Goal: Information Seeking & Learning: Find specific page/section

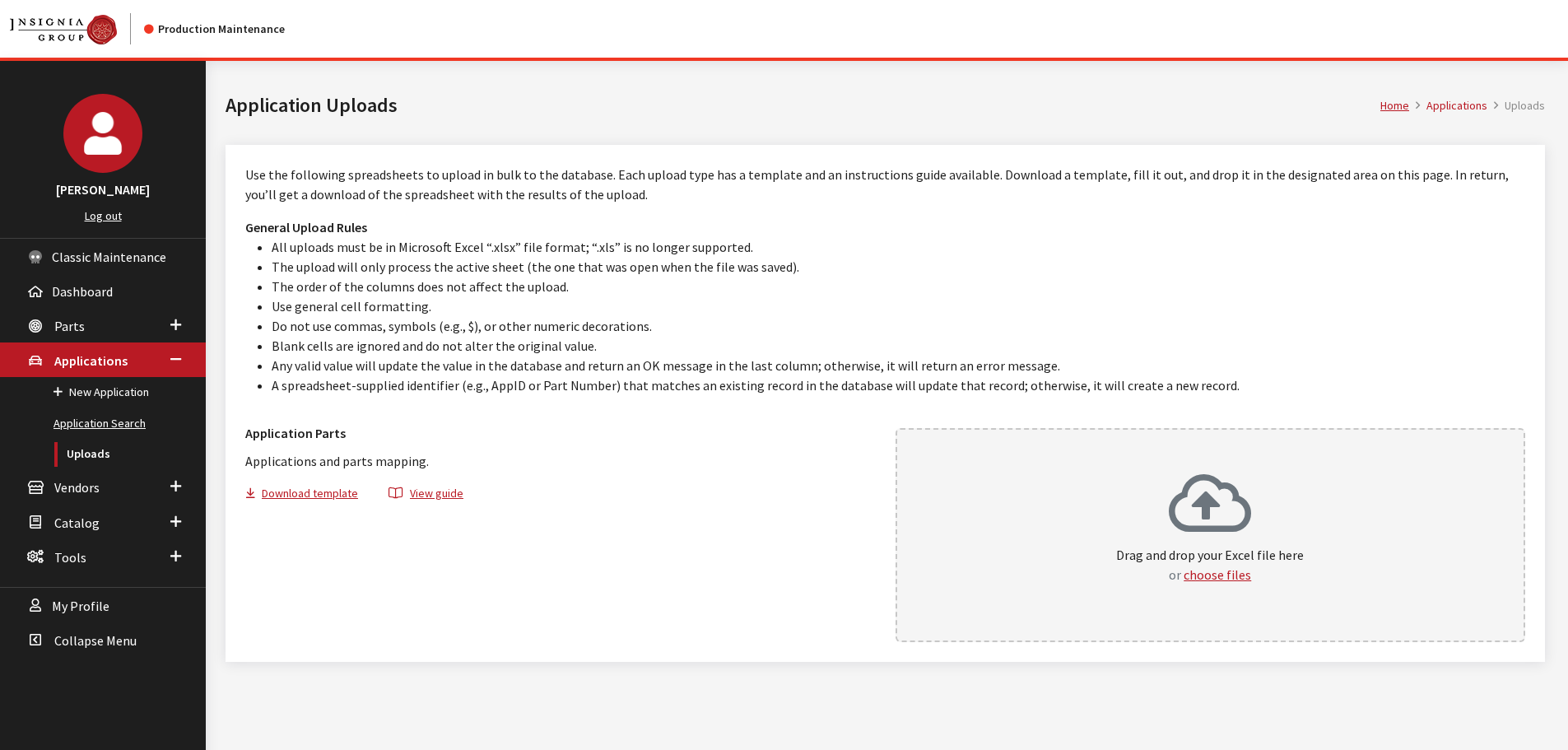
click at [98, 415] on link "Application Search" at bounding box center [102, 423] width 205 height 30
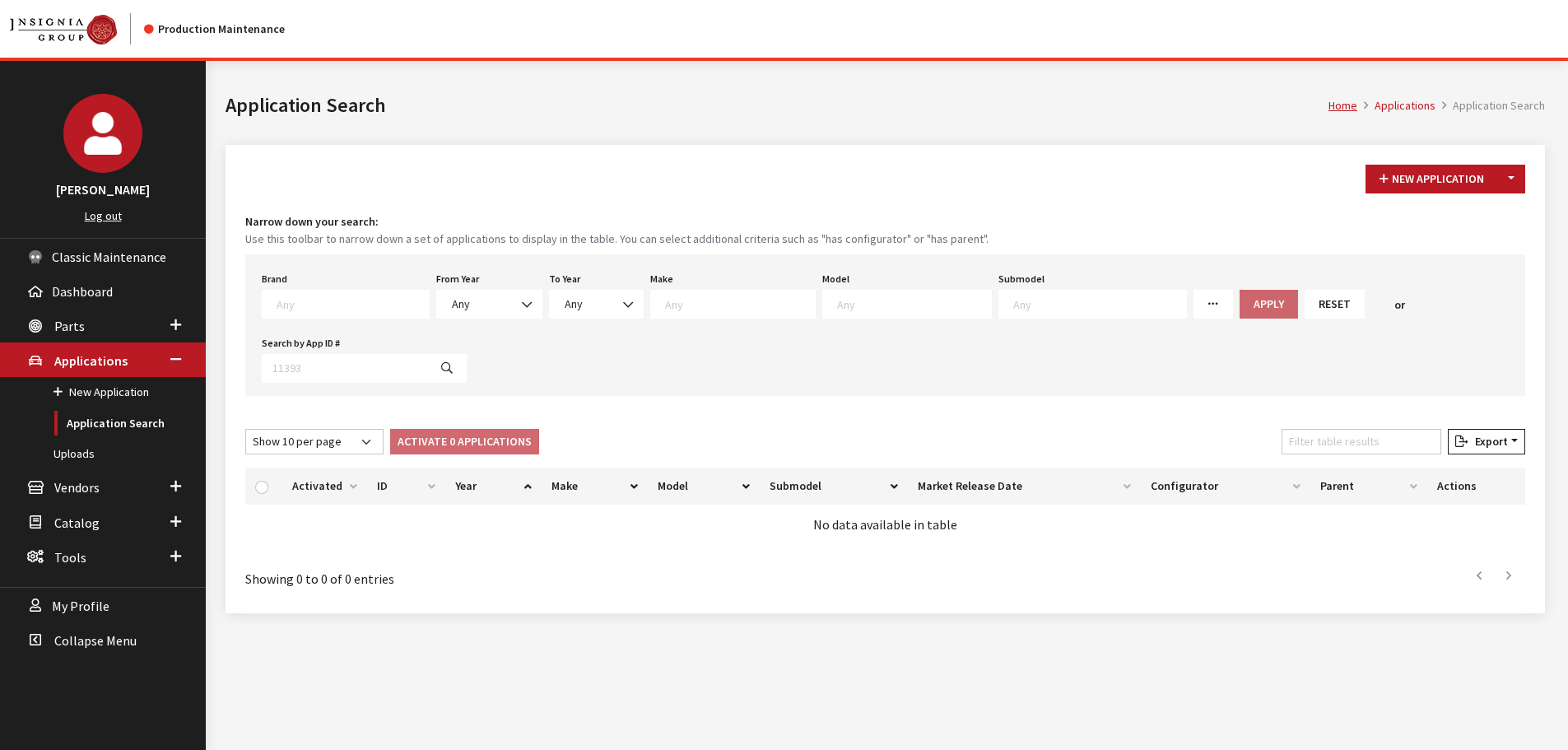
click at [323, 291] on span at bounding box center [345, 304] width 168 height 29
type textarea "for"
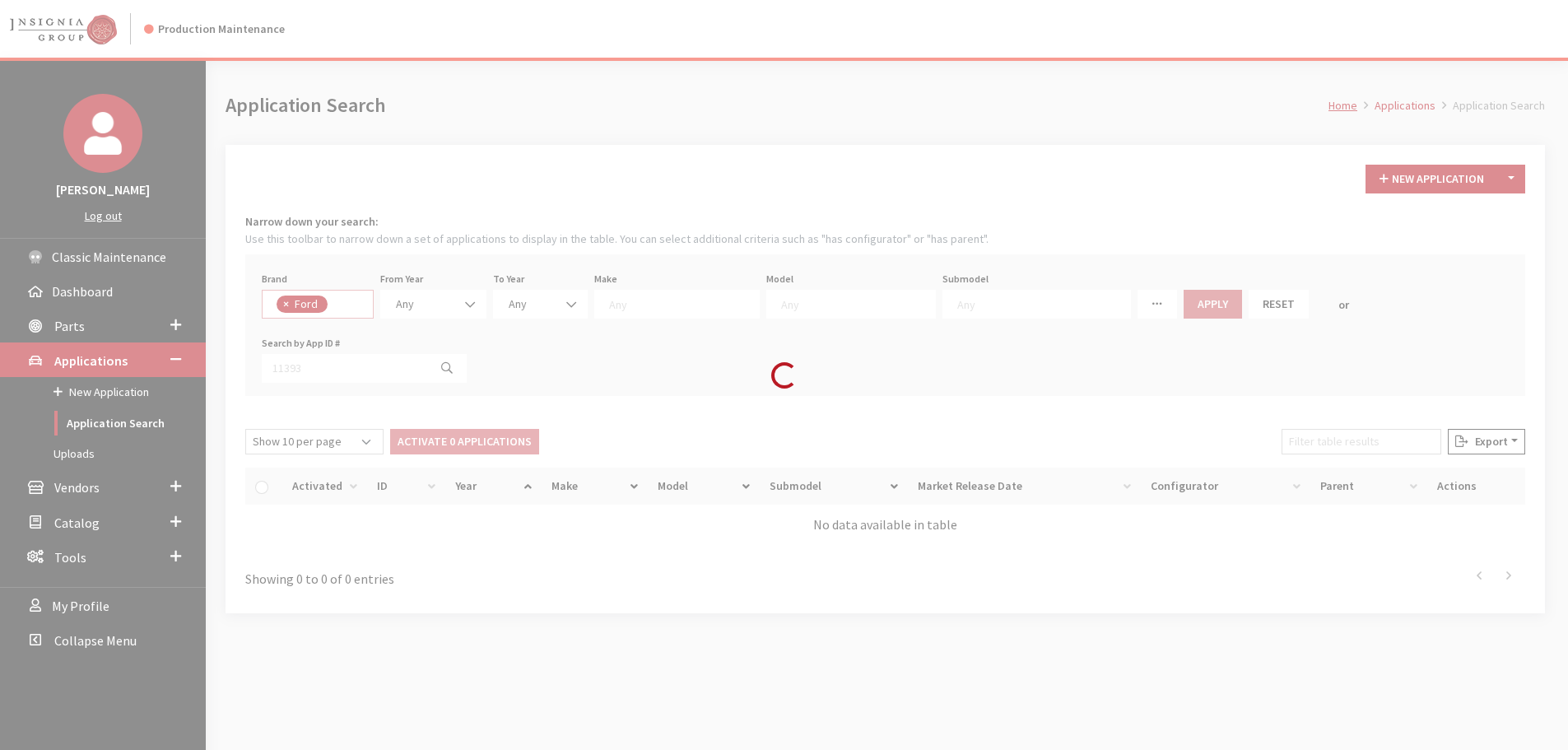
select select "2"
select select
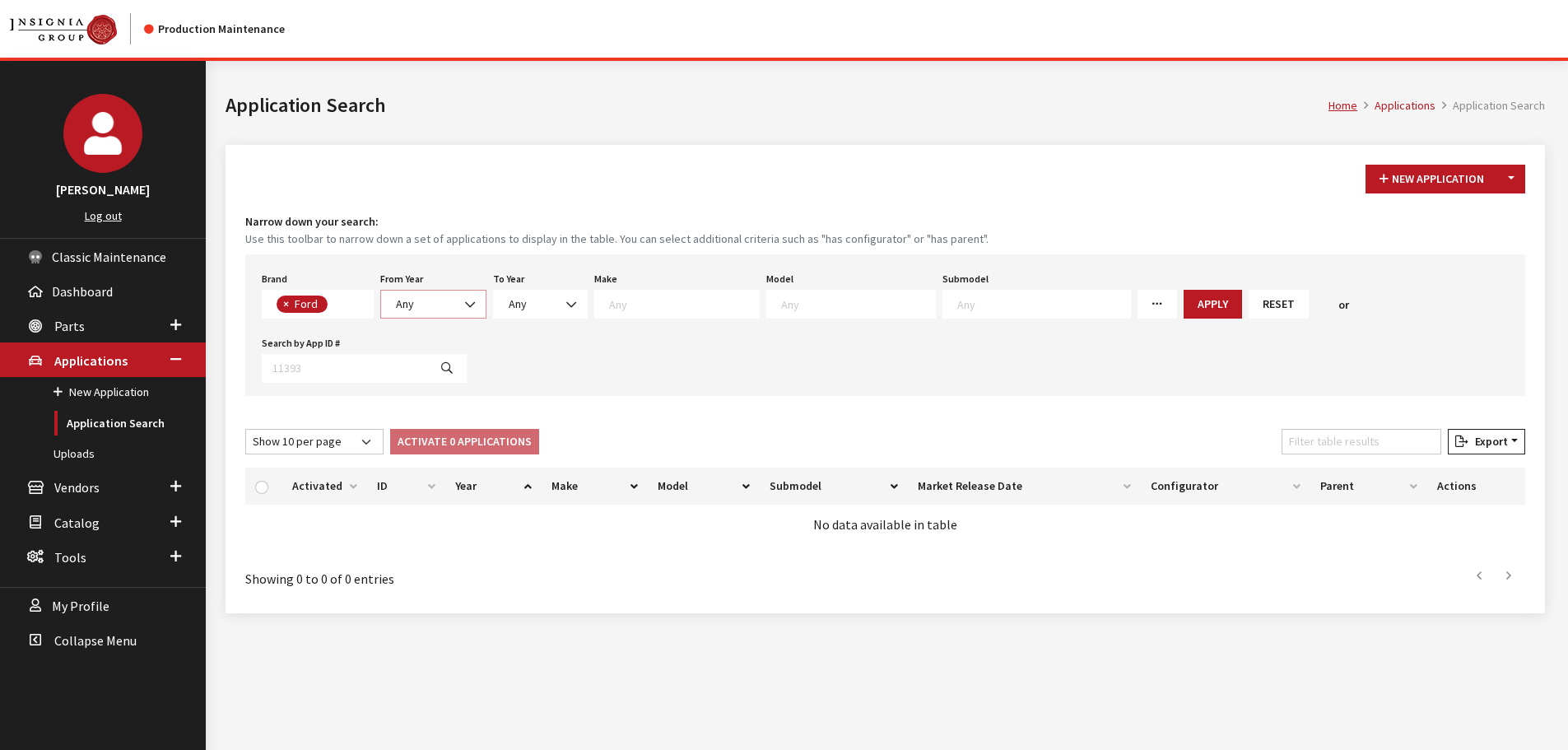
click at [462, 316] on span at bounding box center [472, 305] width 28 height 28
select select "2026"
select select
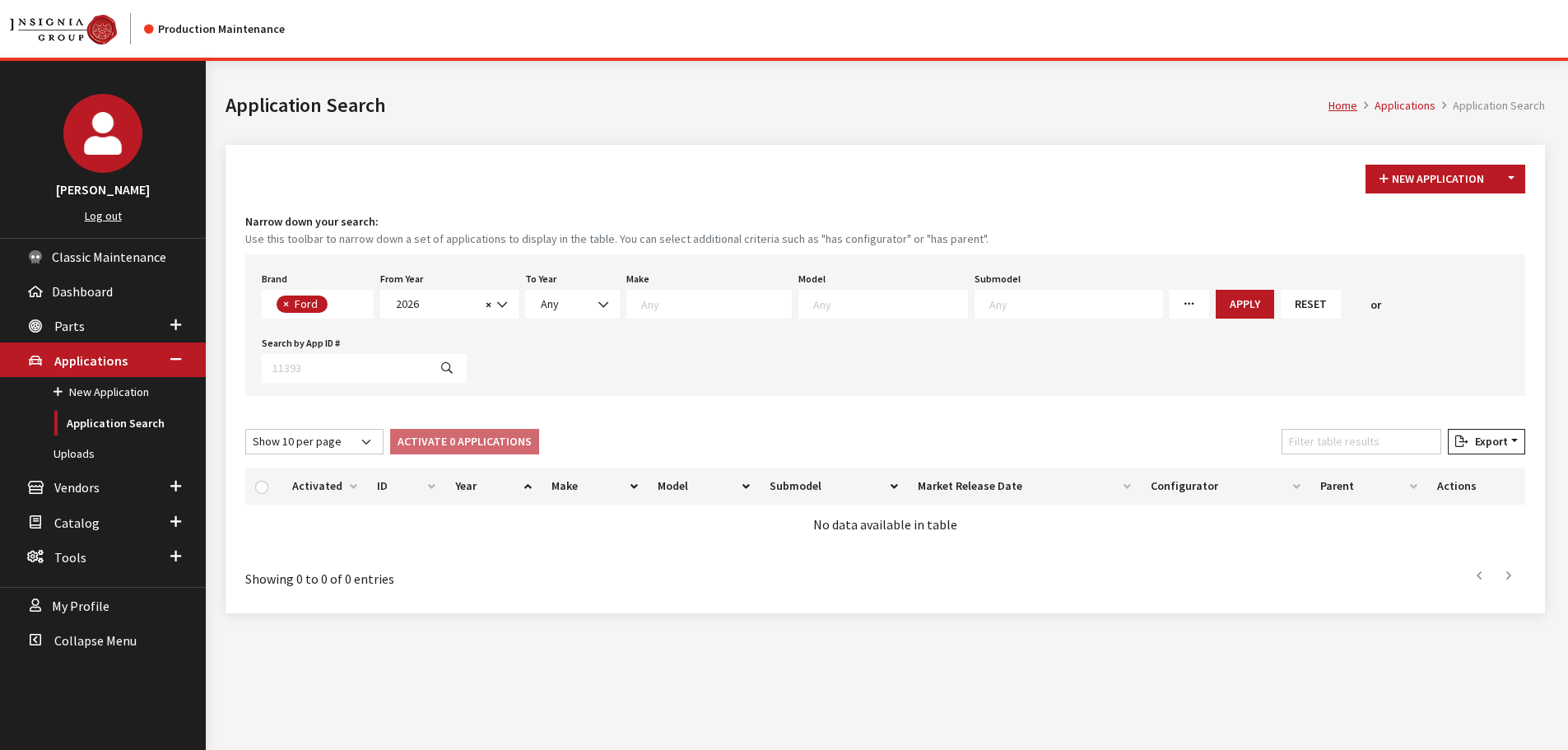
click at [798, 309] on span at bounding box center [882, 304] width 170 height 29
drag, startPoint x: 804, startPoint y: 332, endPoint x: 892, endPoint y: 321, distance: 88.7
select select "134"
select select
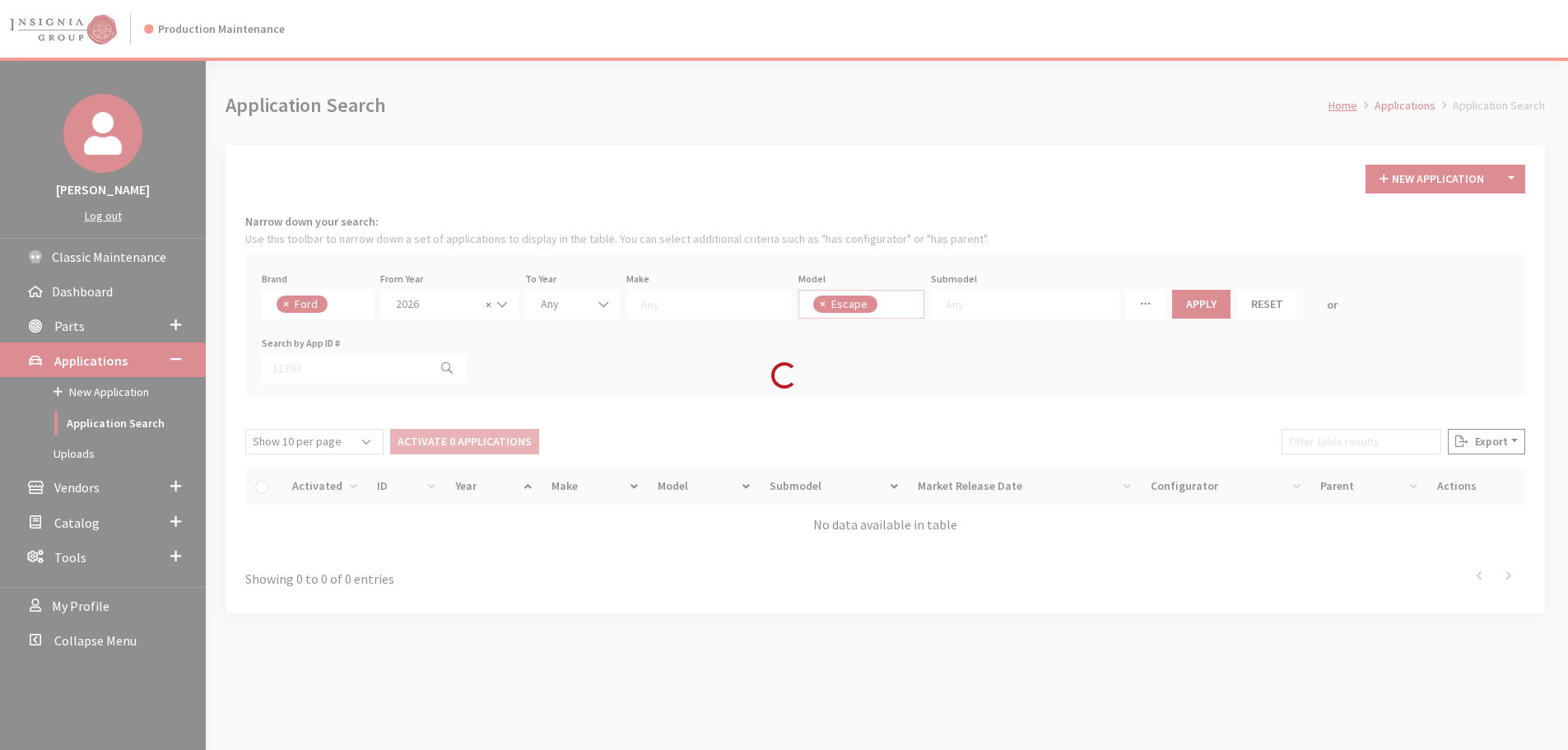
scroll to position [0, 0]
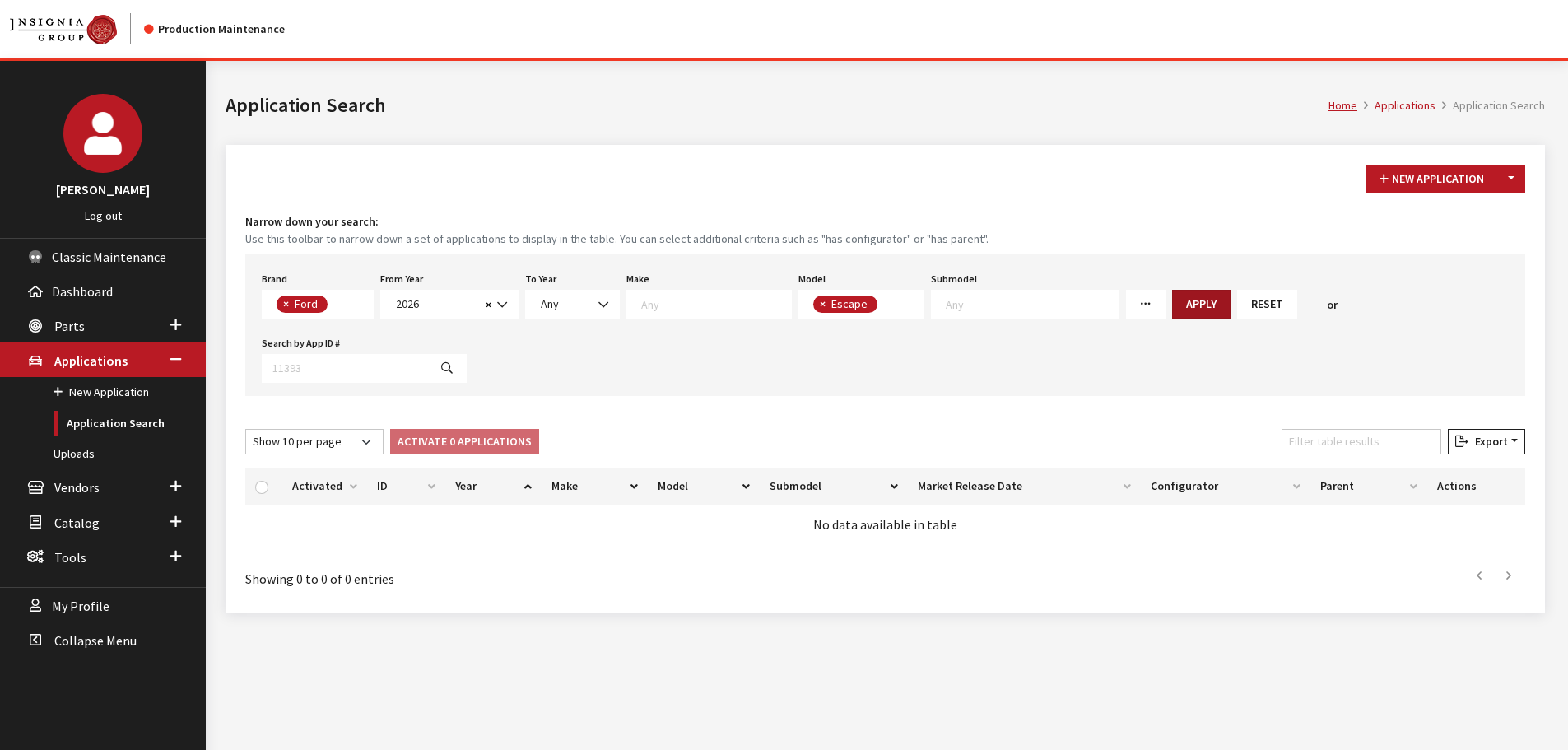
click at [1172, 301] on button "Apply" at bounding box center [1201, 304] width 58 height 29
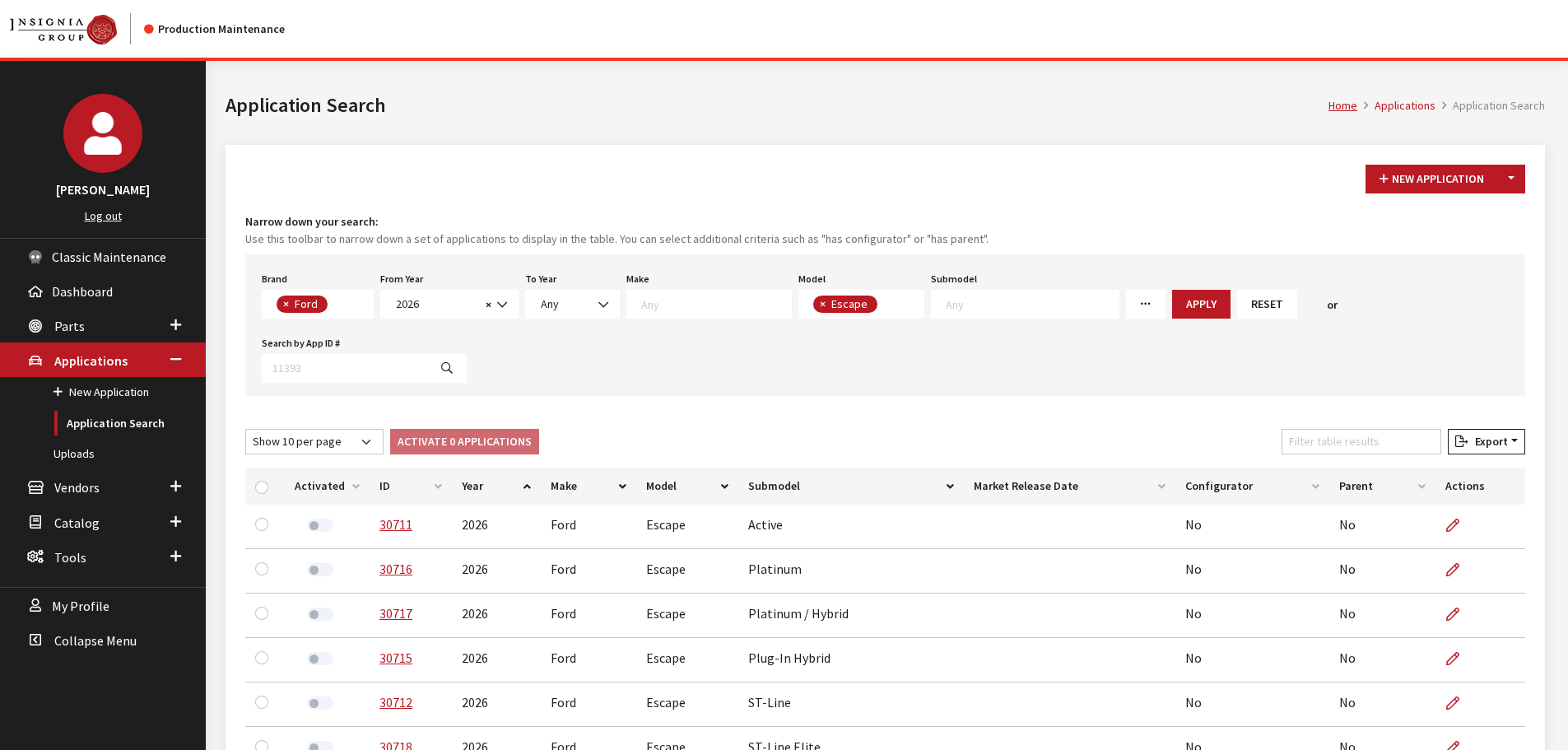
click at [252, 489] on th at bounding box center [265, 486] width 39 height 37
click at [264, 488] on input "checkbox" at bounding box center [262, 488] width 13 height 13
checkbox input "true"
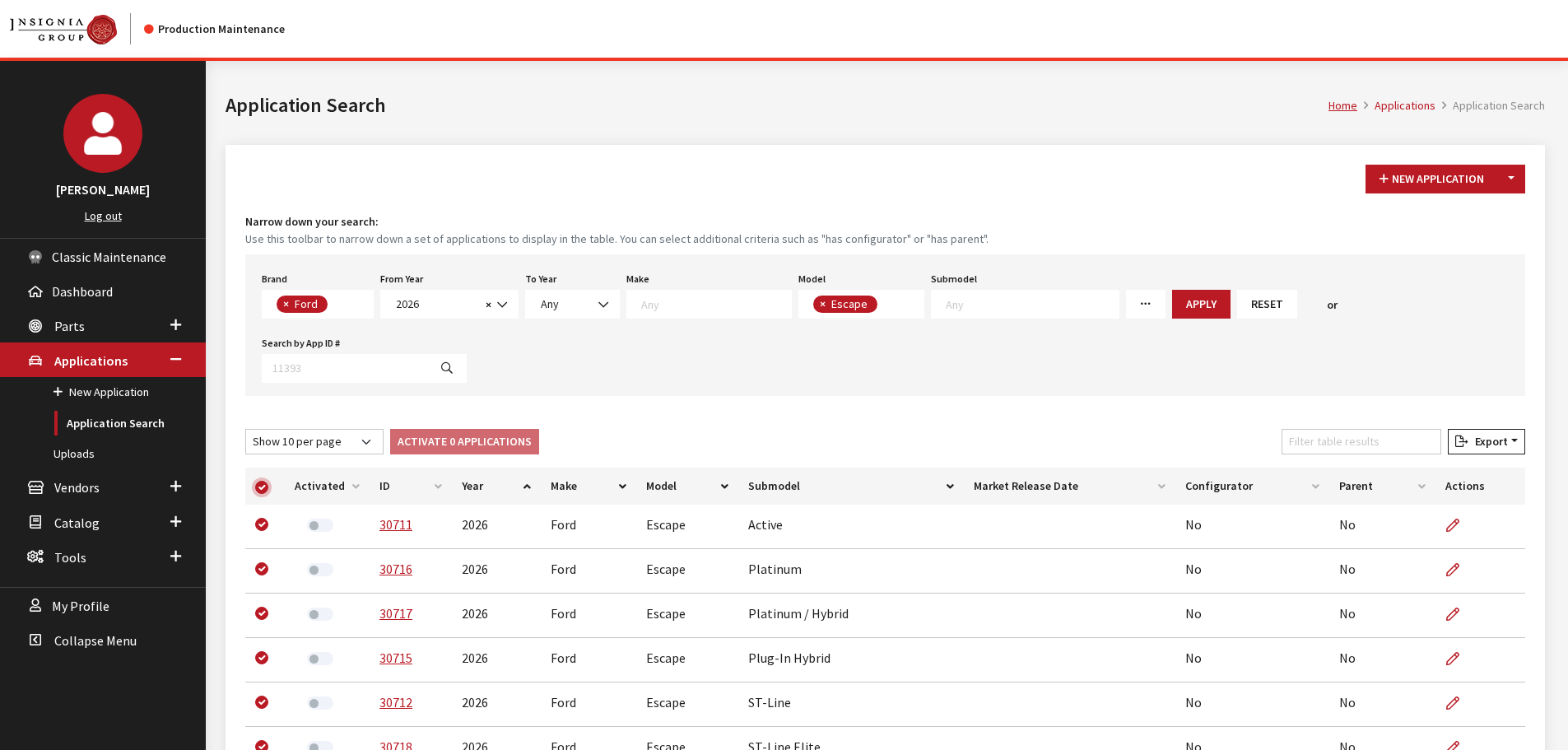
checkbox input "true"
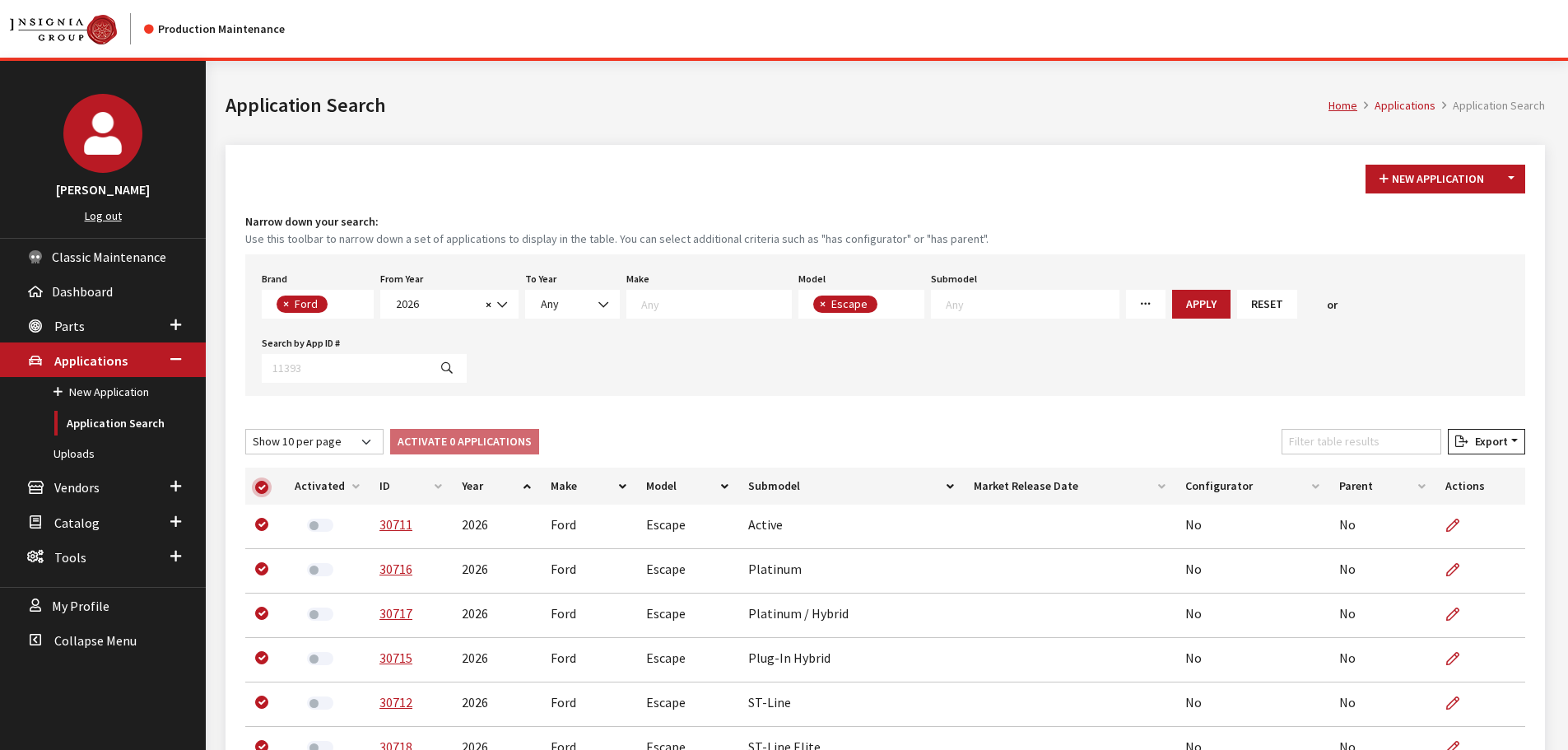
checkbox input "true"
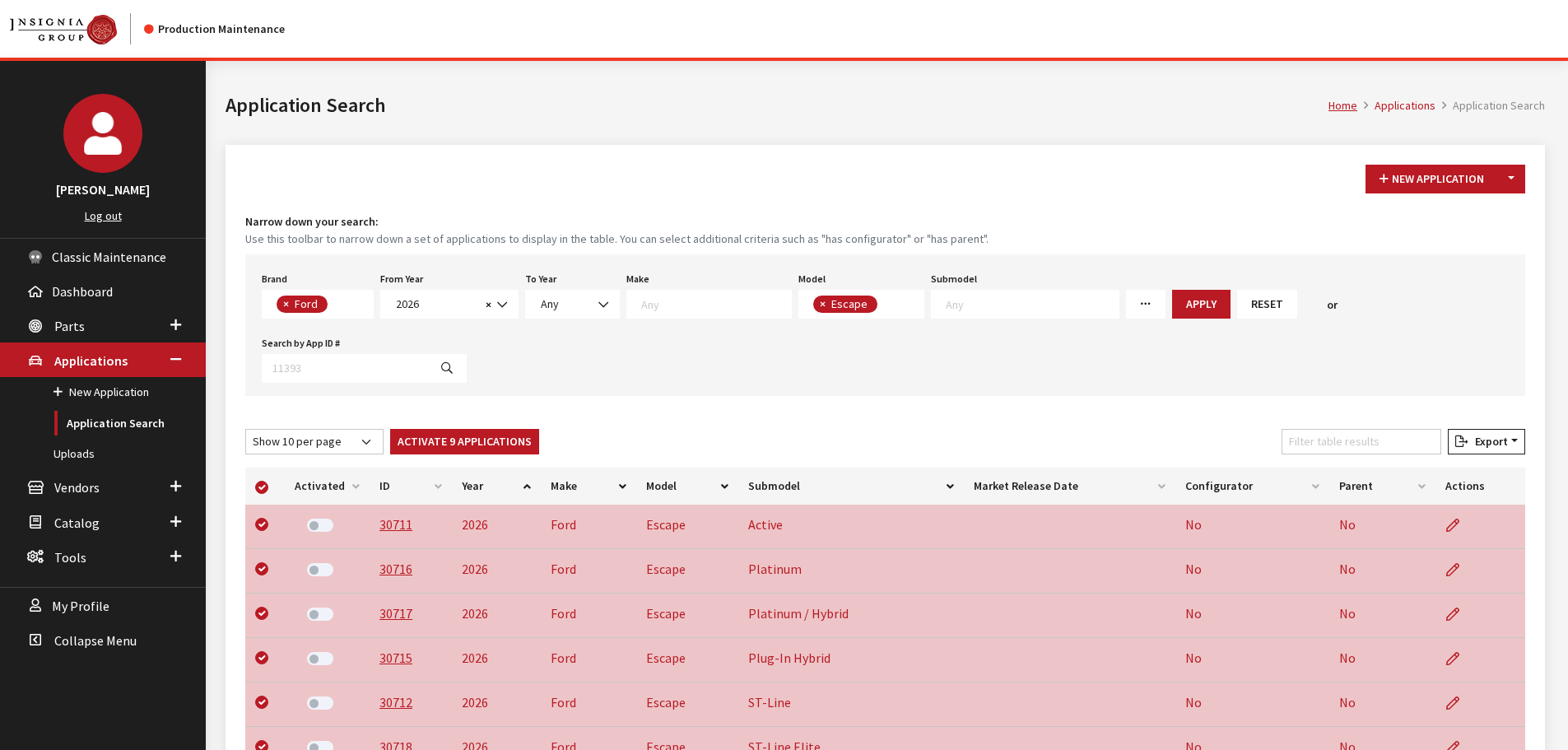
click at [457, 445] on button "Activate 9 Applications" at bounding box center [464, 441] width 149 height 25
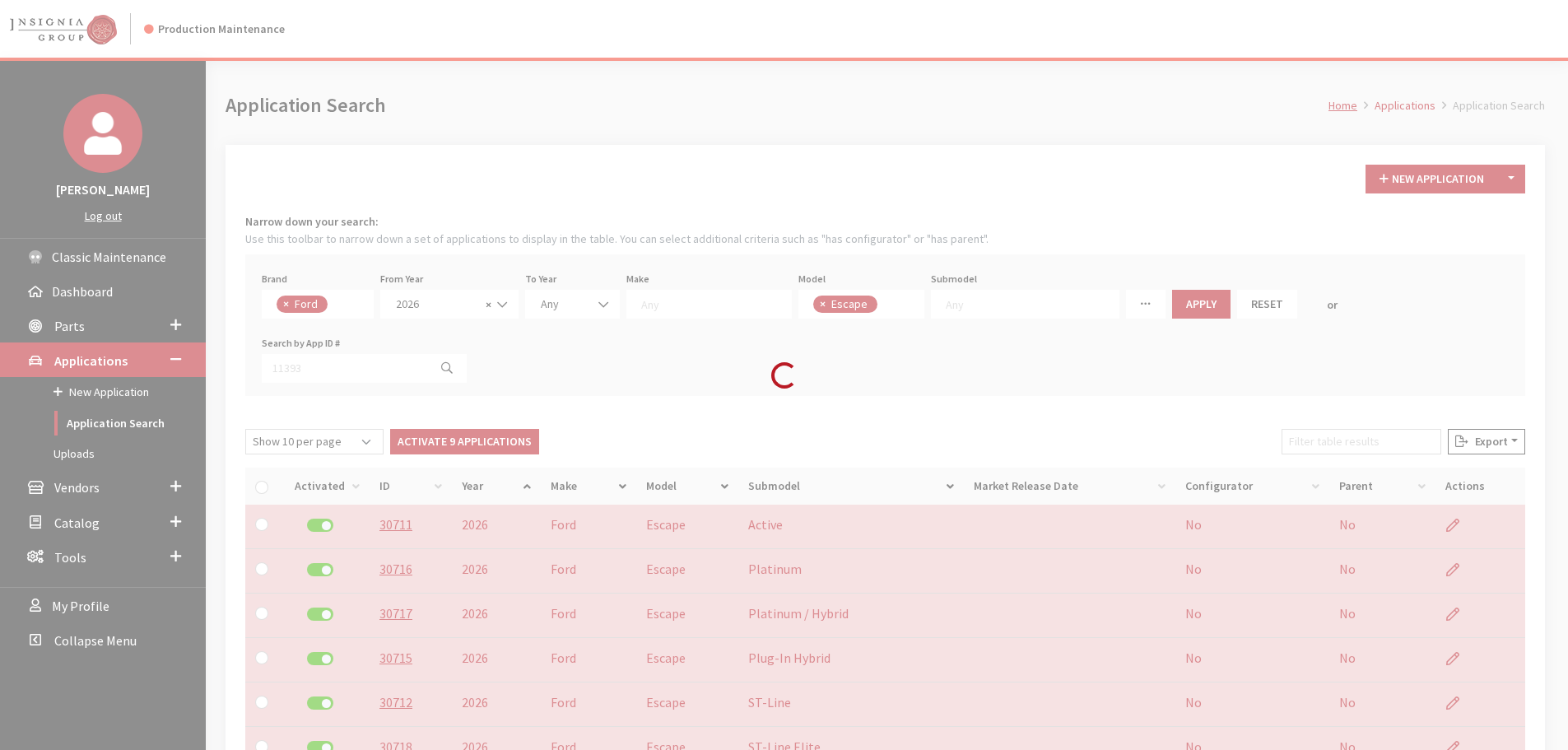
checkbox input "false"
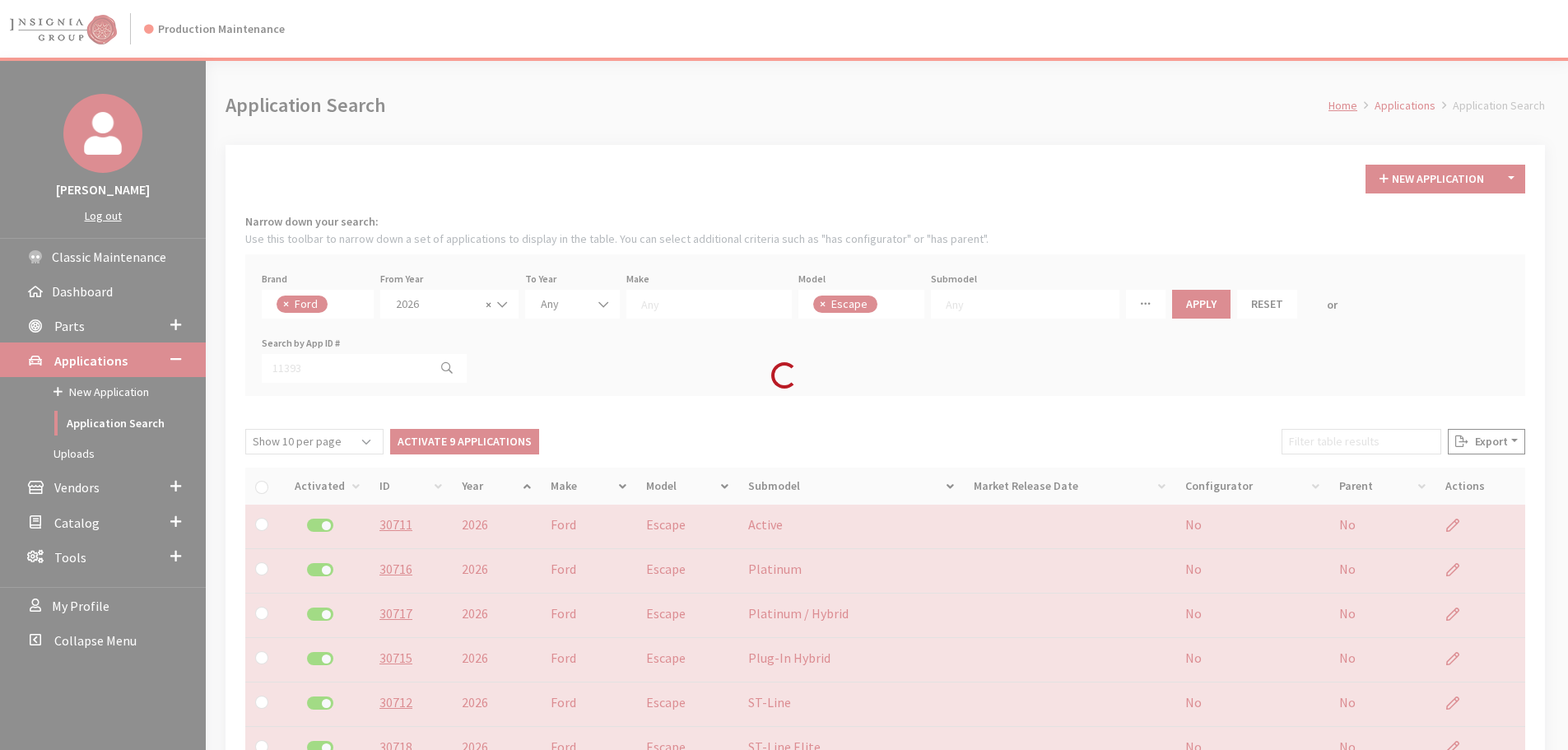
checkbox input "false"
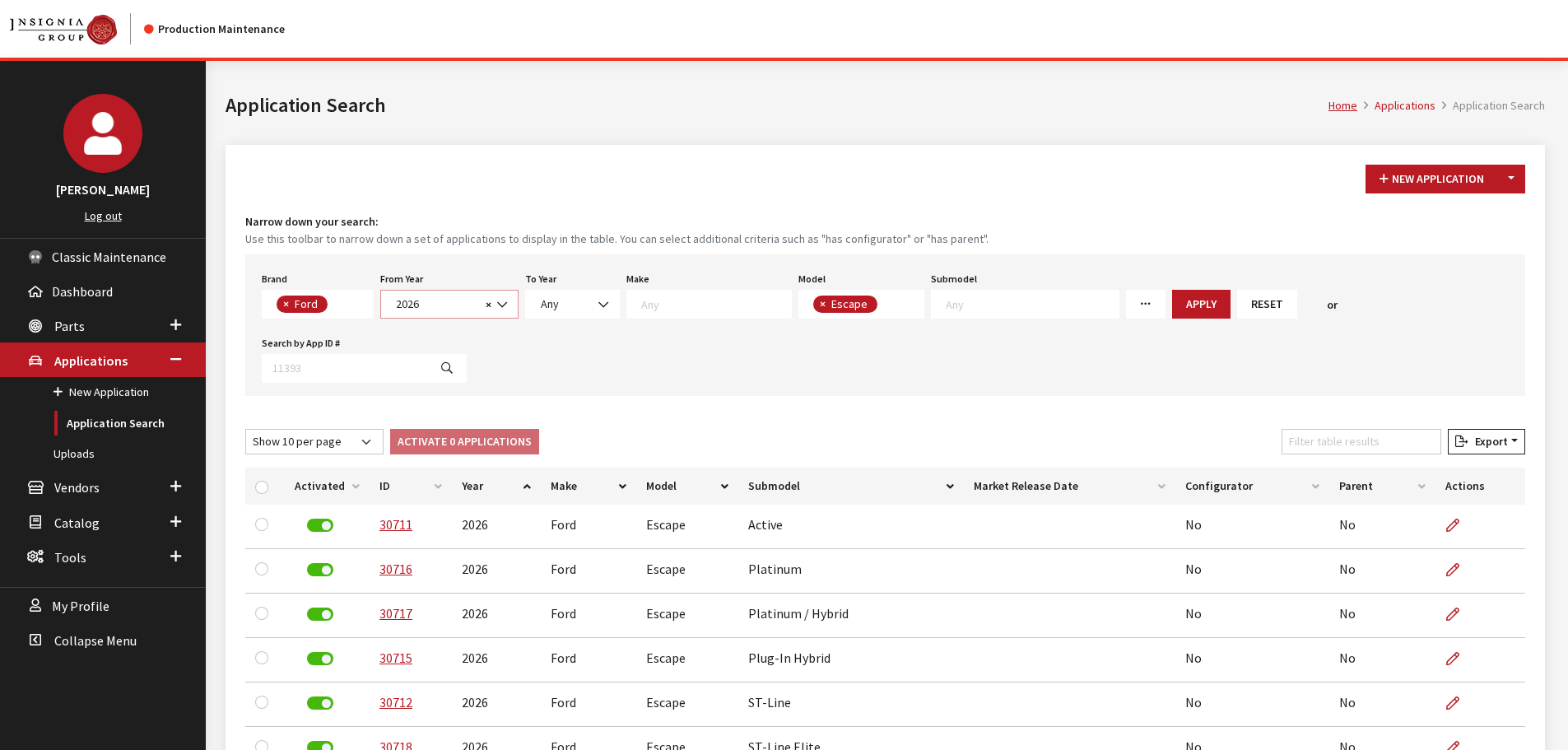
click at [439, 310] on span "2026" at bounding box center [436, 304] width 90 height 17
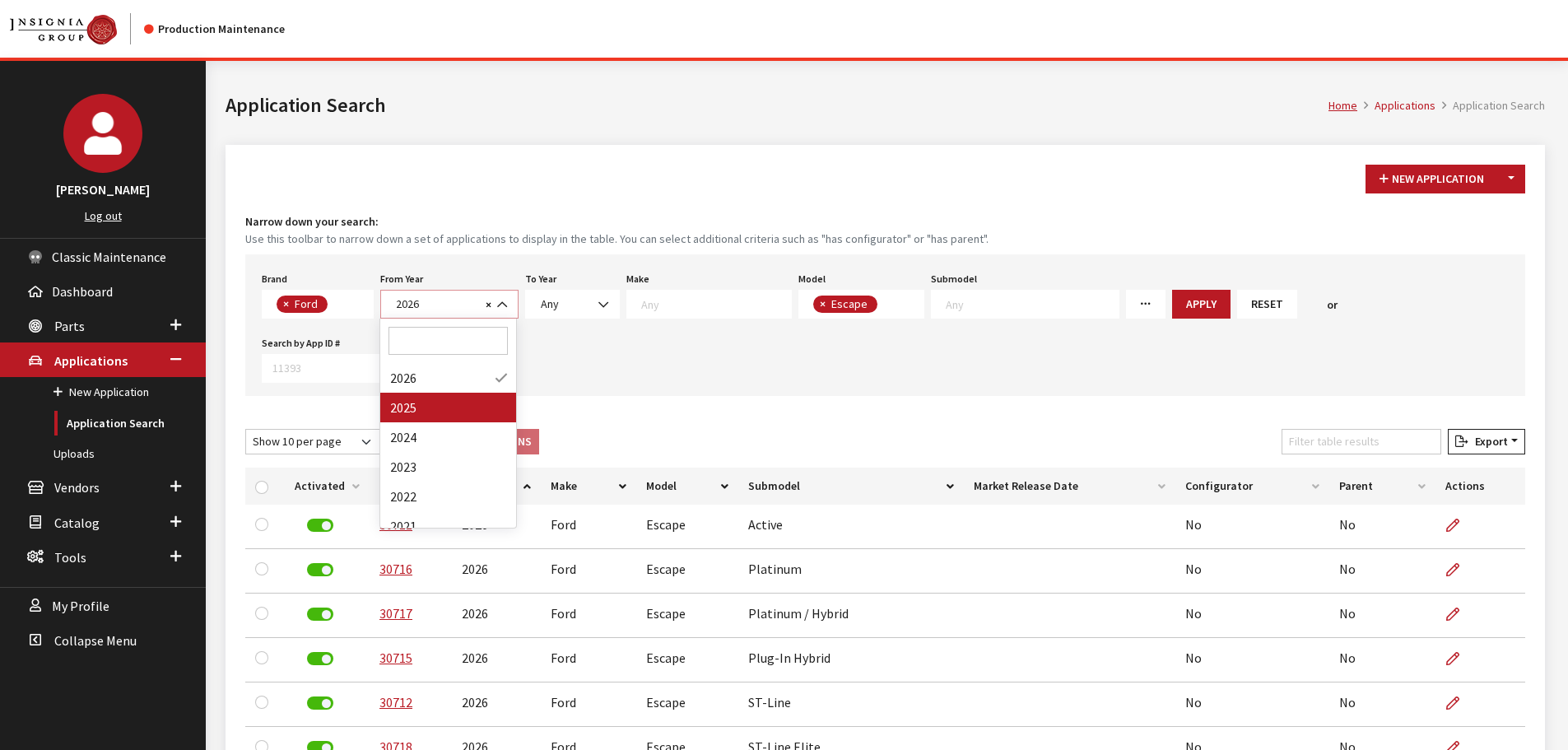
select select "2025"
select select
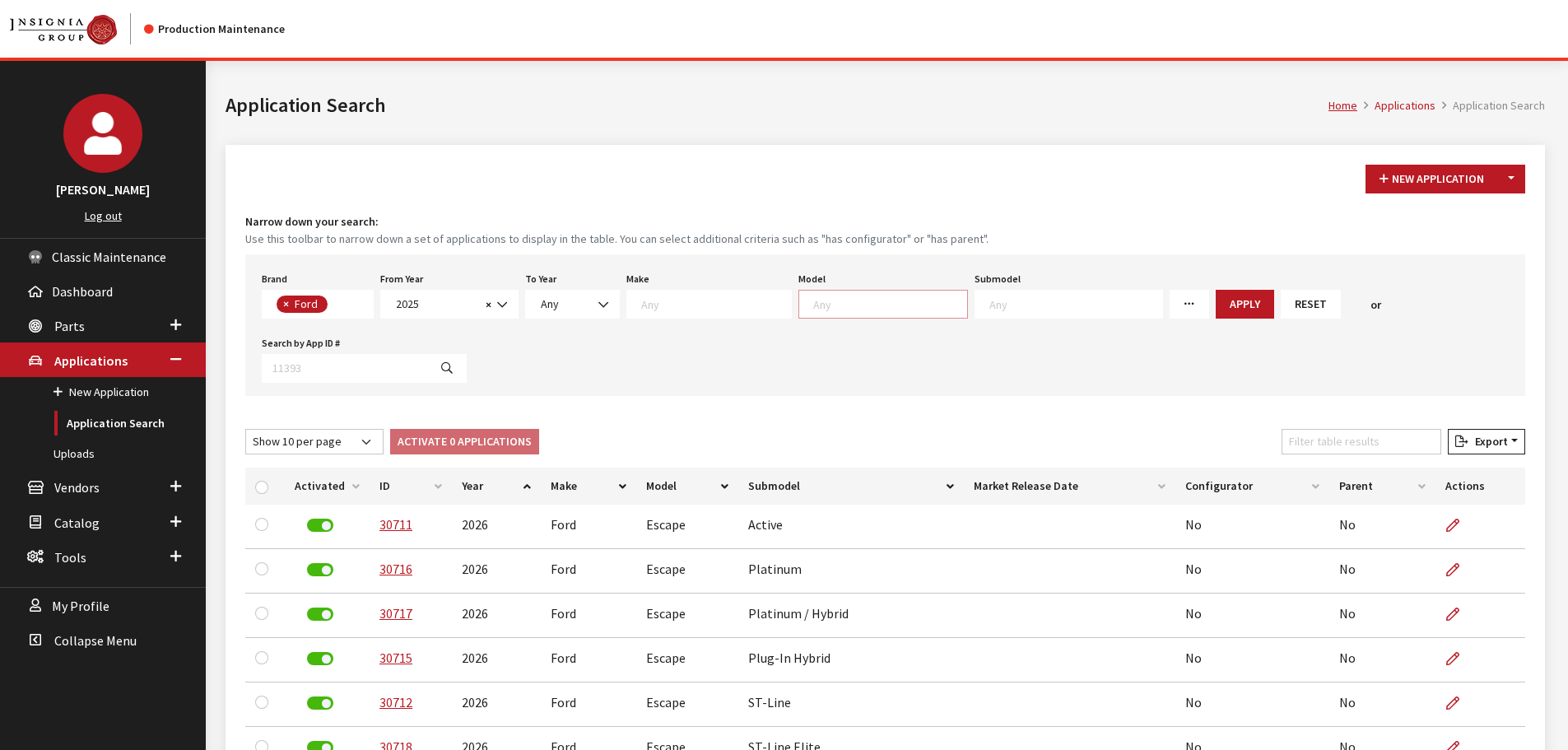
click at [821, 306] on textarea "Search" at bounding box center [890, 304] width 154 height 15
type textarea "su"
select select "731"
select select
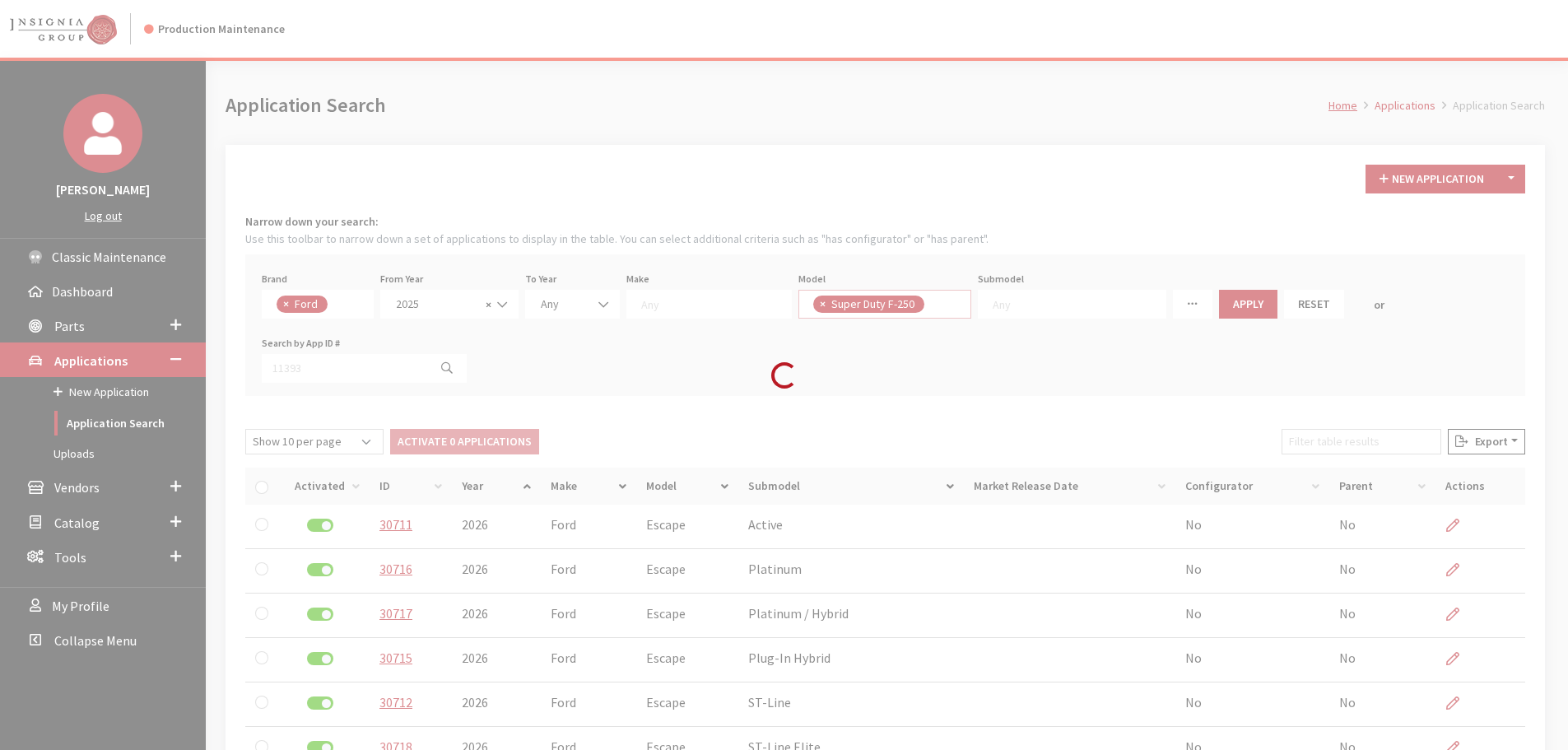
scroll to position [265, 0]
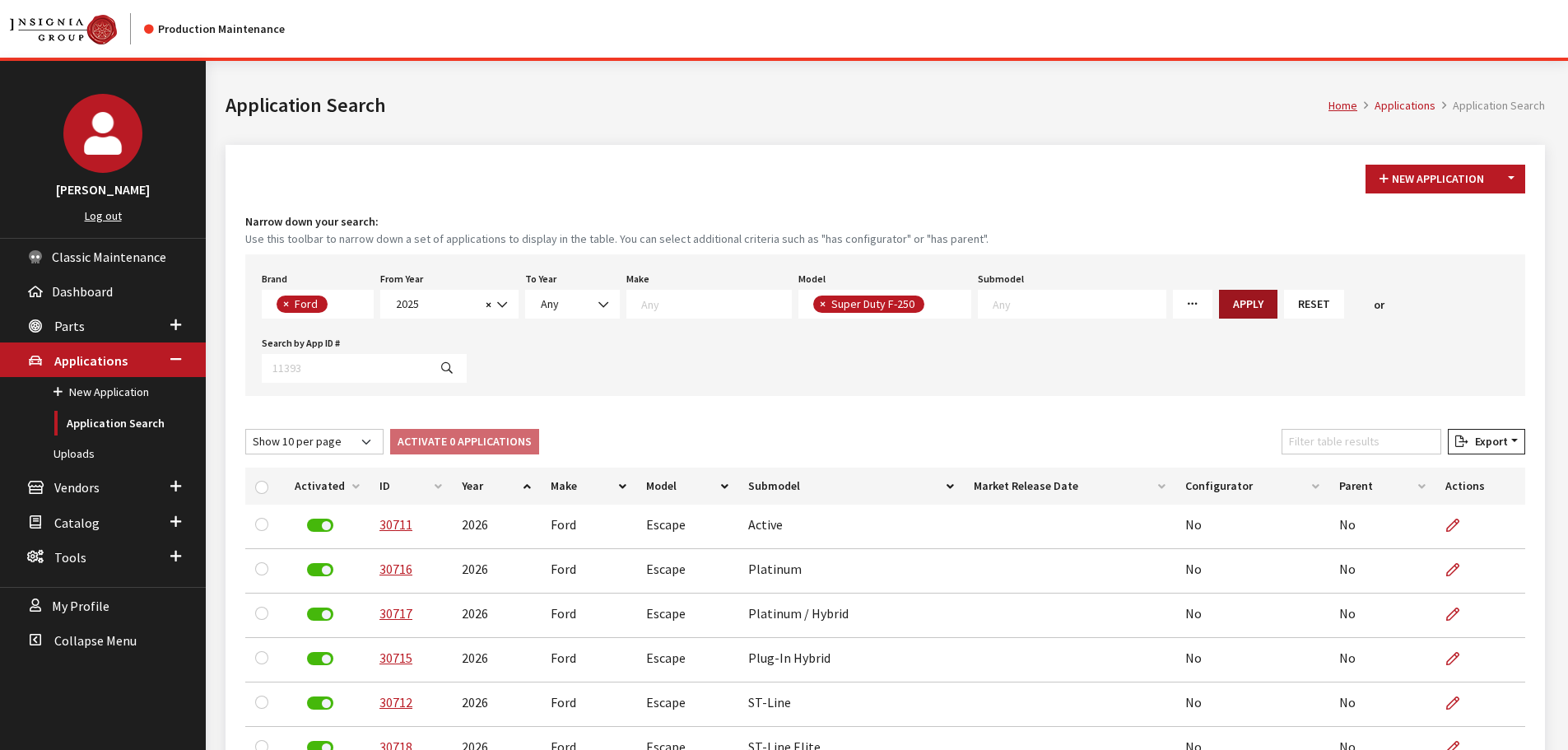
click at [1219, 308] on button "Apply" at bounding box center [1248, 304] width 58 height 29
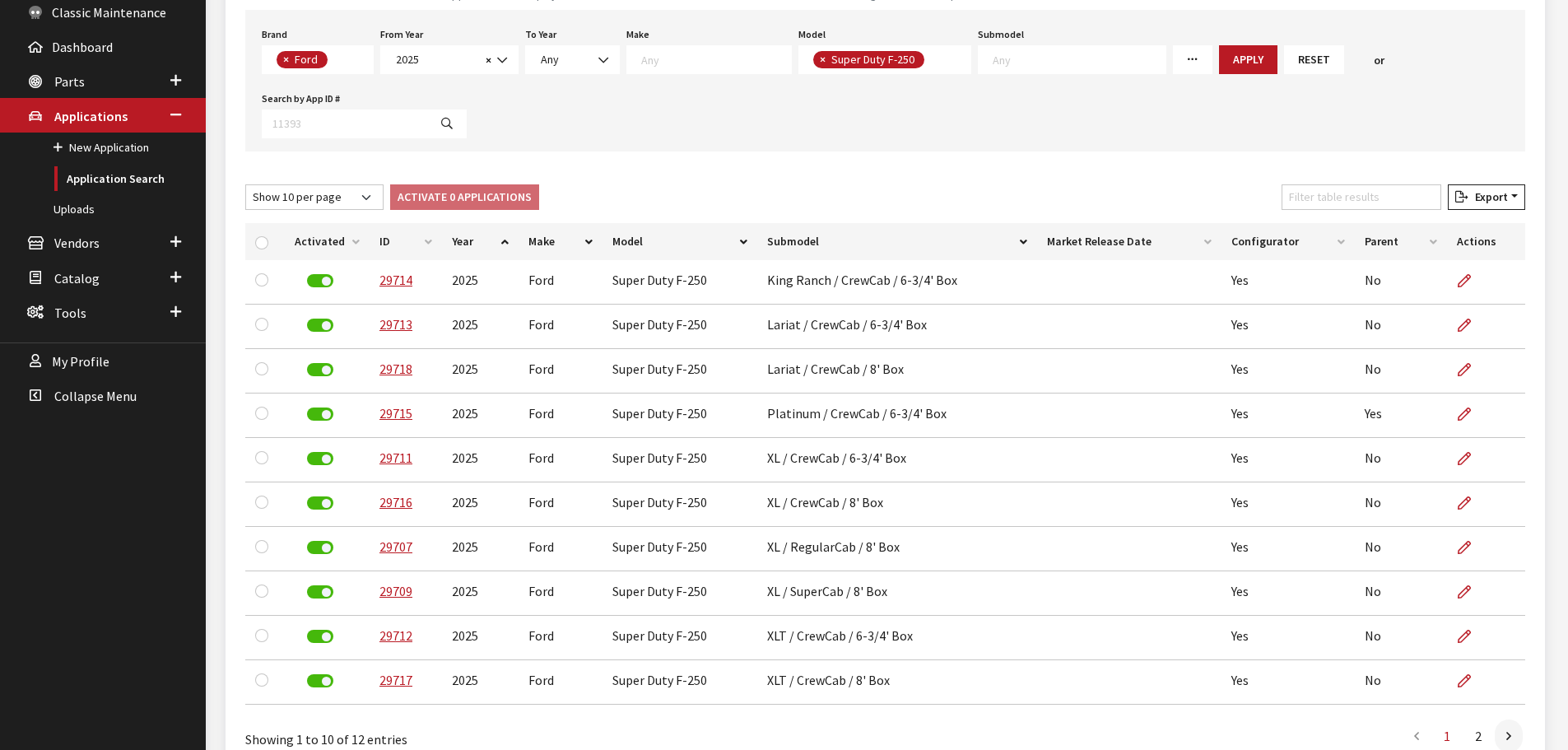
scroll to position [247, 0]
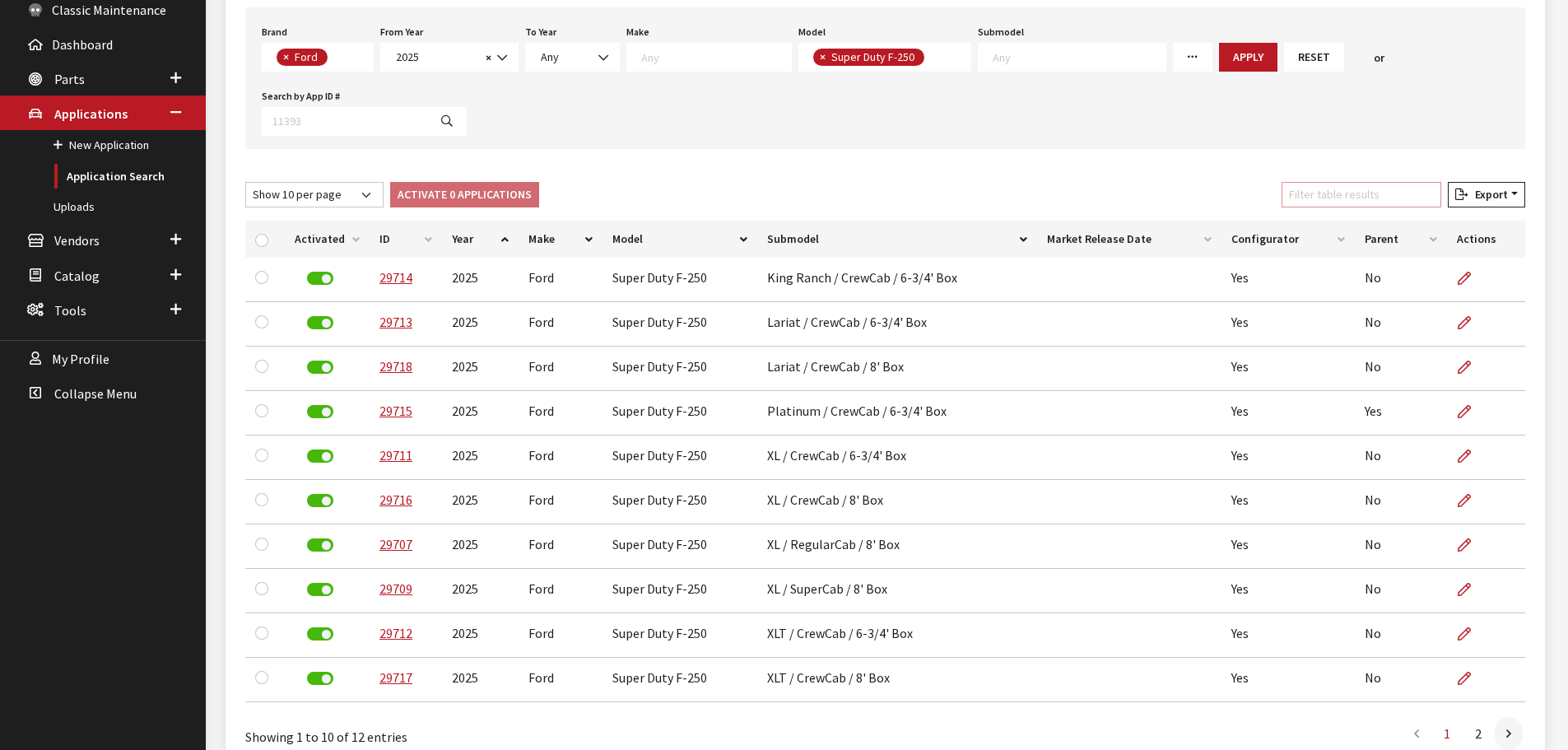
click at [1358, 193] on input "Filter table results" at bounding box center [1362, 194] width 159 height 25
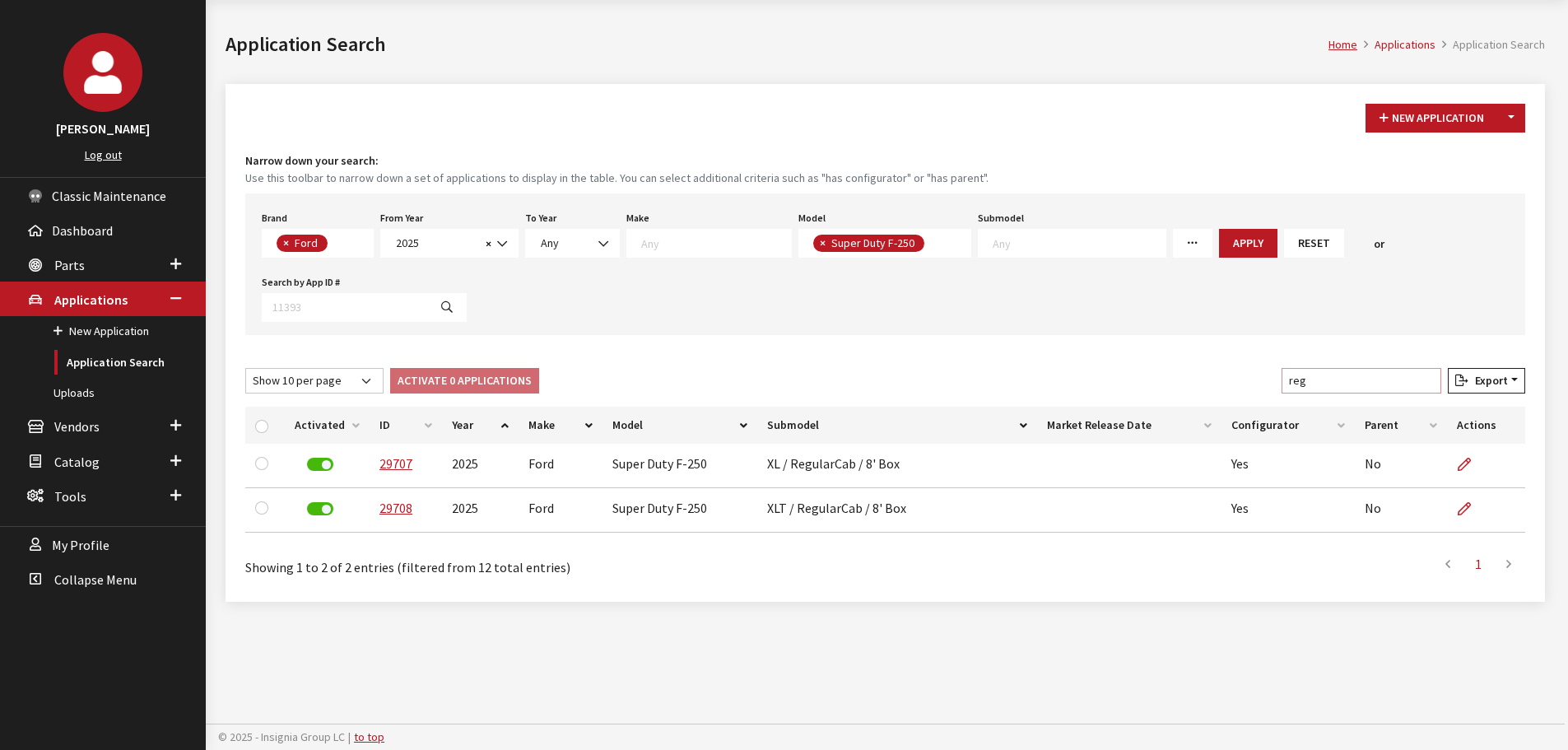
scroll to position [61, 0]
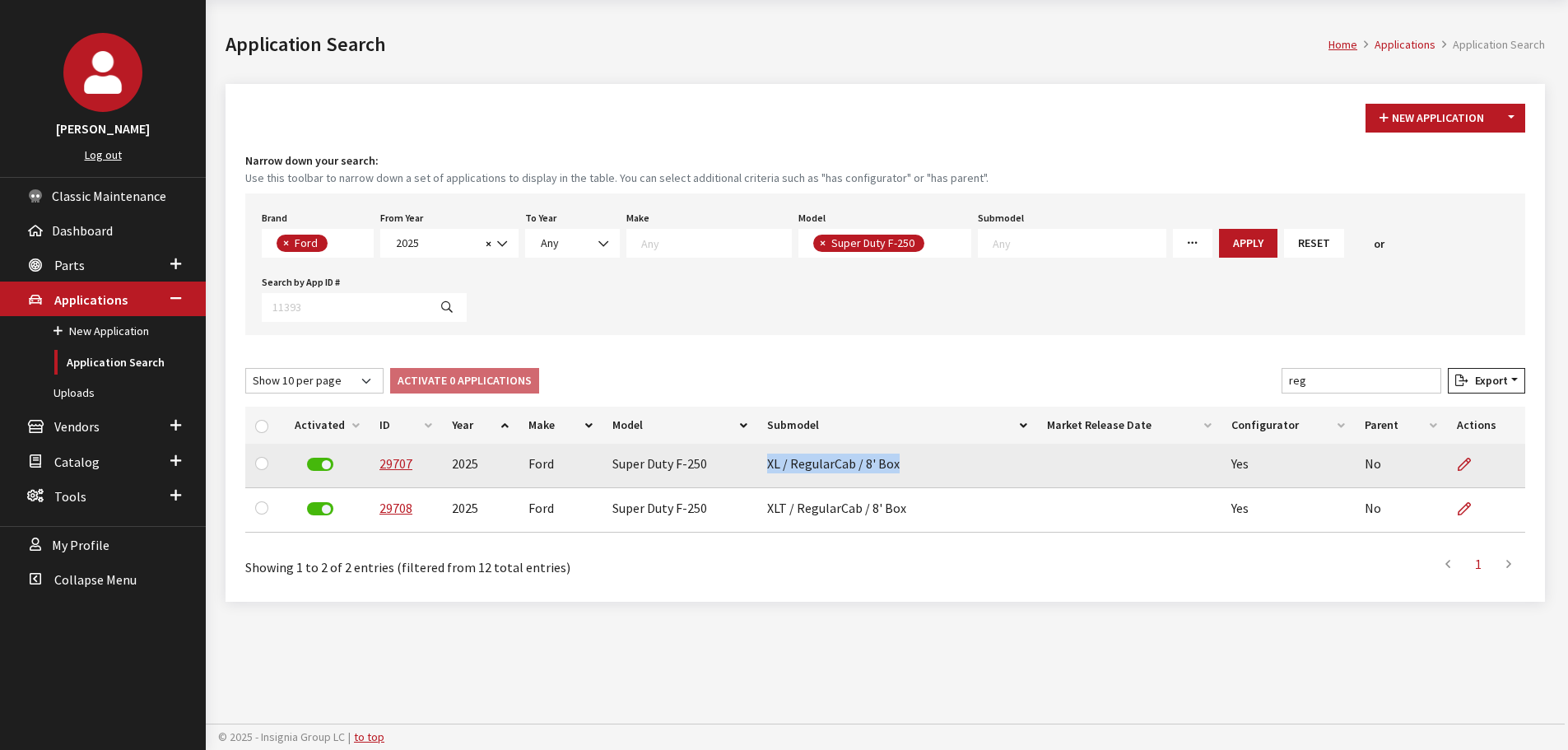
drag, startPoint x: 792, startPoint y: 463, endPoint x: 911, endPoint y: 463, distance: 119.0
click at [911, 463] on td "XL / RegularCab / 8' Box" at bounding box center [897, 465] width 279 height 44
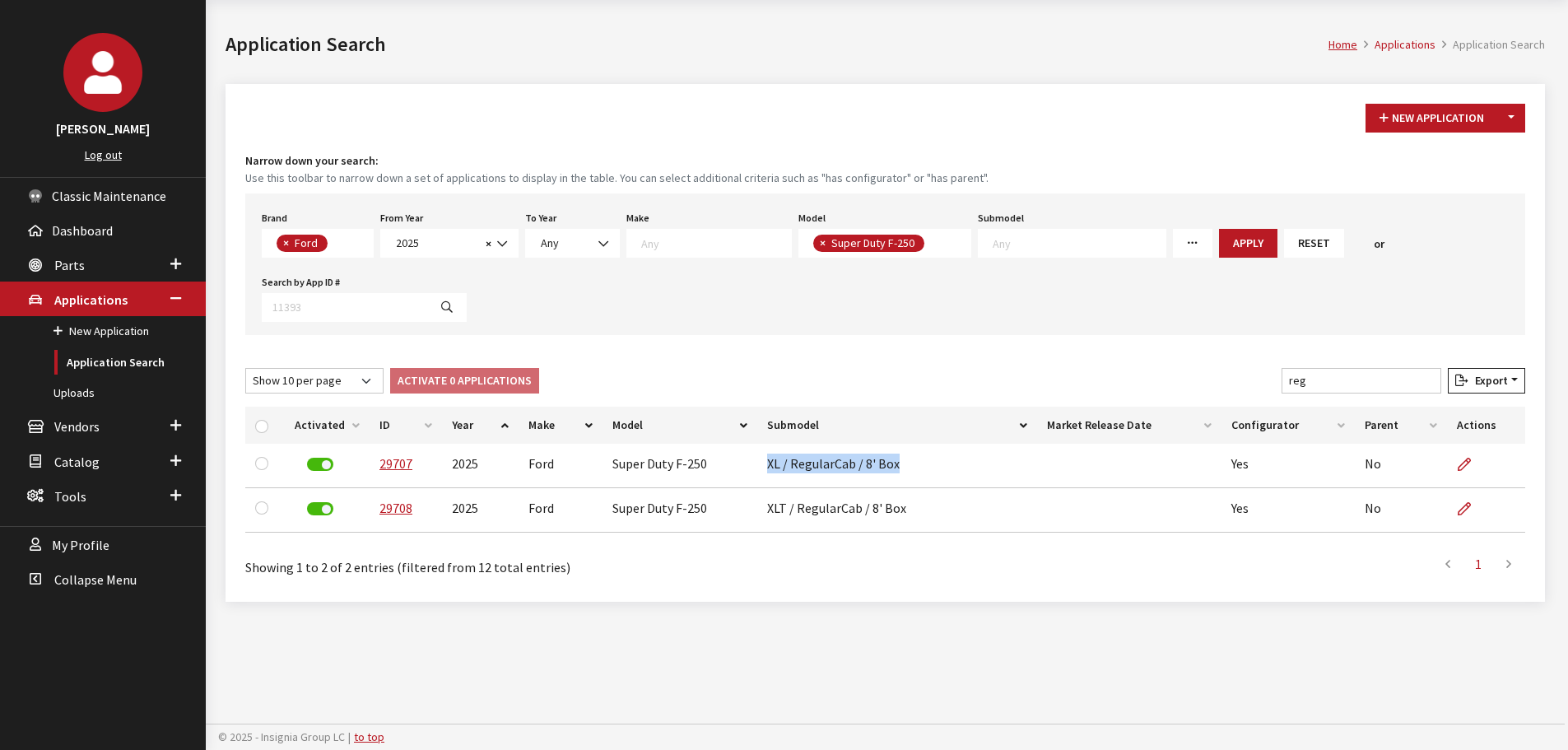
copy td "XL / RegularCab / 8' Box"
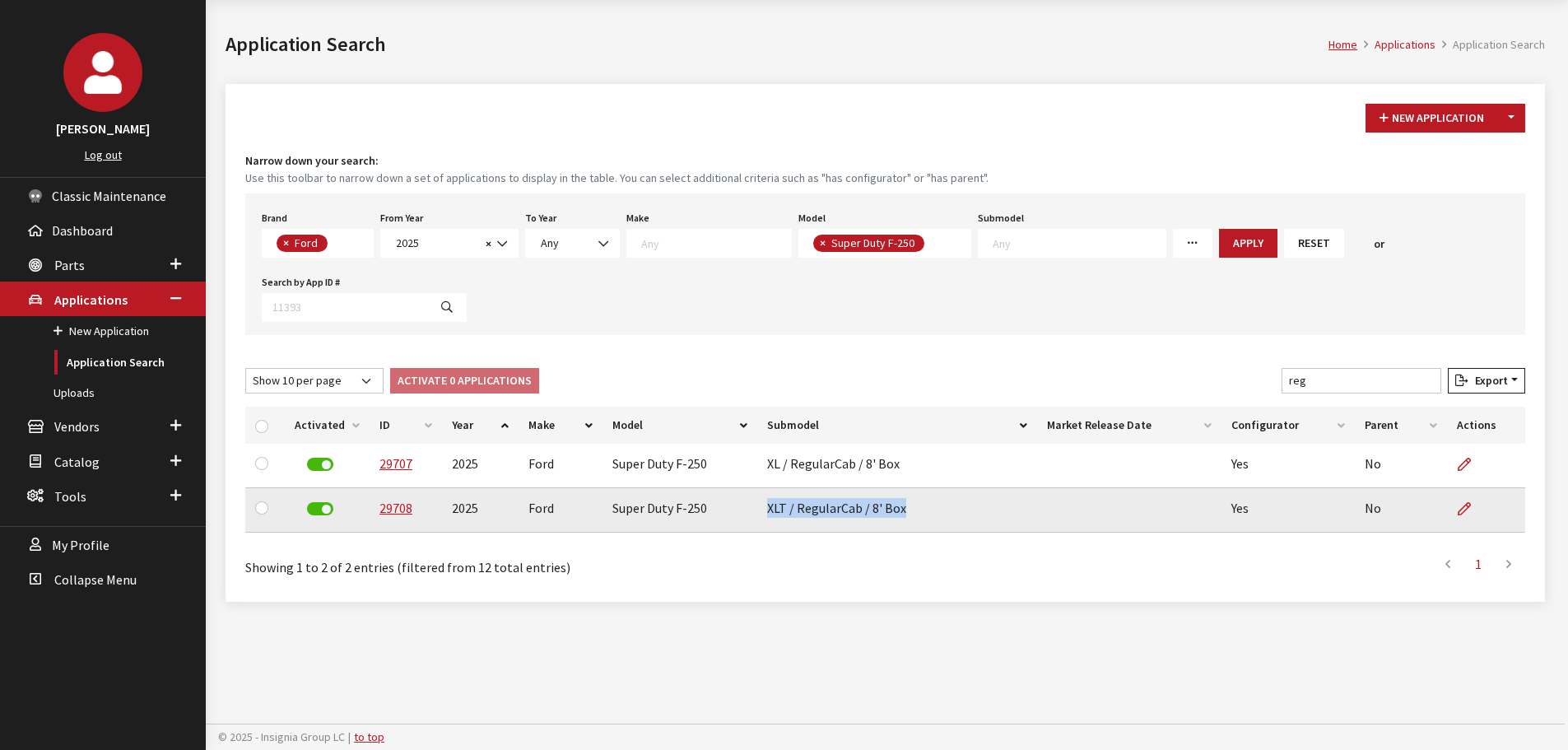
drag, startPoint x: 776, startPoint y: 508, endPoint x: 898, endPoint y: 508, distance: 122.0
click at [898, 508] on td "XLT / RegularCab / 8' Box" at bounding box center [897, 509] width 279 height 44
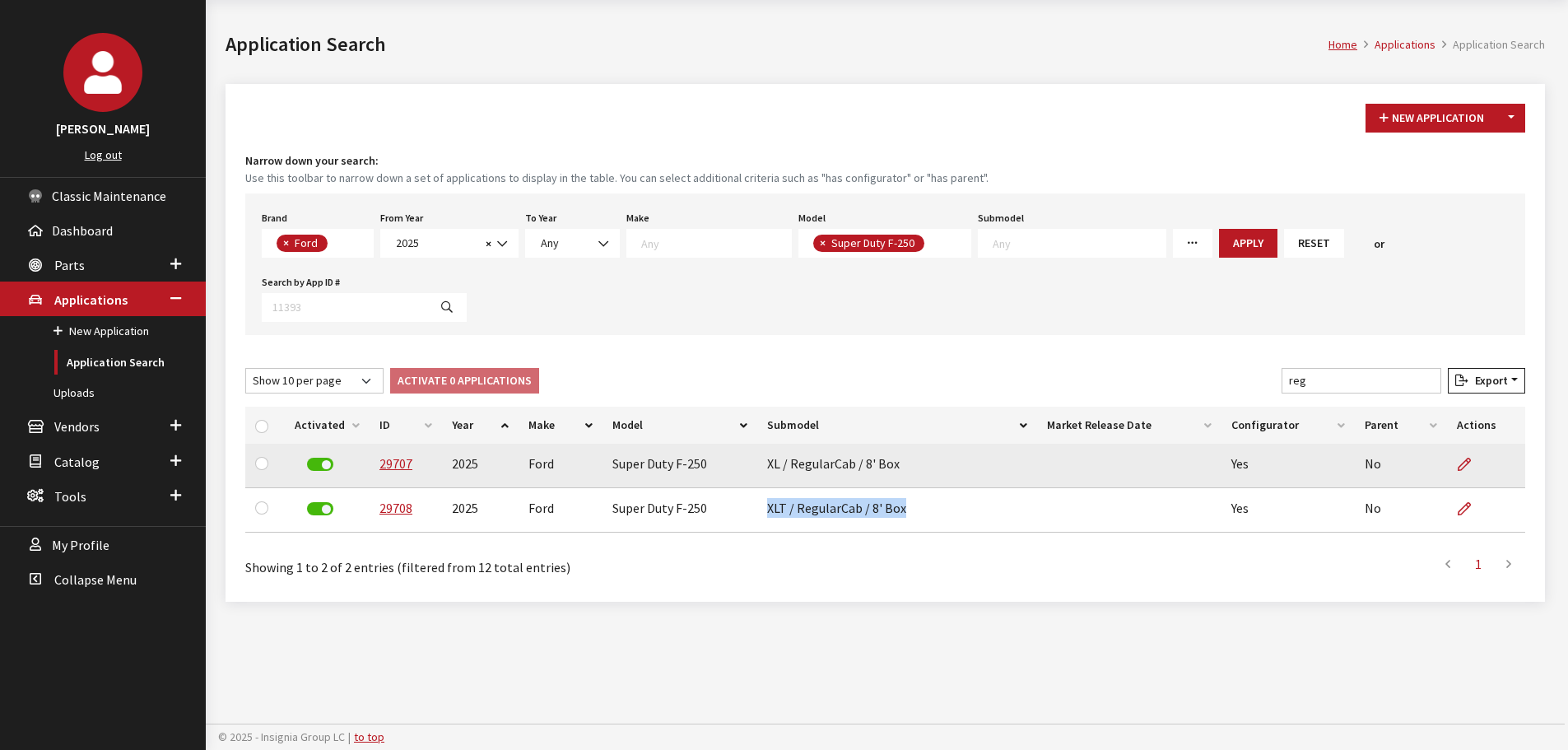
copy td "XLT / RegularCab / 8' Box"
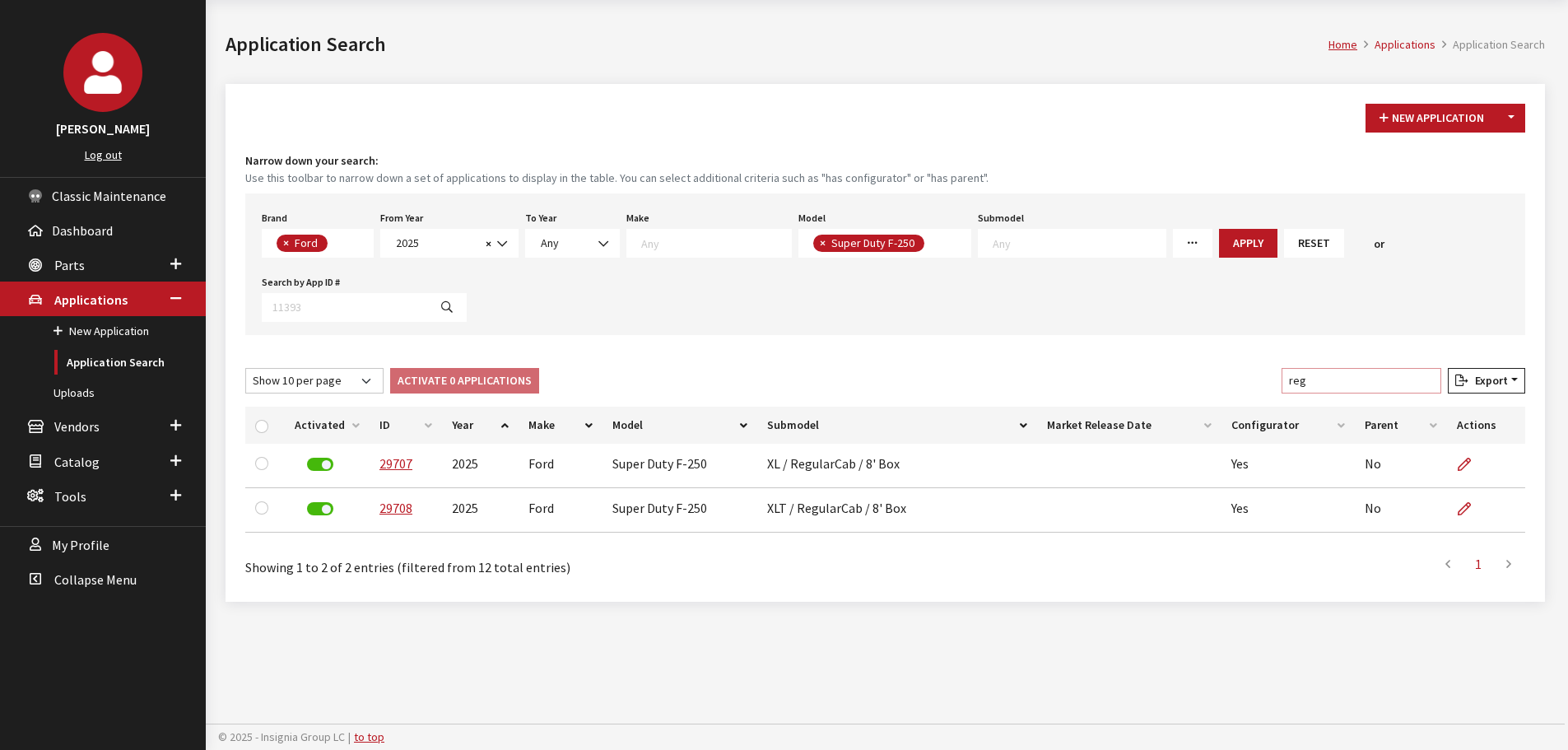
drag, startPoint x: 1334, startPoint y: 380, endPoint x: 1259, endPoint y: 380, distance: 75.0
click at [1259, 380] on div "Show 10 per page Show 25 per page Show 50 per page Show 100 per page Show 1000 …" at bounding box center [885, 383] width 1287 height 32
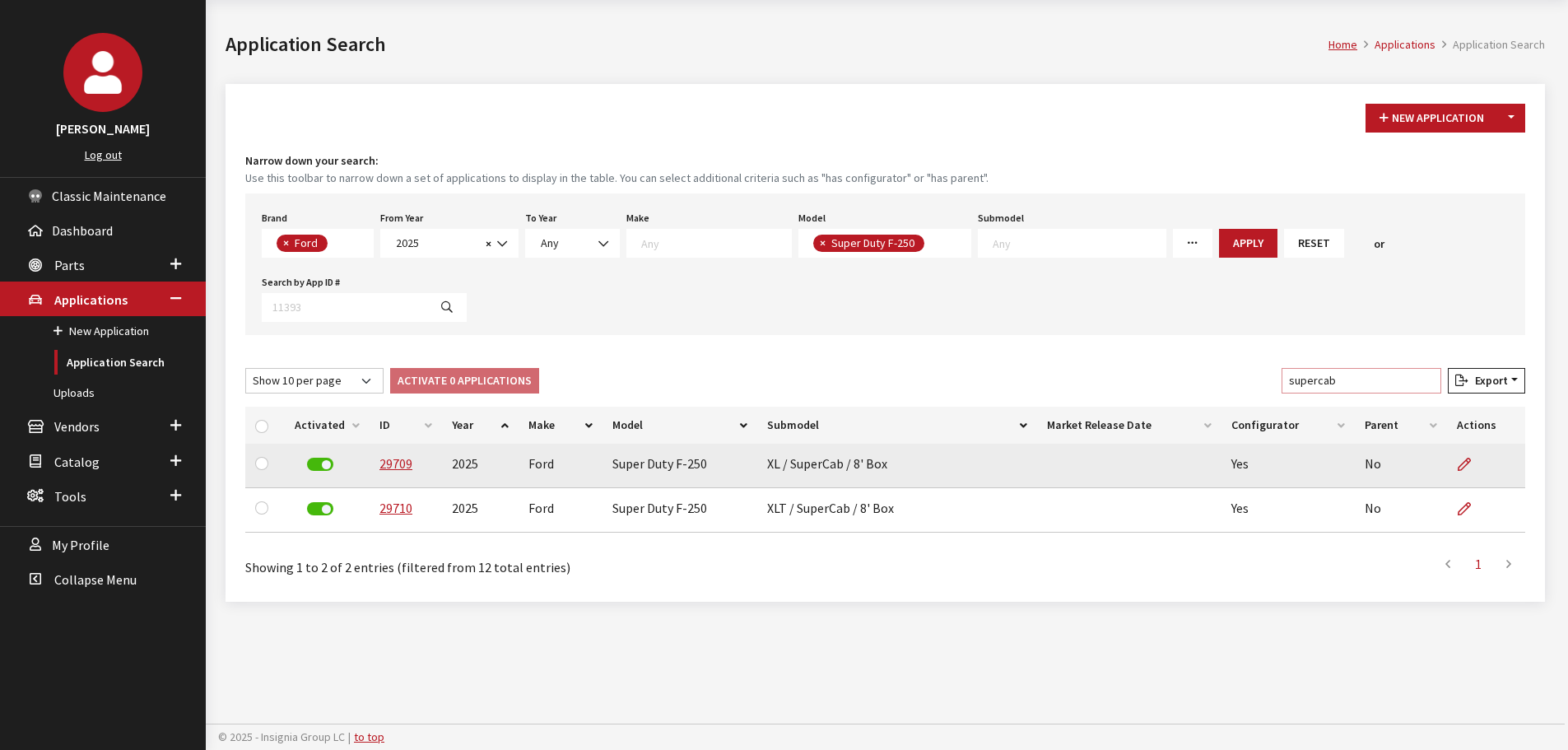
type input "supercab"
drag, startPoint x: 762, startPoint y: 462, endPoint x: 897, endPoint y: 466, distance: 135.1
click at [897, 466] on td "XL / SuperCab / 8' Box" at bounding box center [897, 465] width 279 height 44
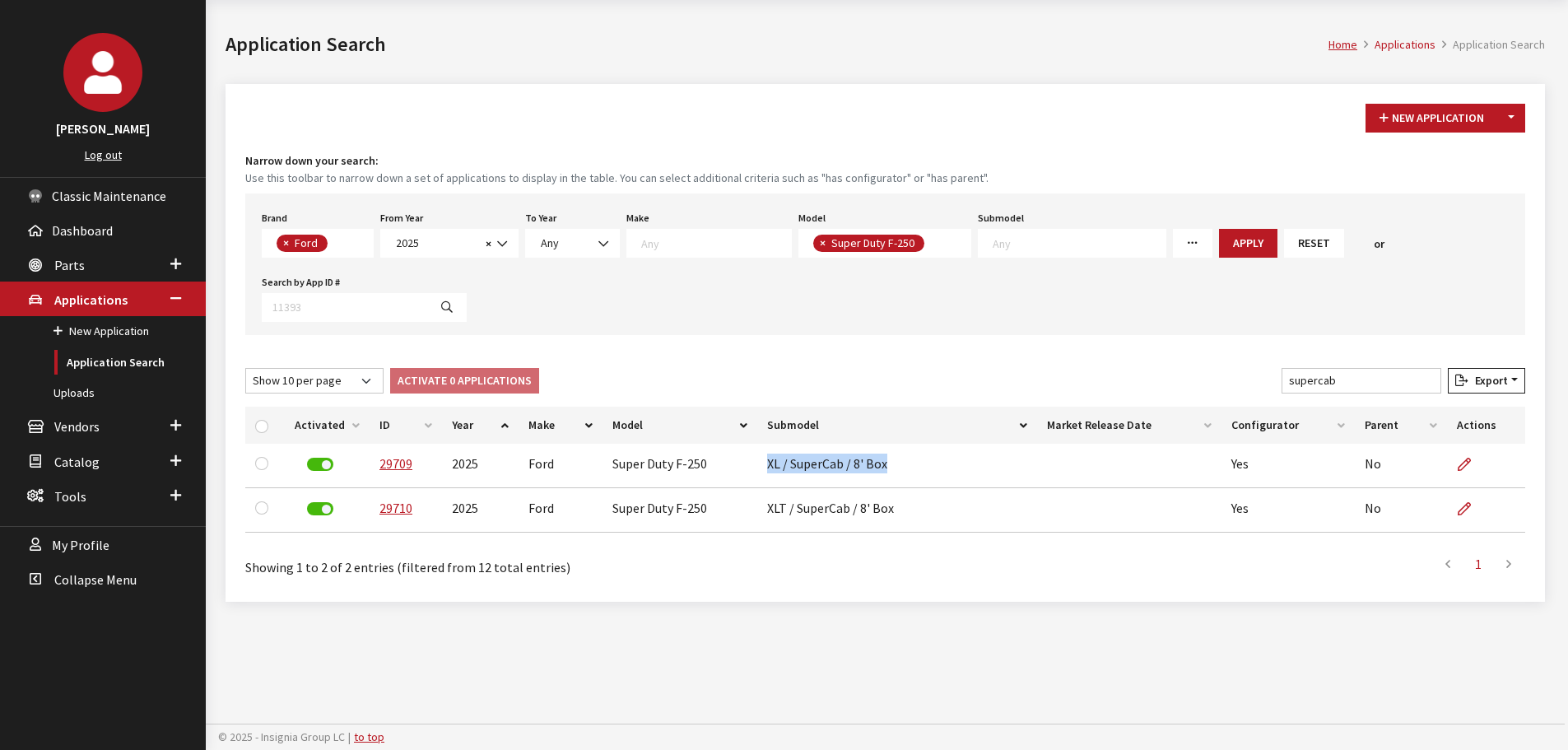
copy td "XL / SuperCab / 8' Box"
click at [1335, 379] on input "supercab" at bounding box center [1362, 380] width 159 height 25
drag, startPoint x: 1353, startPoint y: 382, endPoint x: 1259, endPoint y: 381, distance: 94.0
click at [1259, 381] on div "Show 10 per page Show 25 per page Show 50 per page Show 100 per page Show 1000 …" at bounding box center [885, 383] width 1287 height 32
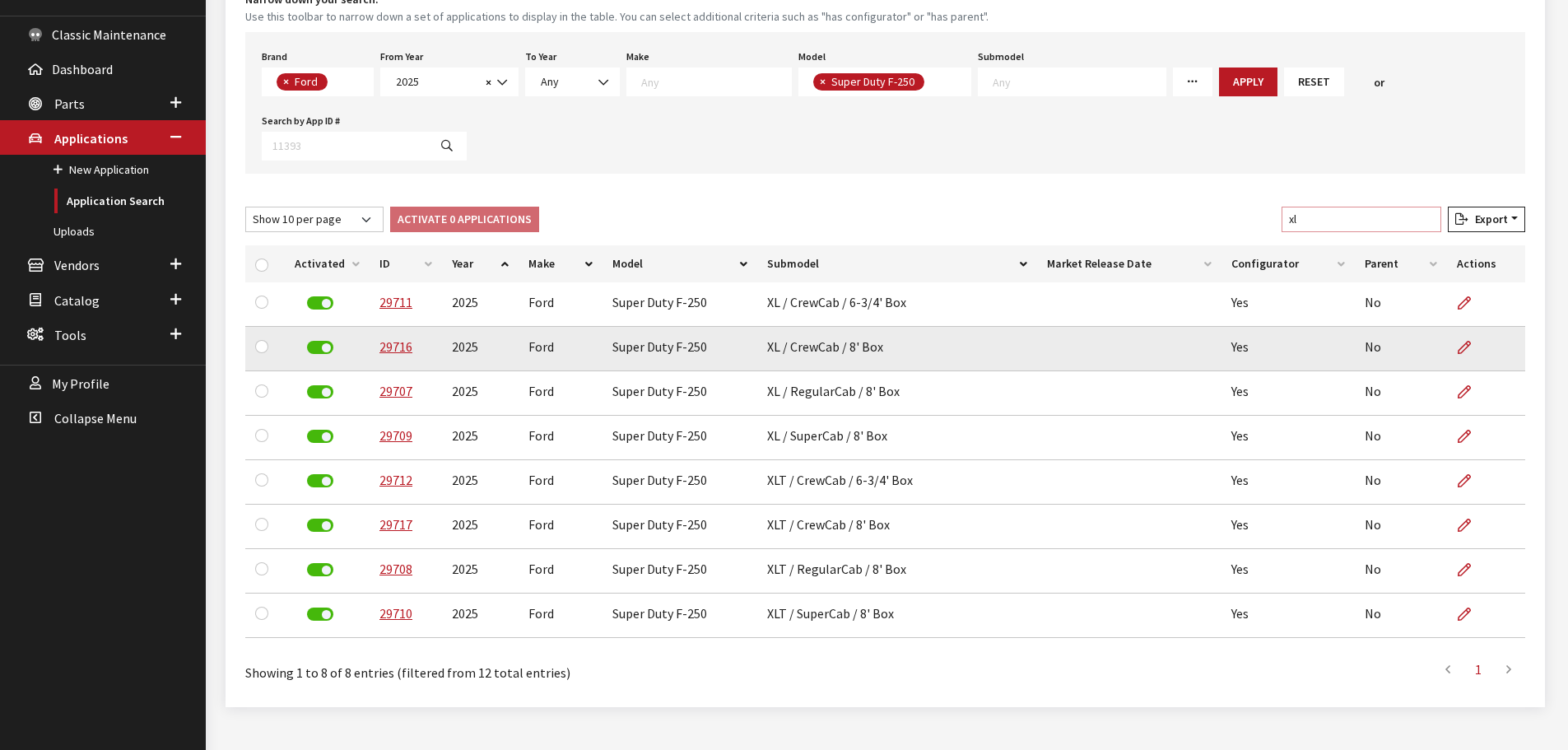
scroll to position [225, 0]
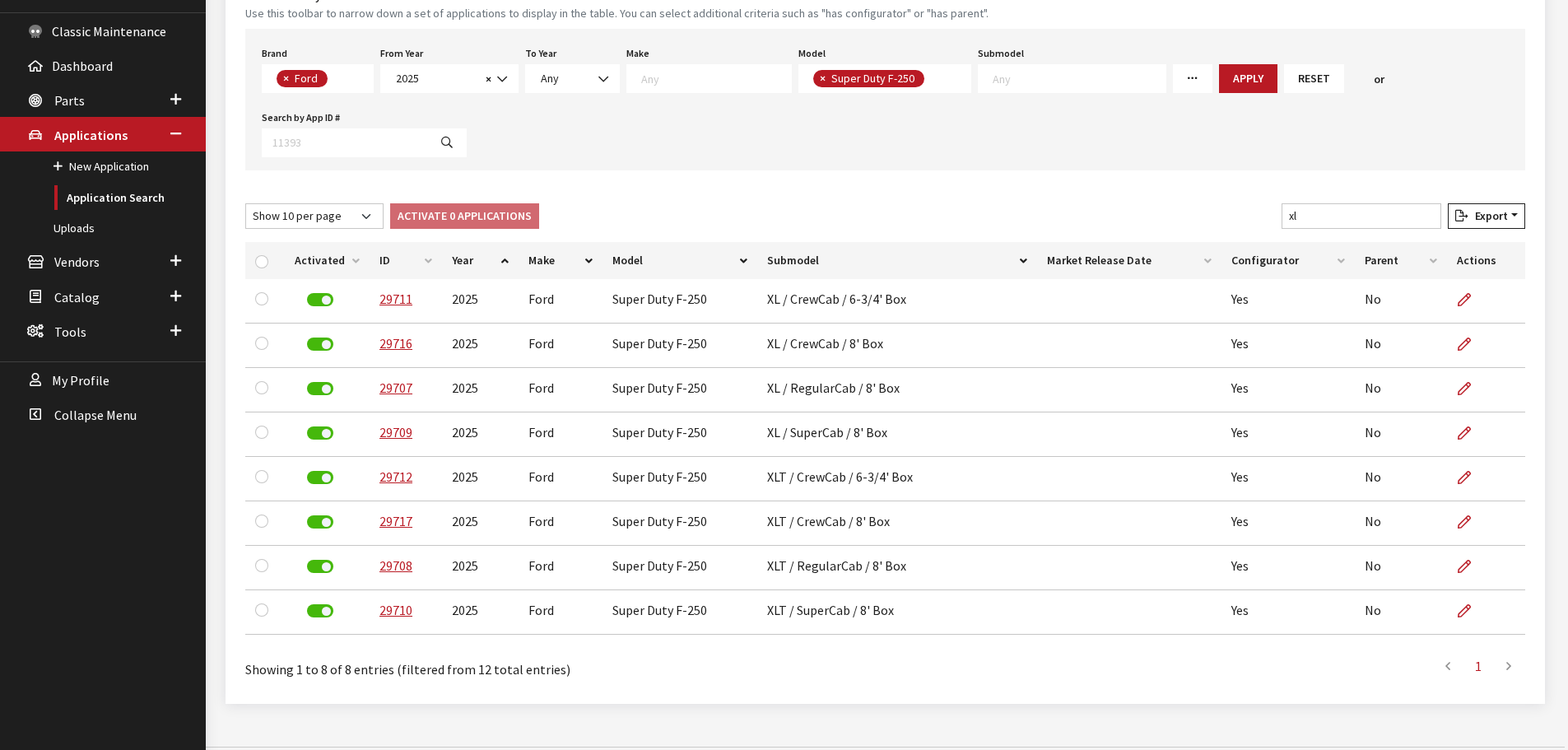
click at [845, 258] on th "Submodel" at bounding box center [897, 260] width 279 height 37
click at [793, 256] on th "Submodel" at bounding box center [897, 260] width 279 height 37
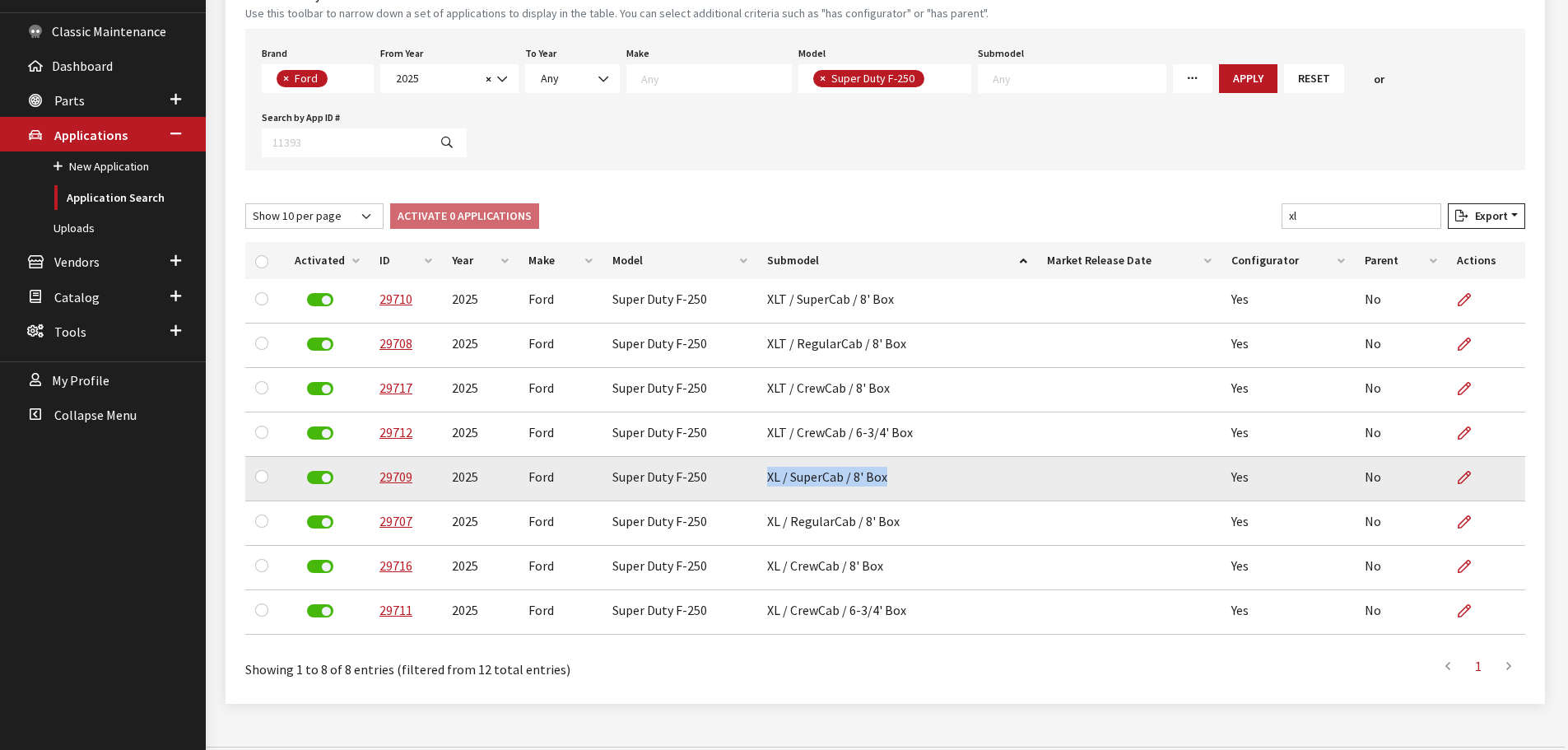
drag, startPoint x: 761, startPoint y: 479, endPoint x: 907, endPoint y: 490, distance: 146.4
click at [907, 490] on td "XL / SuperCab / 8' Box" at bounding box center [897, 478] width 279 height 44
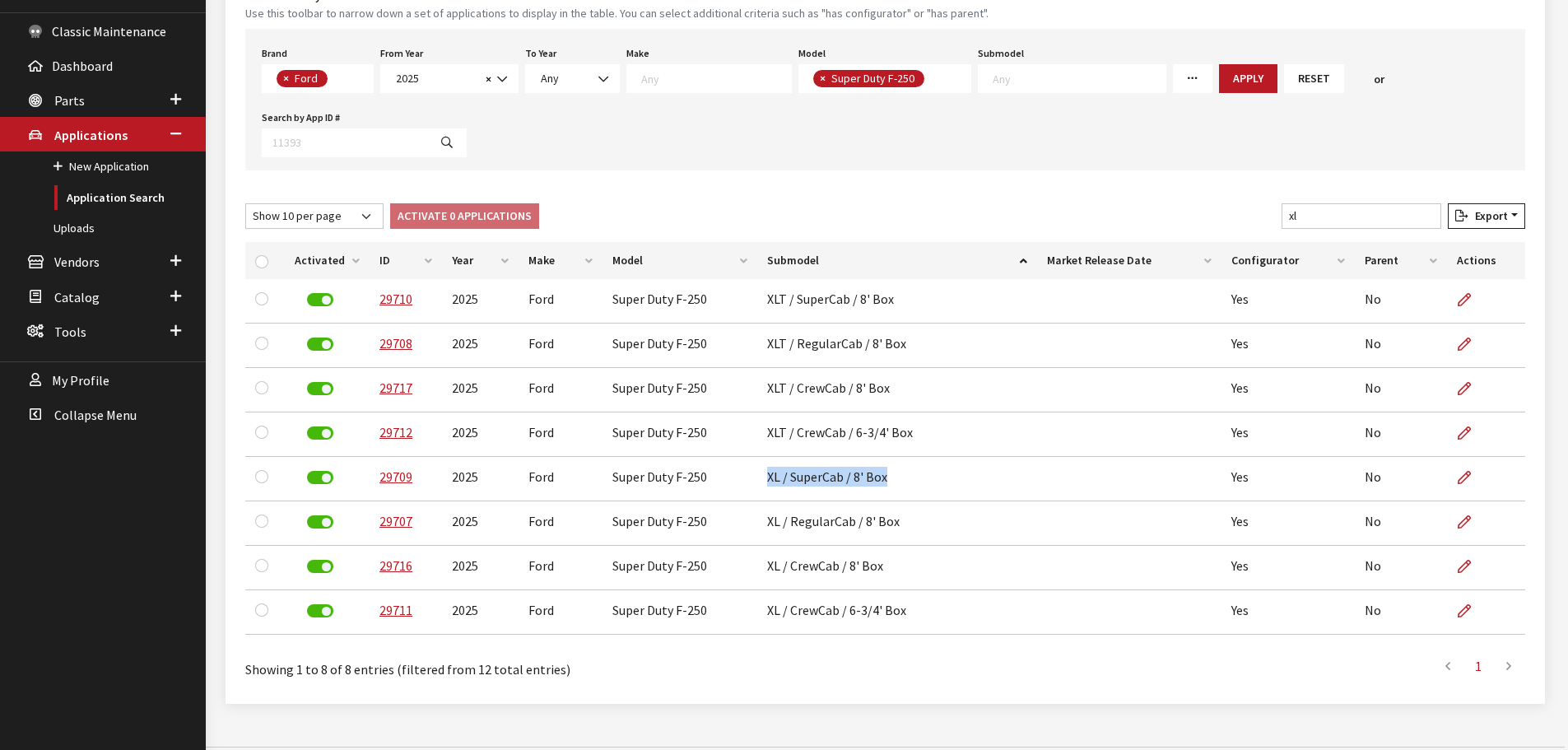
copy td "XL / SuperCab / 8' Box"
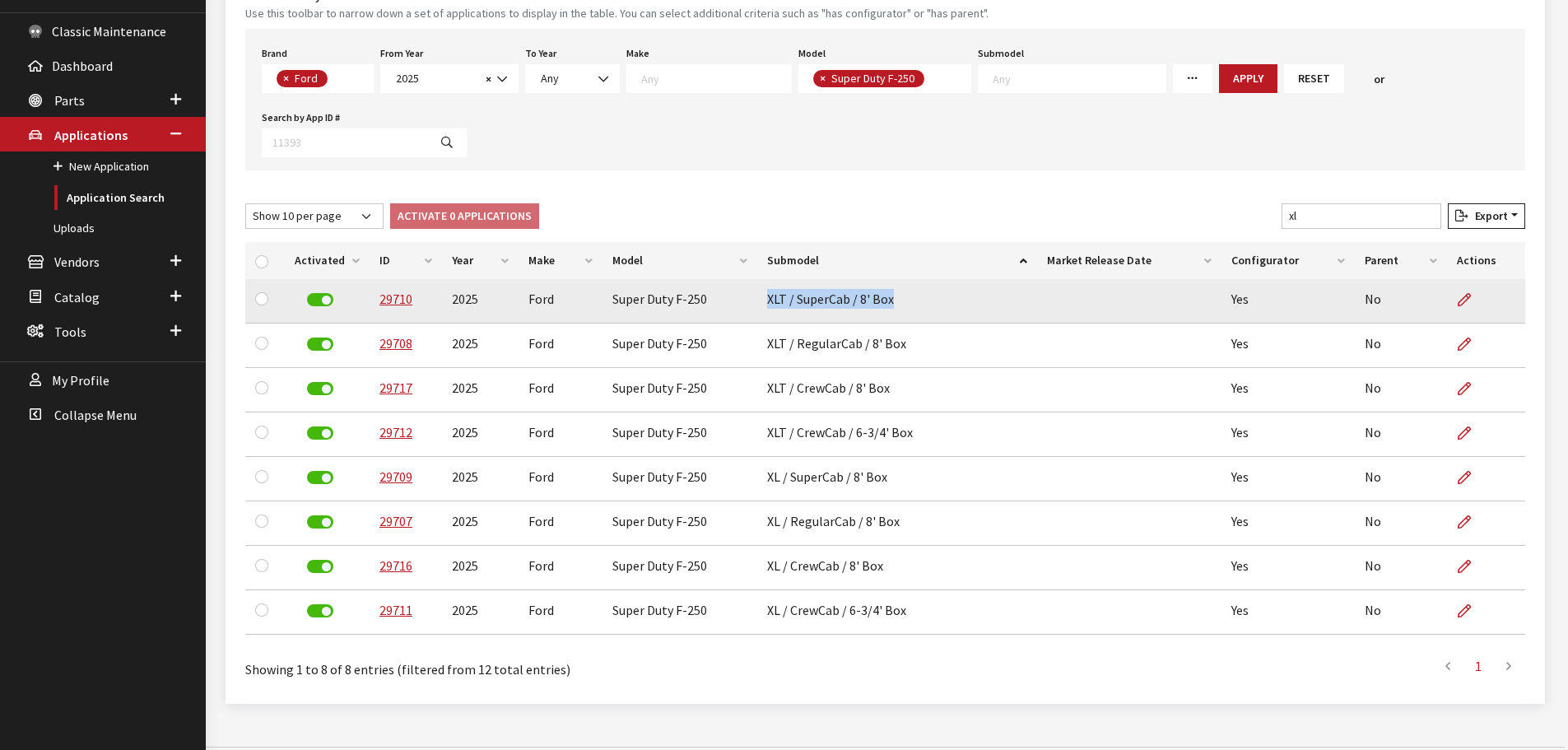
drag, startPoint x: 760, startPoint y: 299, endPoint x: 890, endPoint y: 308, distance: 130.3
click at [890, 308] on td "XLT / SuperCab / 8' Box" at bounding box center [897, 301] width 279 height 44
copy td "XLT / SuperCab / 8' Box"
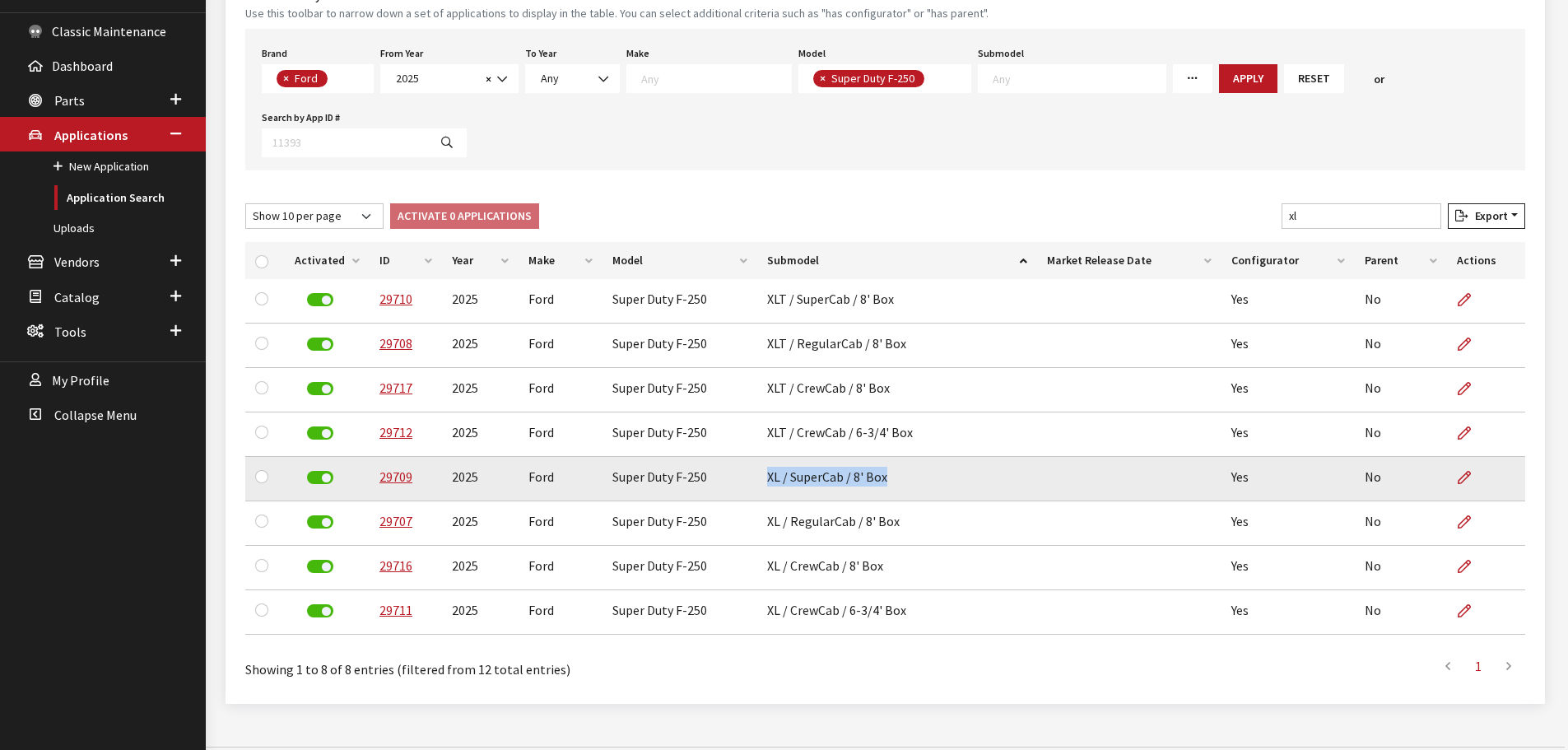
drag, startPoint x: 763, startPoint y: 479, endPoint x: 892, endPoint y: 479, distance: 129.0
click at [892, 479] on td "XL / SuperCab / 8' Box" at bounding box center [897, 478] width 279 height 44
copy td "XL / SuperCab / 8' Box"
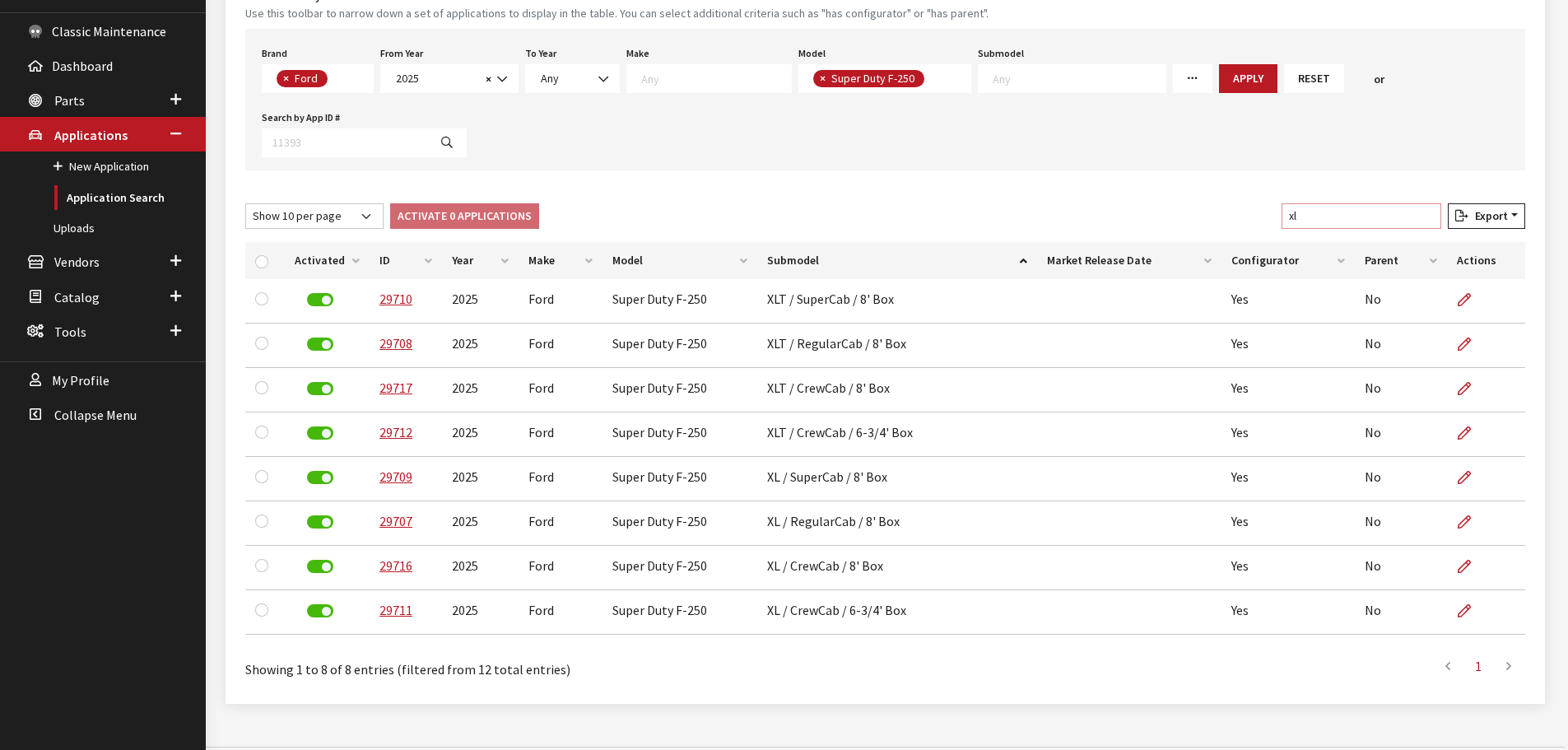
drag, startPoint x: 1317, startPoint y: 216, endPoint x: 1282, endPoint y: 216, distance: 35.0
click at [1282, 216] on div "Show 10 per page Show 25 per page Show 50 per page Show 100 per page Show 1000 …" at bounding box center [885, 219] width 1287 height 32
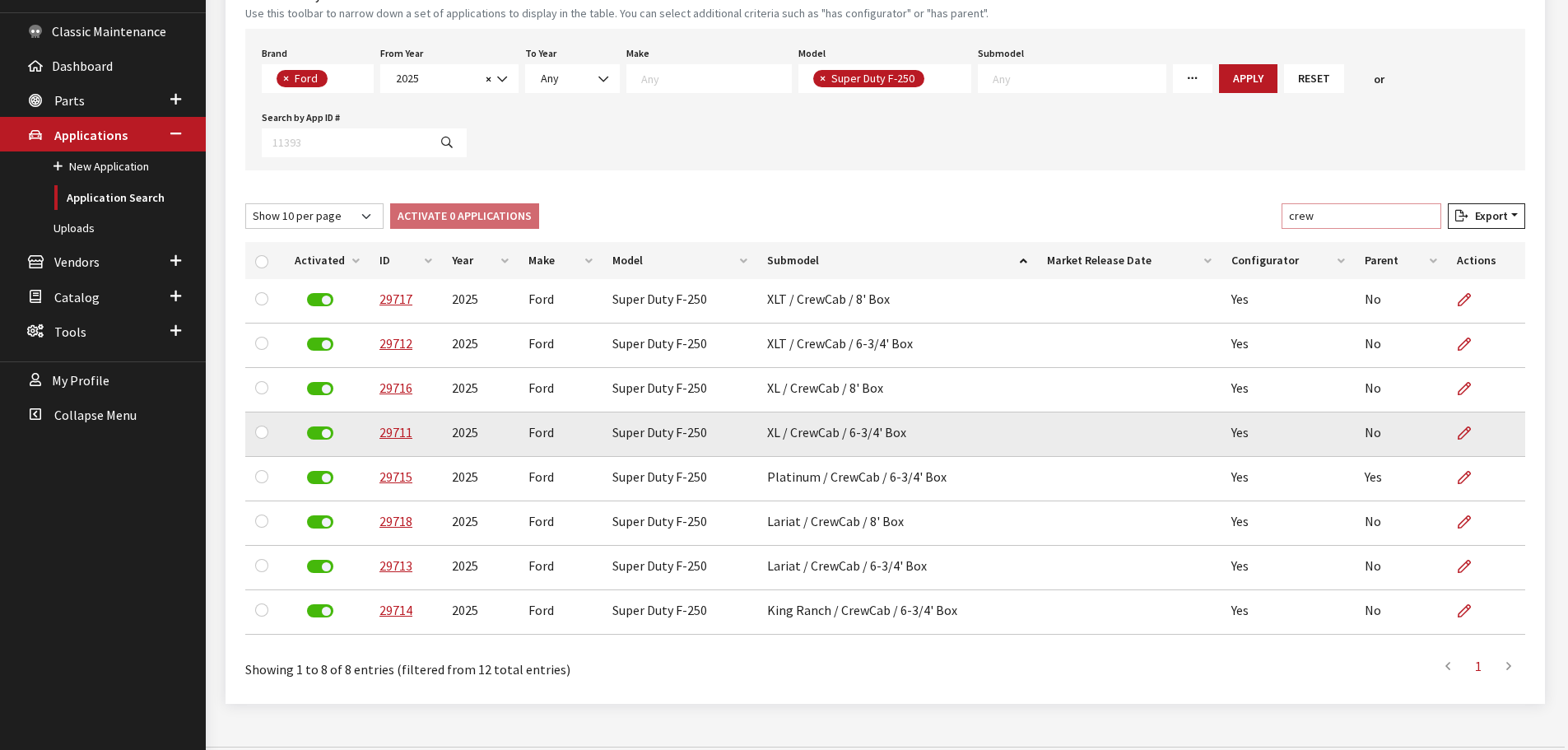
type input "crew"
drag, startPoint x: 763, startPoint y: 436, endPoint x: 900, endPoint y: 434, distance: 137.0
click at [900, 434] on td "XL / CrewCab / 6-3/4' Box" at bounding box center [897, 434] width 279 height 44
copy td "XL / CrewCab / 6-3/4' Box"
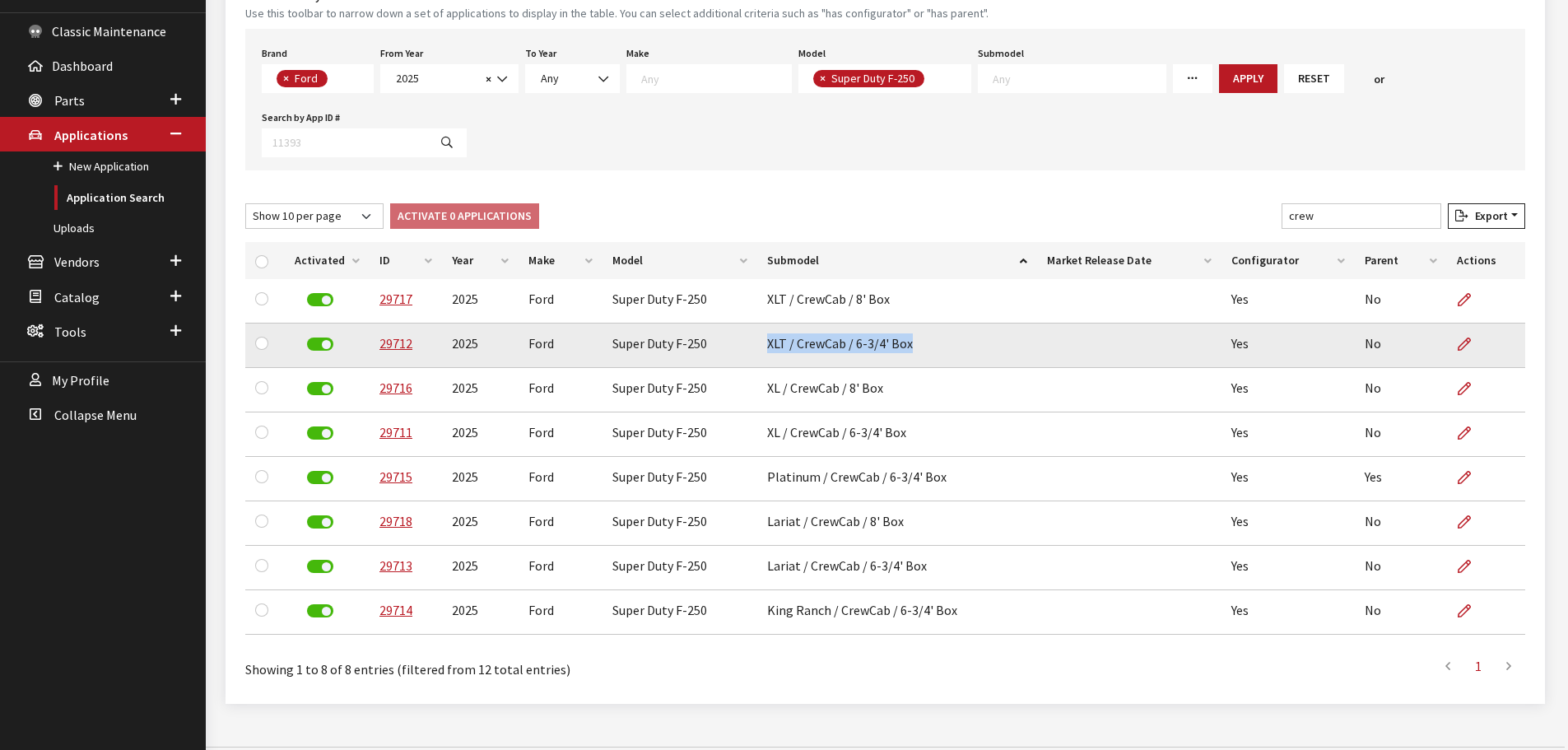
drag, startPoint x: 765, startPoint y: 345, endPoint x: 912, endPoint y: 345, distance: 147.0
click at [912, 345] on td "XLT / CrewCab / 6-3/4' Box" at bounding box center [897, 345] width 279 height 44
copy td "XLT / CrewCab / 6-3/4' Box"
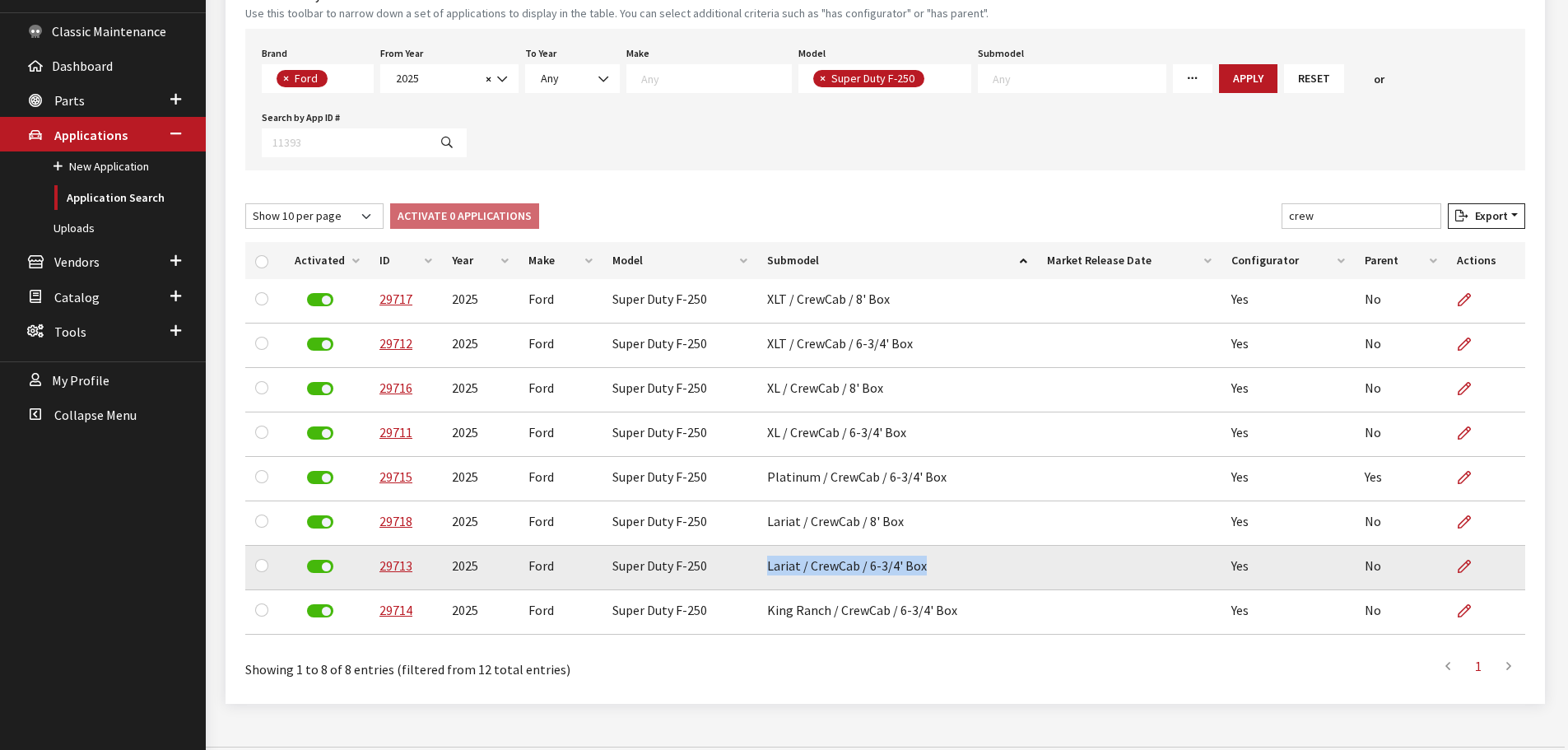
drag, startPoint x: 765, startPoint y: 565, endPoint x: 919, endPoint y: 562, distance: 154.0
click at [919, 562] on td "Lariat / CrewCab / 6-3/4' Box" at bounding box center [897, 567] width 279 height 44
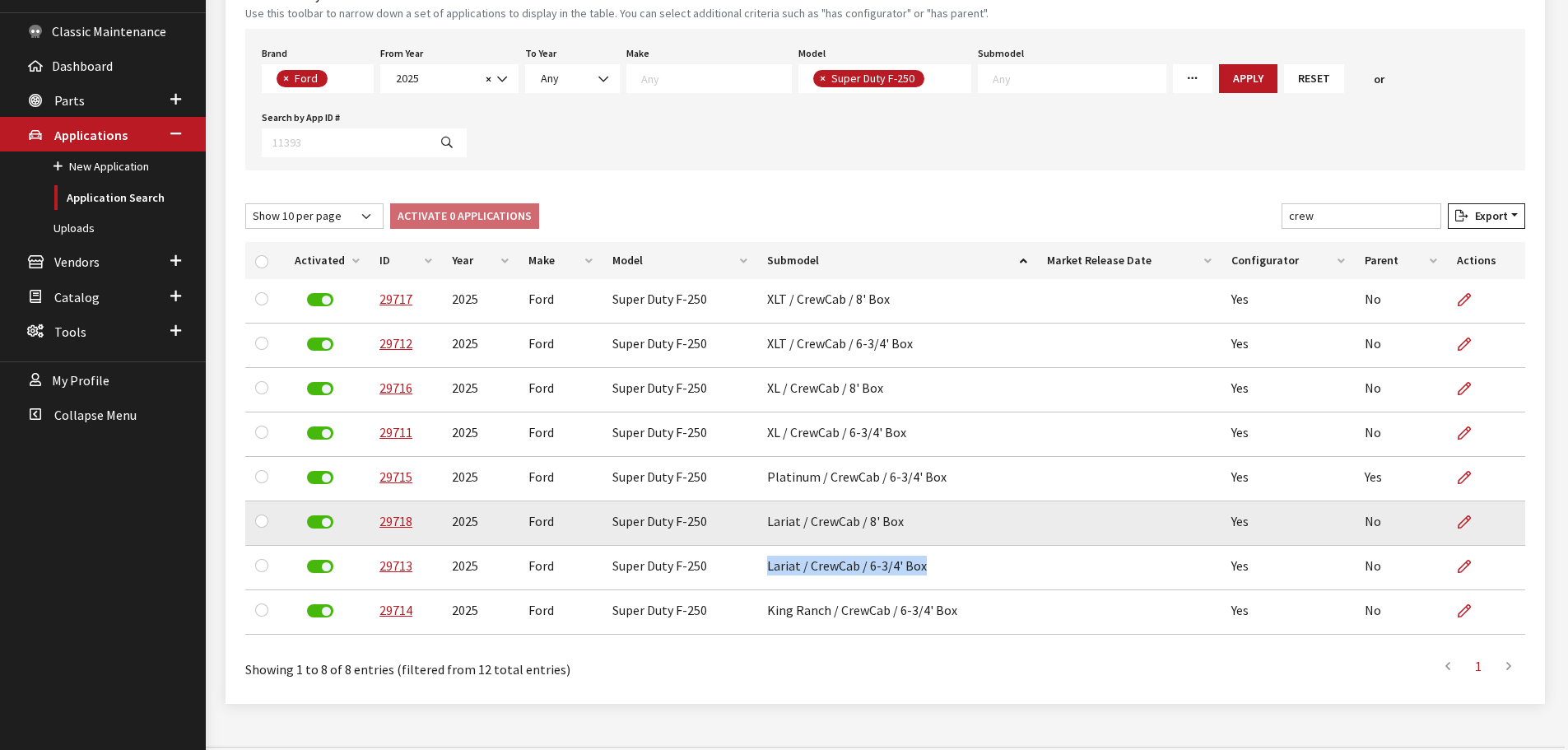
copy td "Lariat / CrewCab / 6-3/4' Box"
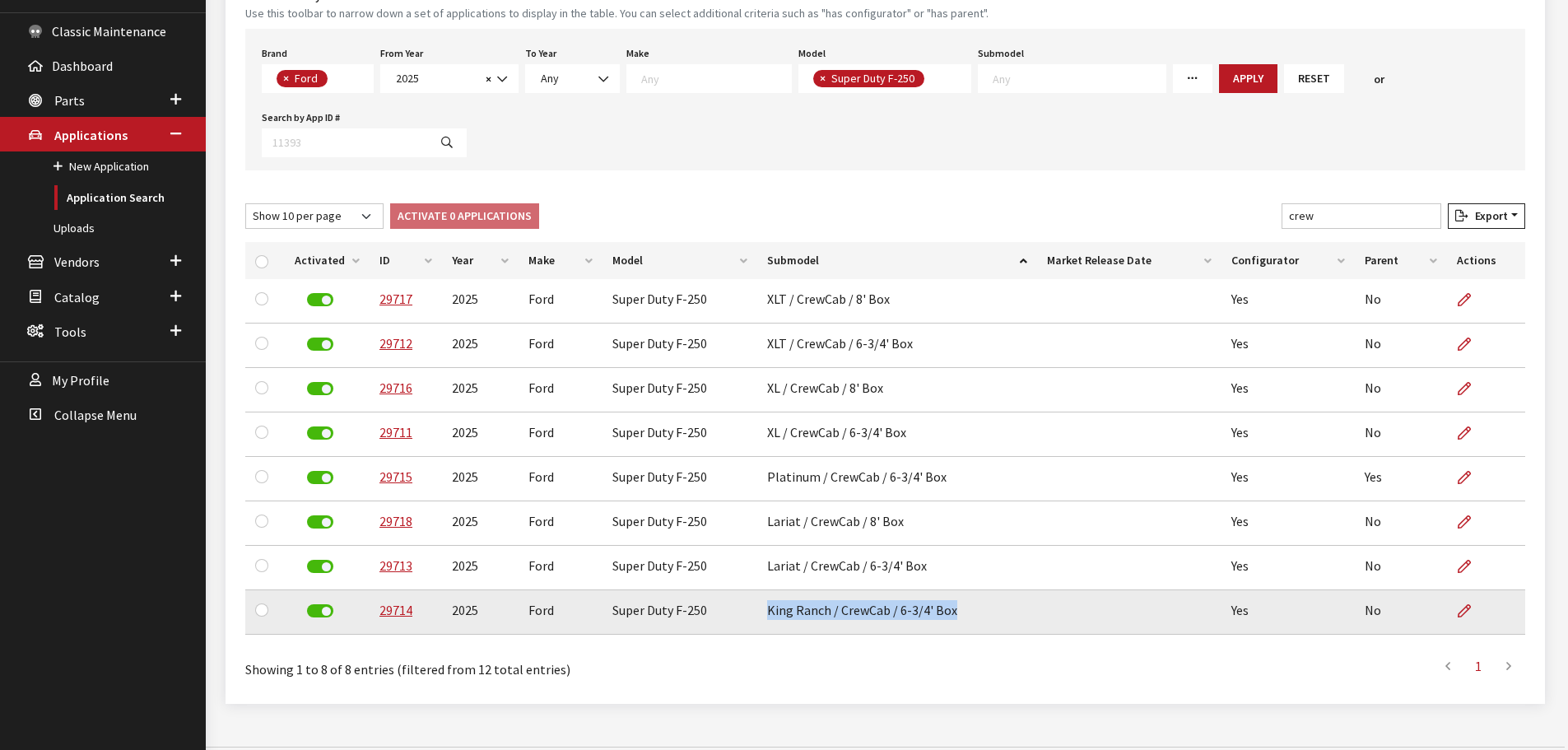
drag, startPoint x: 762, startPoint y: 612, endPoint x: 977, endPoint y: 624, distance: 215.3
click at [977, 624] on td "King Ranch / CrewCab / 6-3/4' Box" at bounding box center [897, 611] width 279 height 44
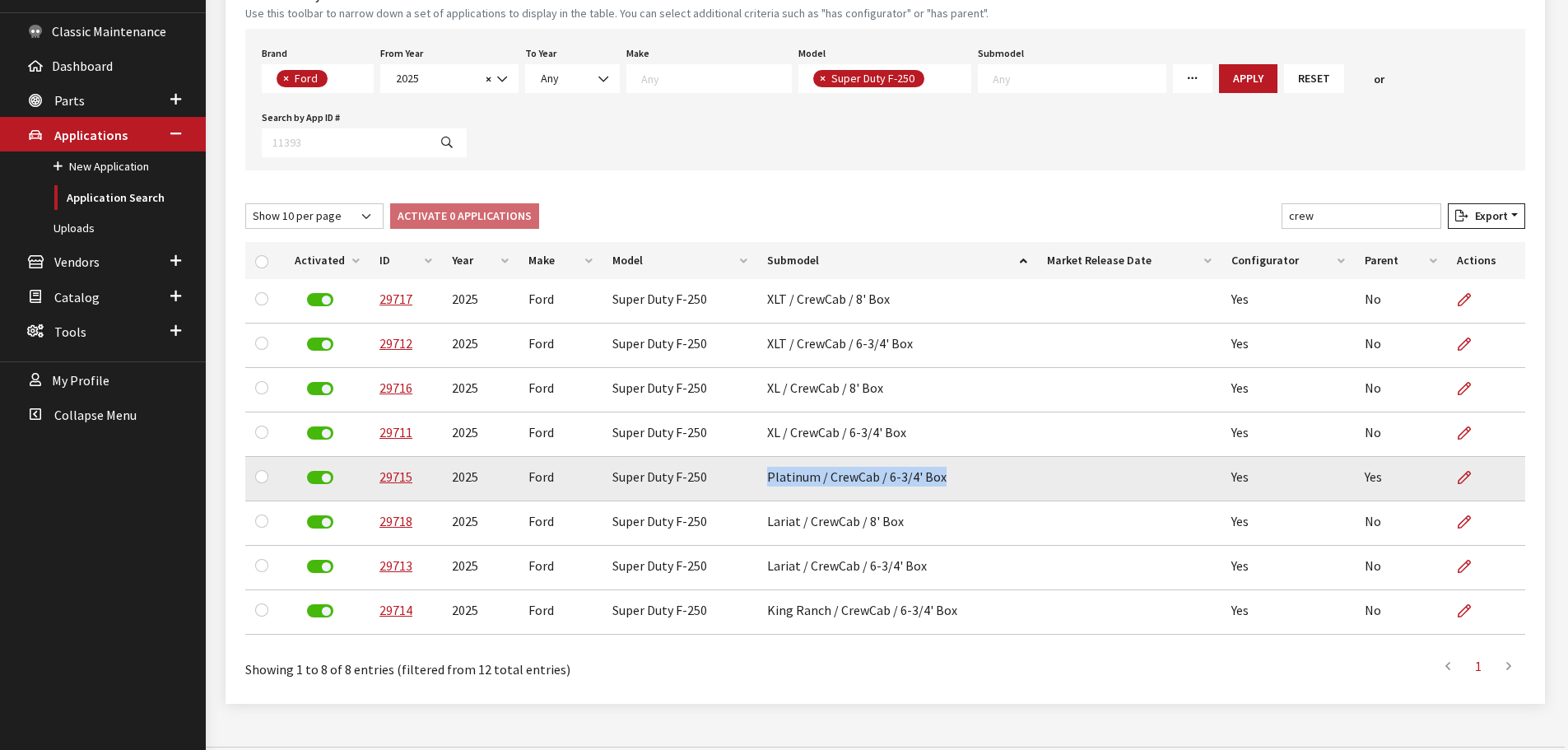
drag, startPoint x: 765, startPoint y: 481, endPoint x: 962, endPoint y: 481, distance: 197.0
click at [962, 481] on td "Platinum / CrewCab / 6-3/4' Box" at bounding box center [897, 478] width 279 height 44
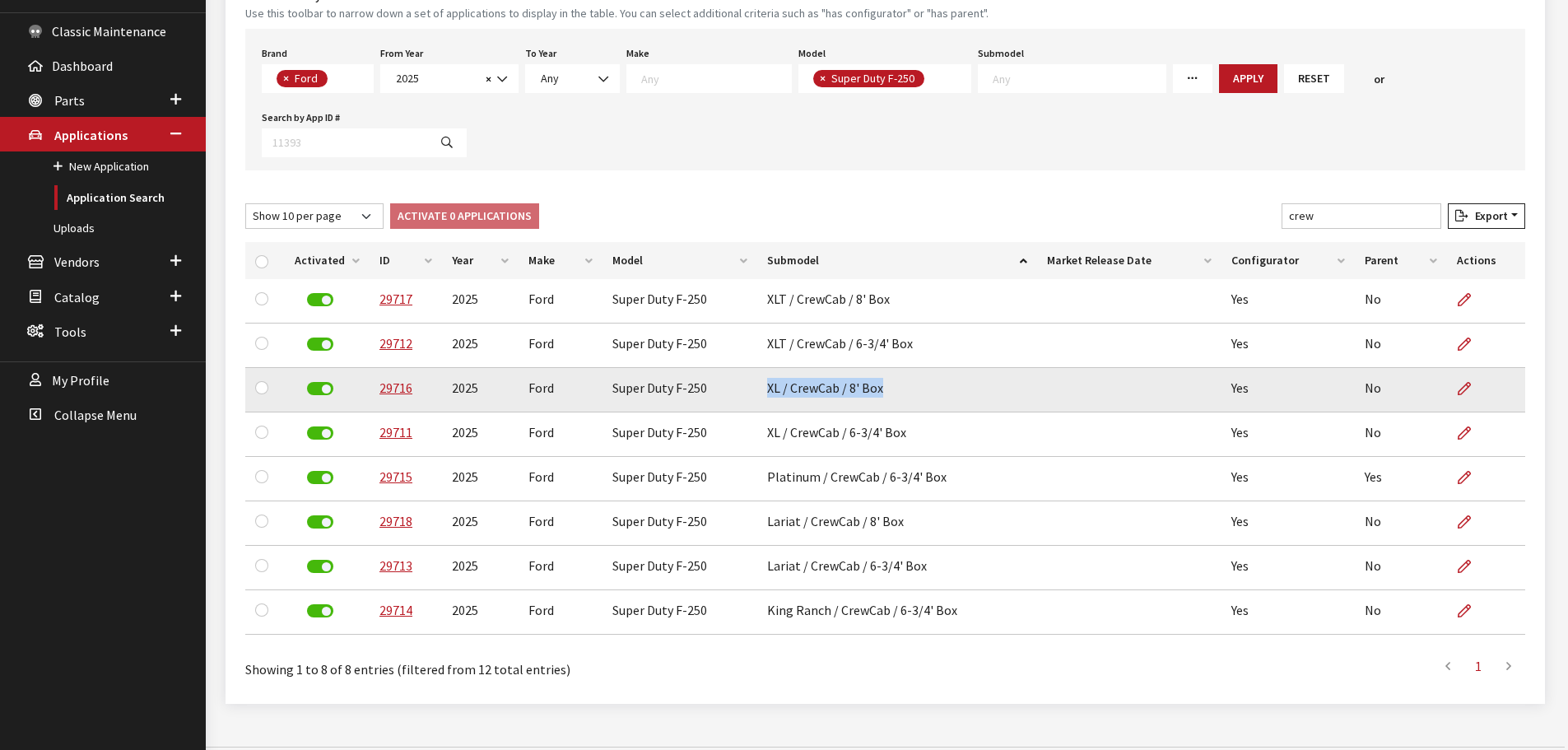
drag, startPoint x: 763, startPoint y: 393, endPoint x: 906, endPoint y: 398, distance: 143.1
click at [906, 398] on td "XL / CrewCab / 8' Box" at bounding box center [897, 389] width 279 height 44
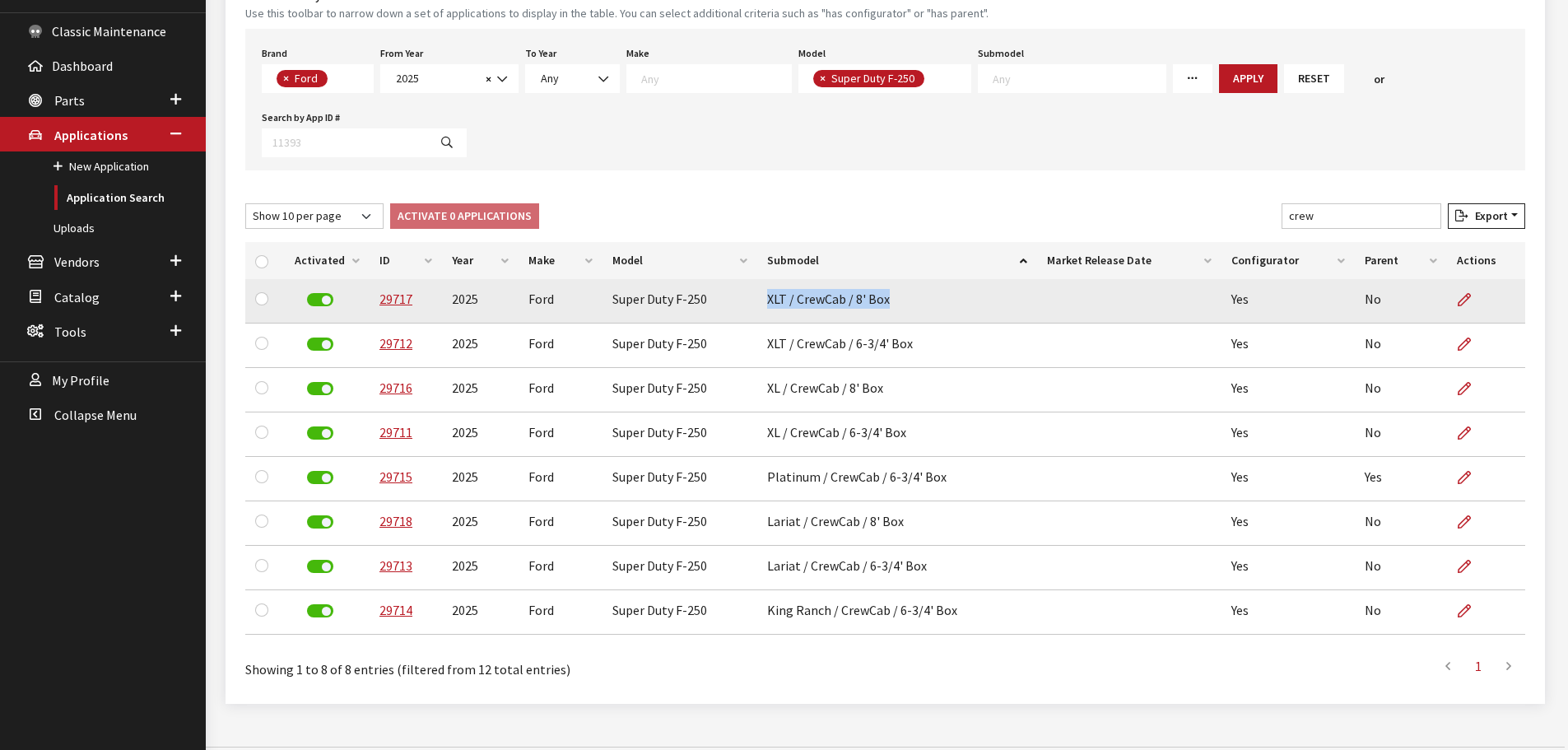
drag, startPoint x: 765, startPoint y: 300, endPoint x: 892, endPoint y: 307, distance: 127.2
click at [892, 307] on td "XLT / CrewCab / 8' Box" at bounding box center [897, 301] width 279 height 44
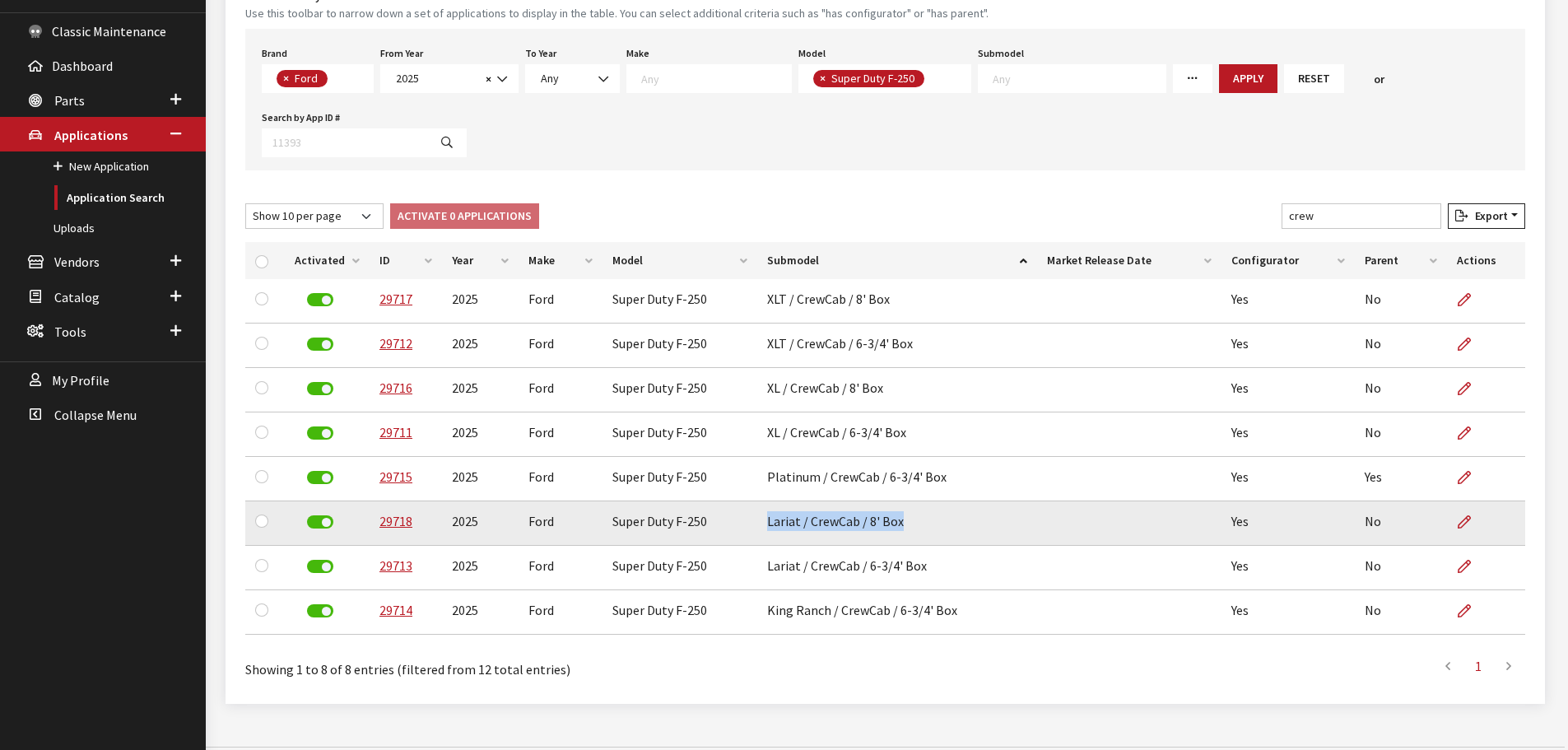
drag, startPoint x: 771, startPoint y: 526, endPoint x: 907, endPoint y: 532, distance: 136.1
click at [907, 532] on td "Lariat / CrewCab / 8' Box" at bounding box center [897, 523] width 279 height 44
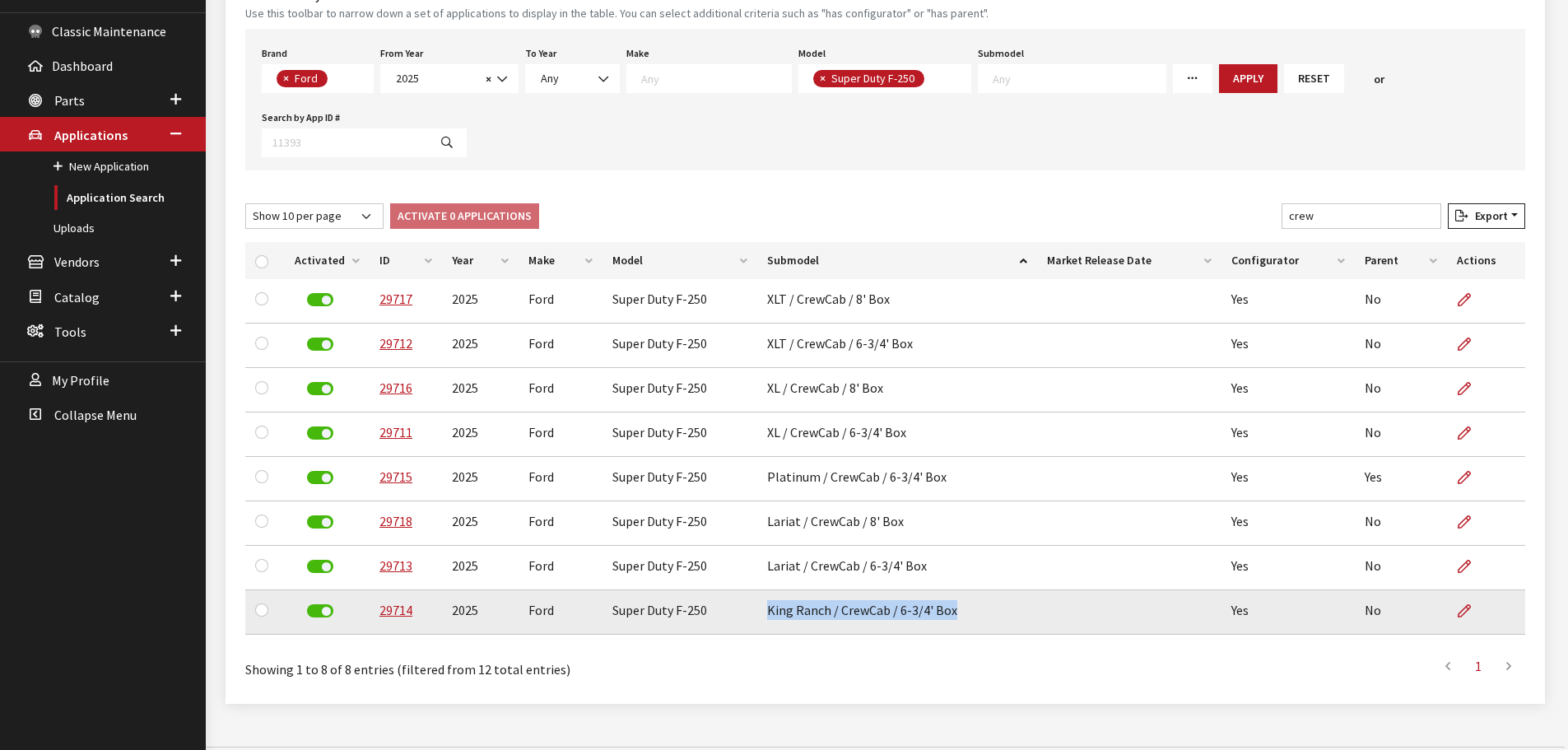
drag, startPoint x: 764, startPoint y: 612, endPoint x: 965, endPoint y: 610, distance: 201.0
click at [965, 610] on td "King Ranch / CrewCab / 6-3/4' Box" at bounding box center [897, 611] width 279 height 44
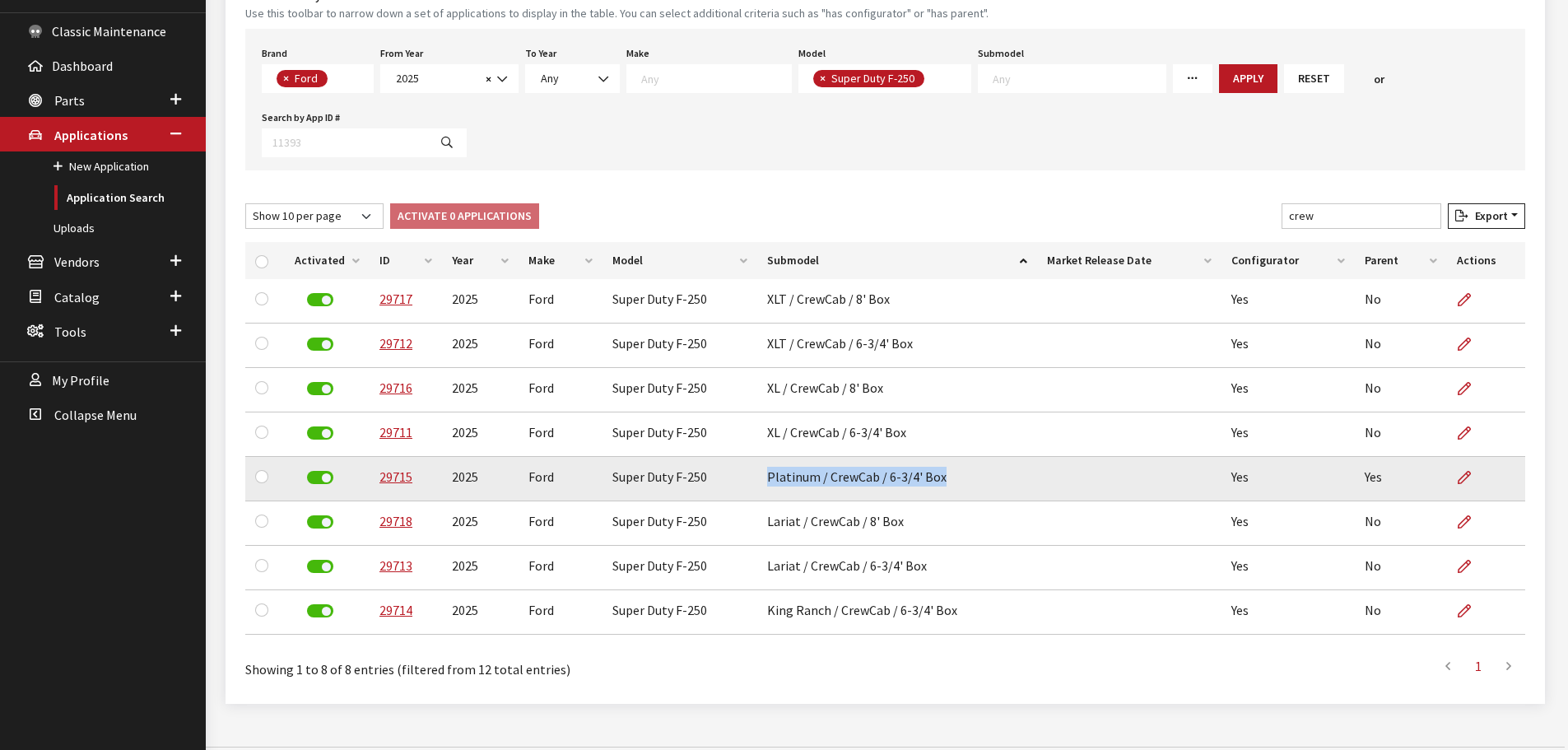
drag, startPoint x: 766, startPoint y: 476, endPoint x: 943, endPoint y: 476, distance: 177.0
click at [943, 476] on td "Platinum / CrewCab / 6-3/4' Box" at bounding box center [897, 478] width 279 height 44
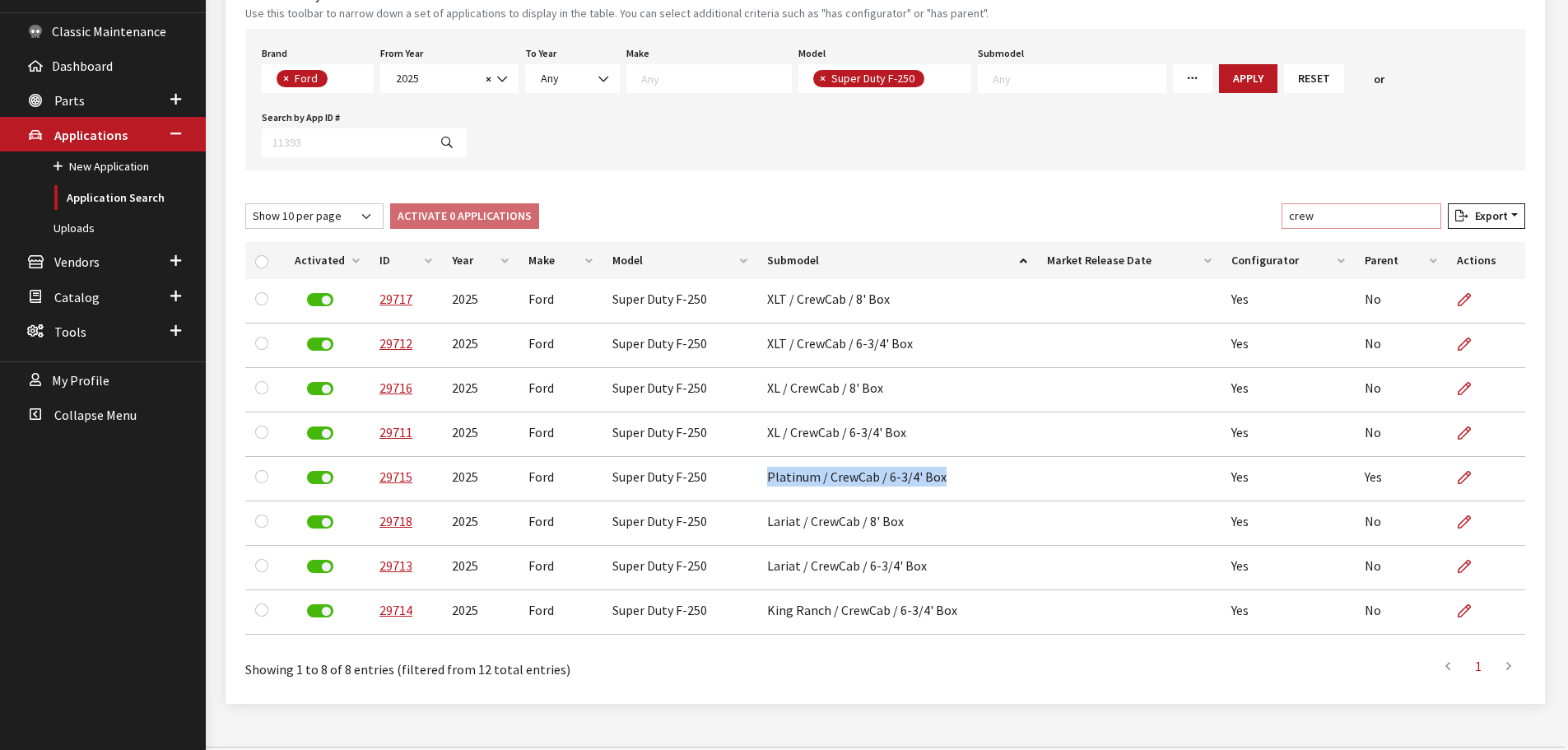
click at [1428, 218] on input "crew" at bounding box center [1362, 216] width 159 height 25
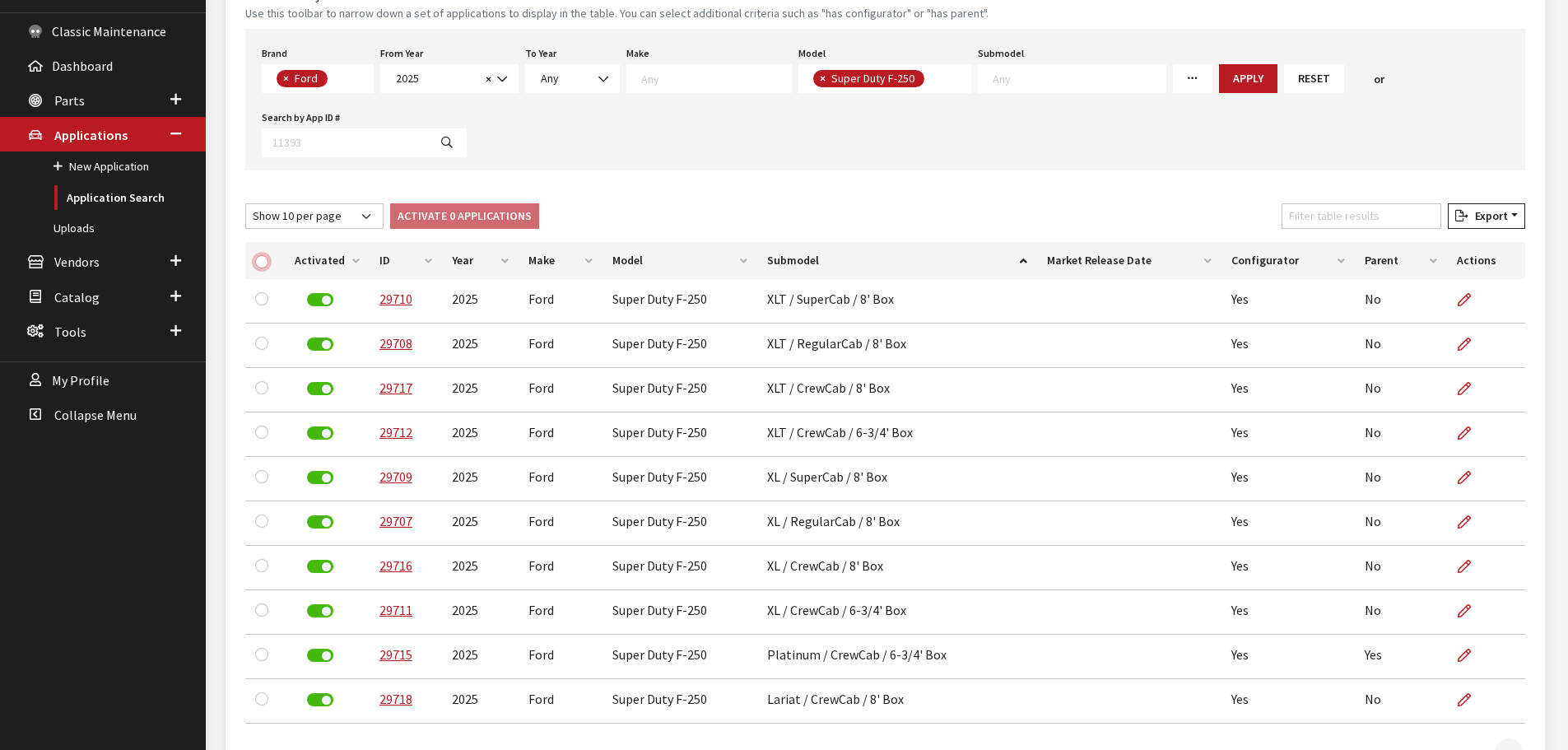
click at [258, 259] on input "checkbox" at bounding box center [262, 262] width 13 height 13
checkbox input "true"
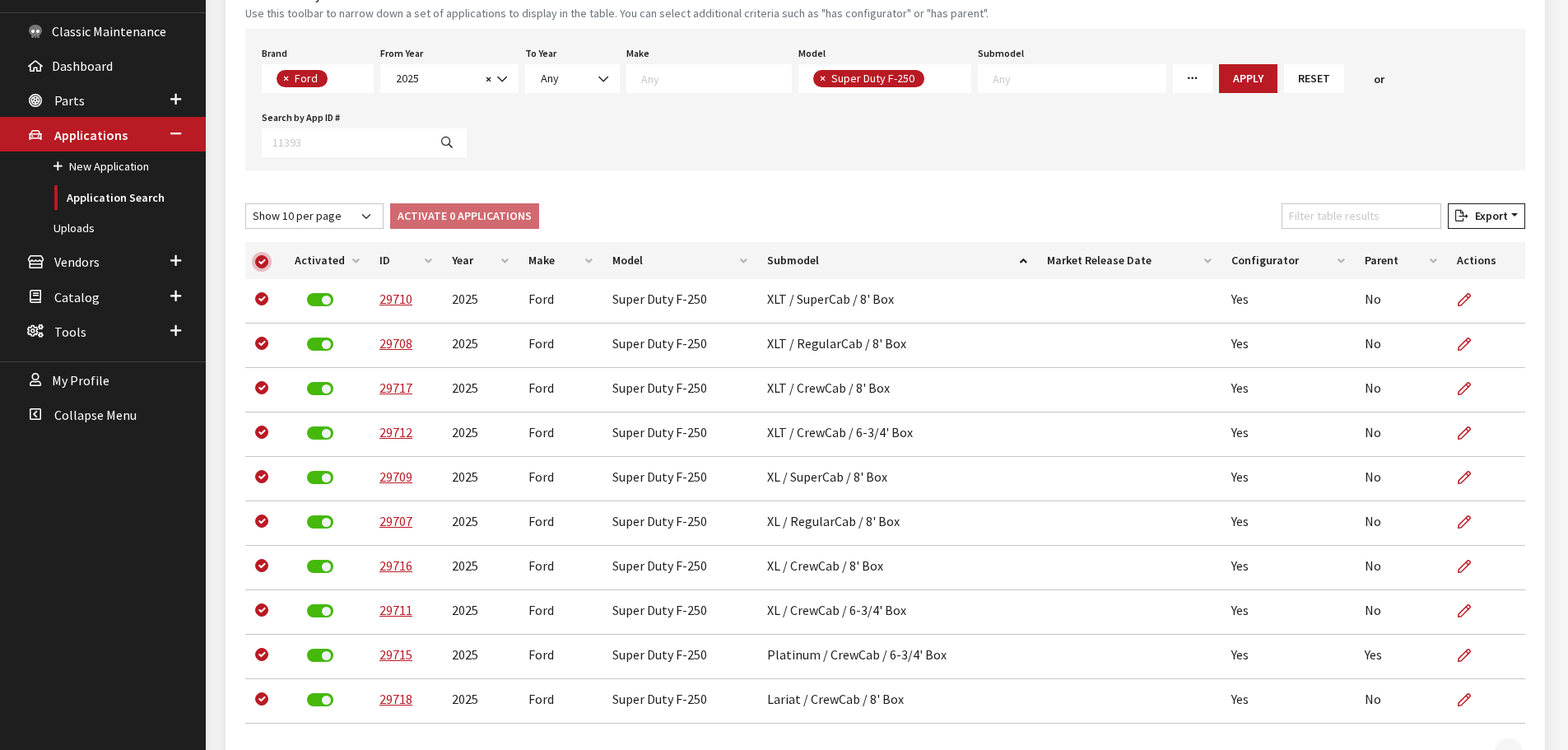
checkbox input "true"
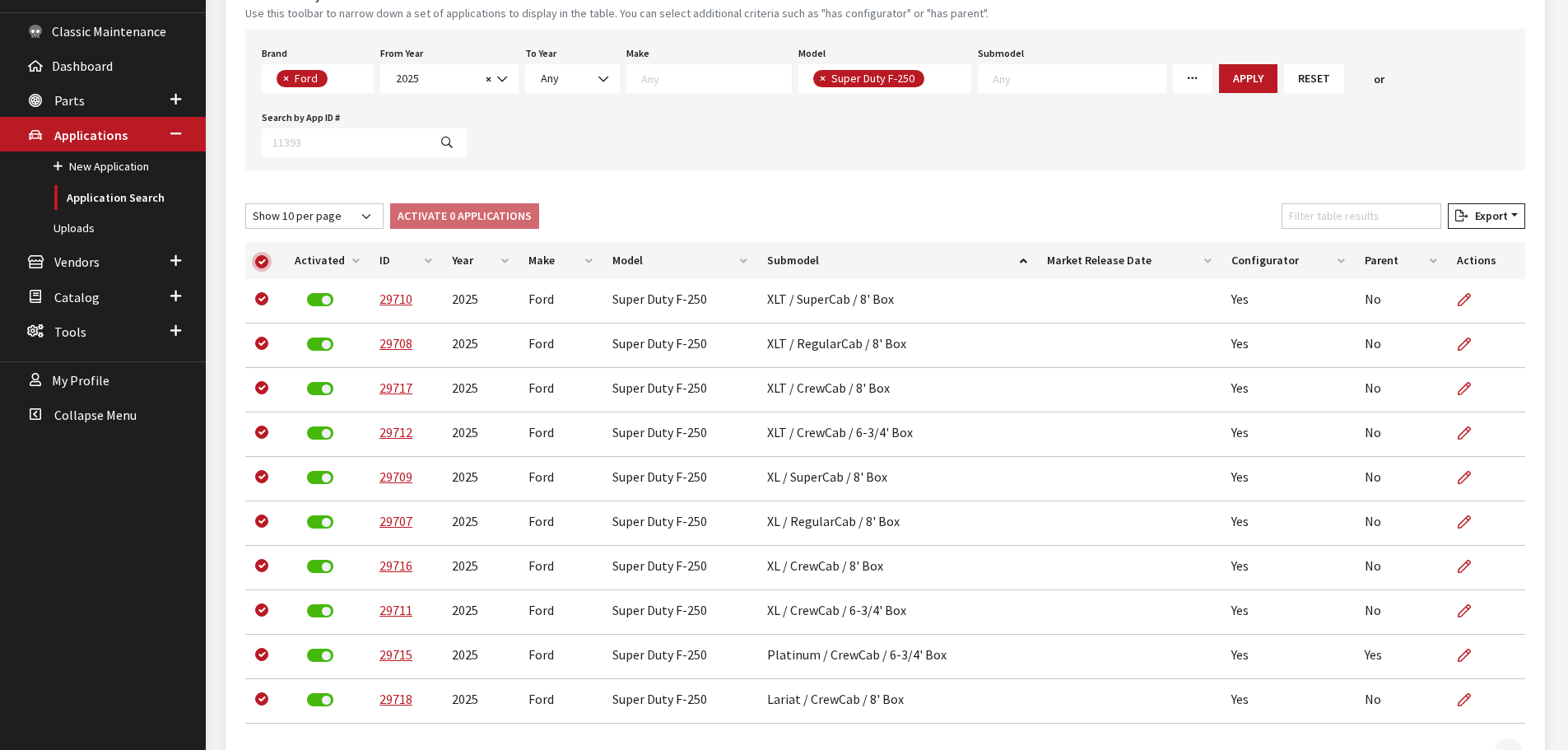
checkbox input "true"
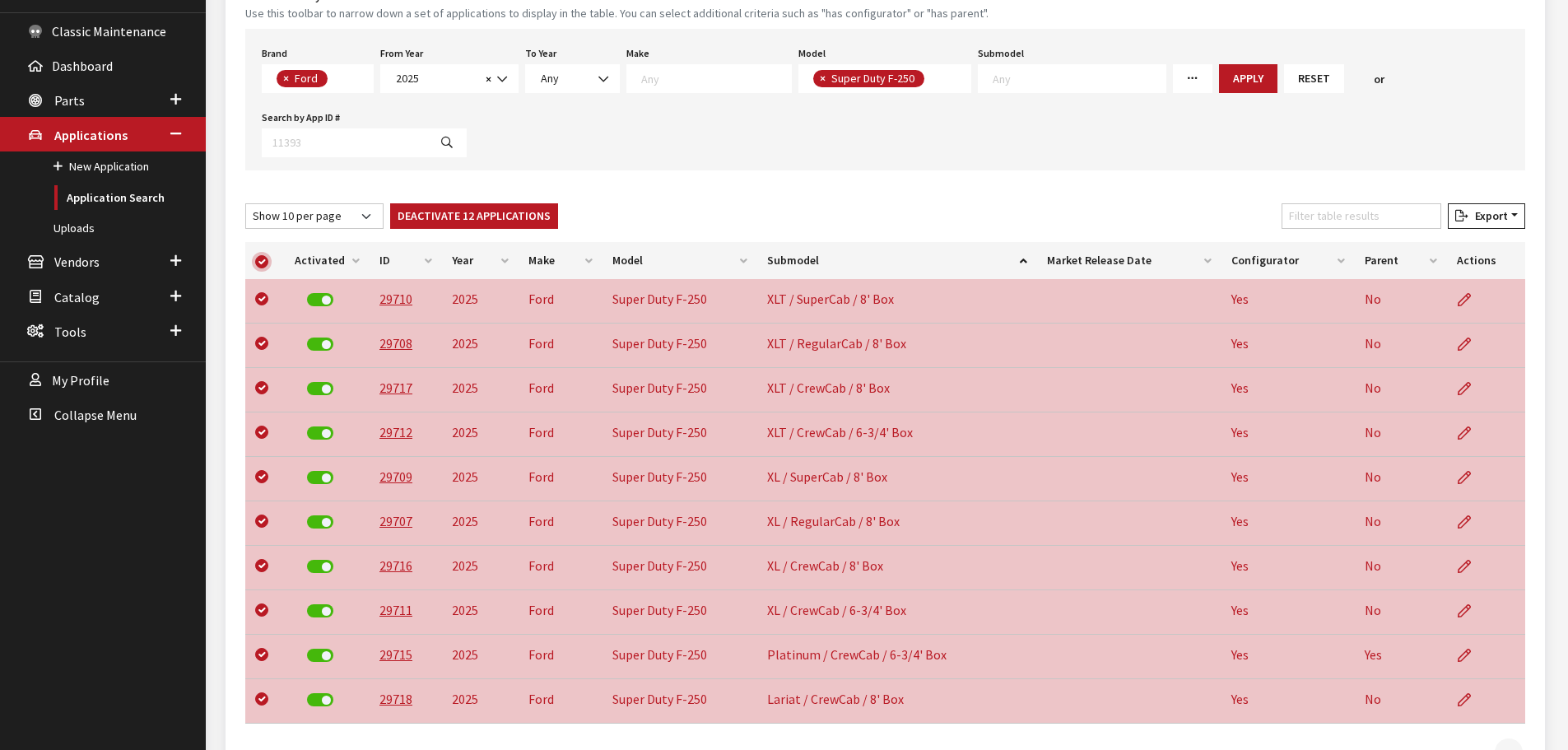
click at [258, 259] on input "checkbox" at bounding box center [262, 262] width 13 height 13
checkbox input "false"
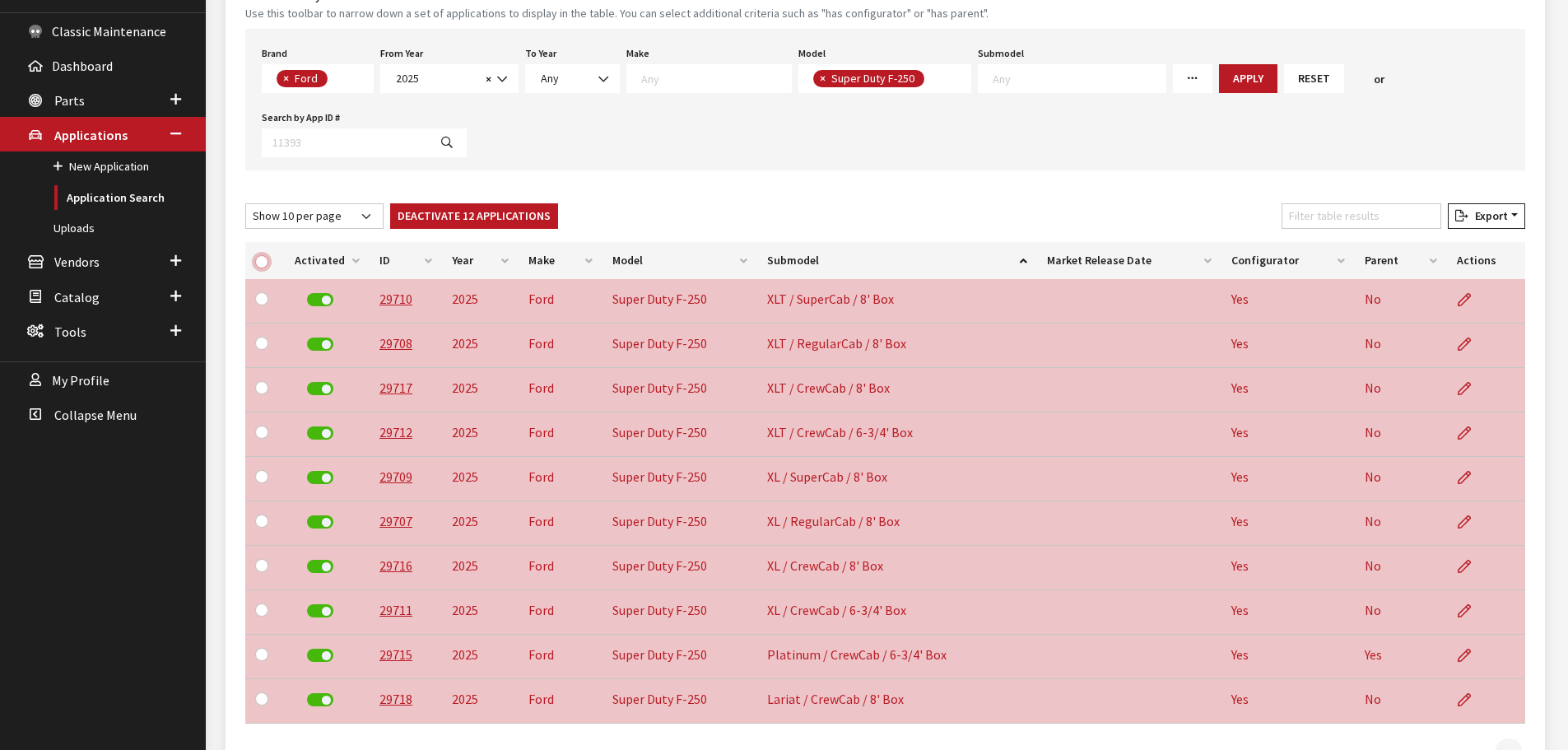
checkbox input "false"
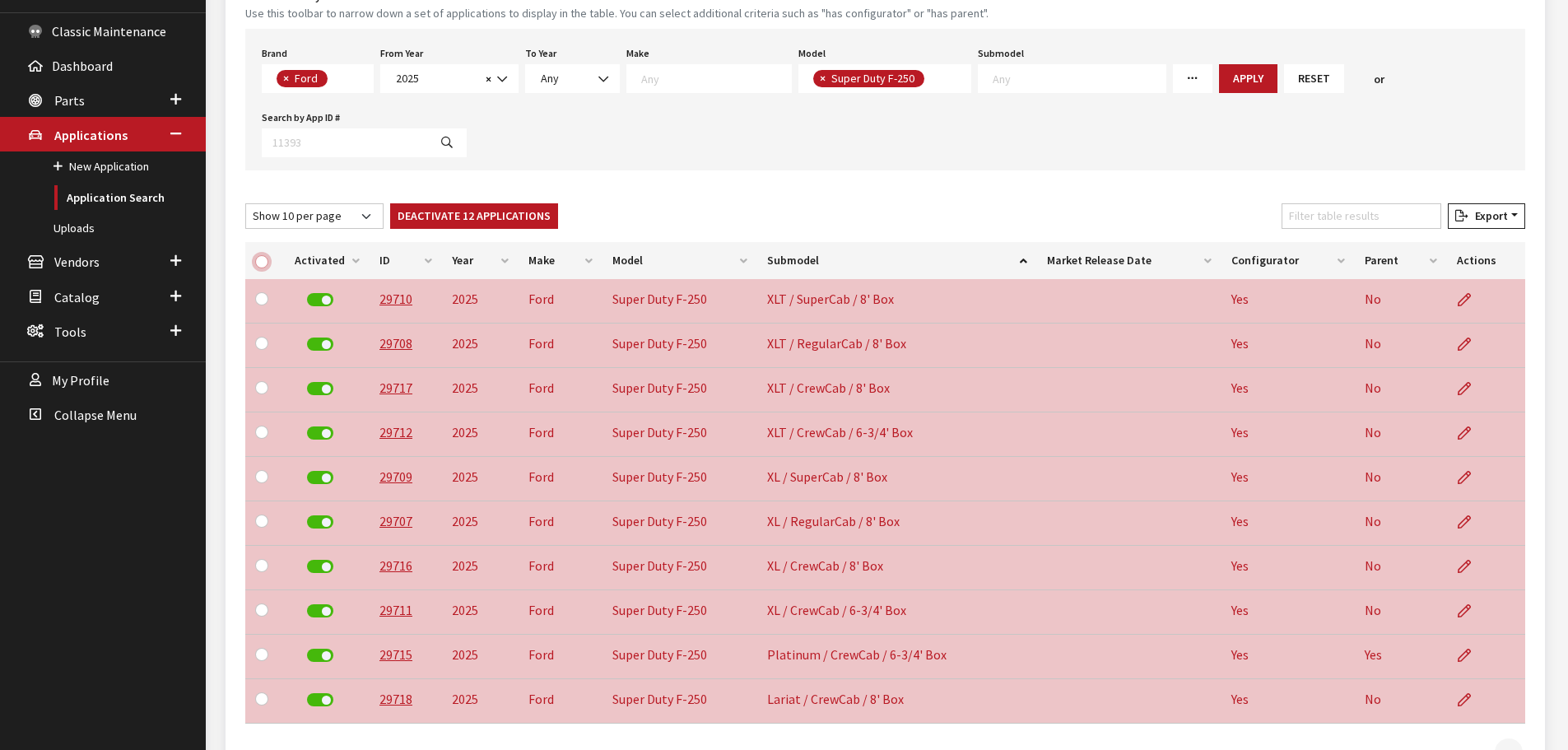
checkbox input "false"
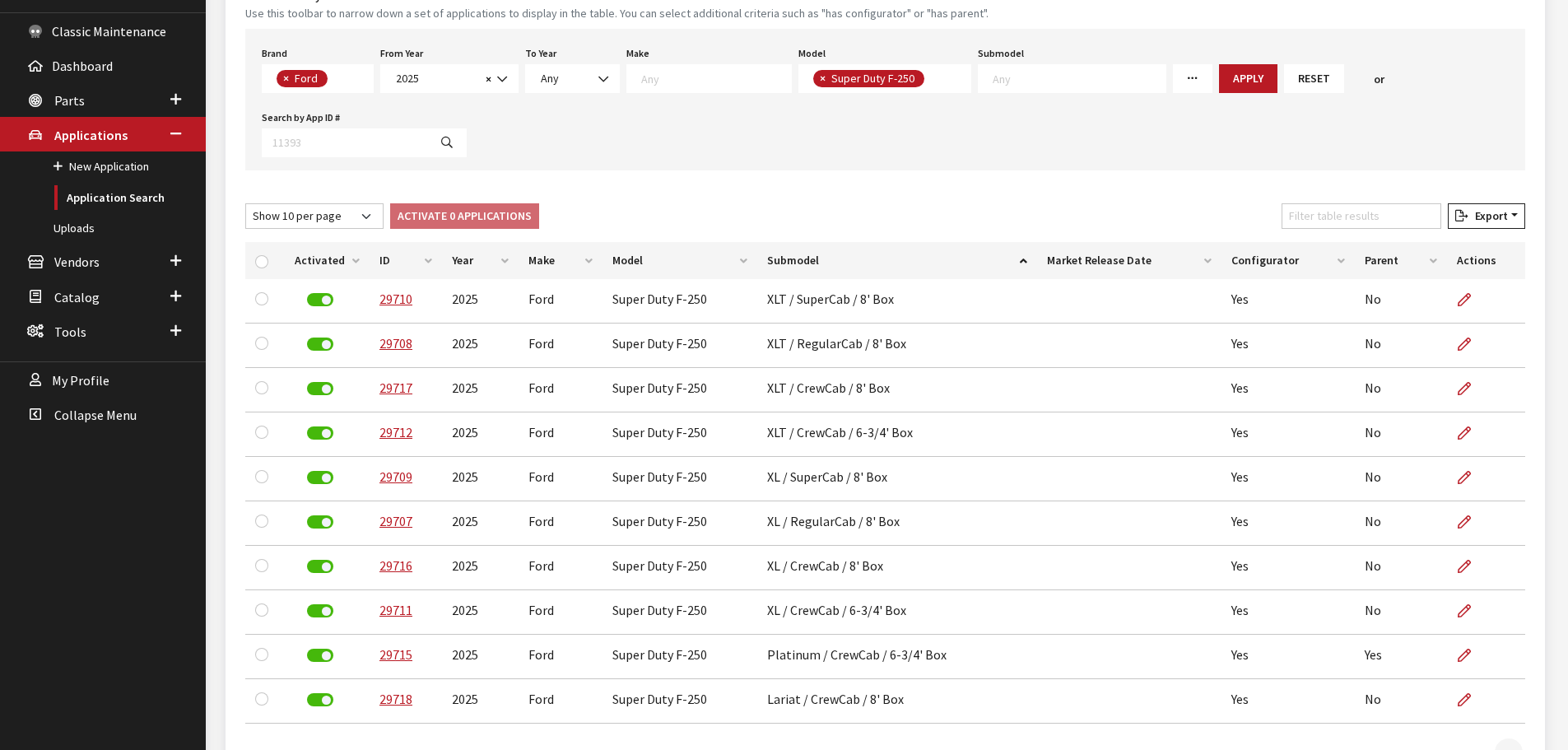
click at [765, 198] on div "New Application Toggle Dropdown New From Existing... Narrow down your search: U…" at bounding box center [884, 355] width 1319 height 873
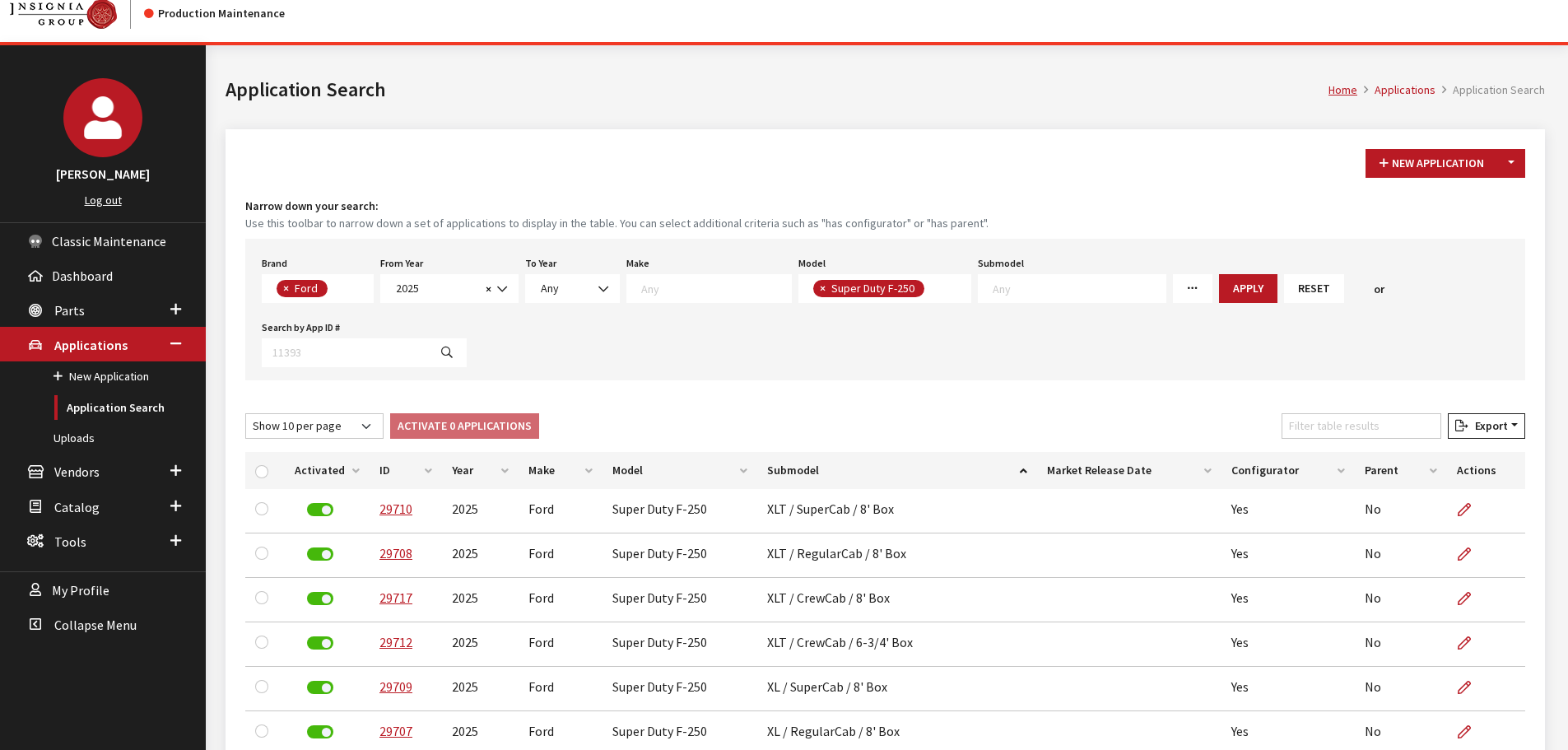
scroll to position [8, 0]
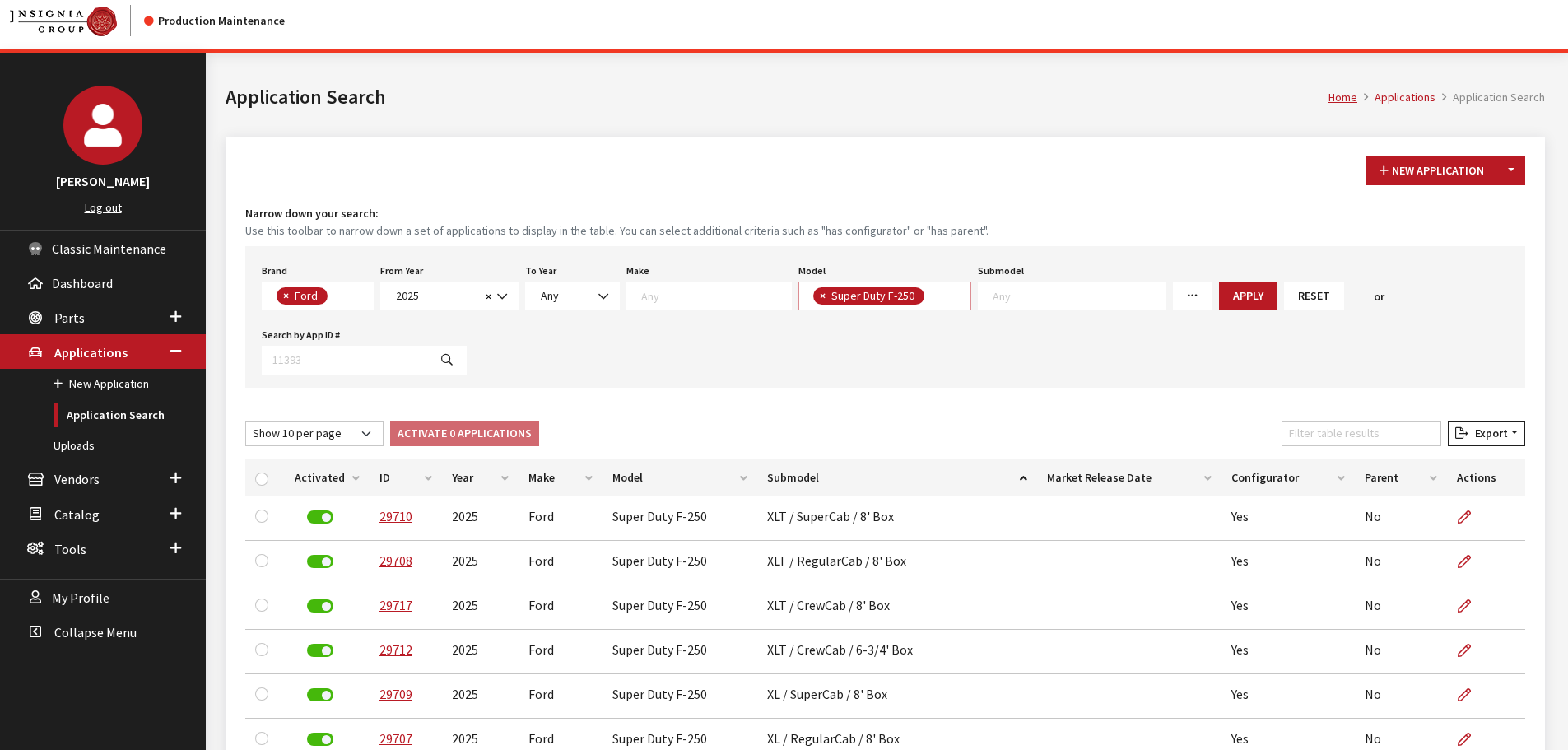
click at [926, 295] on span "× Super Duty F-250" at bounding box center [884, 295] width 173 height 29
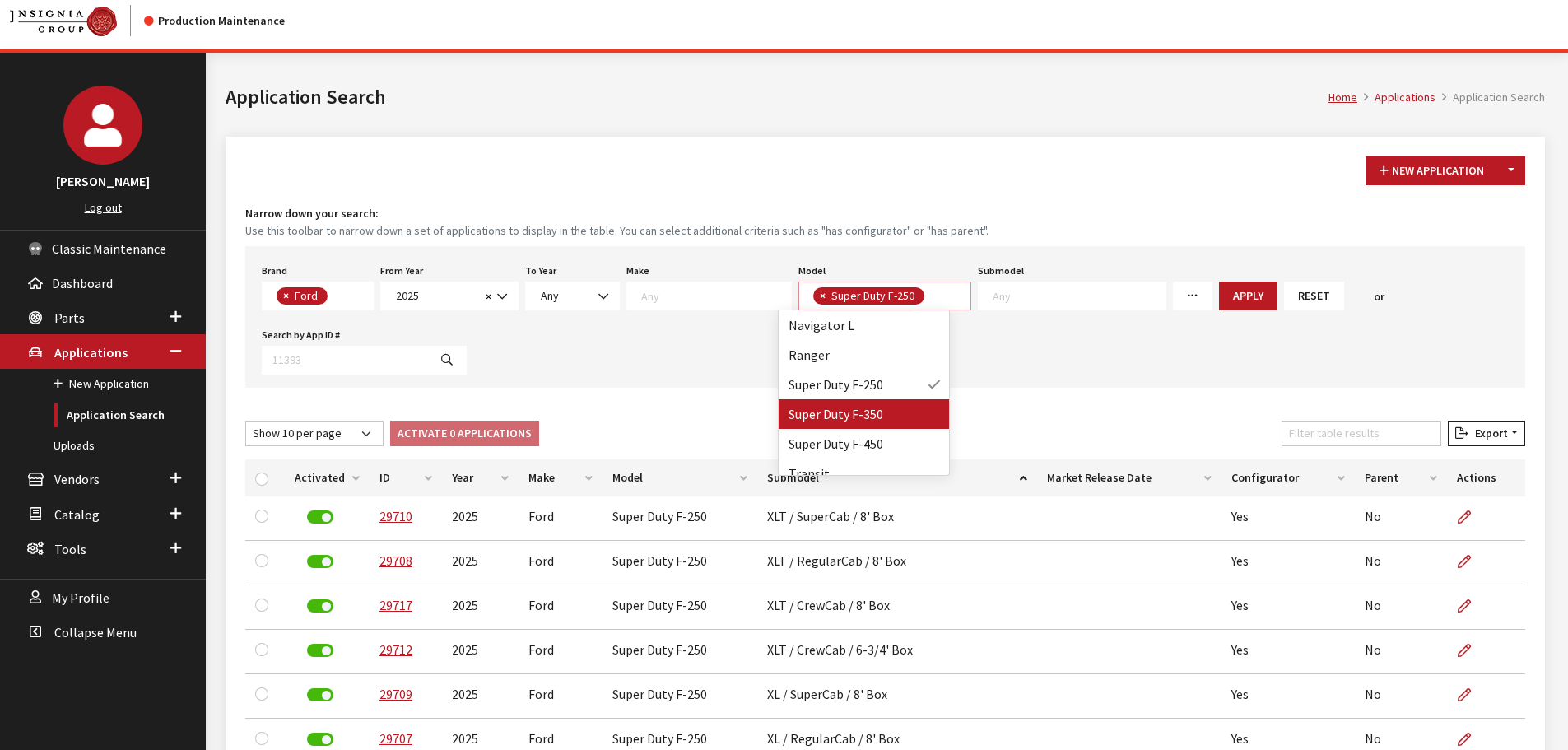
select select
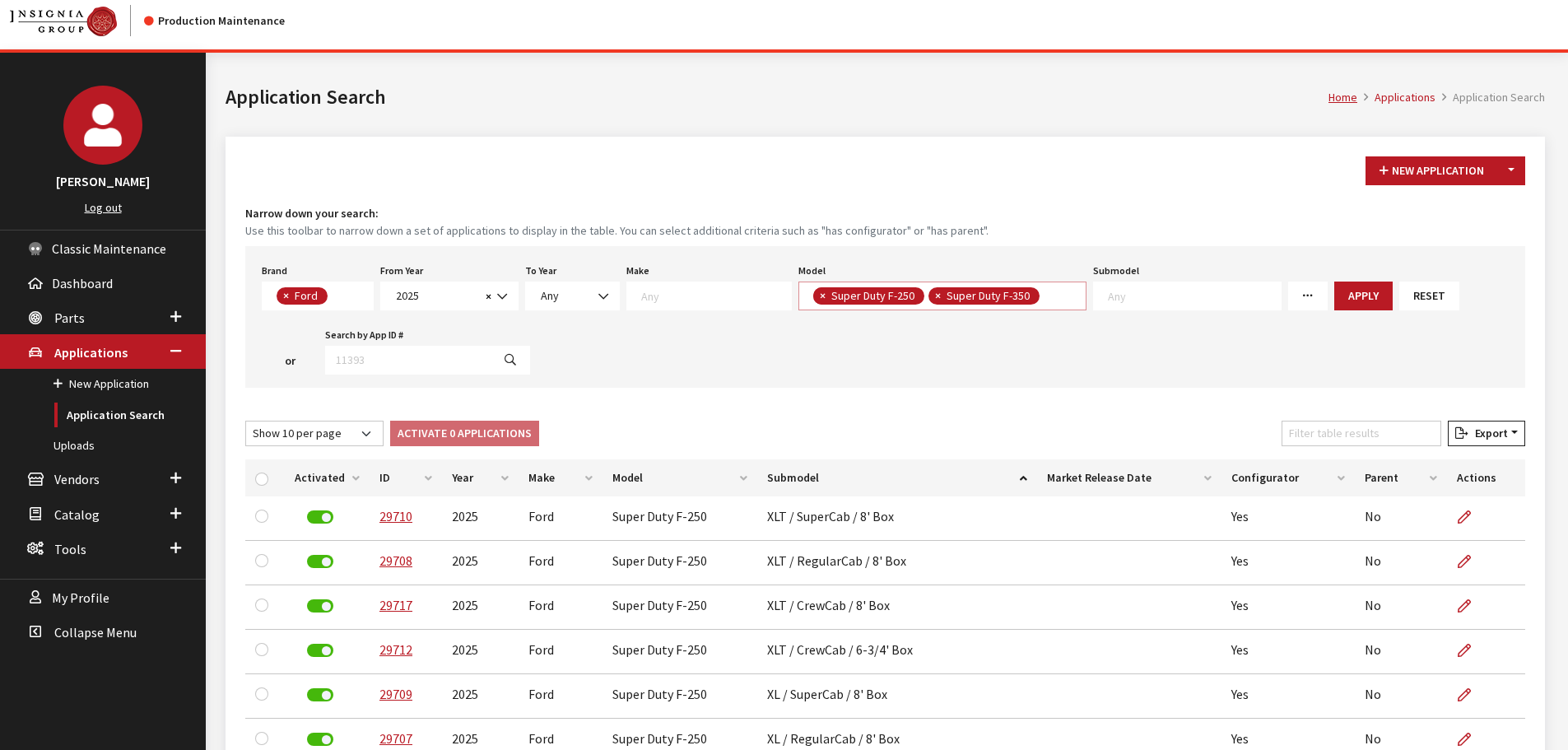
click at [820, 296] on span "×" at bounding box center [822, 295] width 6 height 15
select select "732"
select select
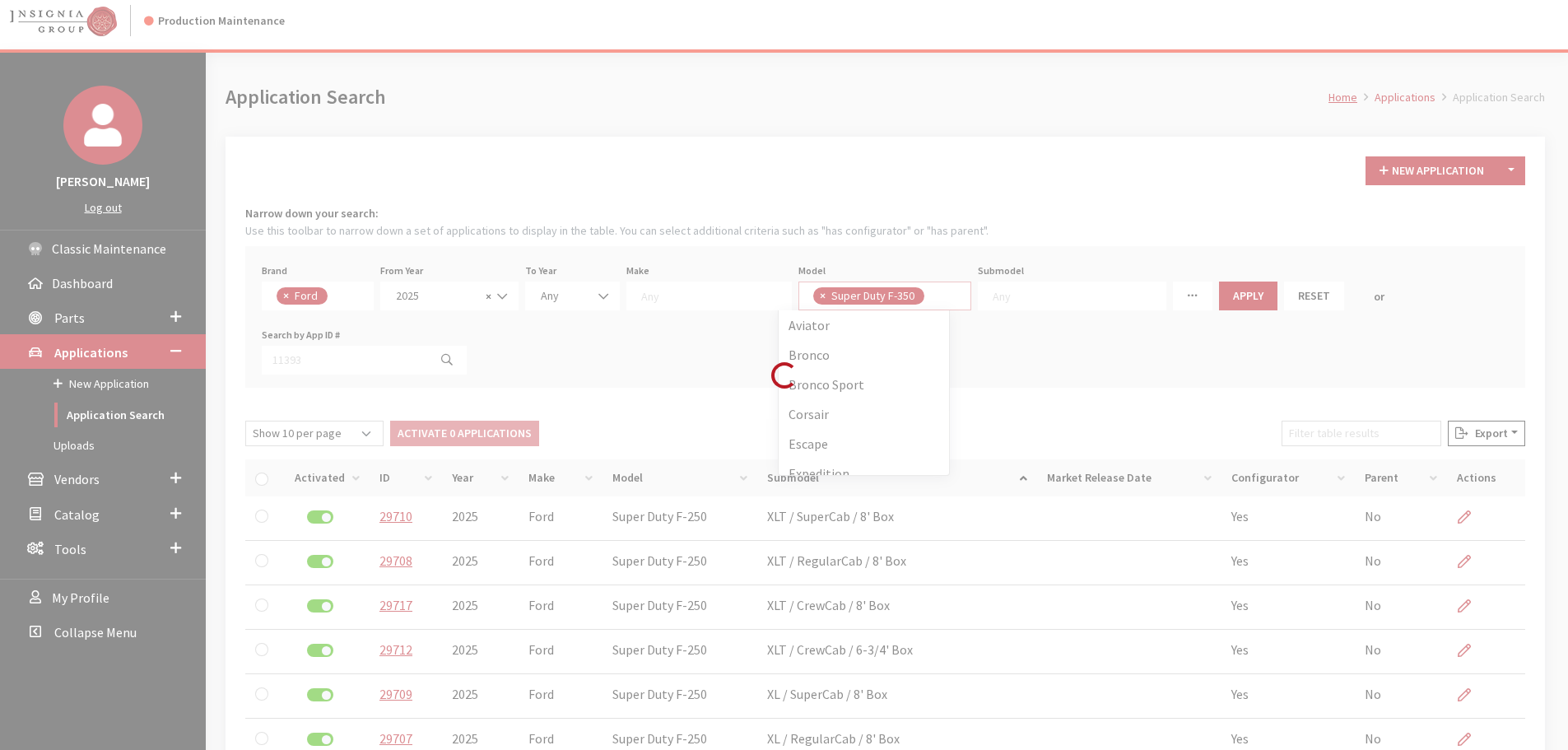
scroll to position [428, 0]
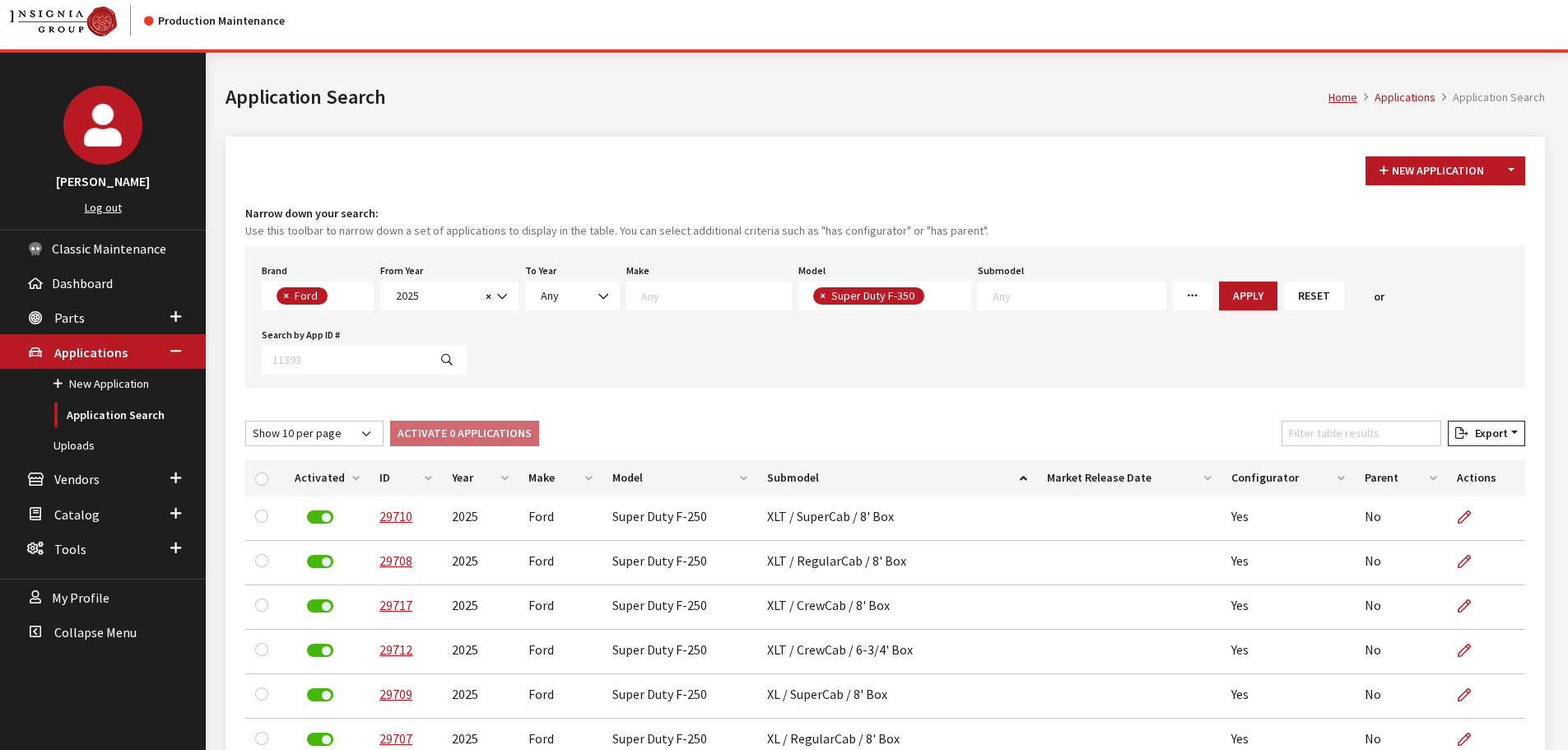
click at [1219, 292] on button "Apply" at bounding box center [1248, 295] width 58 height 29
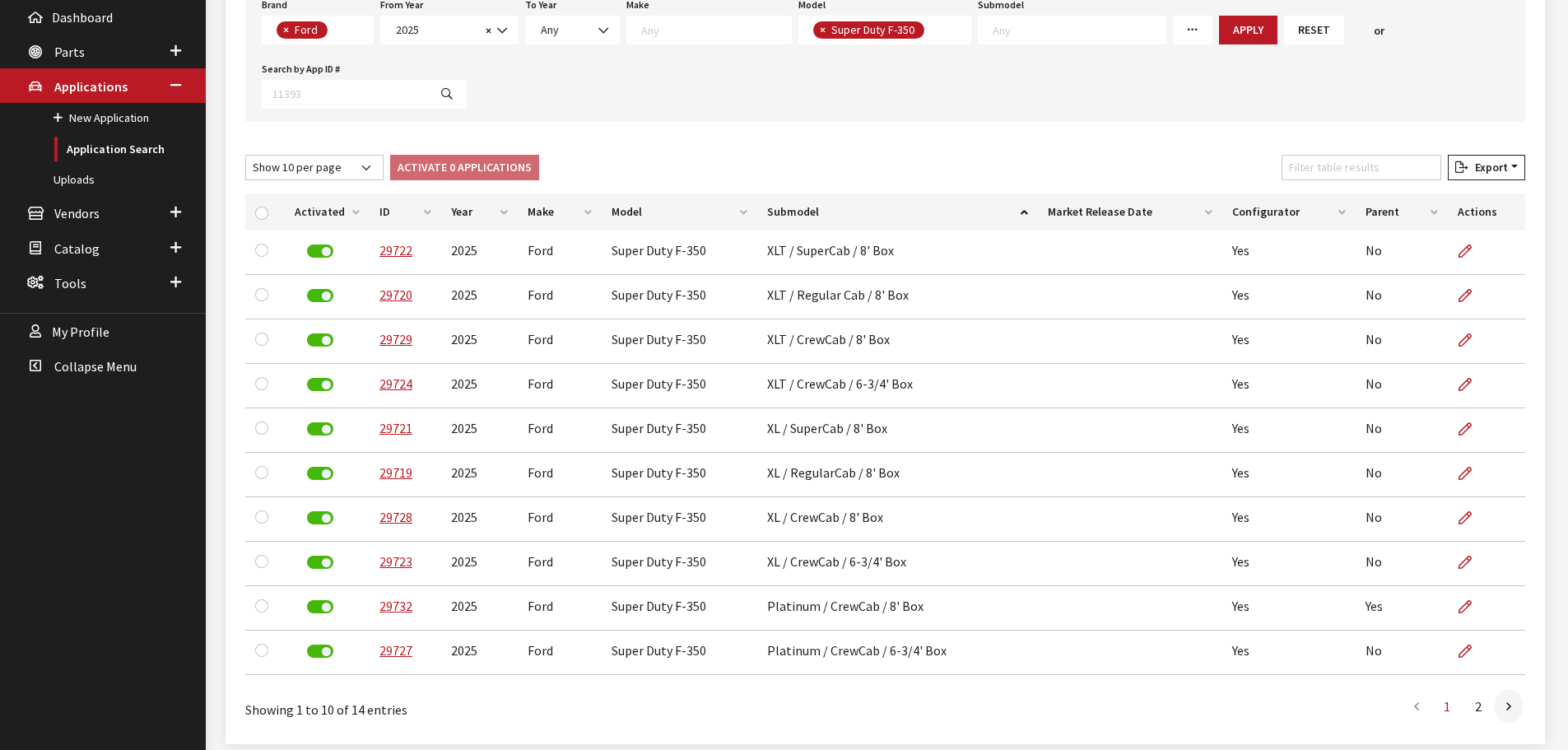
scroll to position [338, 0]
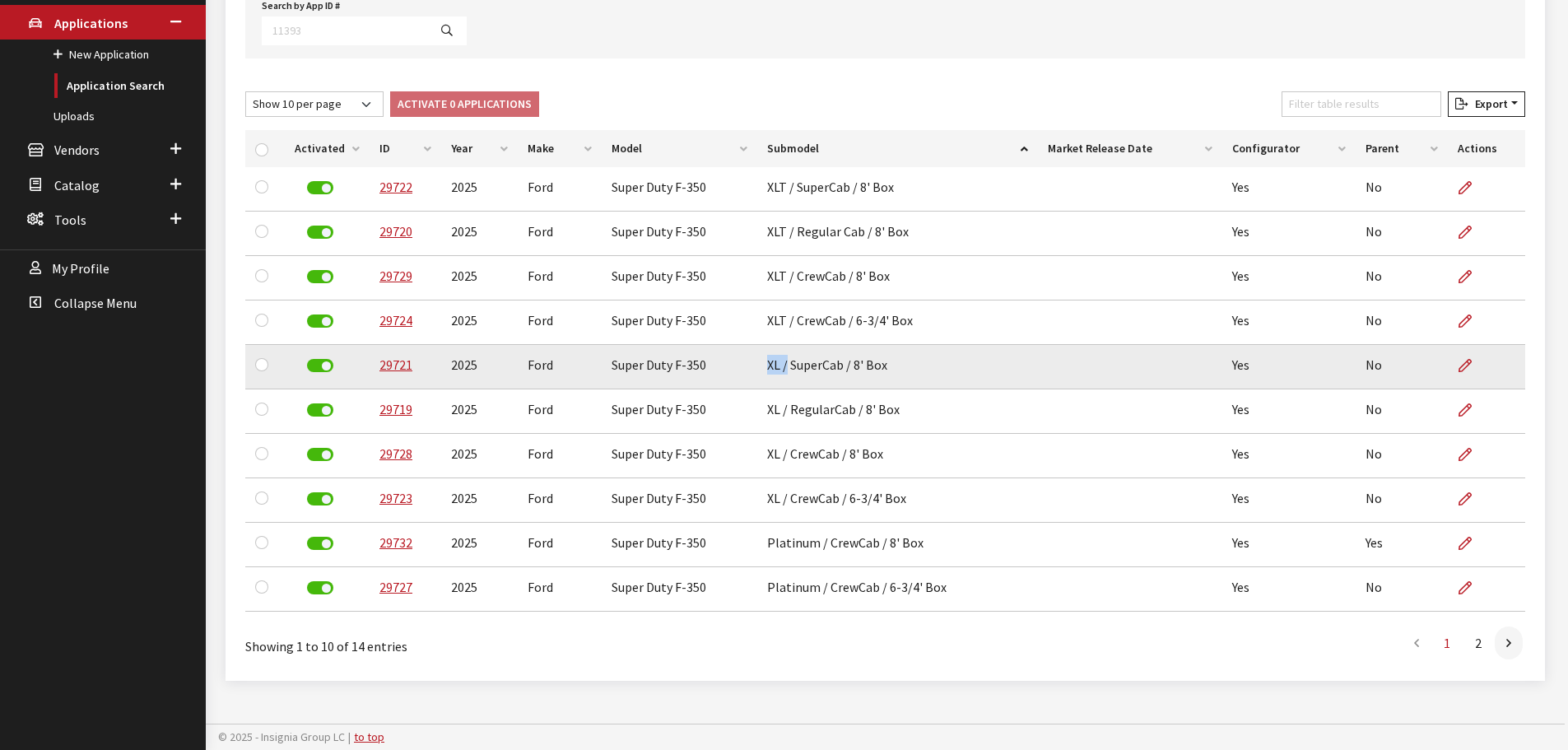
drag, startPoint x: 762, startPoint y: 367, endPoint x: 786, endPoint y: 369, distance: 24.1
click at [786, 369] on td "XL / SuperCab / 8' Box" at bounding box center [897, 367] width 280 height 44
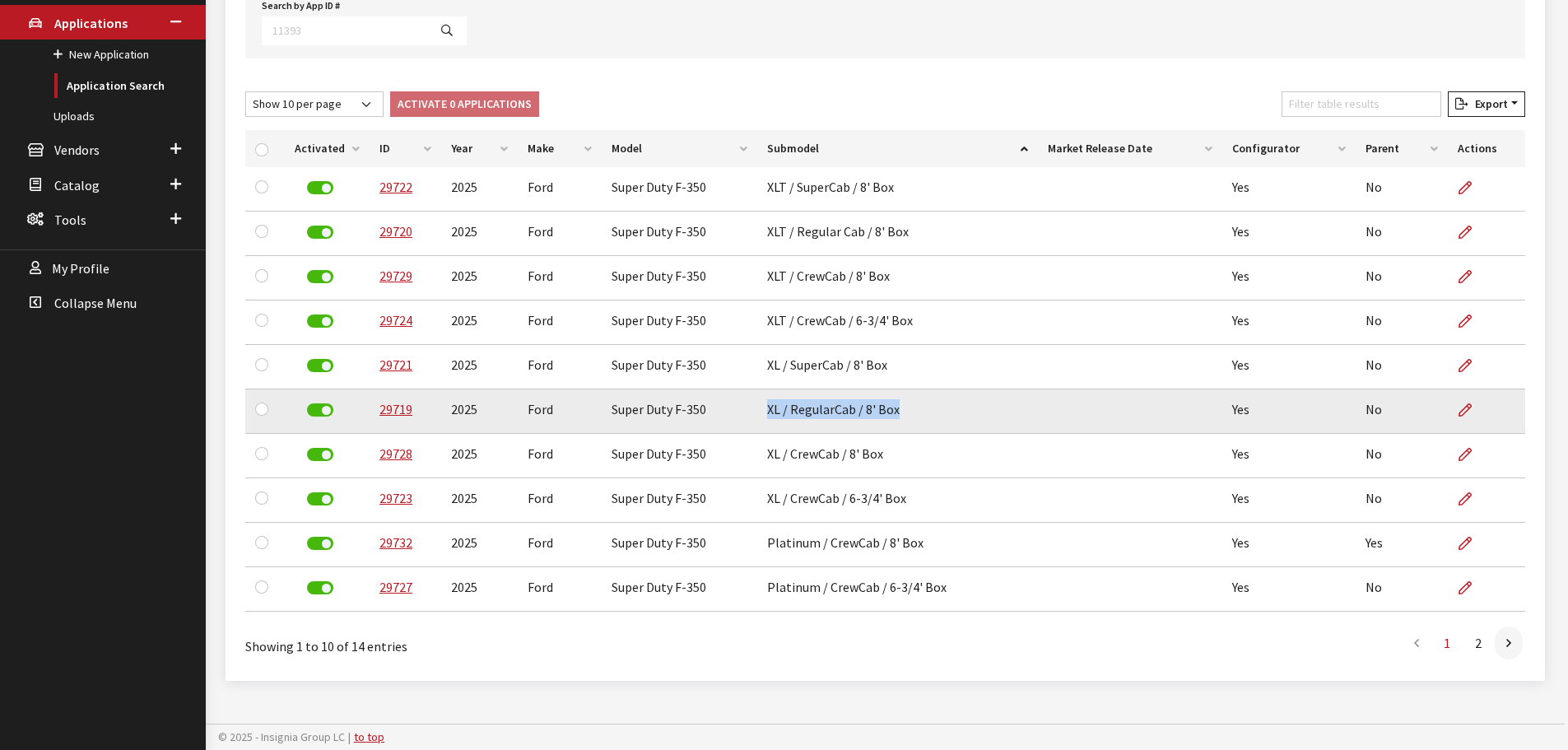
drag, startPoint x: 763, startPoint y: 411, endPoint x: 898, endPoint y: 420, distance: 135.3
click at [898, 420] on td "XL / RegularCab / 8' Box" at bounding box center [897, 411] width 280 height 44
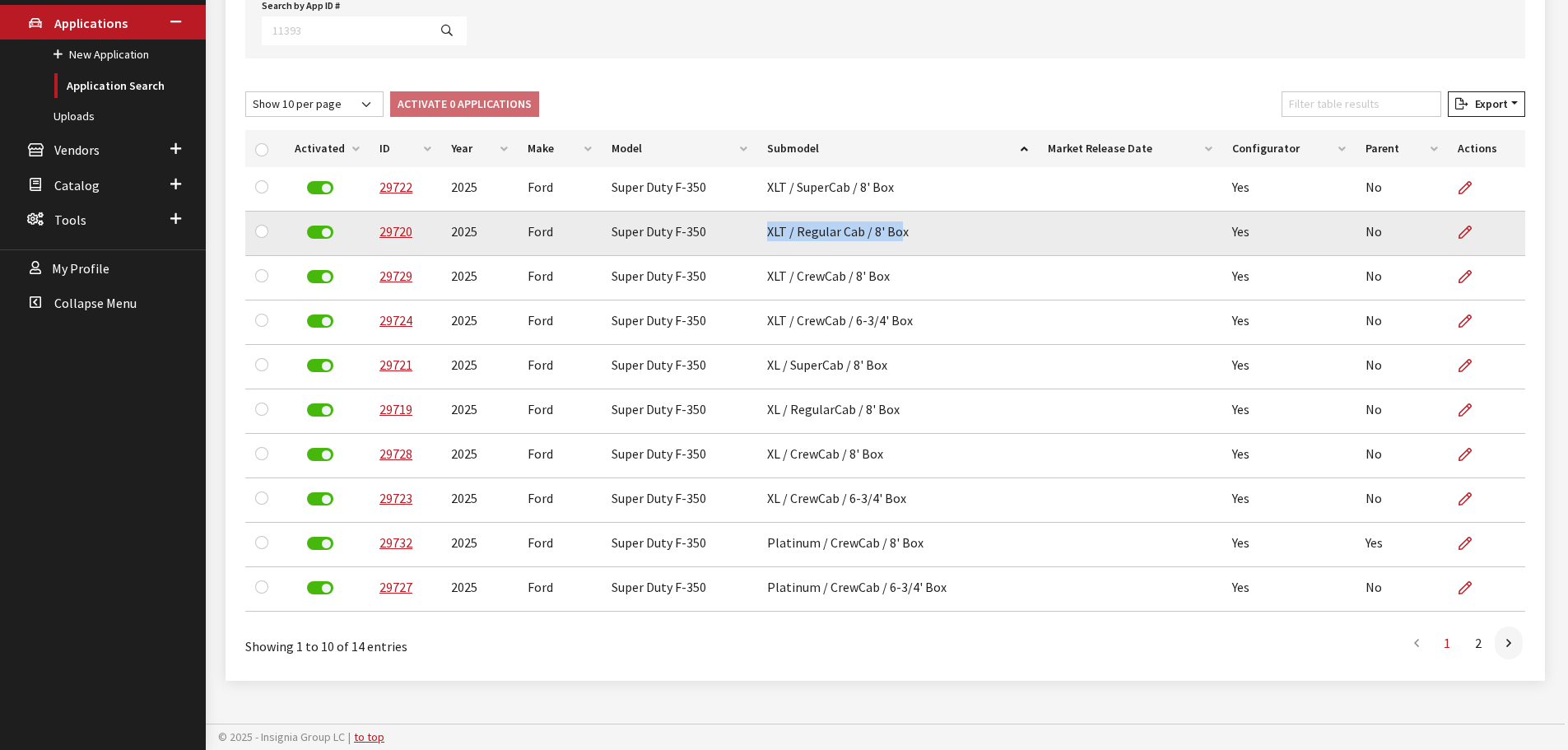
drag, startPoint x: 763, startPoint y: 232, endPoint x: 898, endPoint y: 232, distance: 135.0
click at [898, 232] on td "XLT / Regular Cab / 8' Box" at bounding box center [897, 233] width 280 height 44
click at [900, 232] on td "XLT / Regular Cab / 8' Box" at bounding box center [897, 233] width 280 height 44
drag, startPoint x: 903, startPoint y: 232, endPoint x: 765, endPoint y: 248, distance: 138.9
click at [765, 248] on td "XLT / Regular Cab / 8' Box" at bounding box center [897, 233] width 280 height 44
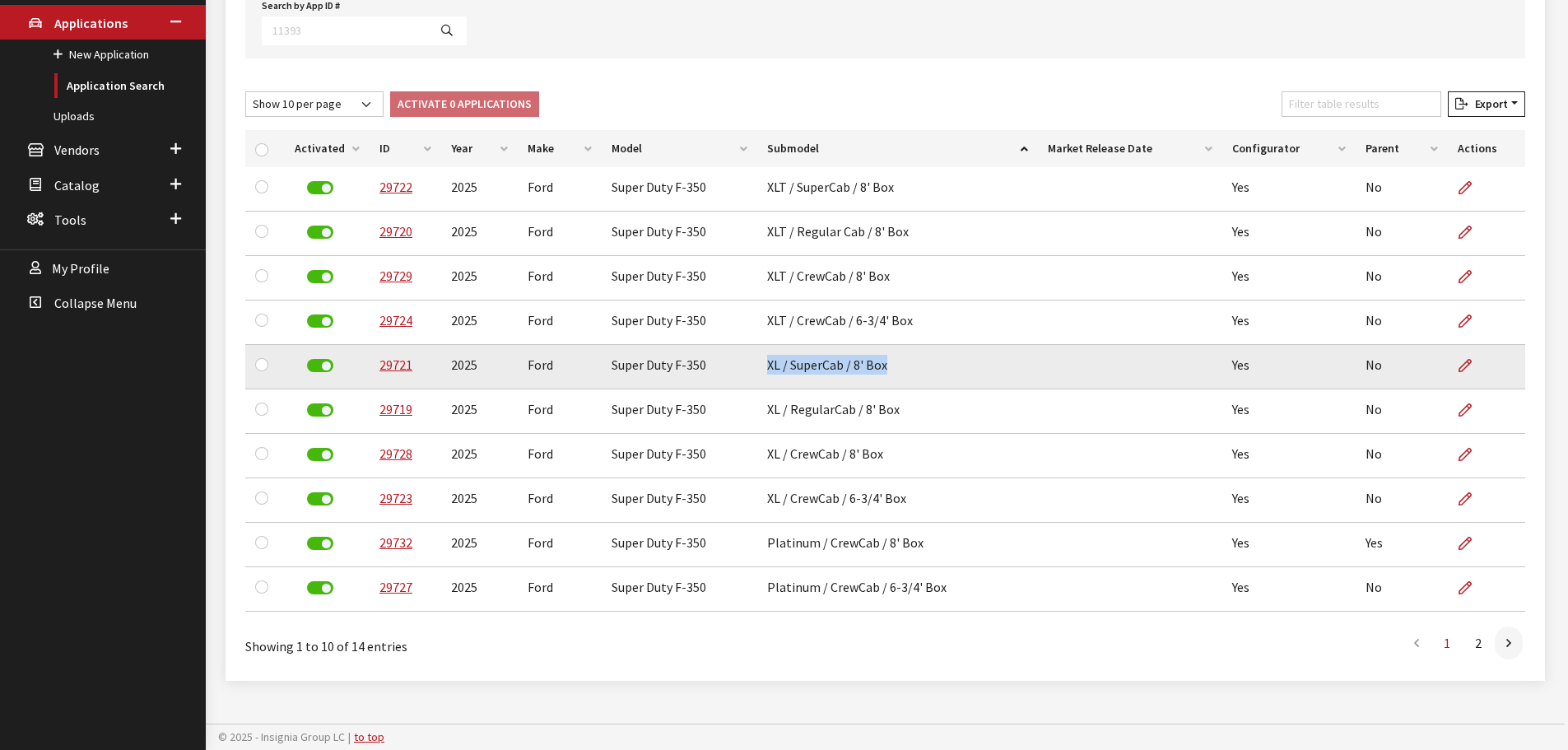
drag, startPoint x: 765, startPoint y: 367, endPoint x: 887, endPoint y: 368, distance: 122.0
click at [887, 368] on td "XL / SuperCab / 8' Box" at bounding box center [897, 367] width 280 height 44
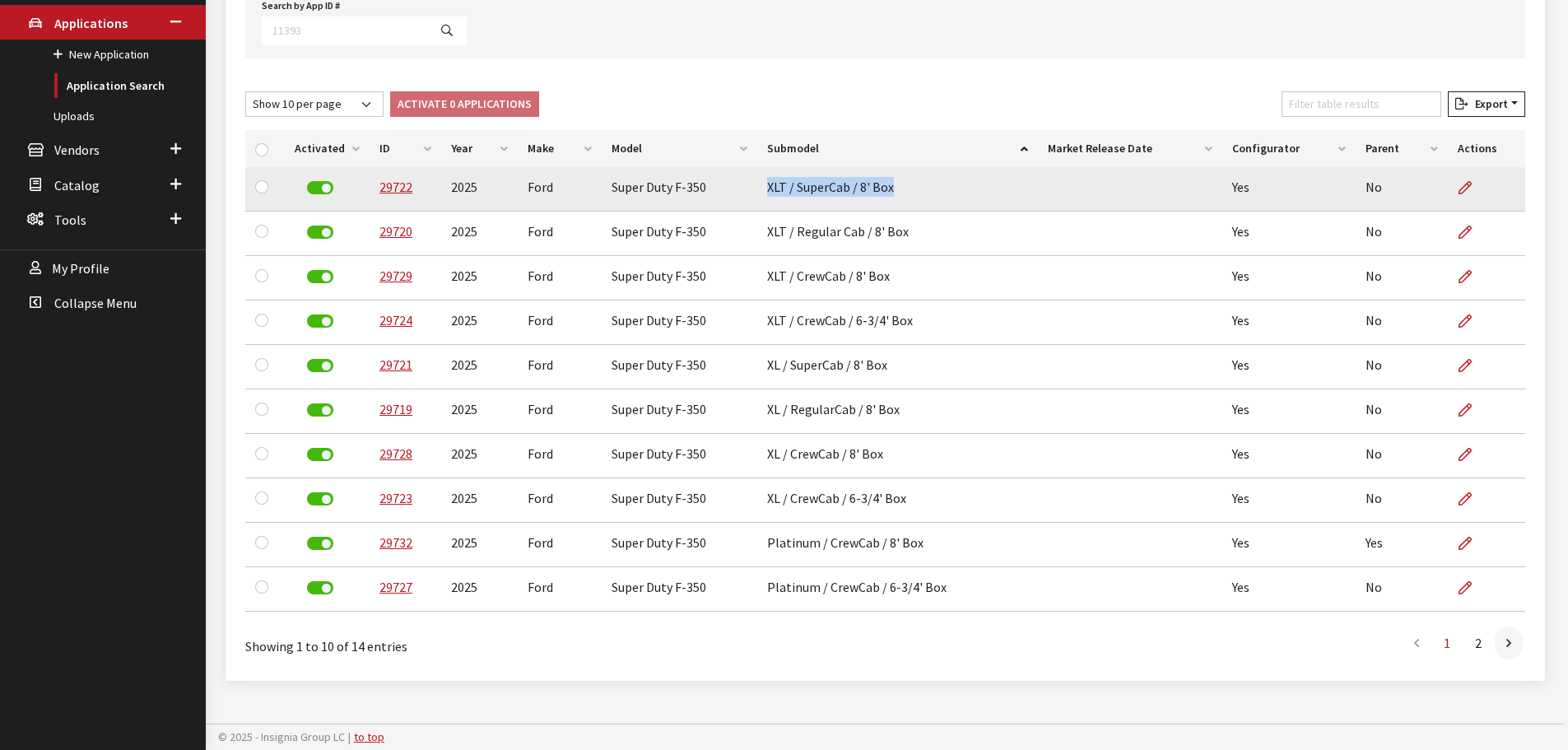
drag, startPoint x: 763, startPoint y: 188, endPoint x: 892, endPoint y: 188, distance: 129.0
click at [892, 188] on td "XLT / SuperCab / 8' Box" at bounding box center [897, 188] width 280 height 44
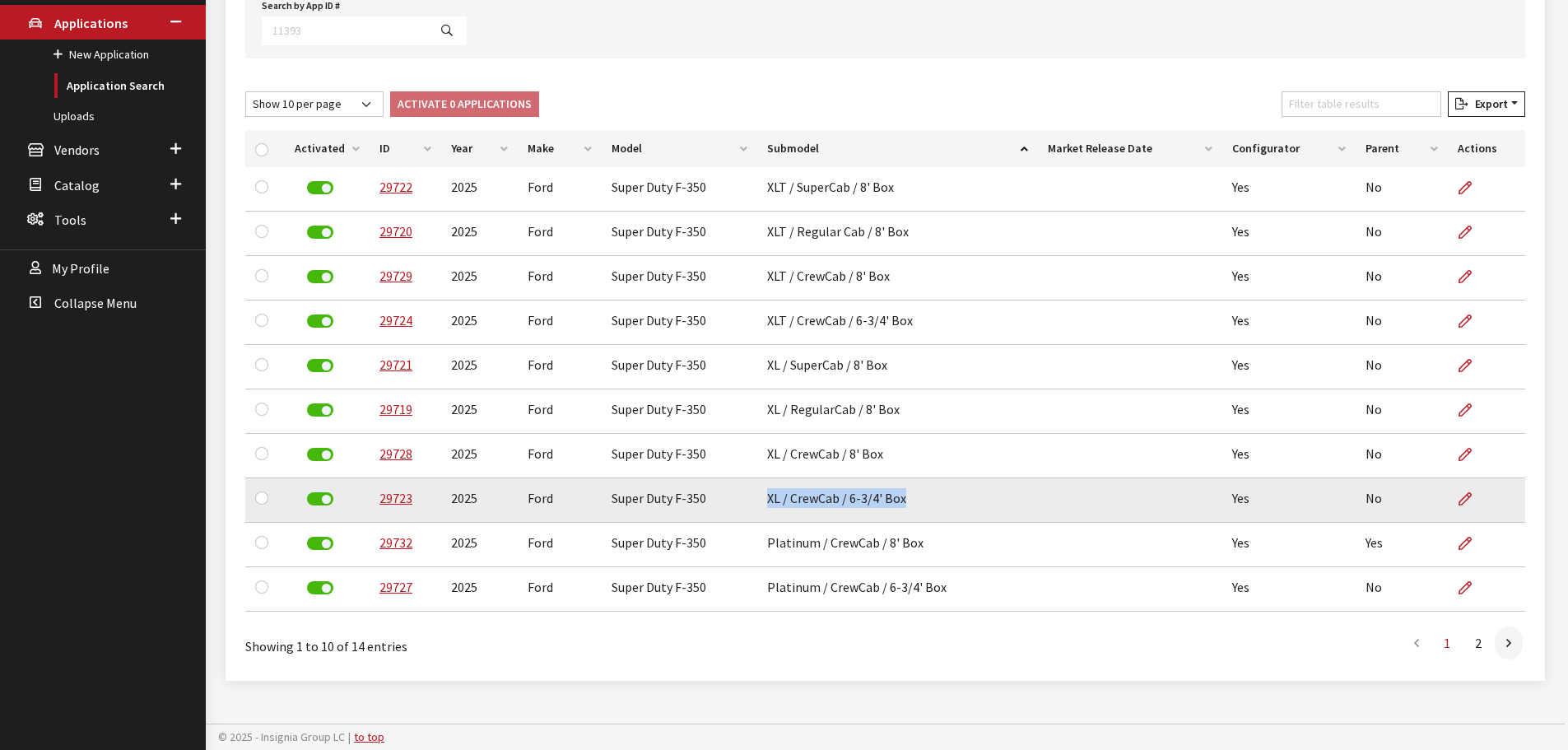
drag, startPoint x: 765, startPoint y: 499, endPoint x: 903, endPoint y: 502, distance: 138.0
click at [903, 502] on td "XL / CrewCab / 6-3/4' Box" at bounding box center [897, 500] width 280 height 44
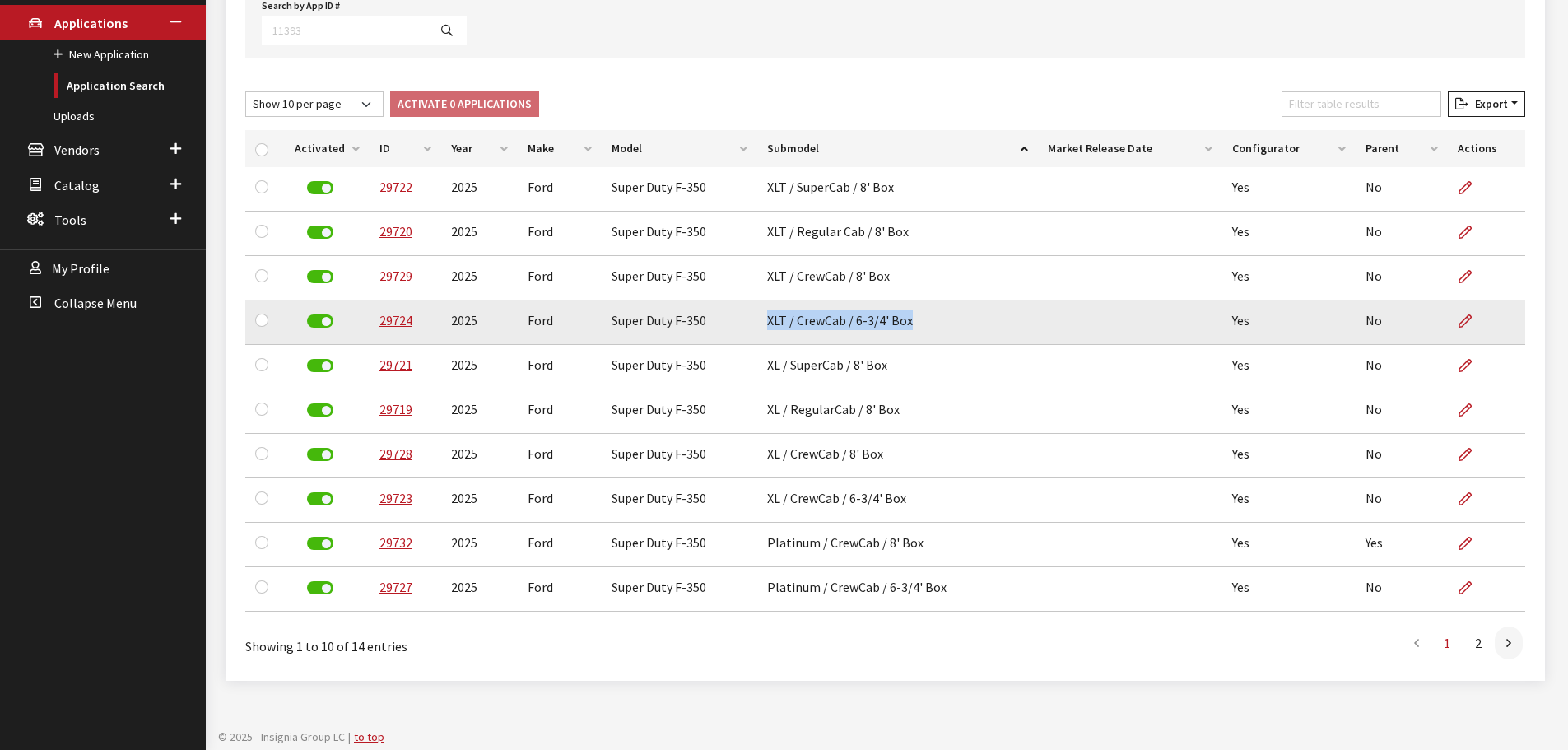
drag, startPoint x: 765, startPoint y: 314, endPoint x: 911, endPoint y: 314, distance: 146.0
click at [911, 314] on td "XLT / CrewCab / 6-3/4' Box" at bounding box center [897, 322] width 280 height 44
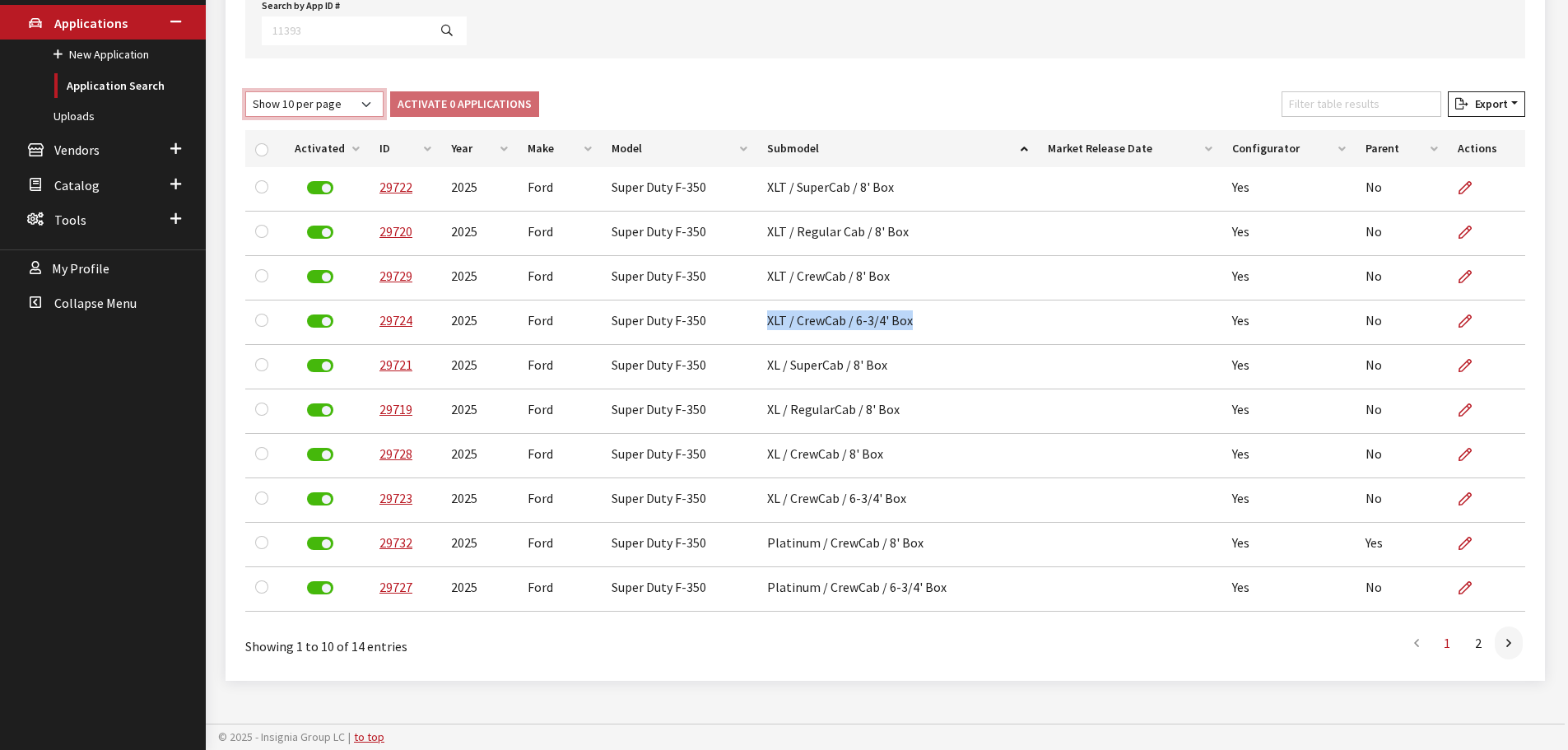
click at [354, 104] on select "Show 10 per page Show 25 per page Show 50 per page Show 100 per page Show 1000 …" at bounding box center [314, 103] width 138 height 25
select select "-1"
click at [246, 91] on select "Show 10 per page Show 25 per page Show 50 per page Show 100 per page Show 1000 …" at bounding box center [314, 103] width 138 height 25
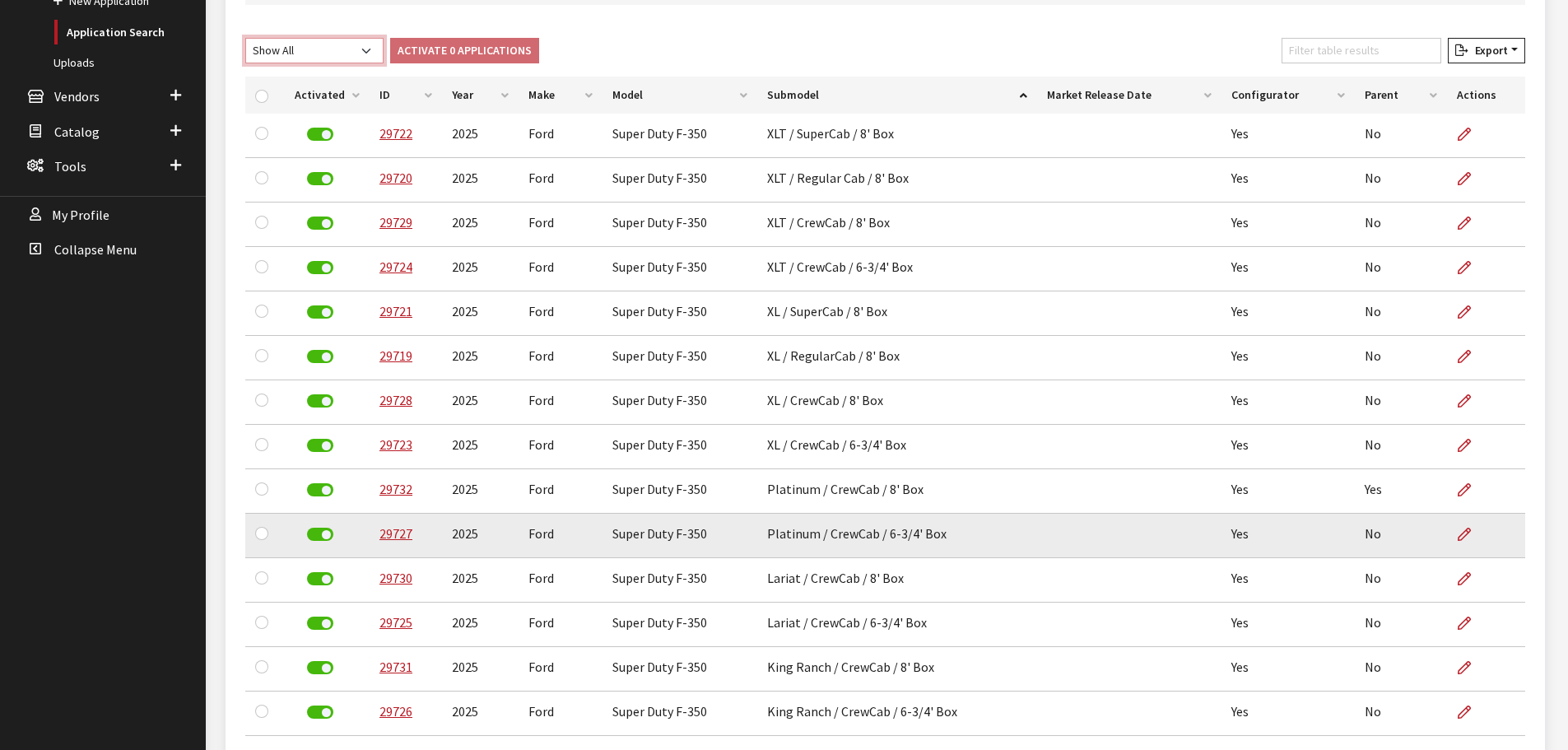
scroll to position [420, 0]
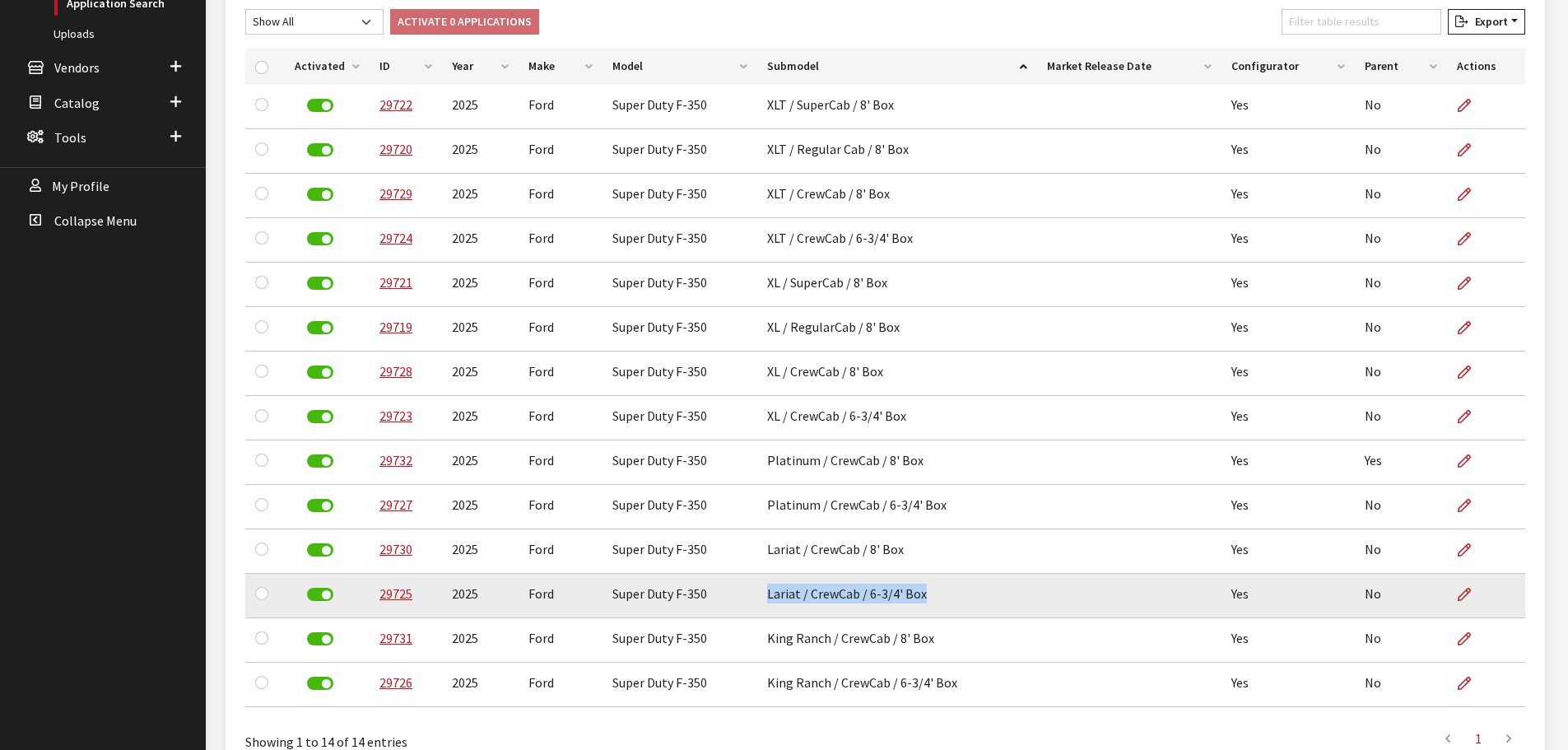
drag, startPoint x: 763, startPoint y: 596, endPoint x: 923, endPoint y: 603, distance: 160.2
click at [923, 603] on td "Lariat / CrewCab / 6-3/4' Box" at bounding box center [897, 595] width 279 height 44
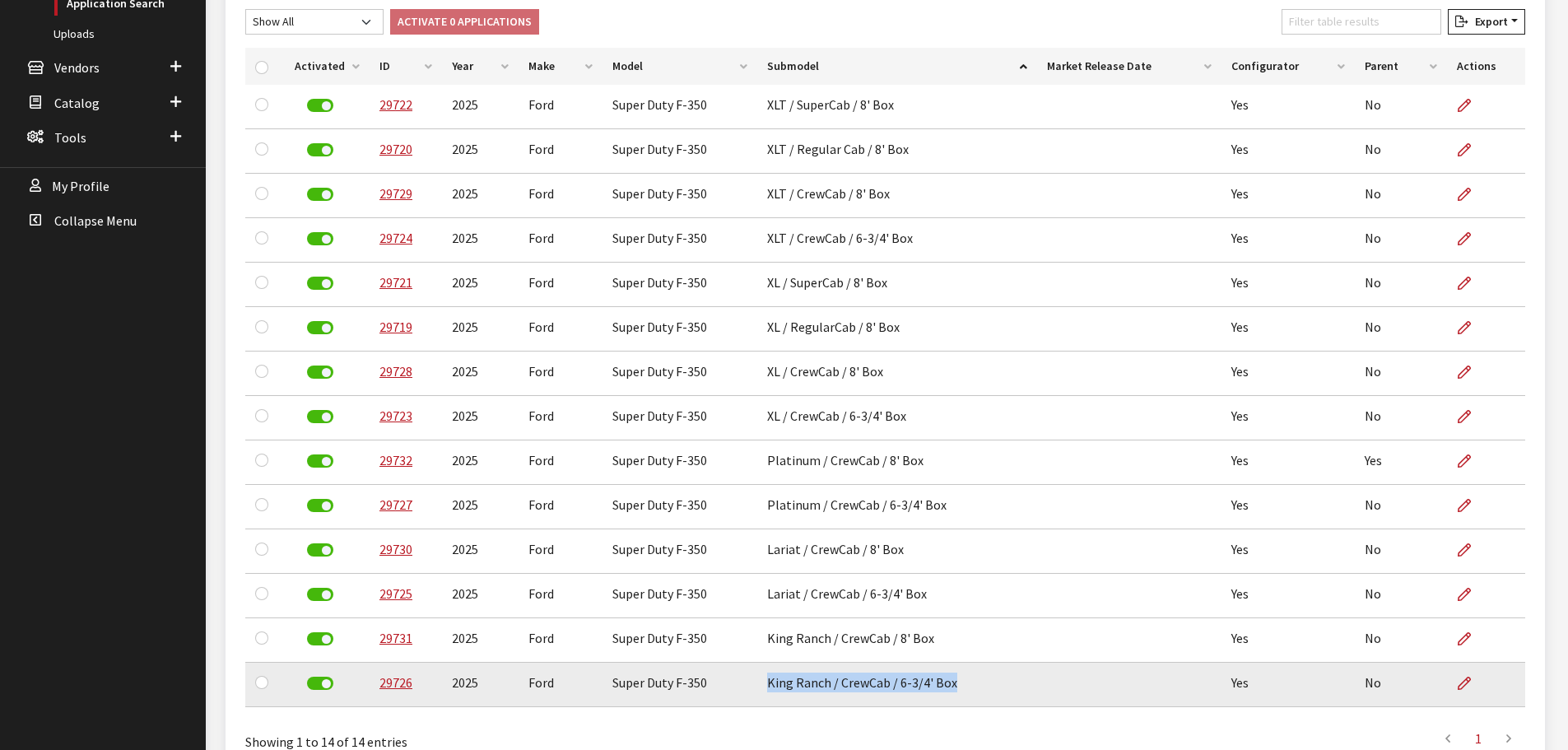
drag, startPoint x: 766, startPoint y: 680, endPoint x: 947, endPoint y: 679, distance: 181.0
click at [947, 679] on td "King Ranch / CrewCab / 6-3/4' Box" at bounding box center [897, 684] width 279 height 44
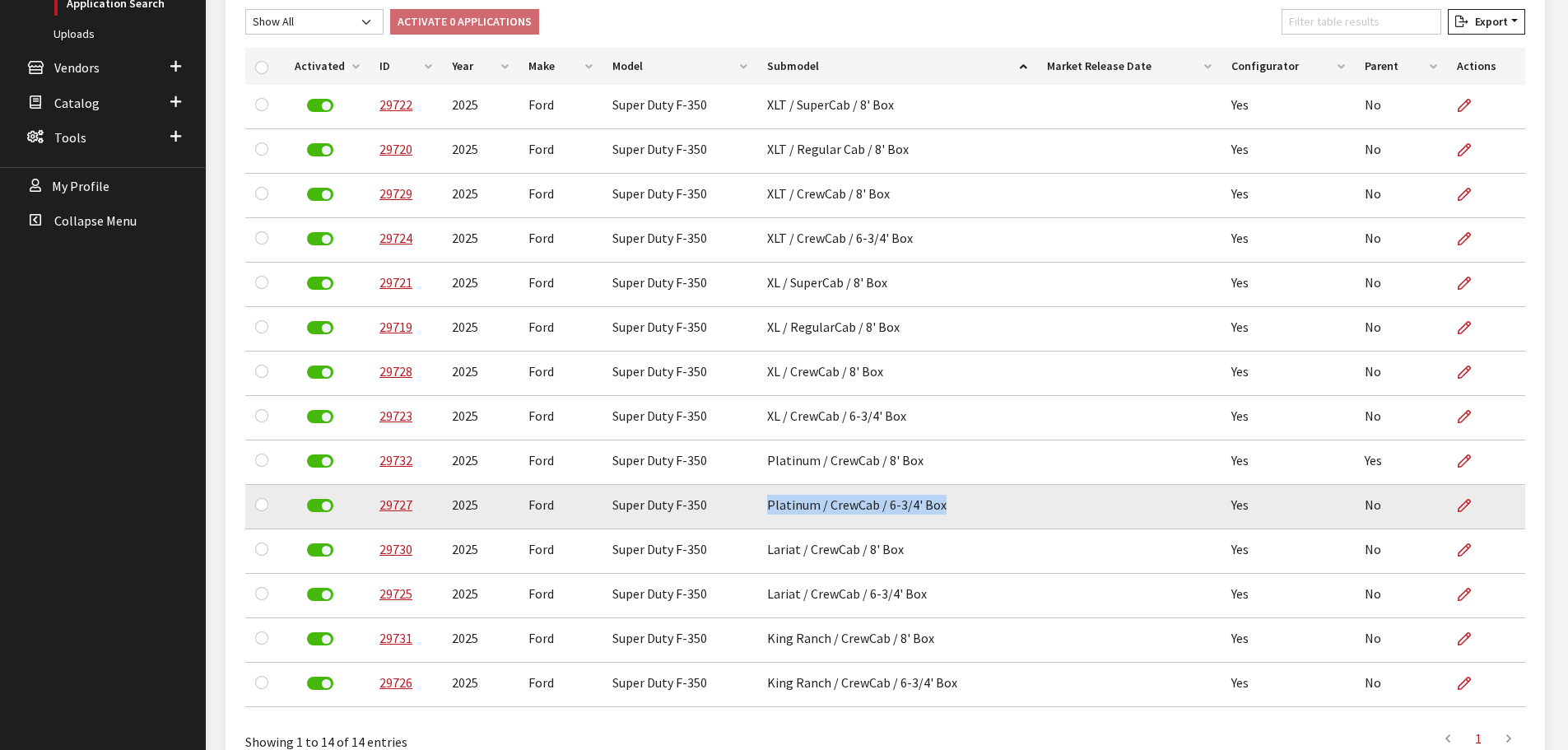
drag, startPoint x: 766, startPoint y: 508, endPoint x: 972, endPoint y: 514, distance: 206.1
click at [972, 514] on td "Platinum / CrewCab / 6-3/4' Box" at bounding box center [897, 506] width 279 height 44
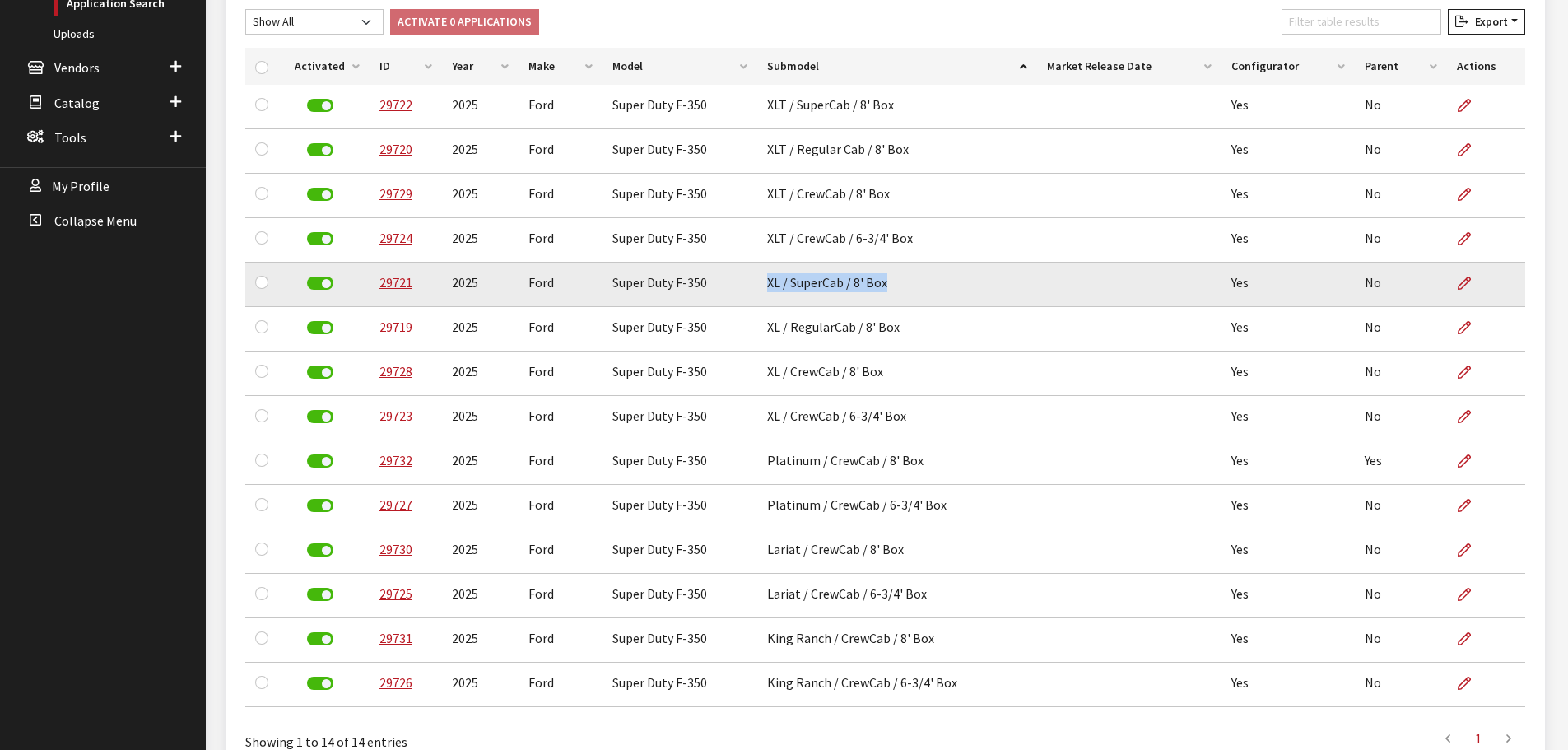
drag, startPoint x: 765, startPoint y: 283, endPoint x: 923, endPoint y: 280, distance: 158.0
click at [923, 280] on td "XL / SuperCab / 8' Box" at bounding box center [897, 284] width 279 height 44
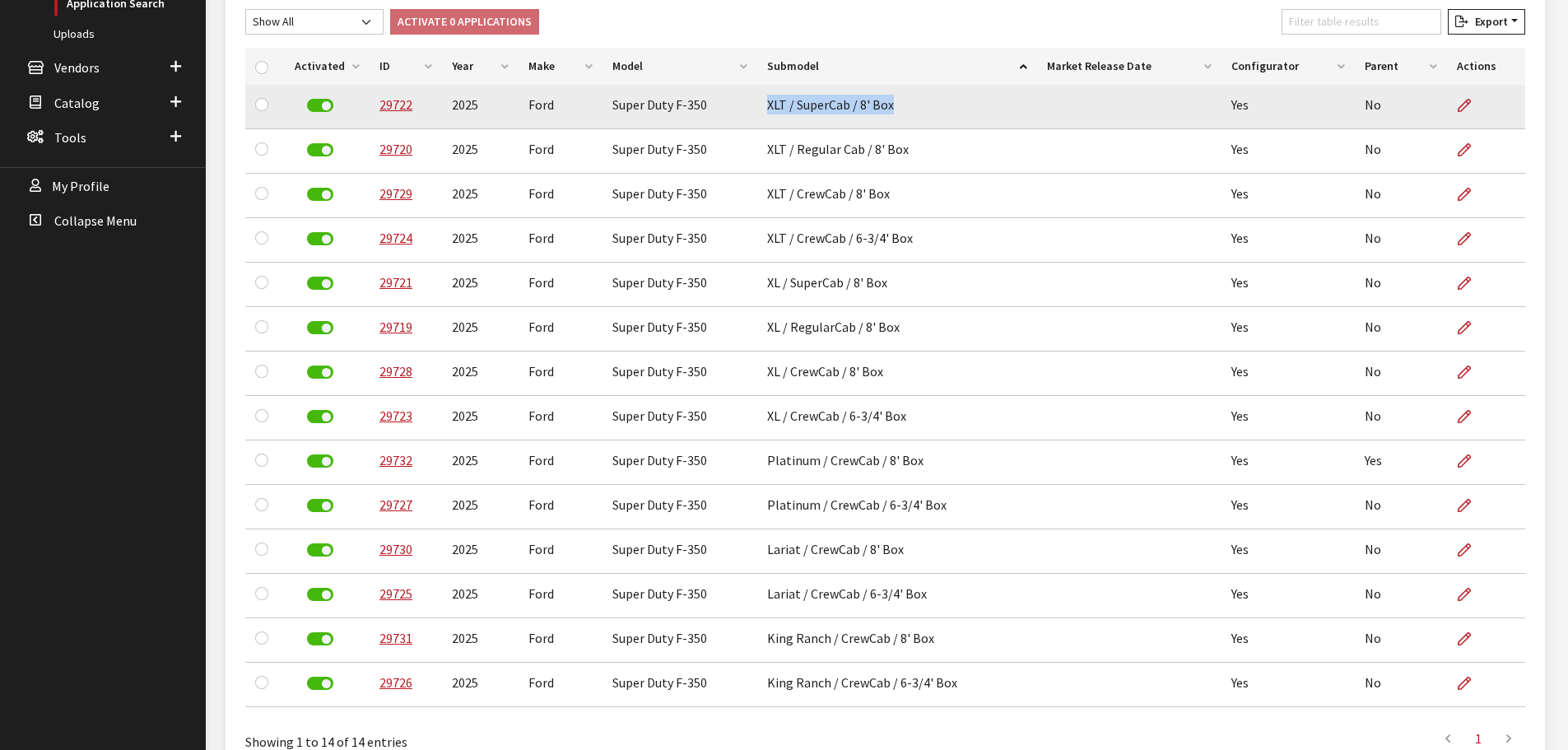
drag, startPoint x: 763, startPoint y: 104, endPoint x: 897, endPoint y: 105, distance: 134.0
click at [897, 105] on td "XLT / SuperCab / 8' Box" at bounding box center [897, 106] width 279 height 44
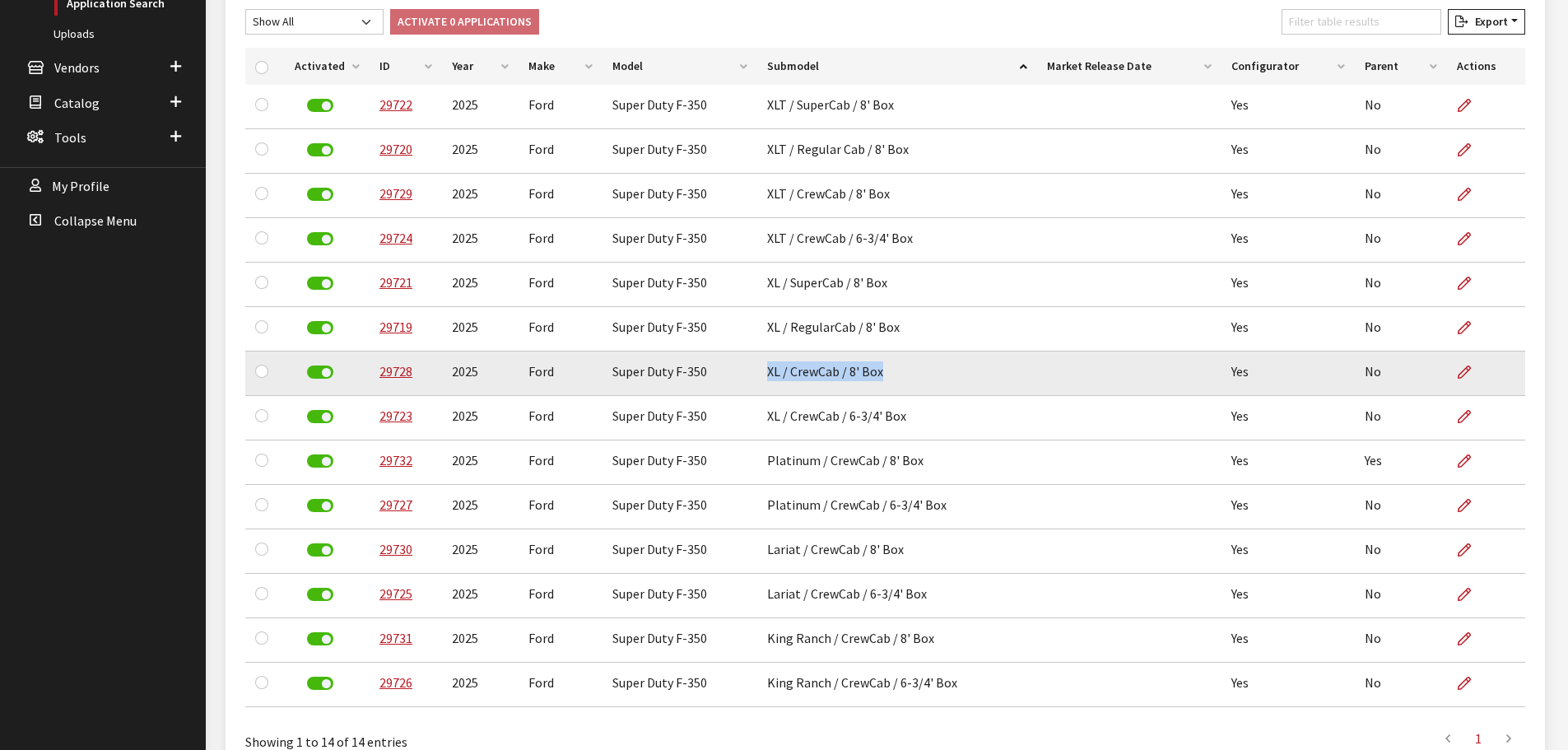
drag, startPoint x: 763, startPoint y: 373, endPoint x: 894, endPoint y: 371, distance: 131.0
click at [894, 371] on td "XL / CrewCab / 8' Box" at bounding box center [897, 373] width 279 height 44
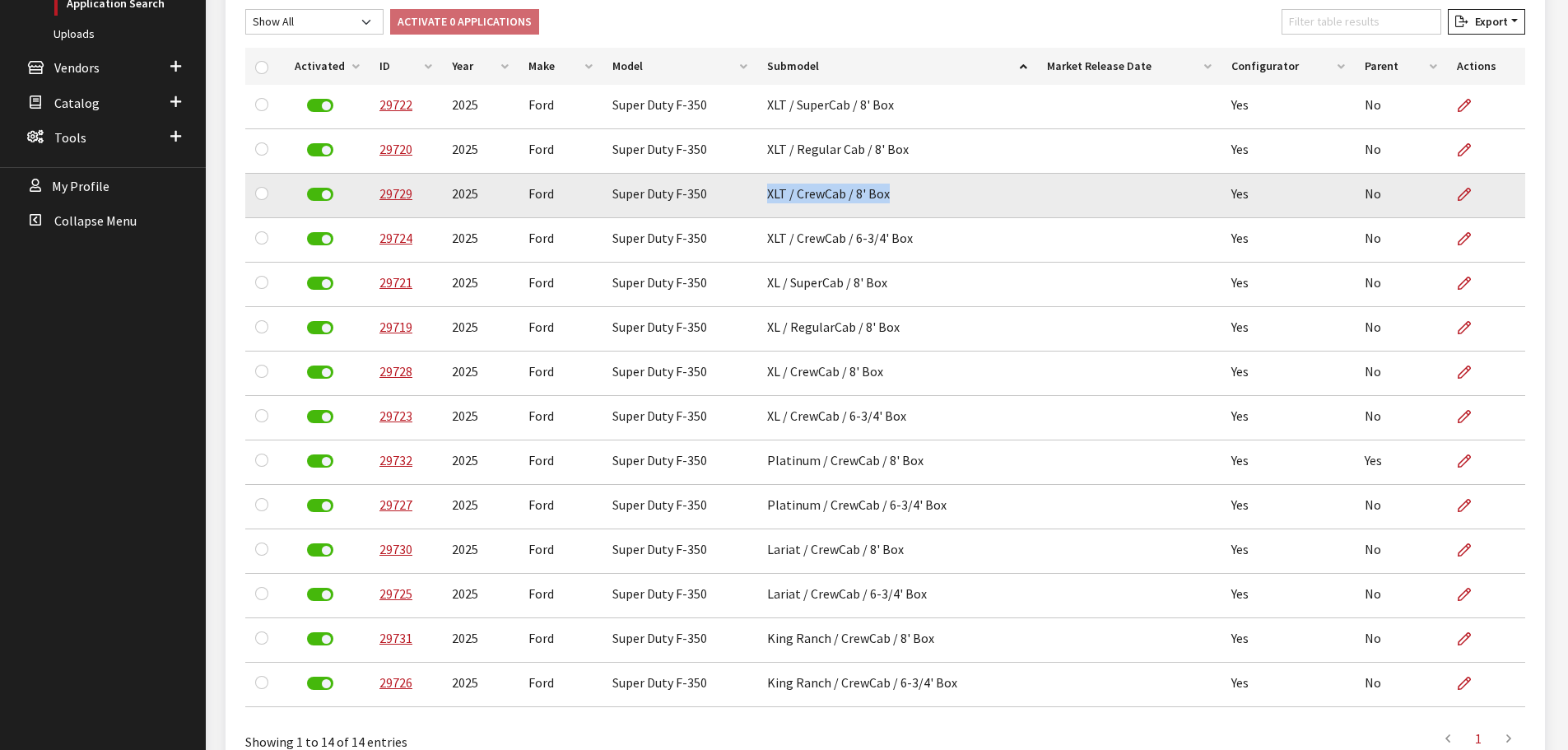
drag, startPoint x: 766, startPoint y: 195, endPoint x: 885, endPoint y: 198, distance: 119.0
click at [885, 198] on td "XLT / CrewCab / 8' Box" at bounding box center [897, 195] width 279 height 44
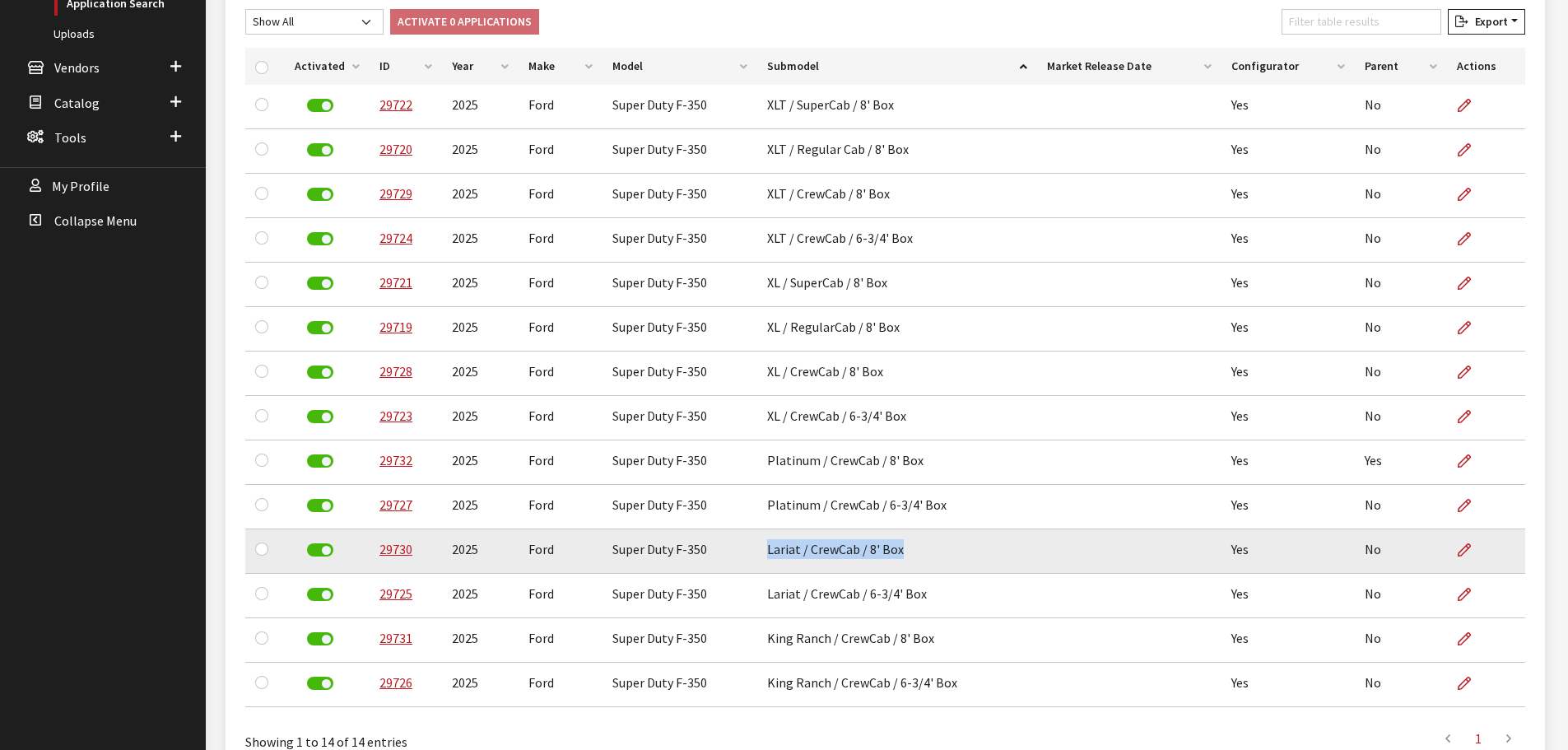
drag, startPoint x: 761, startPoint y: 547, endPoint x: 897, endPoint y: 552, distance: 136.1
click at [897, 552] on td "Lariat / CrewCab / 8' Box" at bounding box center [897, 550] width 279 height 44
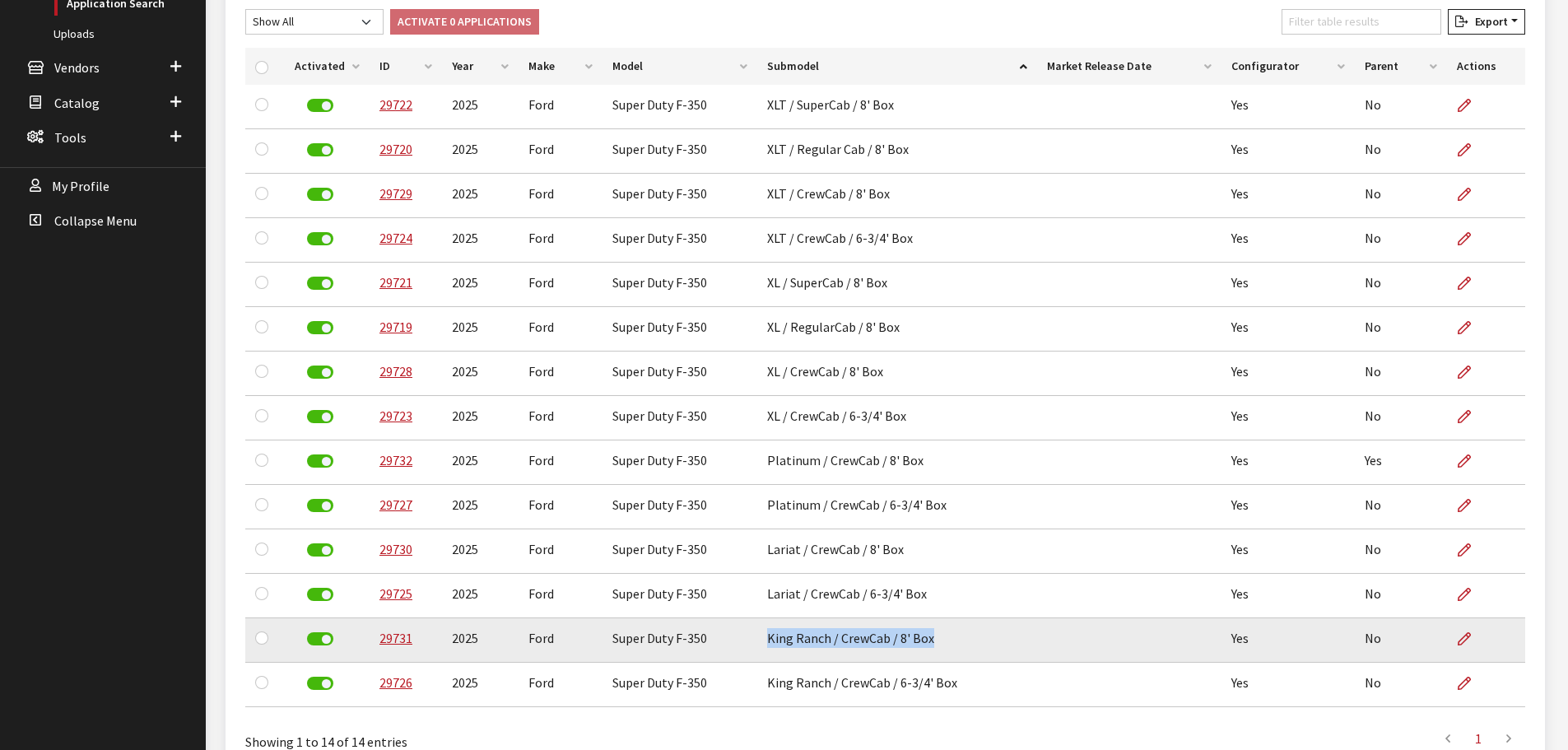
drag, startPoint x: 766, startPoint y: 637, endPoint x: 932, endPoint y: 637, distance: 166.0
click at [932, 637] on td "King Ranch / CrewCab / 8' Box" at bounding box center [897, 639] width 279 height 44
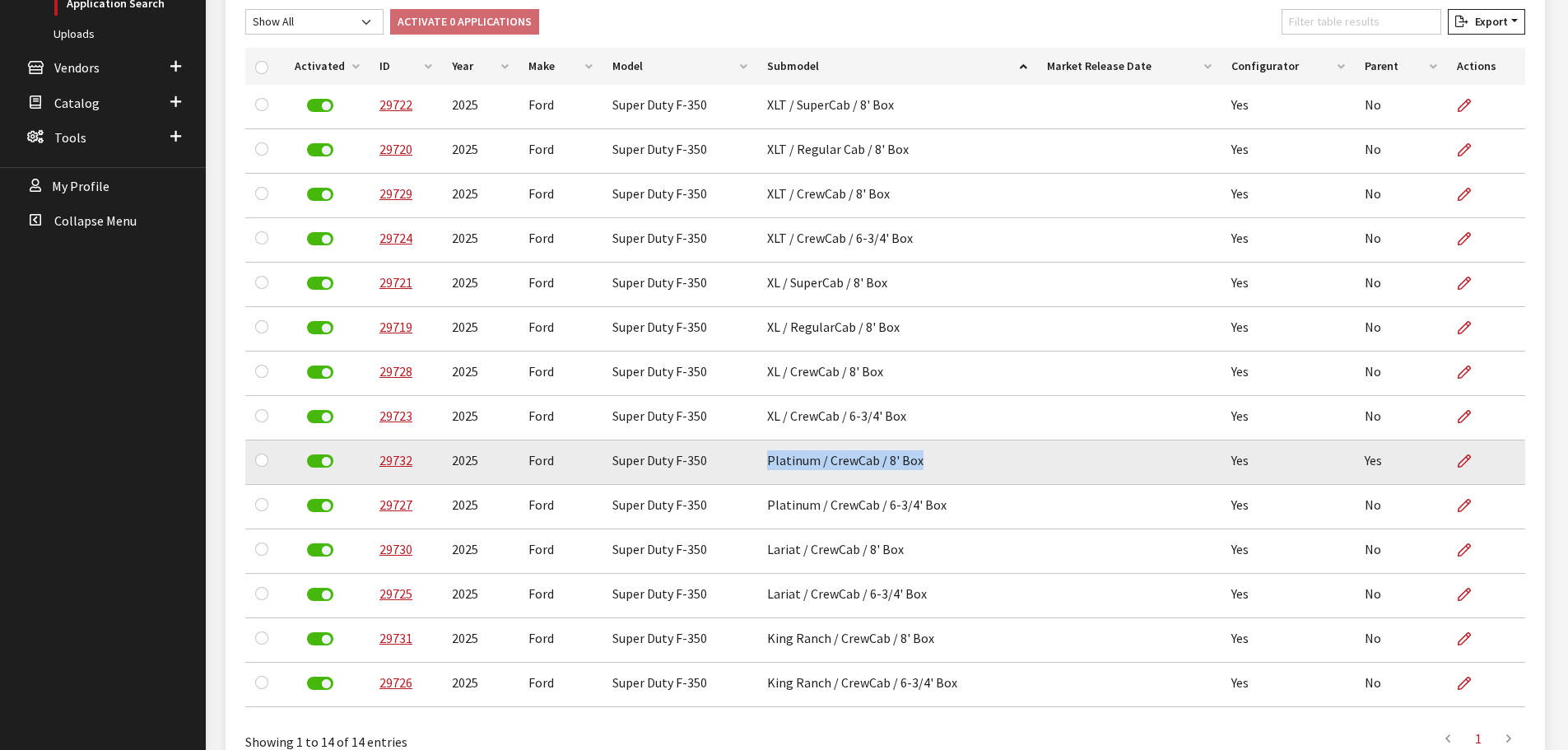
drag, startPoint x: 764, startPoint y: 461, endPoint x: 967, endPoint y: 456, distance: 203.1
click at [964, 457] on td "Platinum / CrewCab / 8' Box" at bounding box center [897, 462] width 279 height 44
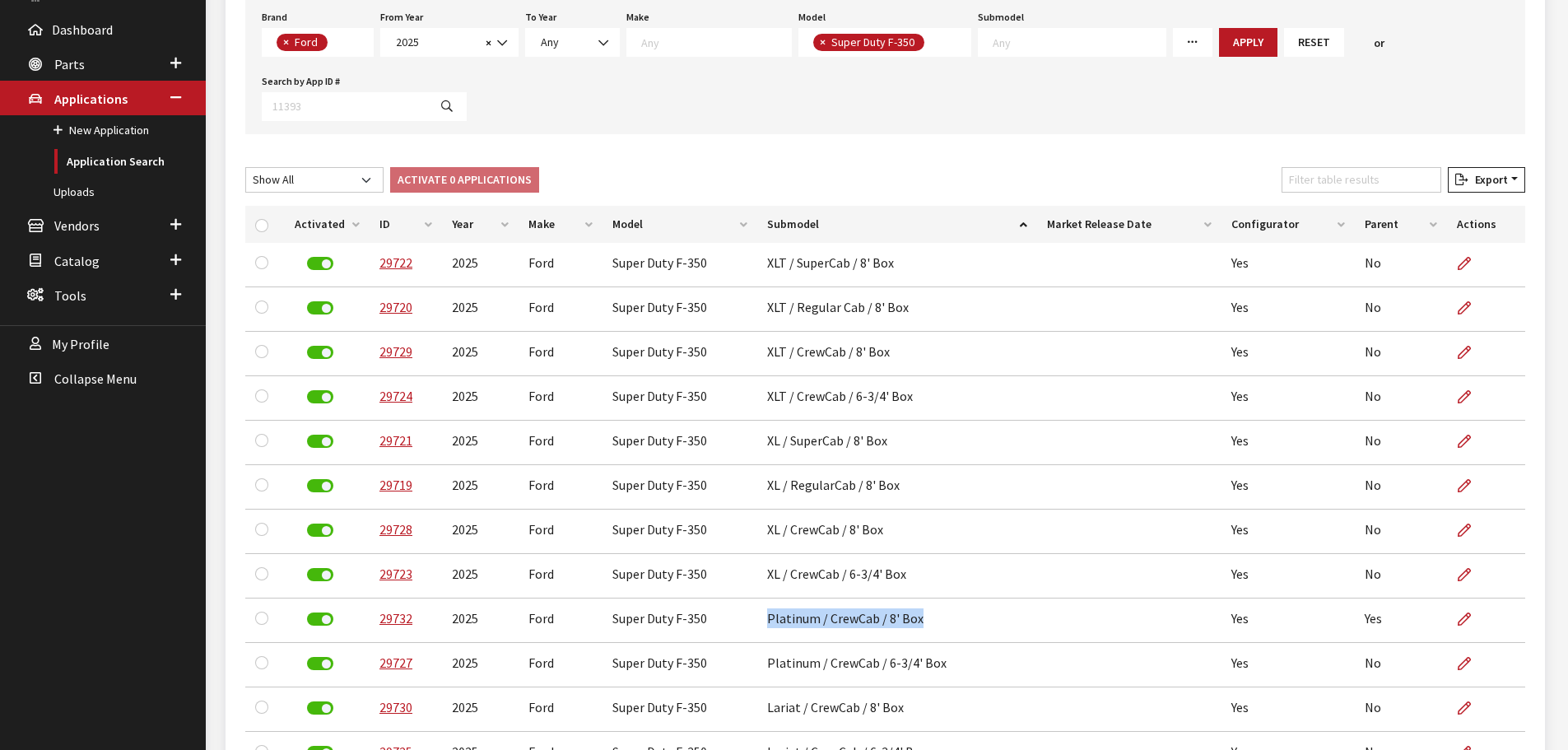
scroll to position [255, 0]
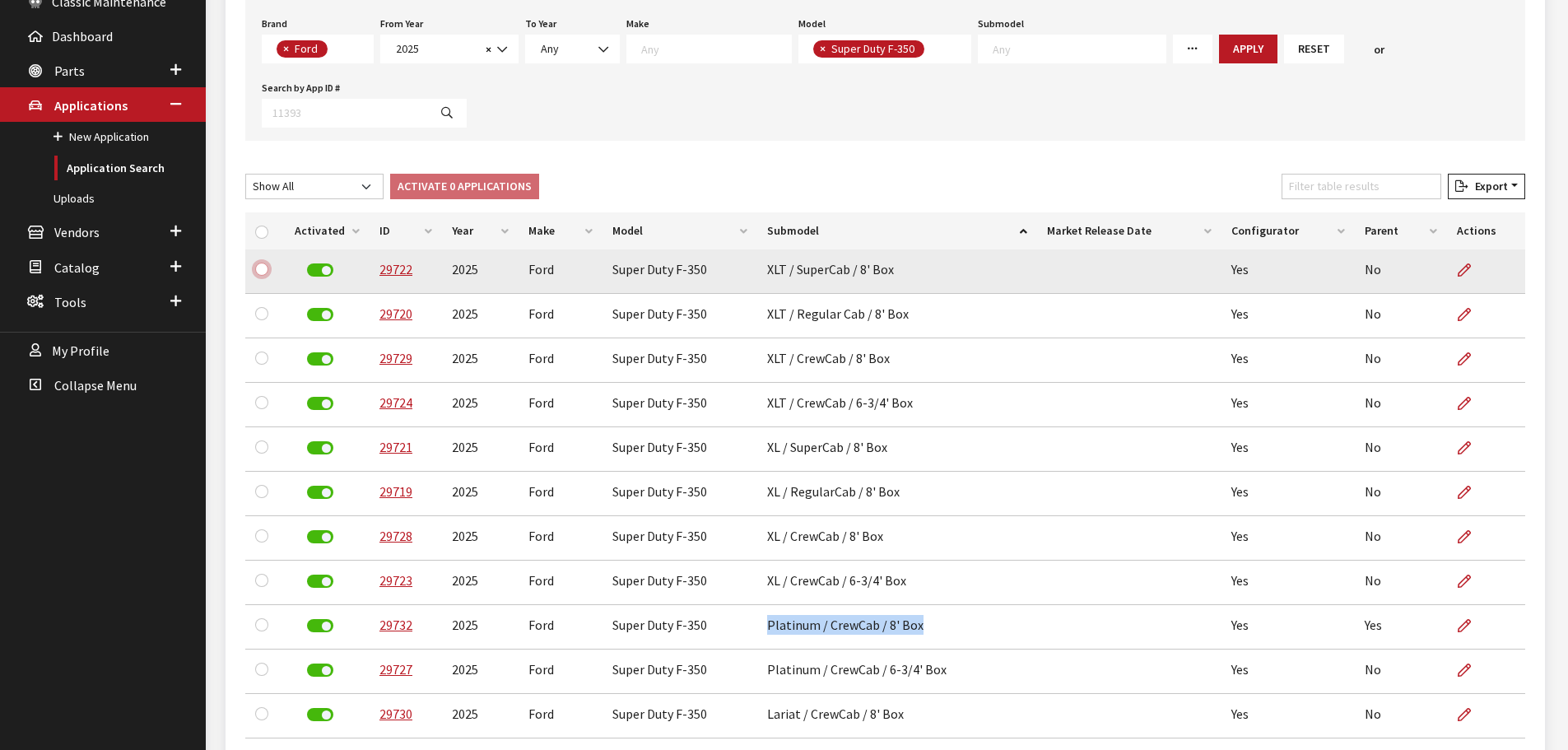
click at [266, 271] on input "checkbox" at bounding box center [262, 269] width 13 height 13
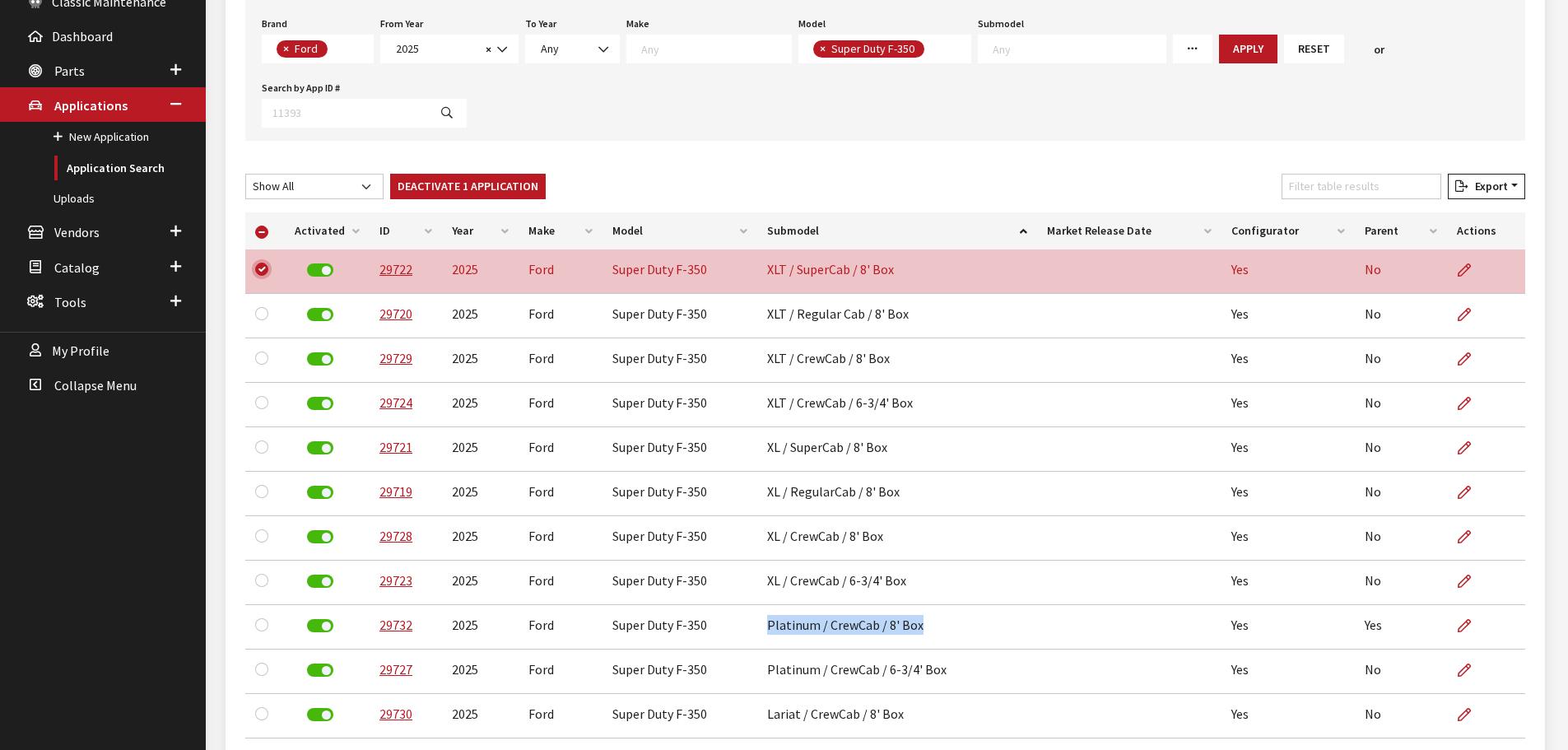
click at [263, 271] on input "checkbox" at bounding box center [262, 269] width 13 height 13
checkbox input "false"
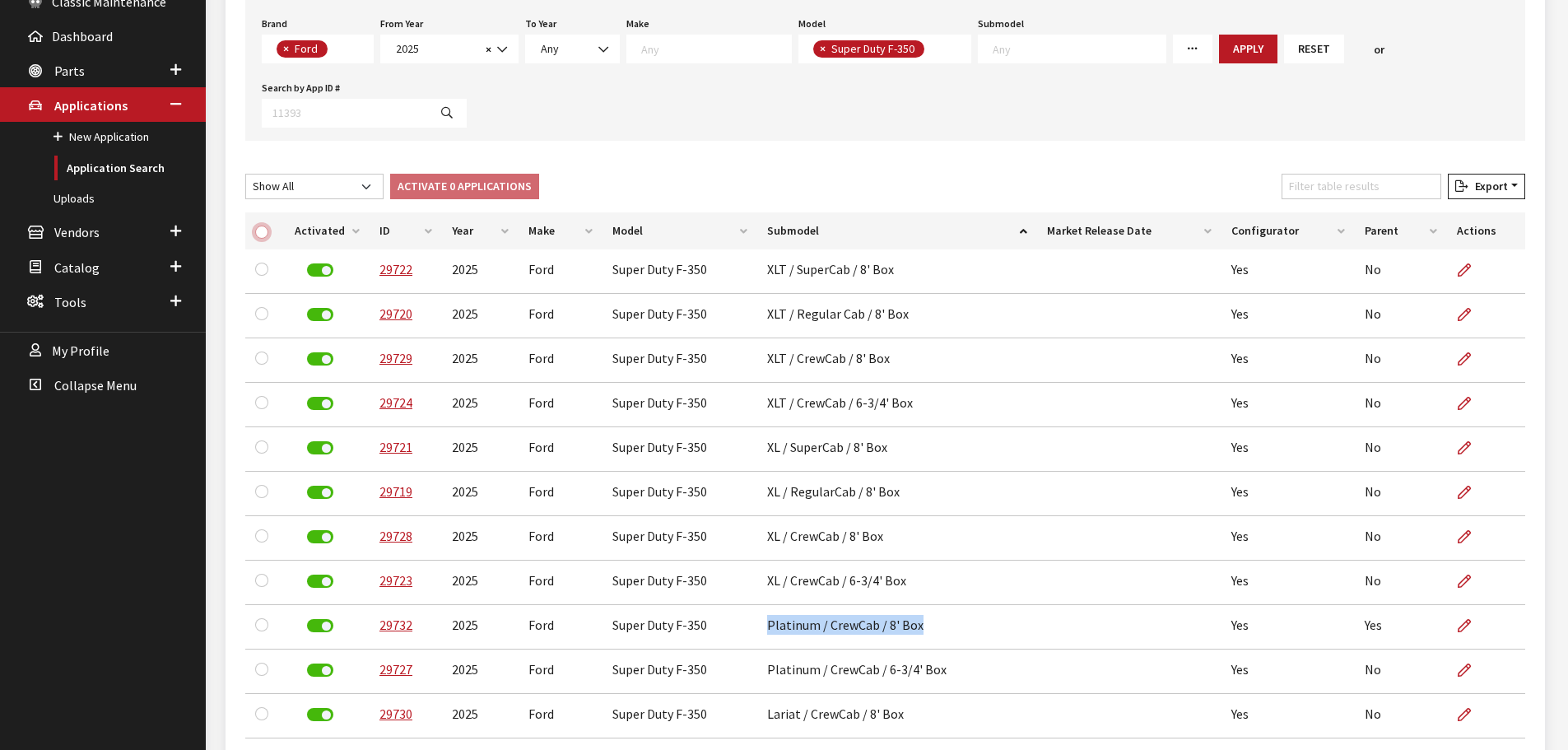
click at [256, 232] on input "checkbox" at bounding box center [262, 232] width 13 height 13
checkbox input "true"
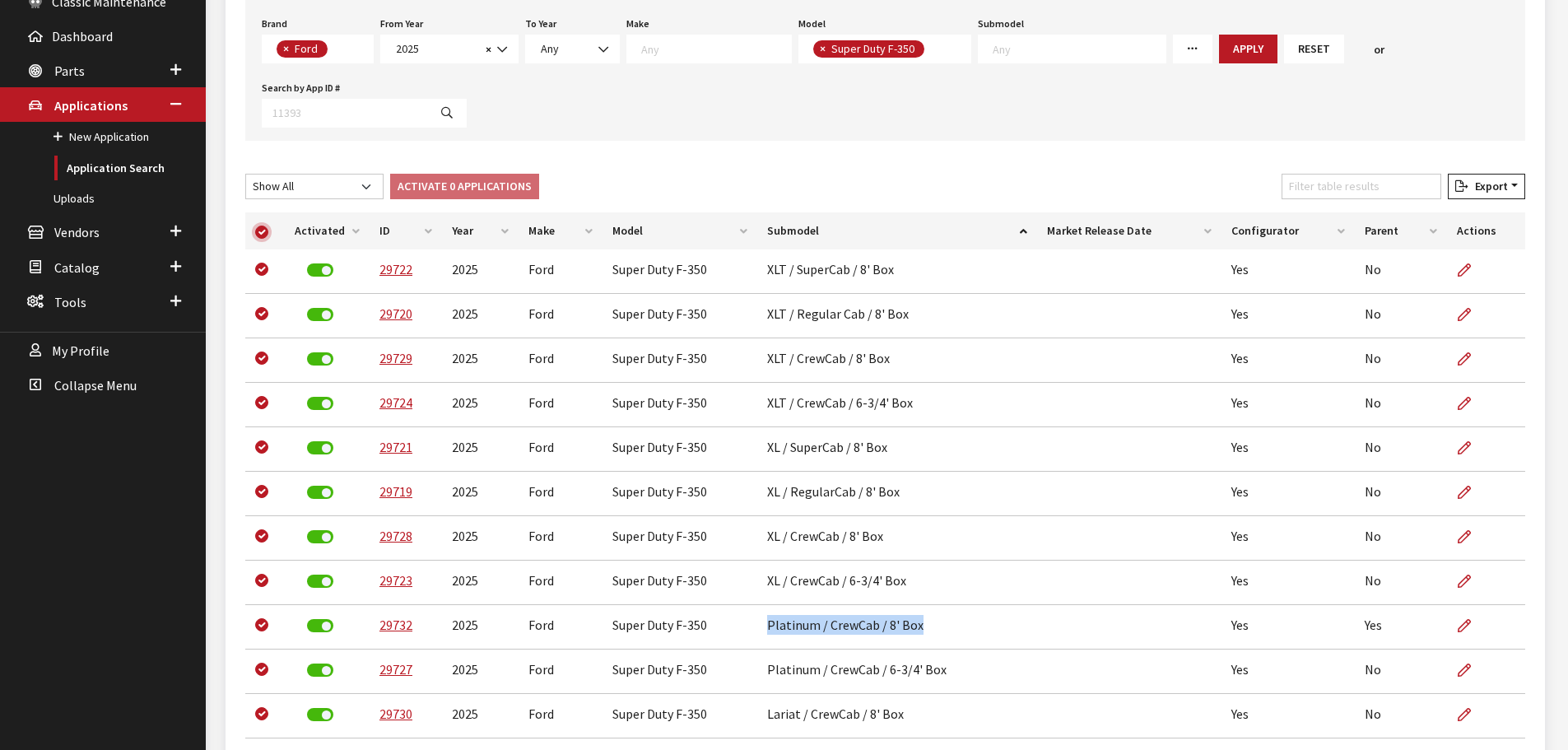
checkbox input "true"
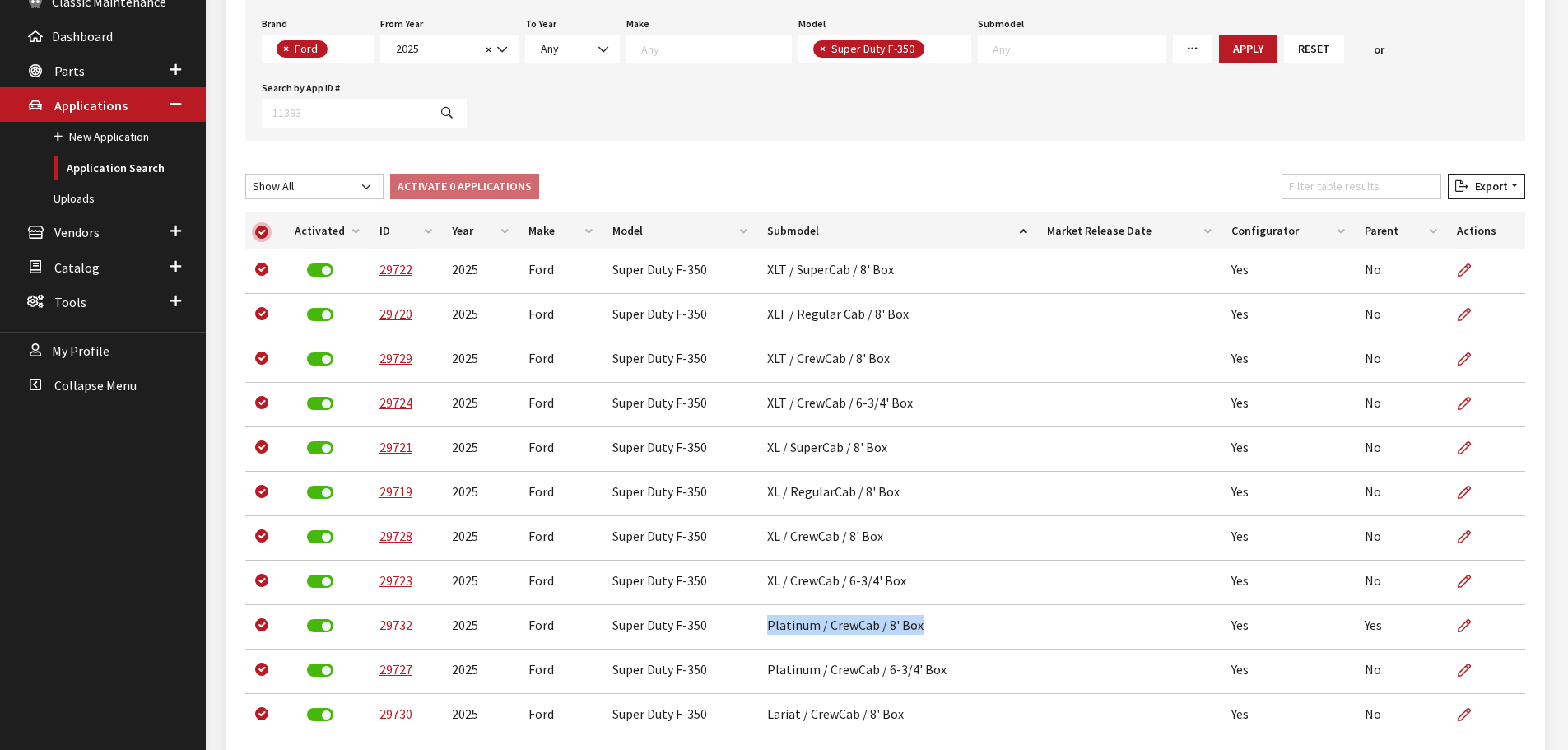
checkbox input "true"
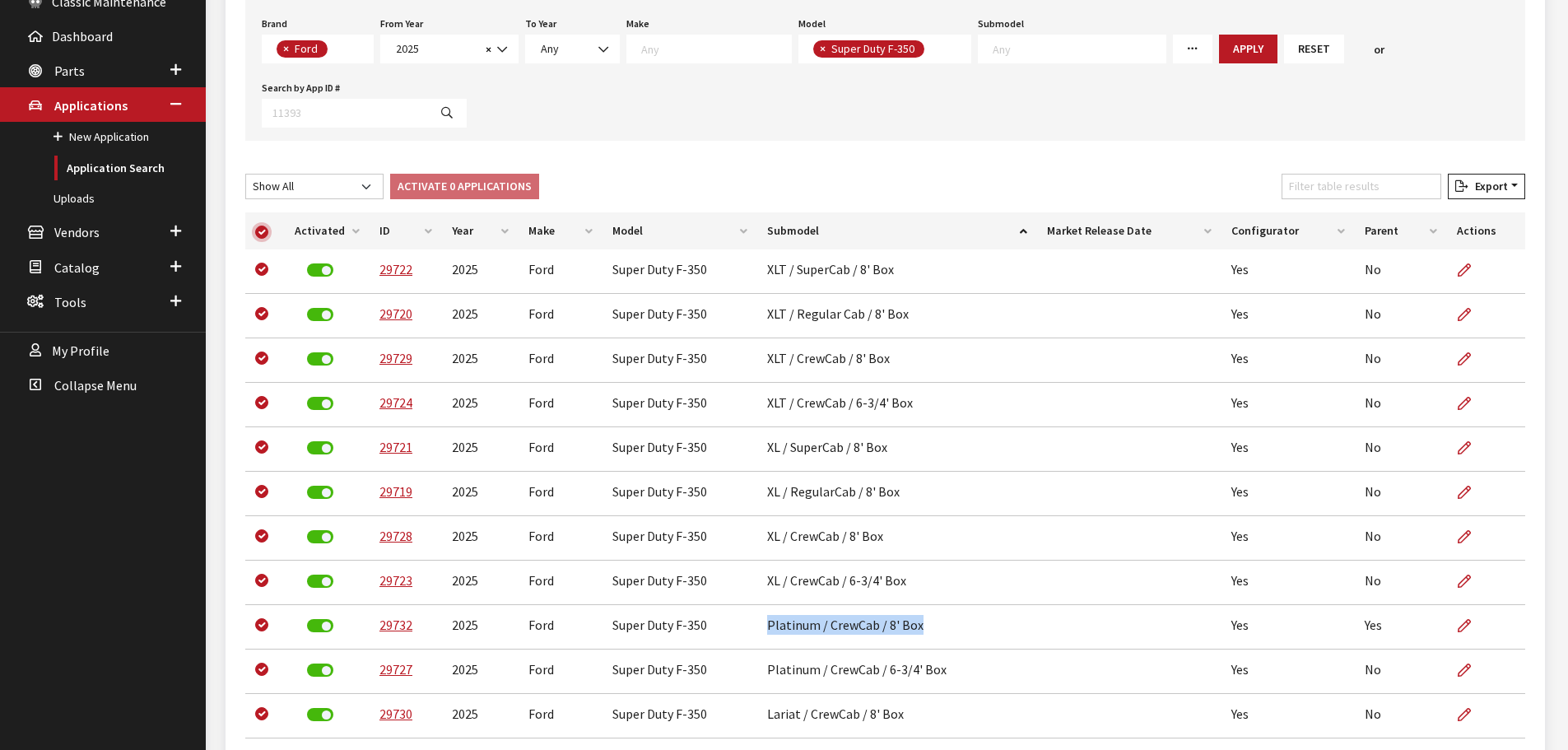
checkbox input "true"
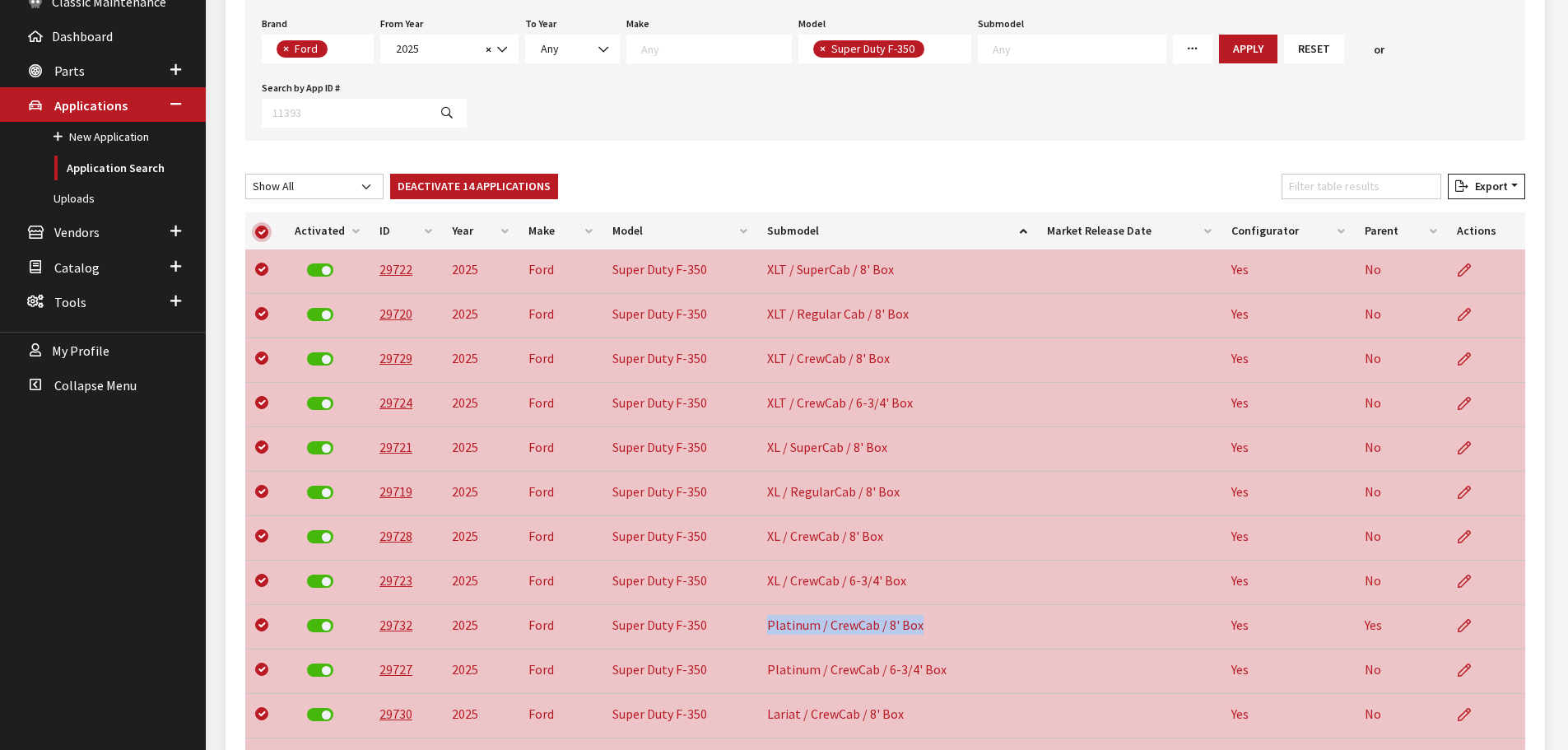
click at [262, 233] on input "checkbox" at bounding box center [262, 232] width 13 height 13
checkbox input "false"
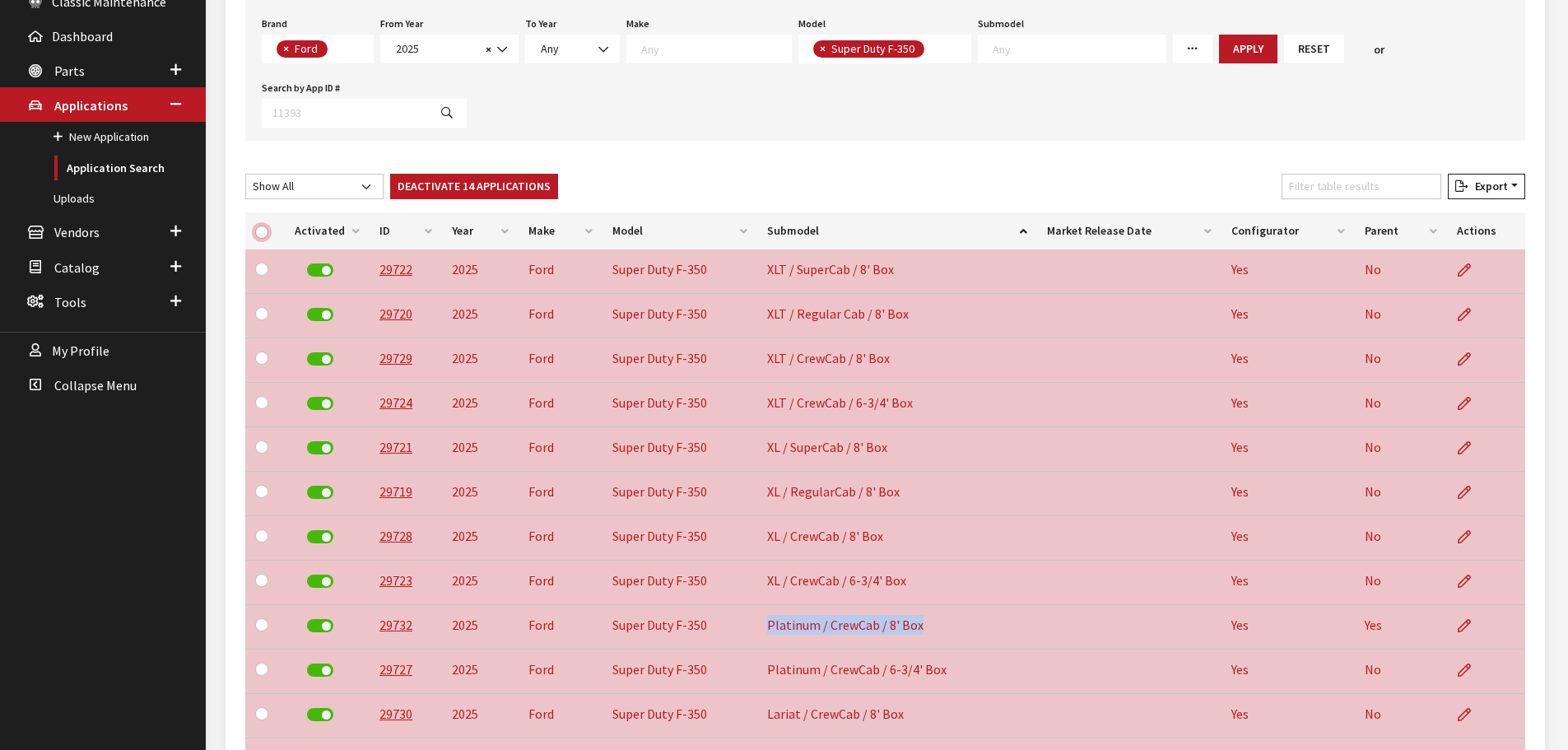
checkbox input "false"
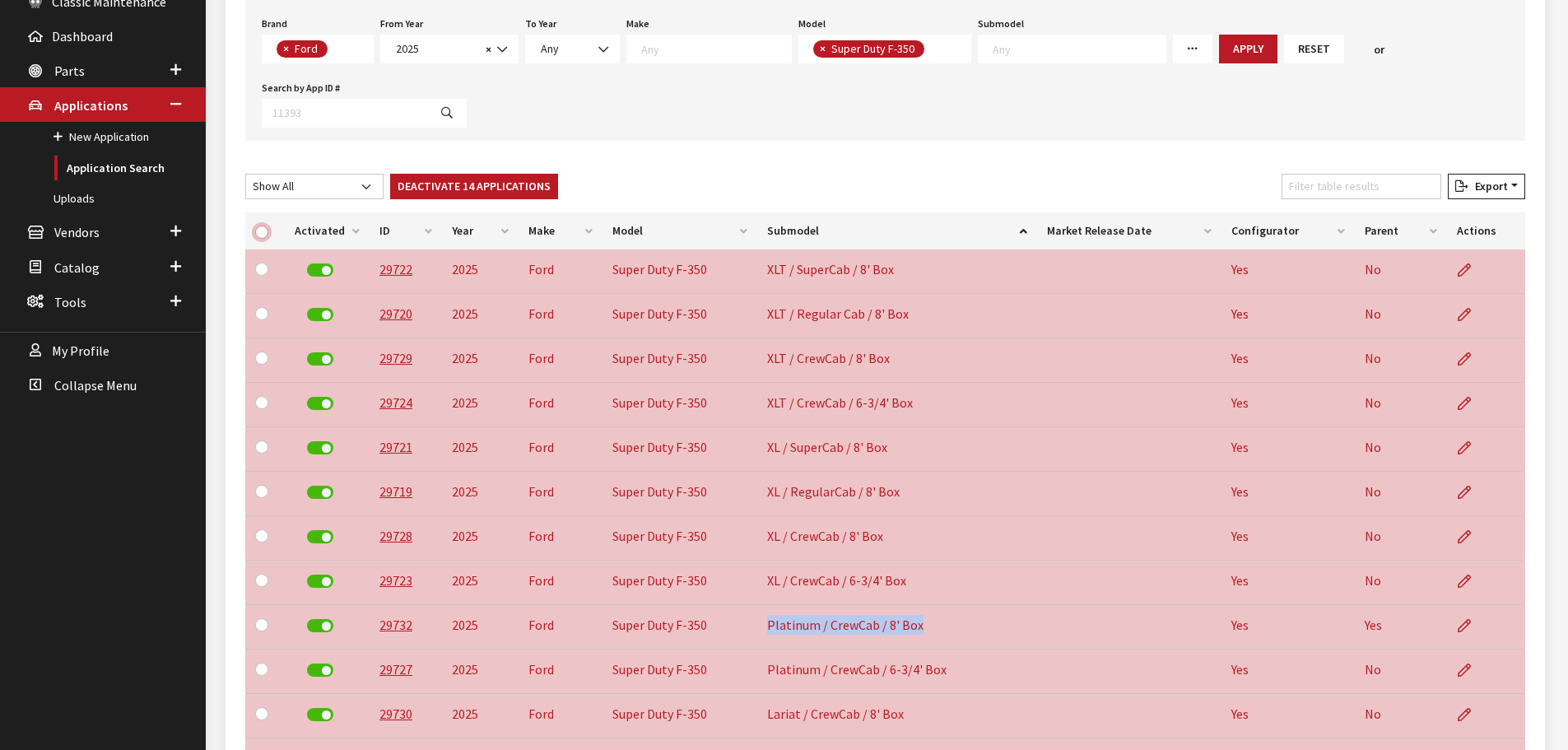
checkbox input "false"
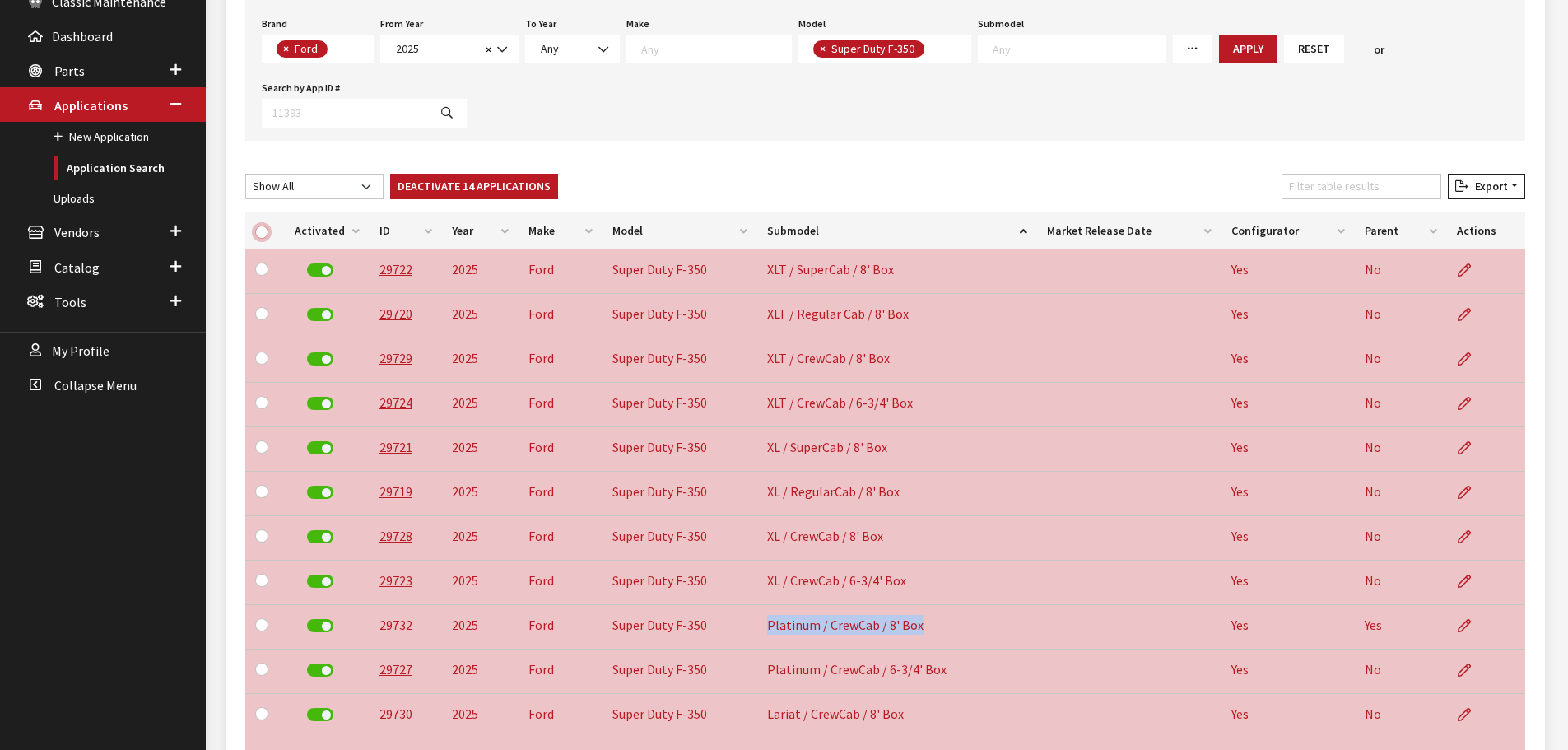
checkbox input "false"
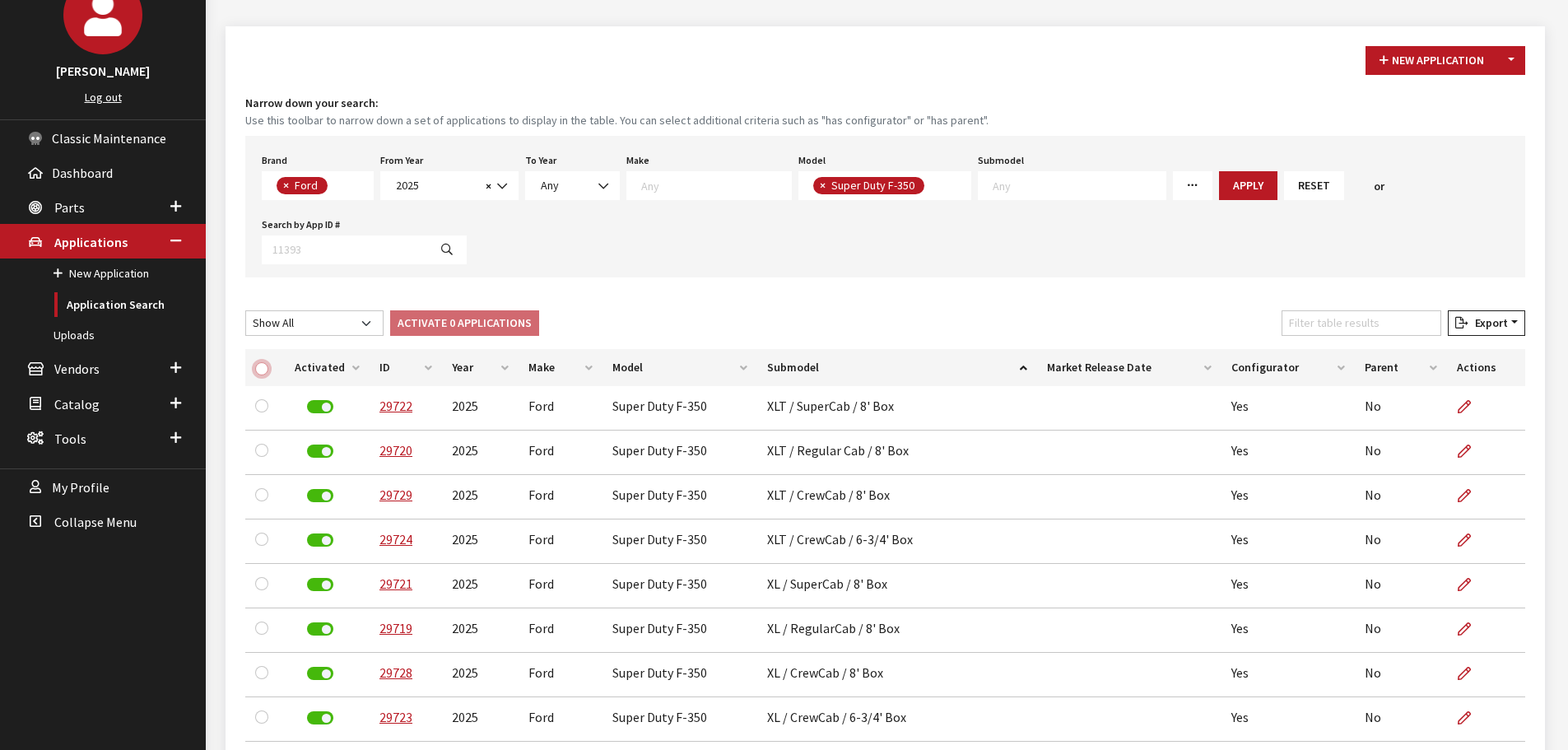
scroll to position [0, 0]
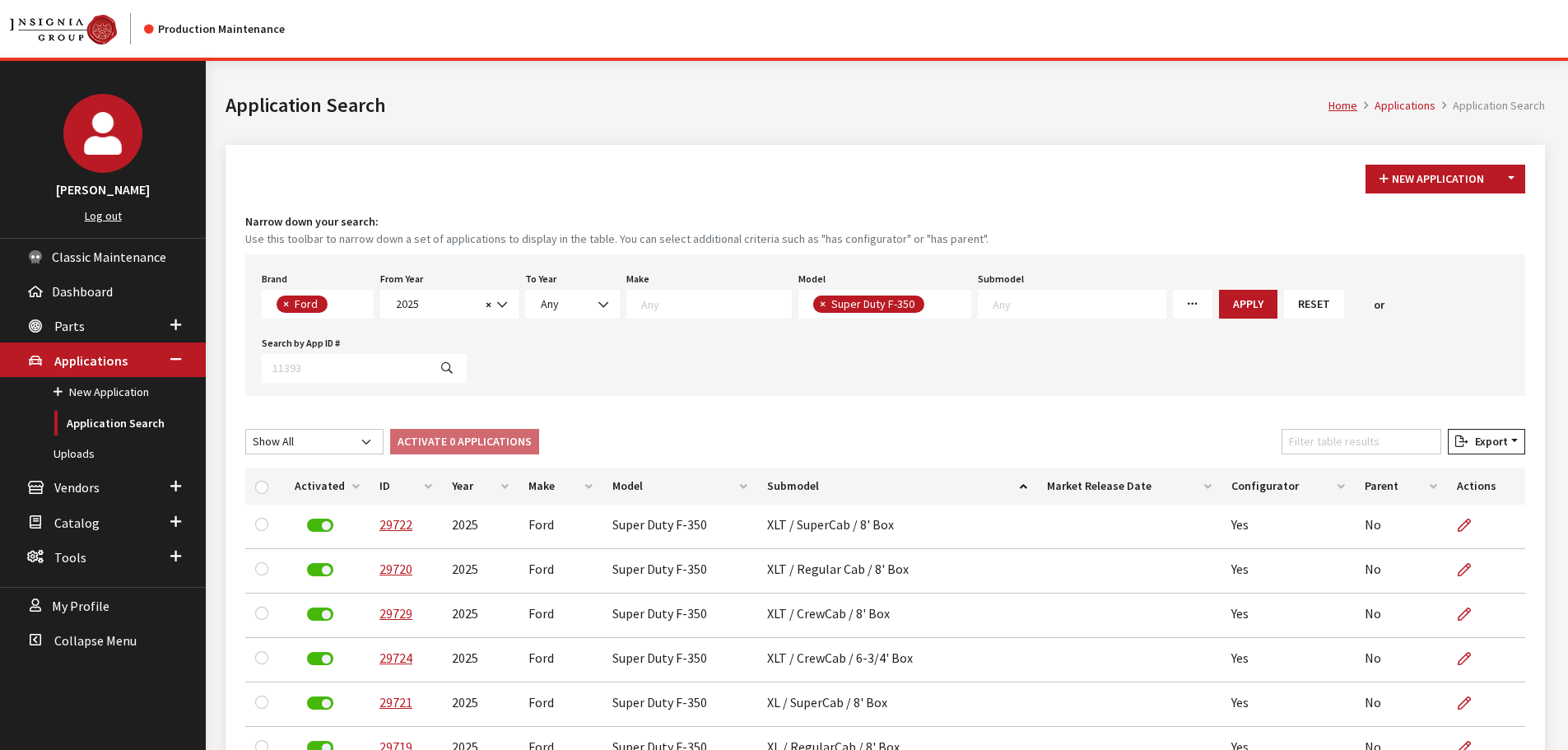
click at [813, 303] on button "×" at bounding box center [822, 304] width 17 height 17
select select
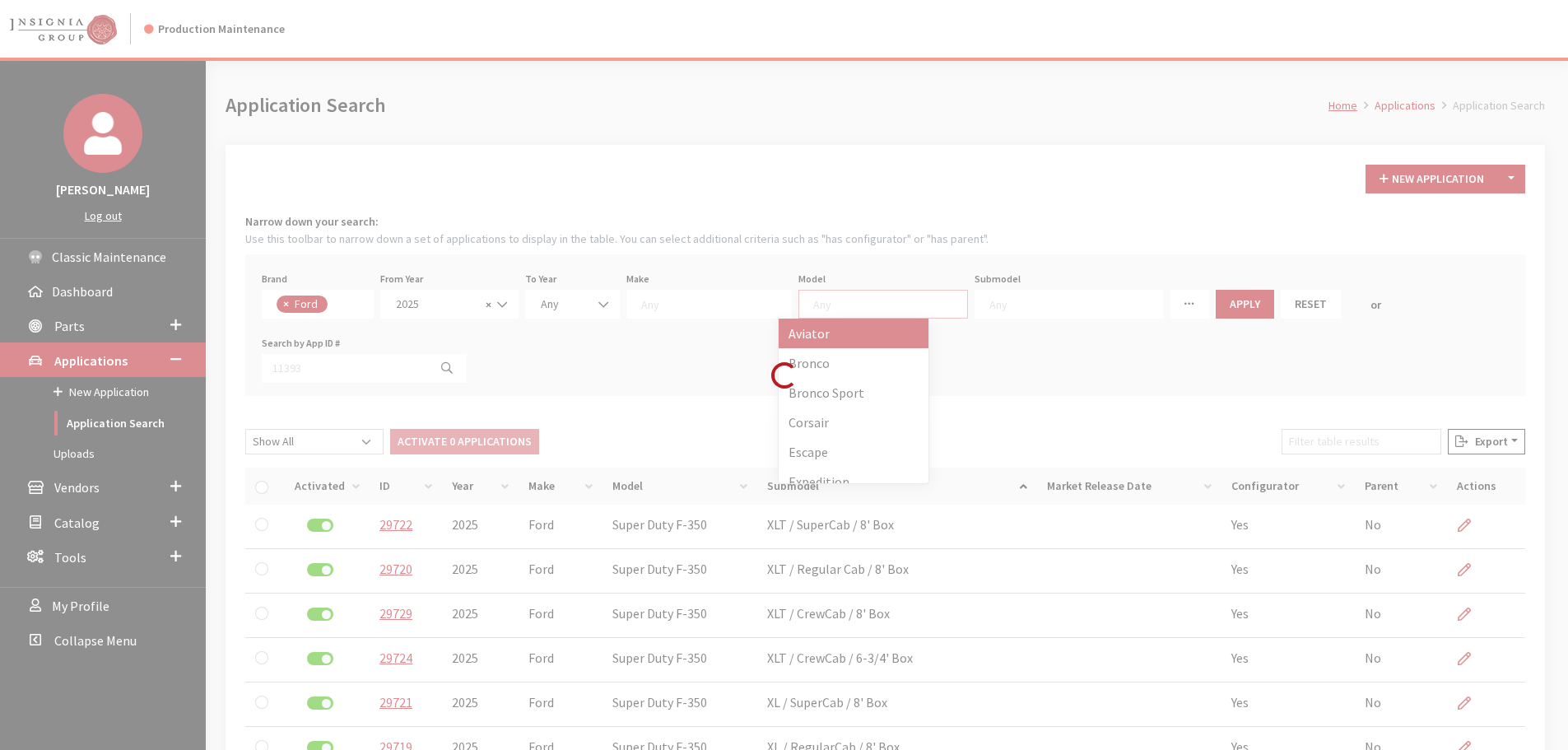
scroll to position [1, 0]
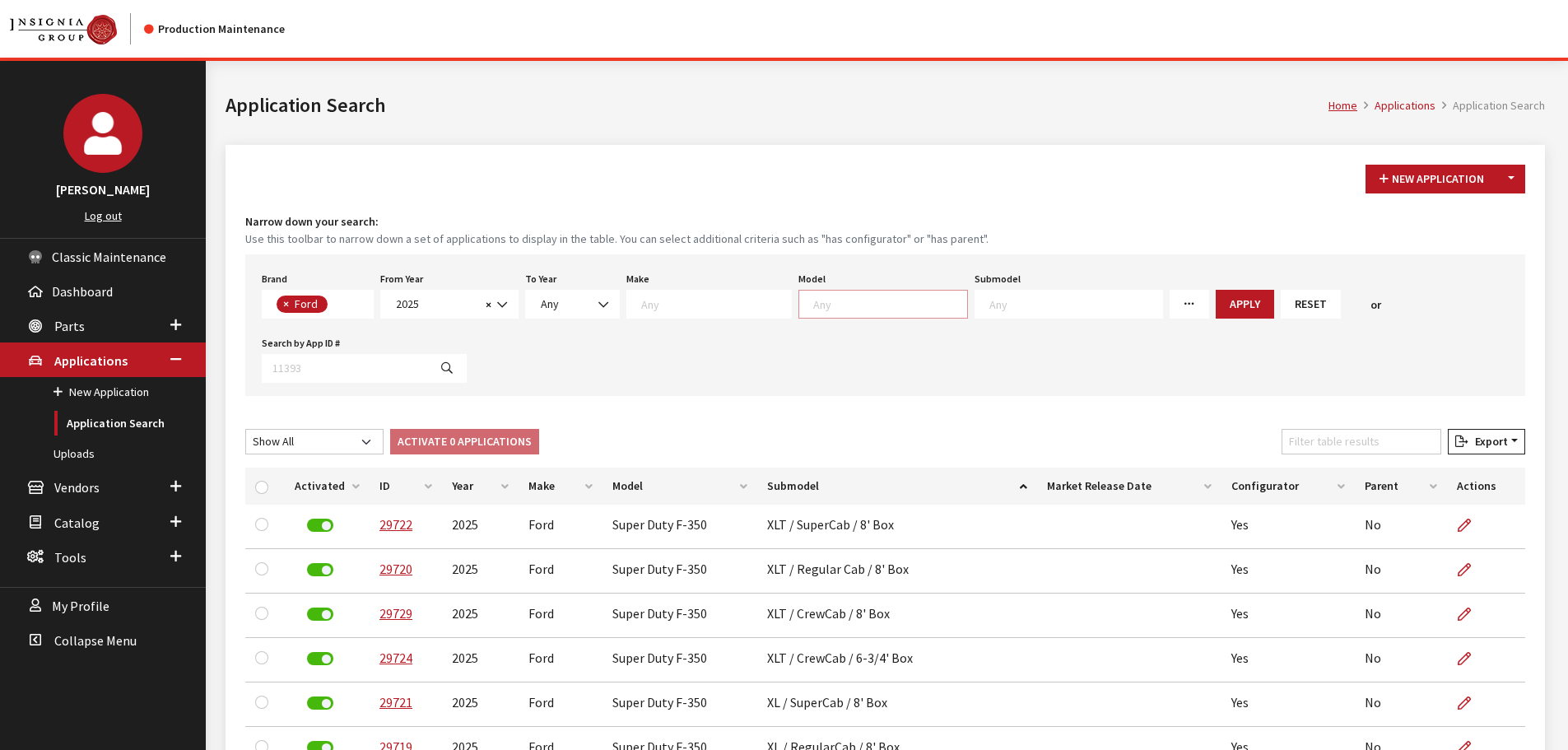
click at [831, 305] on textarea "Search" at bounding box center [890, 304] width 154 height 15
type textarea "45"
select select "733"
select select
click at [1219, 297] on button "Apply" at bounding box center [1248, 304] width 58 height 29
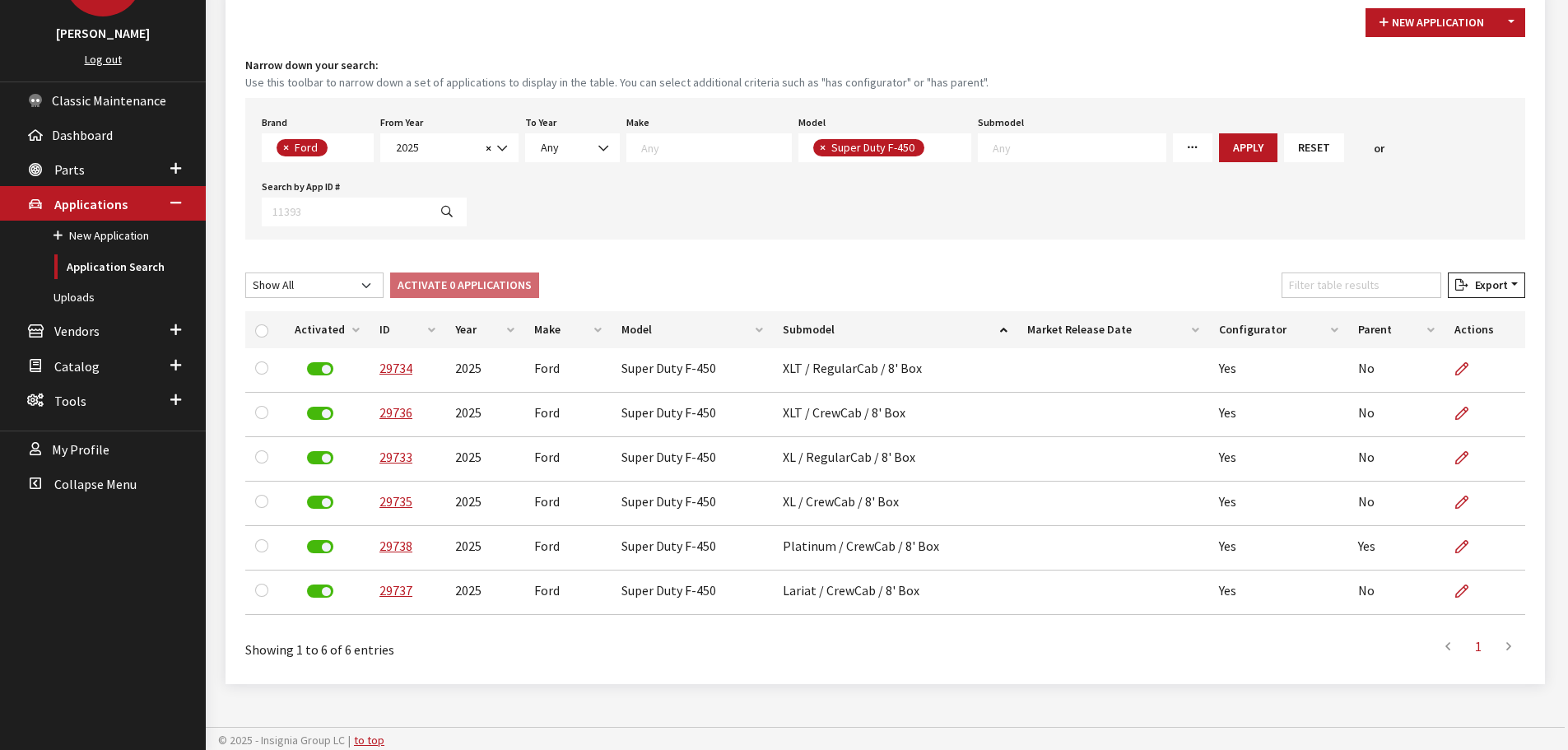
scroll to position [159, 0]
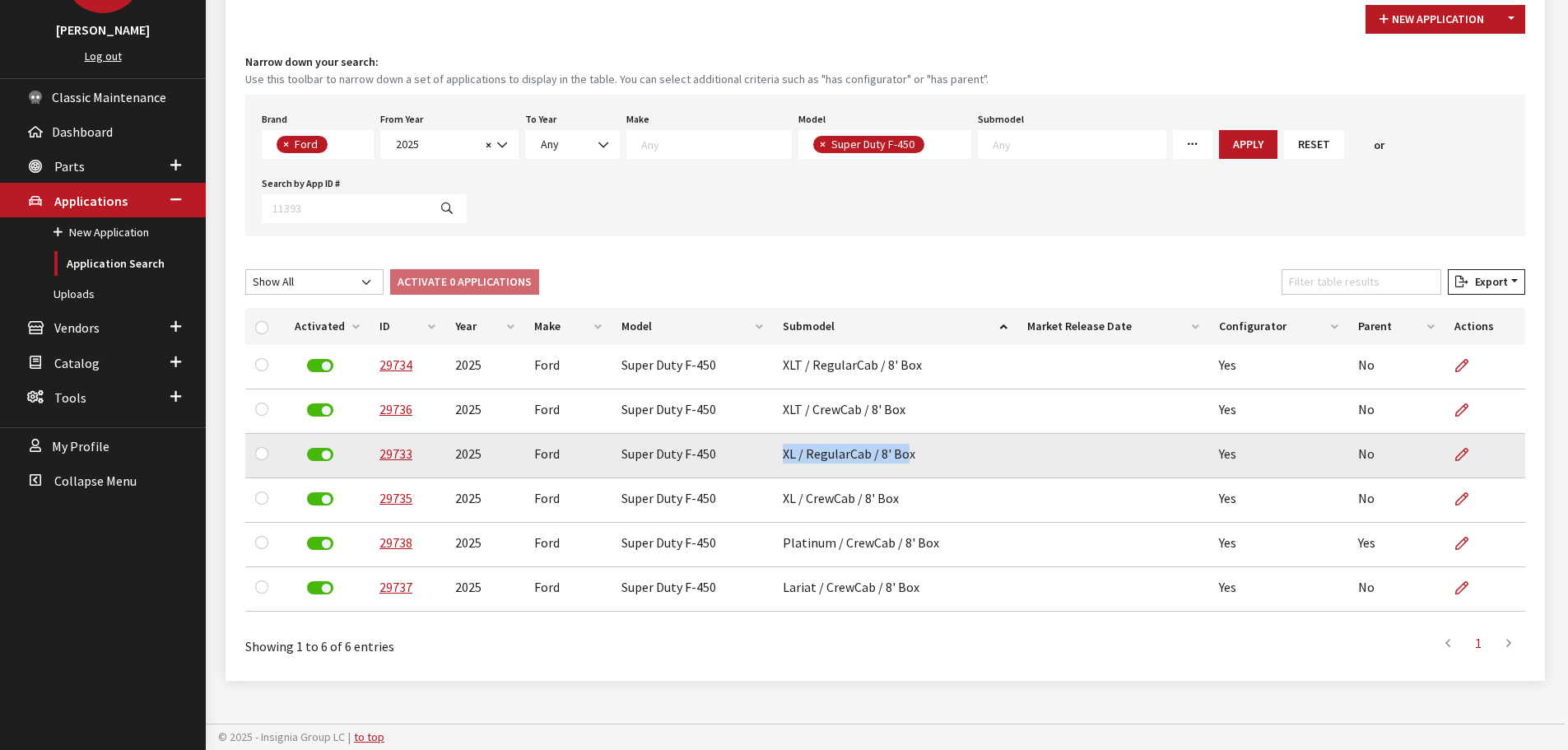
drag, startPoint x: 781, startPoint y: 460, endPoint x: 905, endPoint y: 477, distance: 125.2
click at [905, 477] on td "XL / RegularCab / 8' Box" at bounding box center [895, 456] width 245 height 44
drag, startPoint x: 912, startPoint y: 454, endPoint x: 776, endPoint y: 461, distance: 136.2
click at [776, 461] on td "XL / RegularCab / 8' Box" at bounding box center [895, 456] width 245 height 44
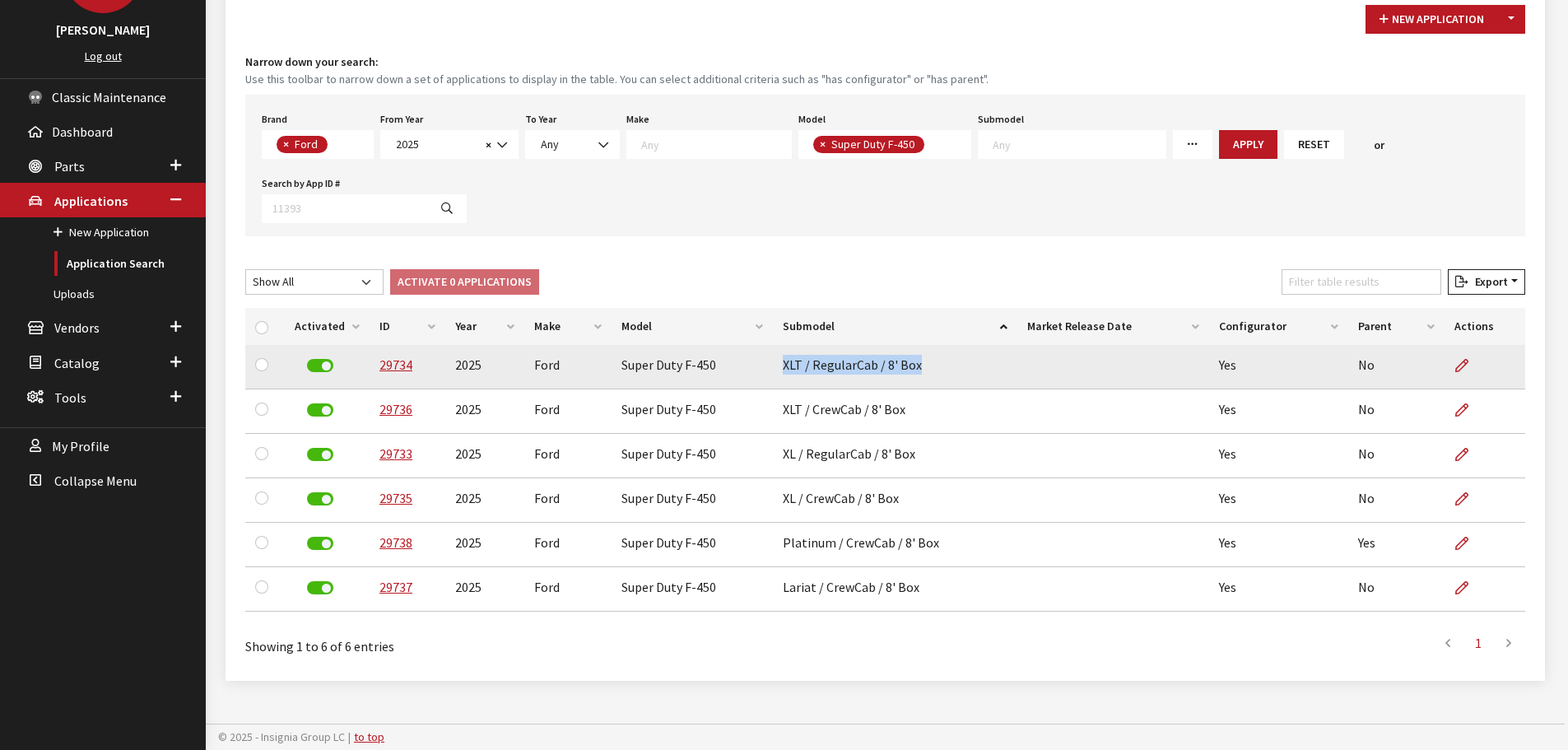
drag, startPoint x: 782, startPoint y: 365, endPoint x: 930, endPoint y: 373, distance: 148.2
click at [930, 373] on td "XLT / RegularCab / 8' Box" at bounding box center [895, 367] width 245 height 44
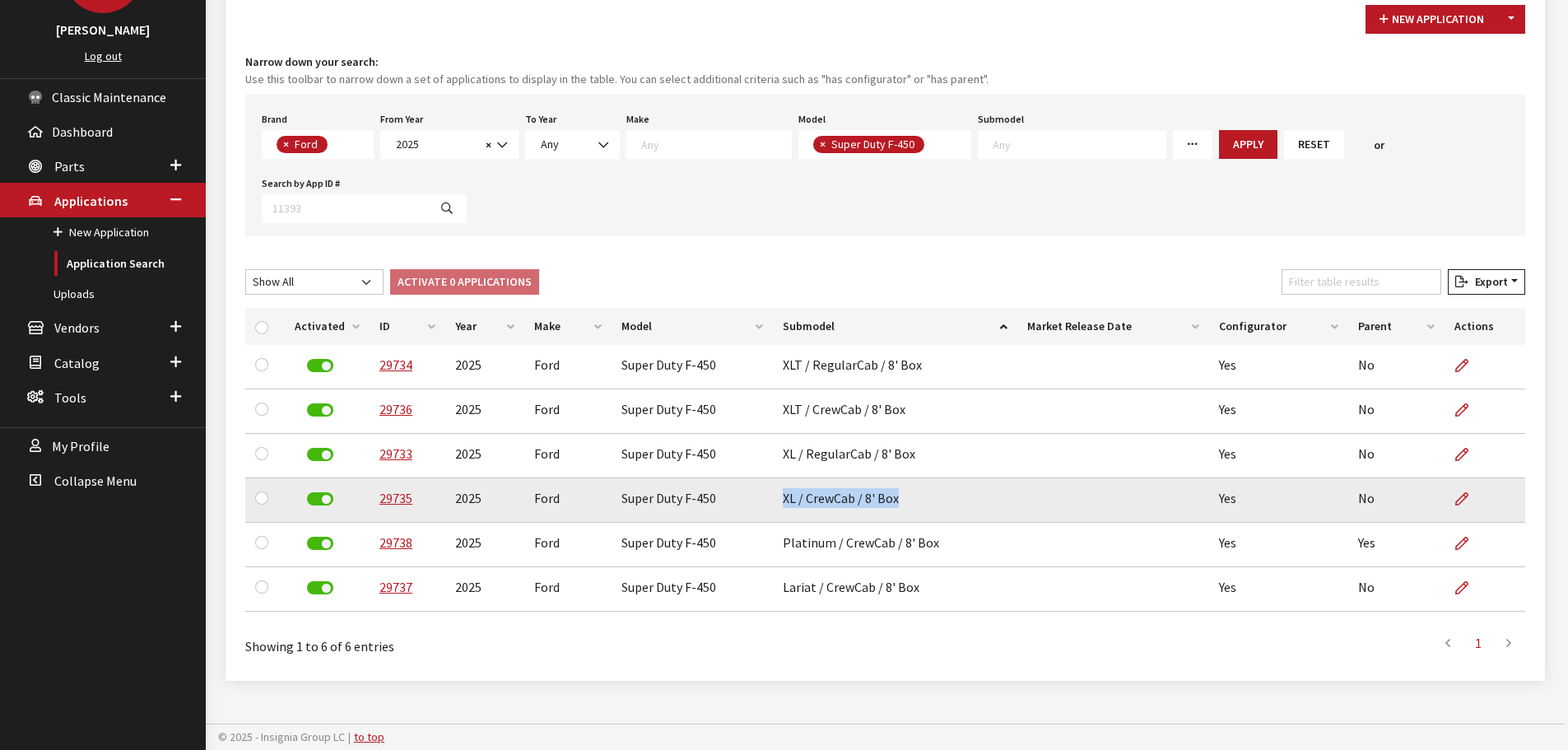
drag, startPoint x: 782, startPoint y: 497, endPoint x: 907, endPoint y: 503, distance: 125.1
click at [907, 503] on td "XL / CrewCab / 8' Box" at bounding box center [895, 500] width 245 height 44
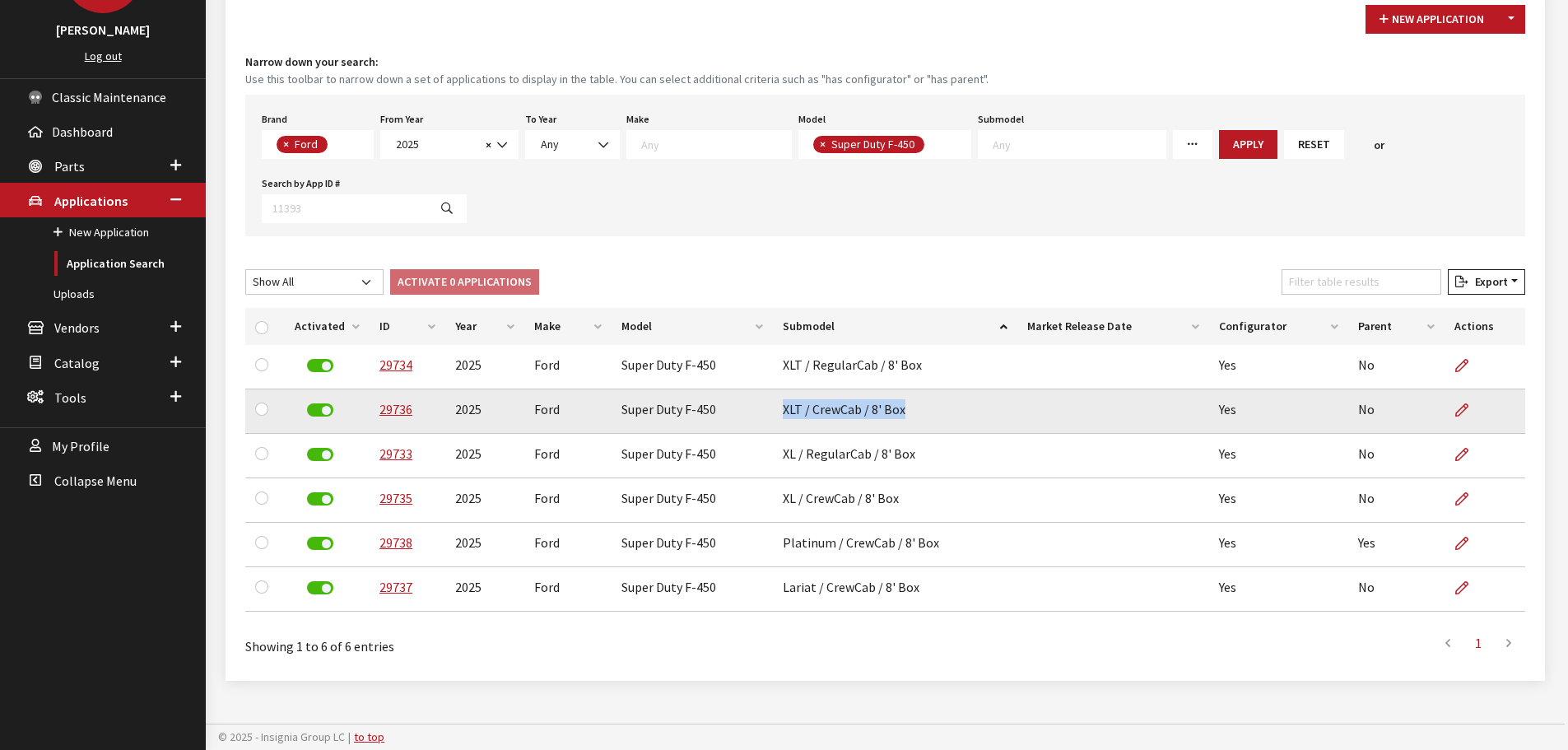
drag, startPoint x: 780, startPoint y: 409, endPoint x: 908, endPoint y: 414, distance: 128.1
click at [907, 414] on td "XLT / CrewCab / 8' Box" at bounding box center [895, 411] width 245 height 44
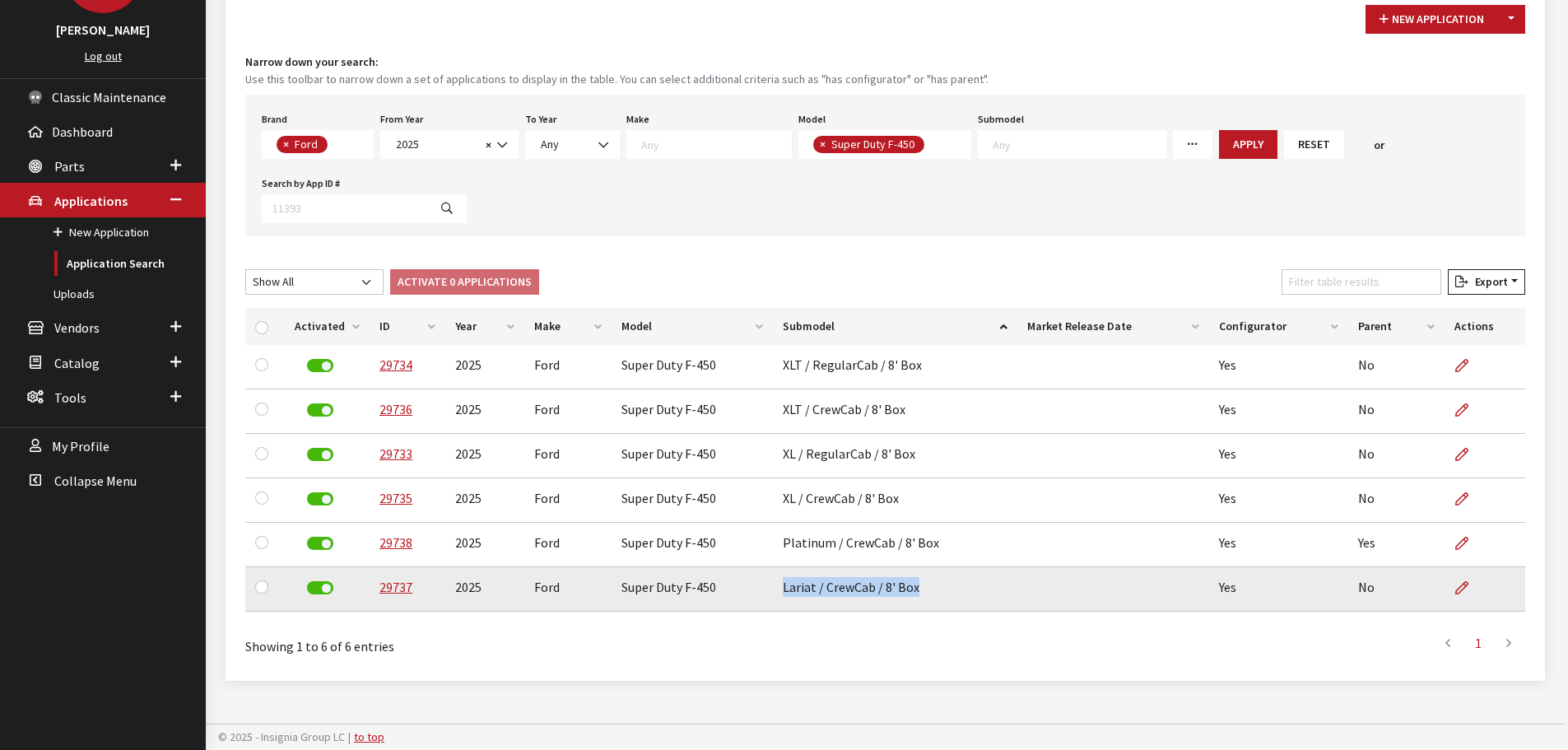
drag, startPoint x: 782, startPoint y: 590, endPoint x: 942, endPoint y: 595, distance: 160.1
click at [942, 595] on td "Lariat / CrewCab / 8' Box" at bounding box center [895, 589] width 245 height 44
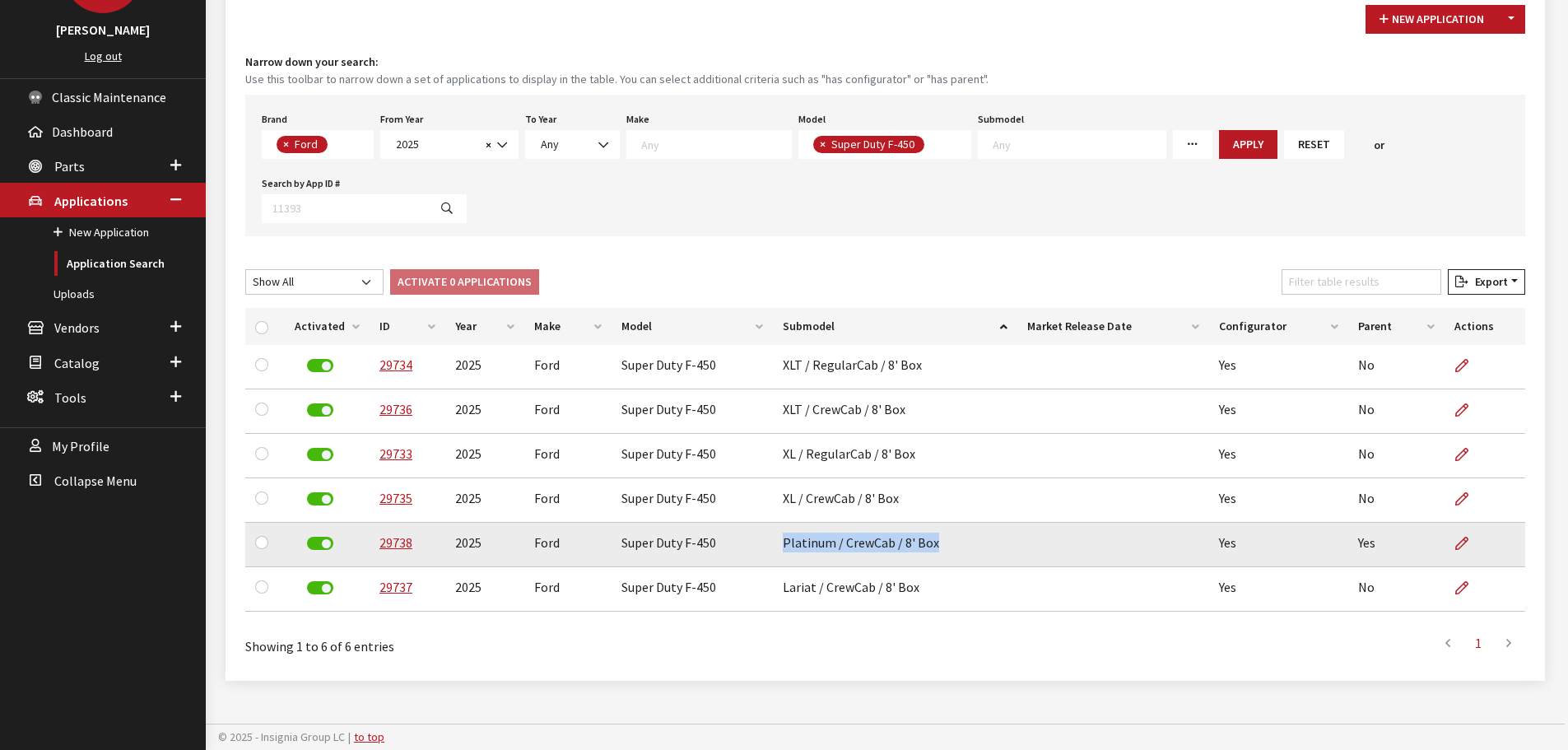
drag, startPoint x: 778, startPoint y: 546, endPoint x: 952, endPoint y: 559, distance: 174.5
click at [952, 559] on td "Platinum / CrewCab / 8' Box" at bounding box center [895, 544] width 245 height 44
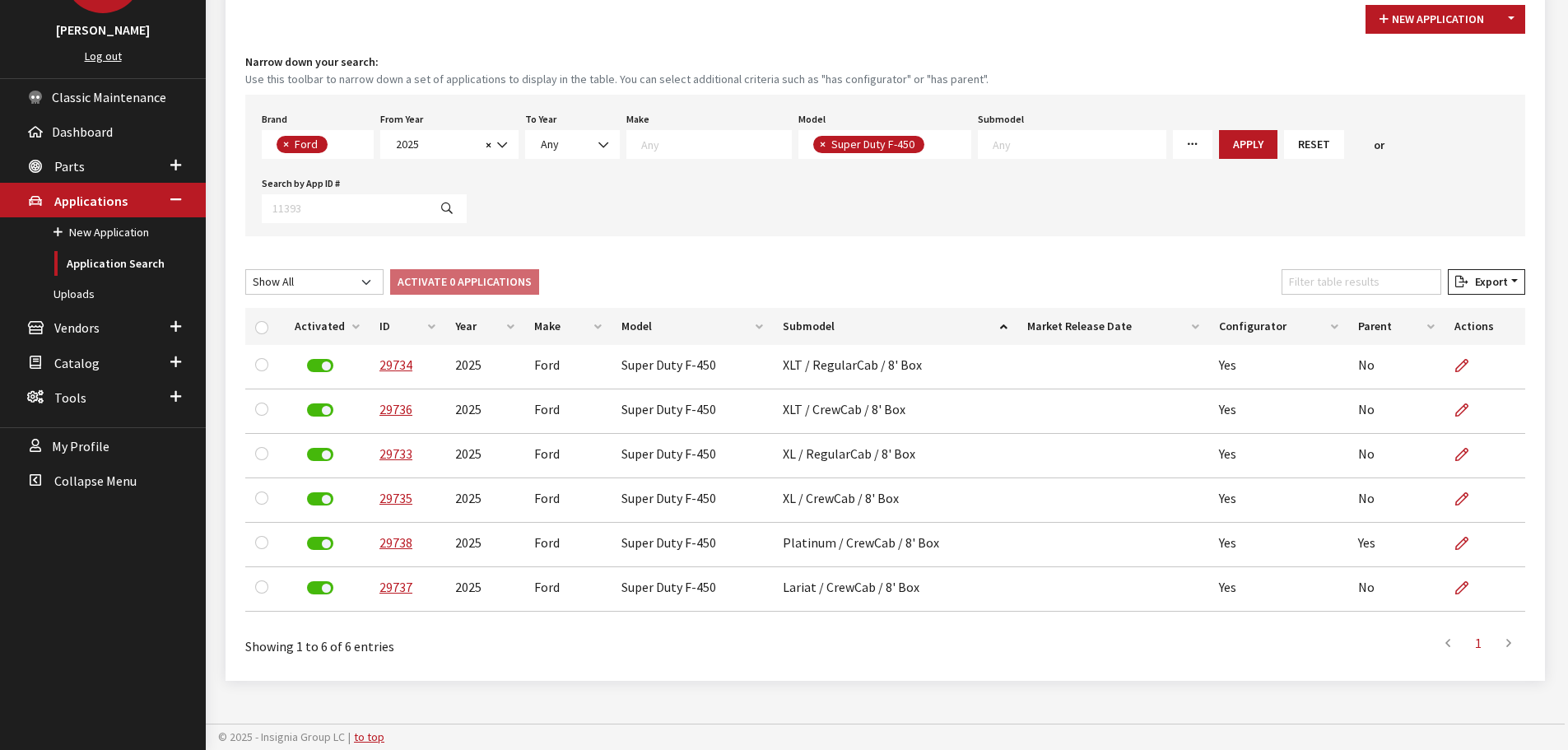
click at [920, 142] on span "× Super Duty F-450" at bounding box center [884, 144] width 173 height 29
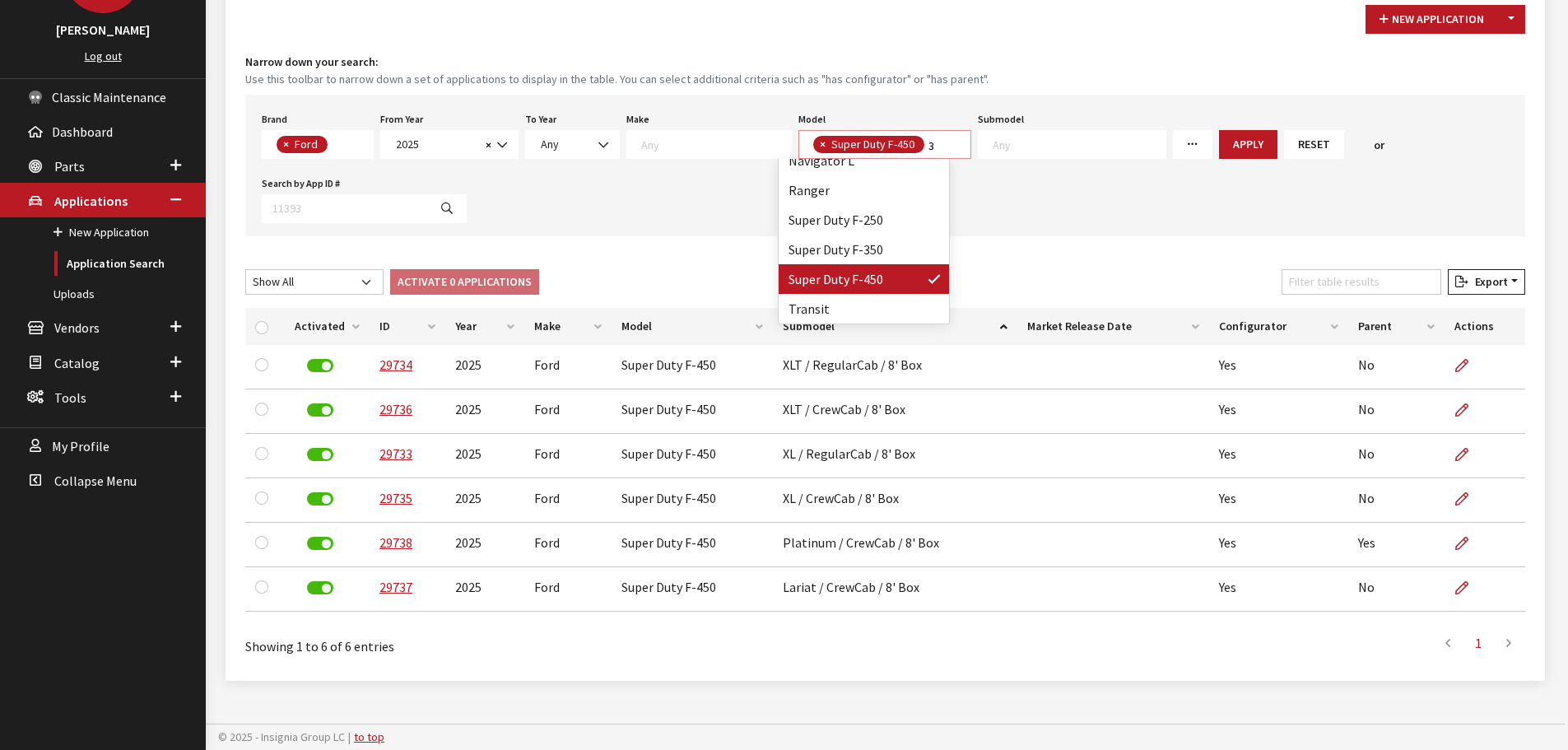
scroll to position [0, 0]
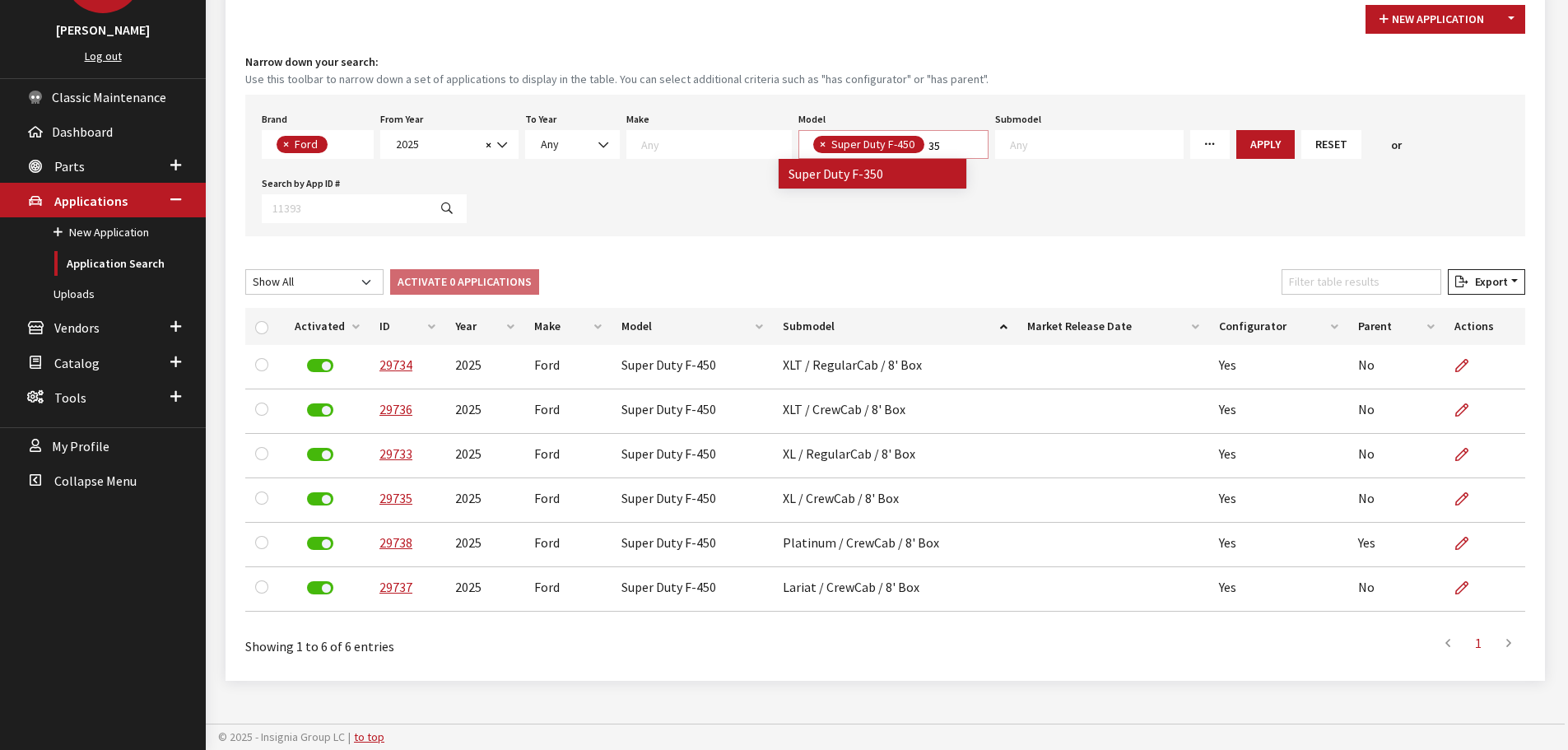
type textarea "35"
select select "732"
select select
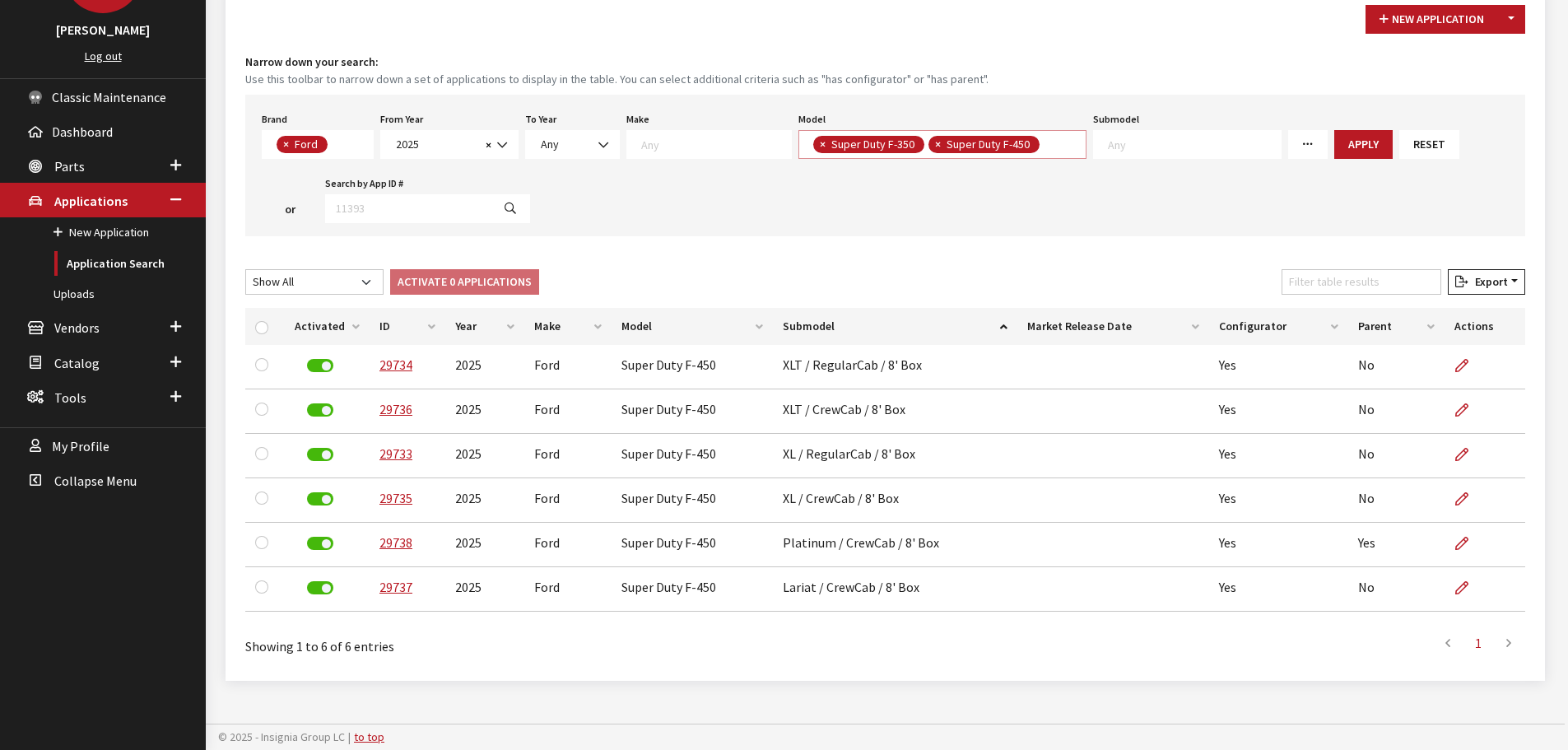
scroll to position [1, 0]
click at [1033, 141] on span "× Super Duty F-350 × Super Duty F-450" at bounding box center [942, 144] width 289 height 29
type textarea "4"
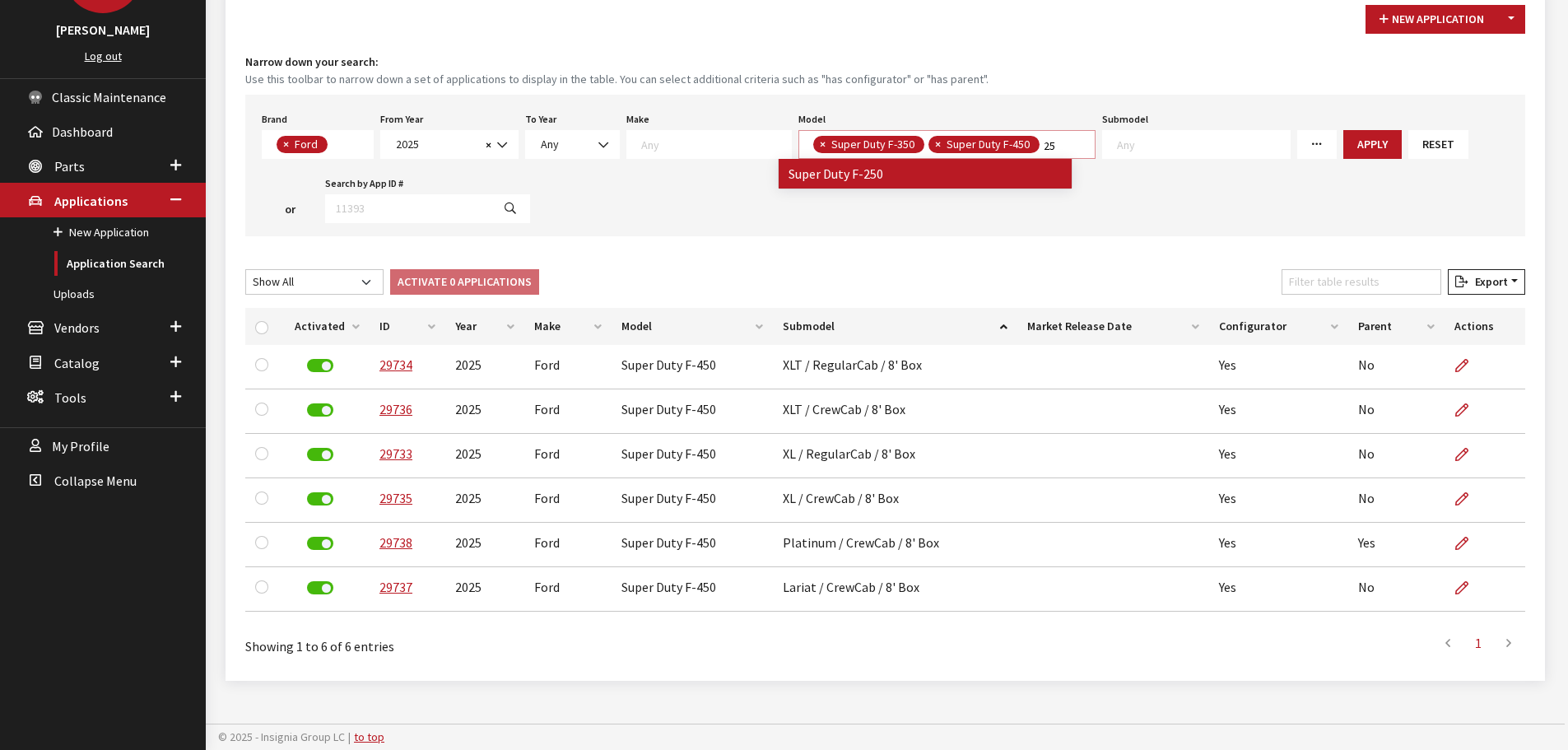
scroll to position [0, 0]
type textarea "25"
select select "731"
select select
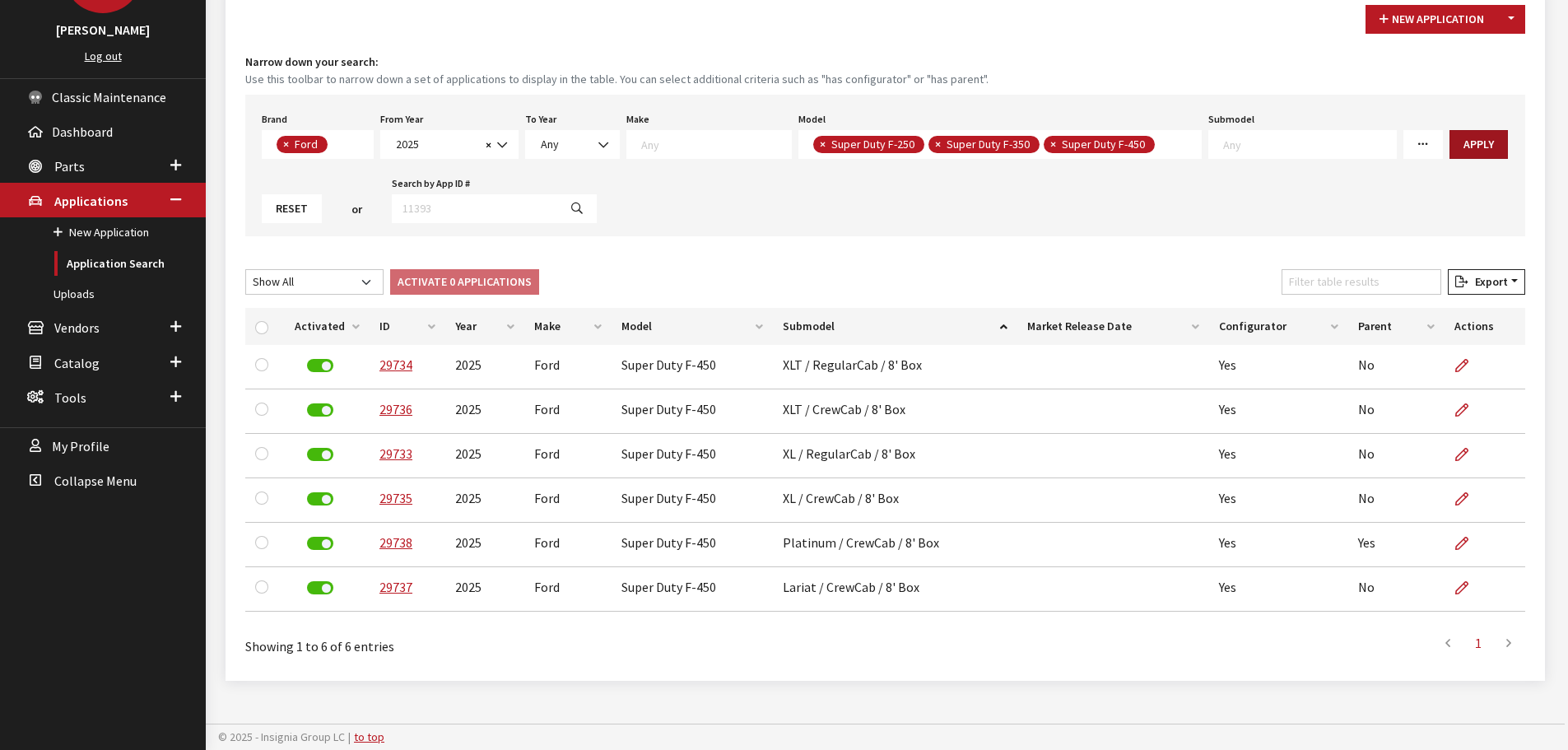
click at [1450, 147] on button "Apply" at bounding box center [1479, 144] width 58 height 29
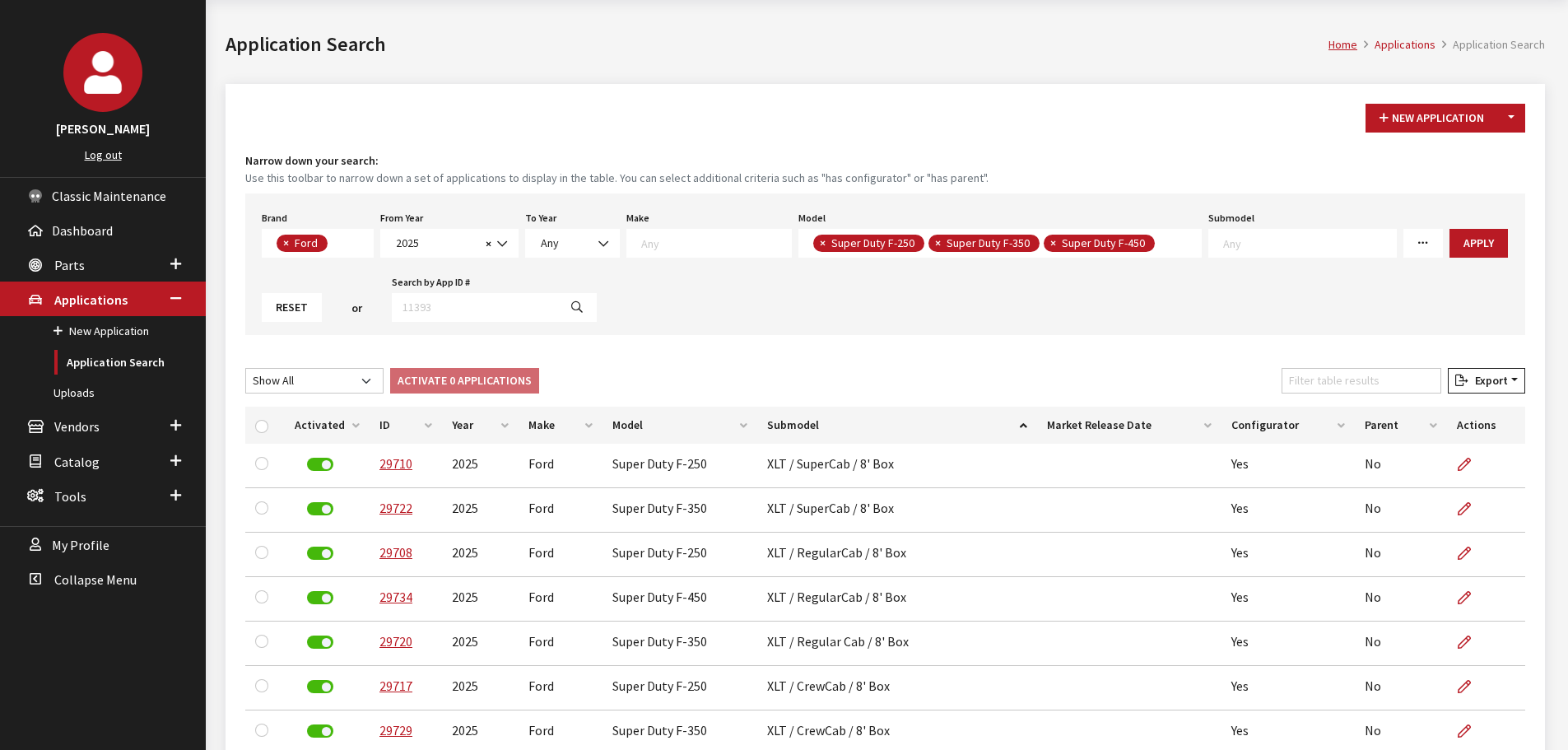
scroll to position [159, 0]
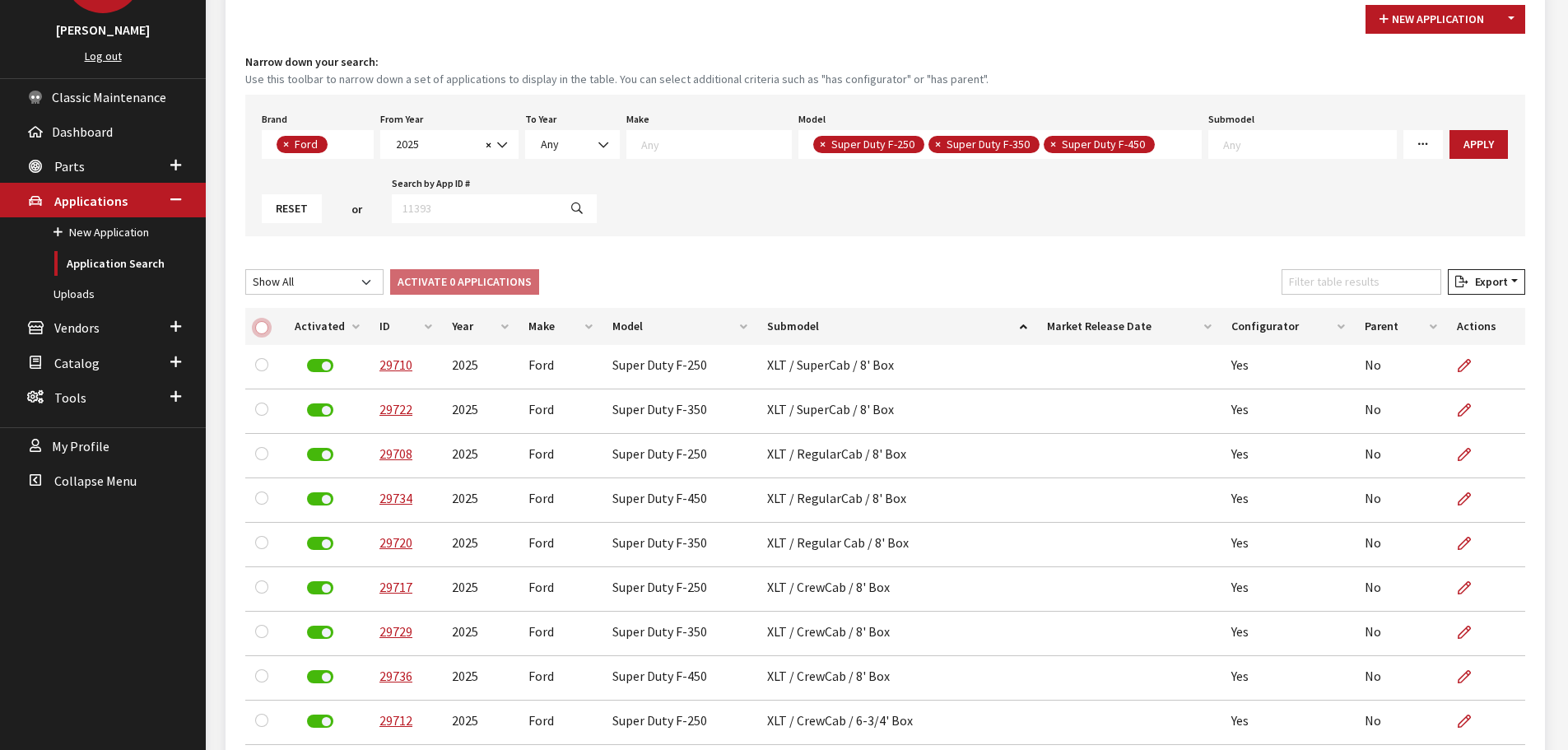
click at [264, 327] on input "checkbox" at bounding box center [262, 327] width 13 height 13
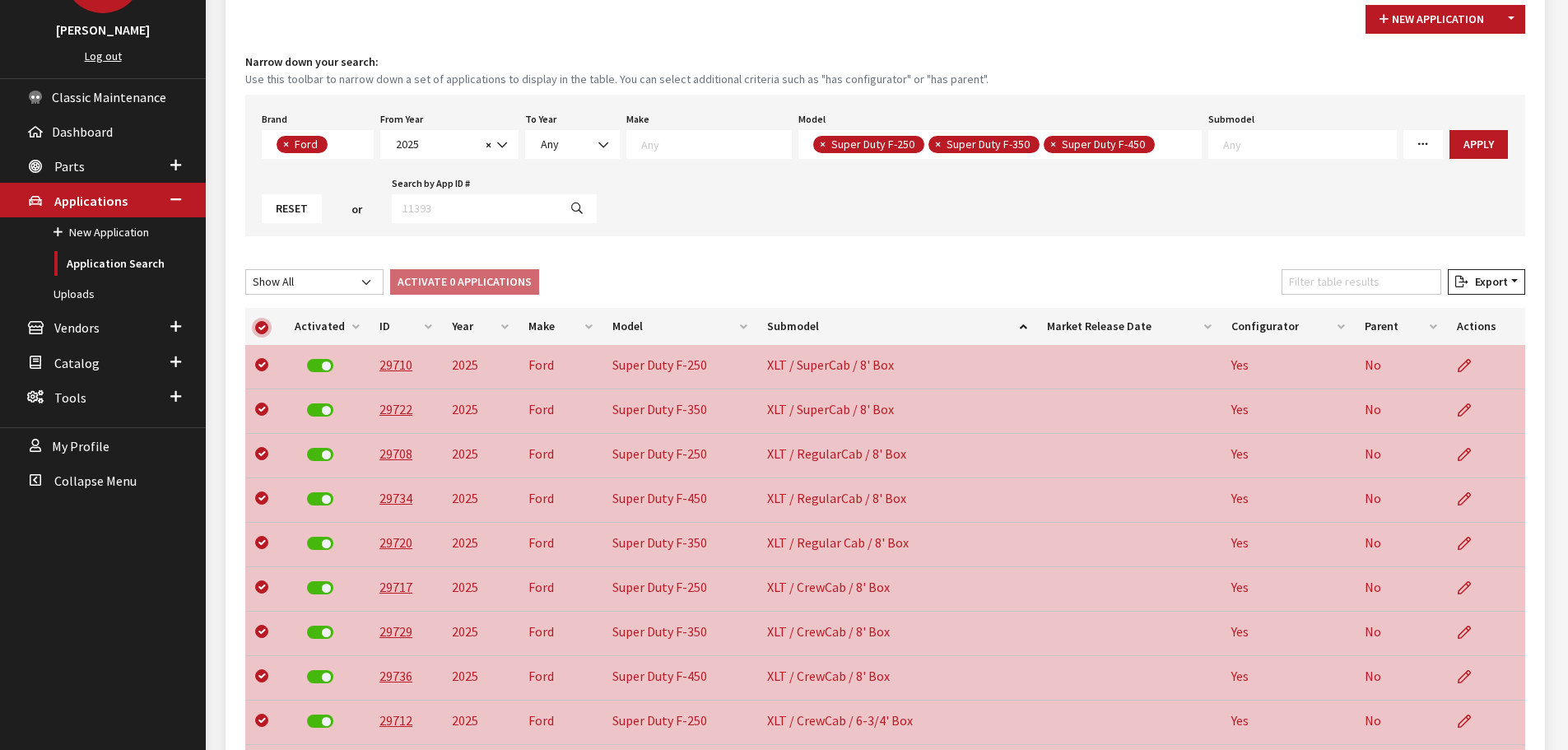
checkbox input "true"
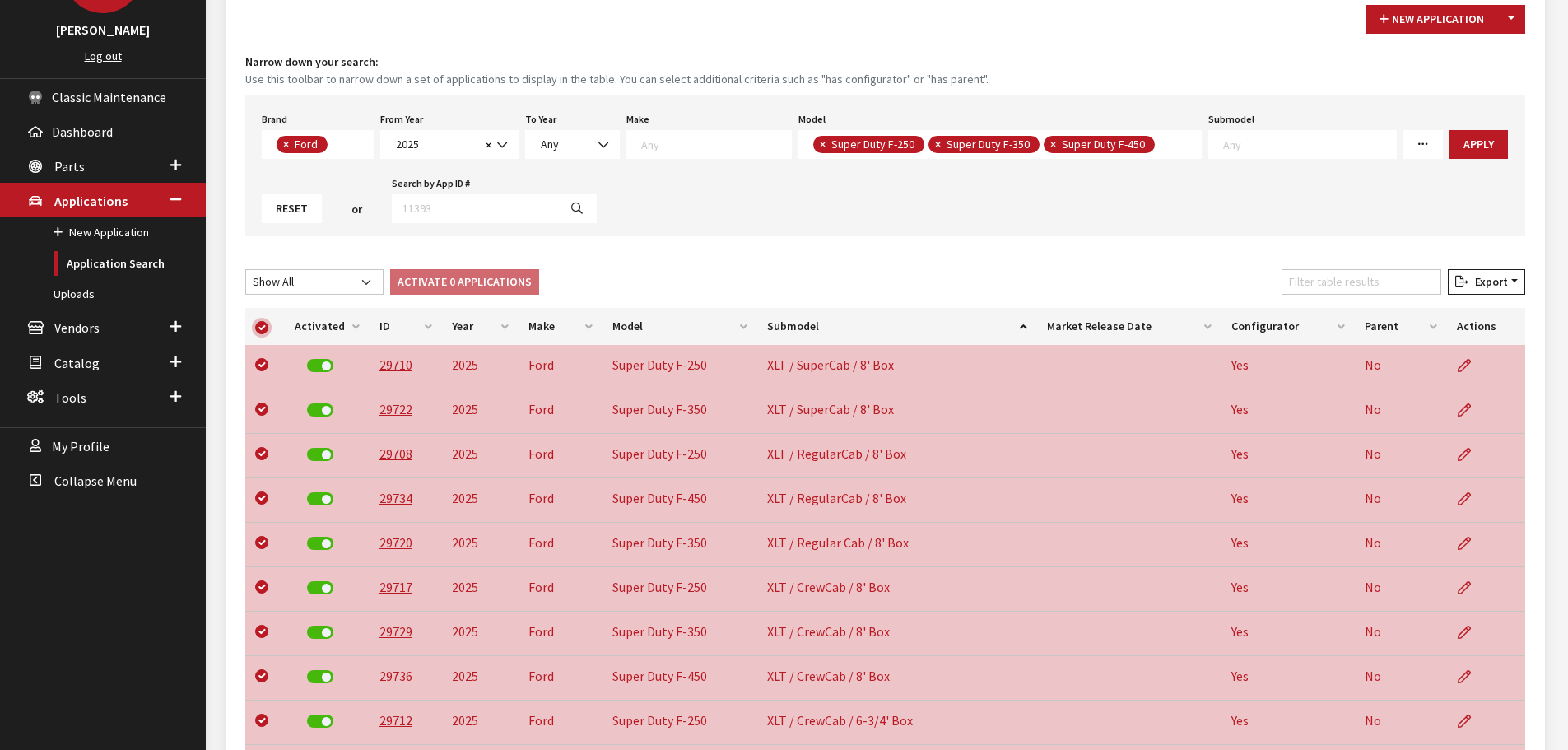
checkbox input "true"
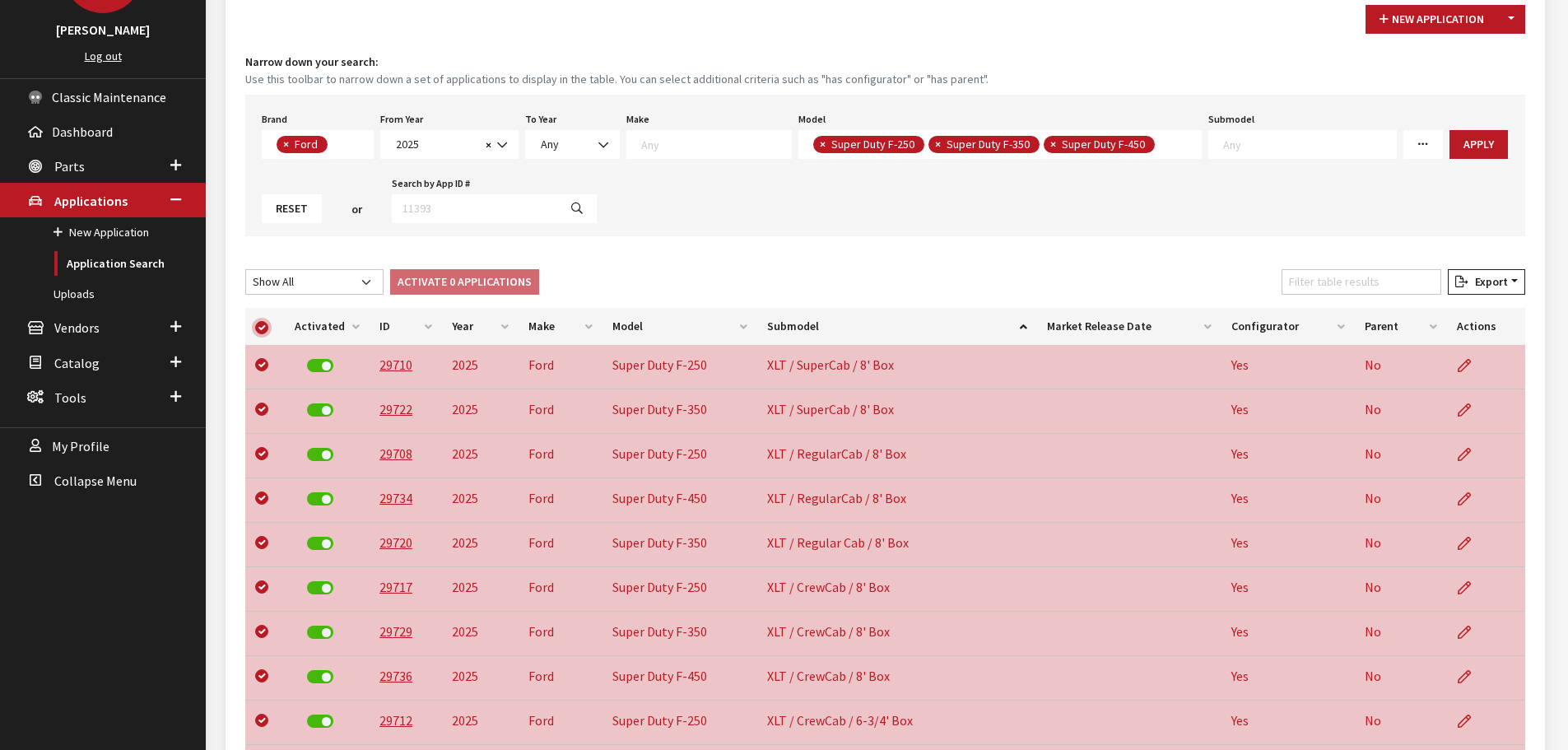
checkbox input "true"
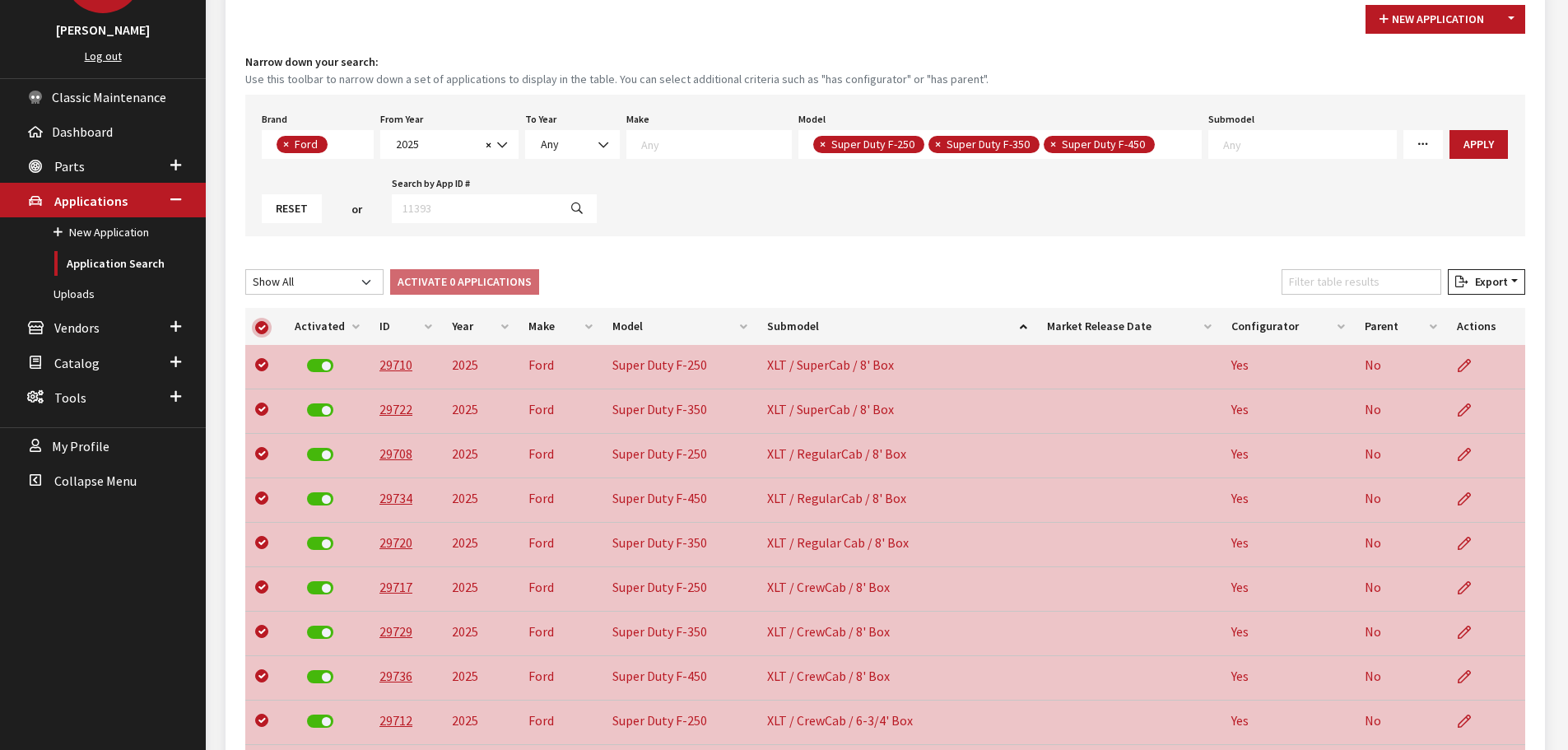
checkbox input "true"
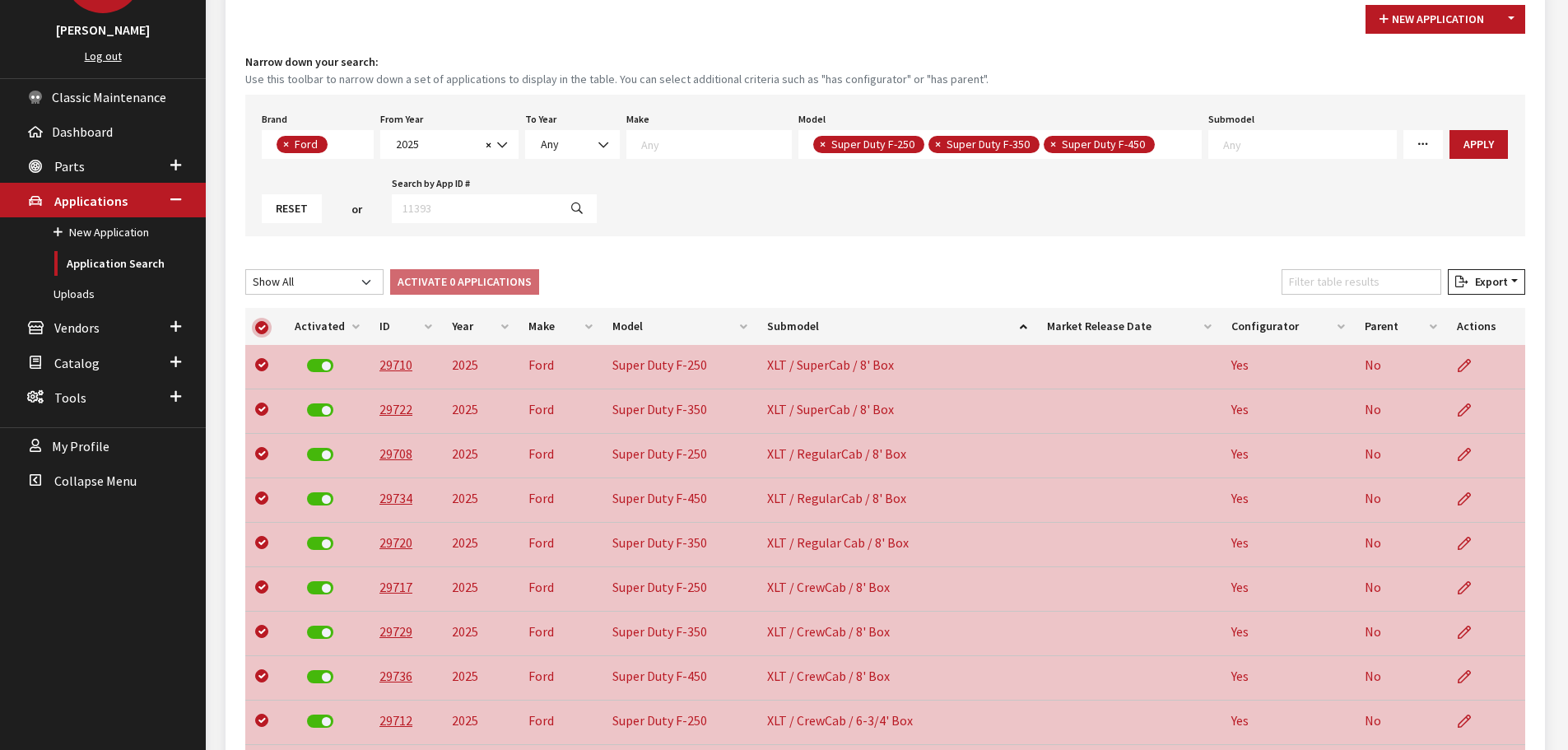
checkbox input "true"
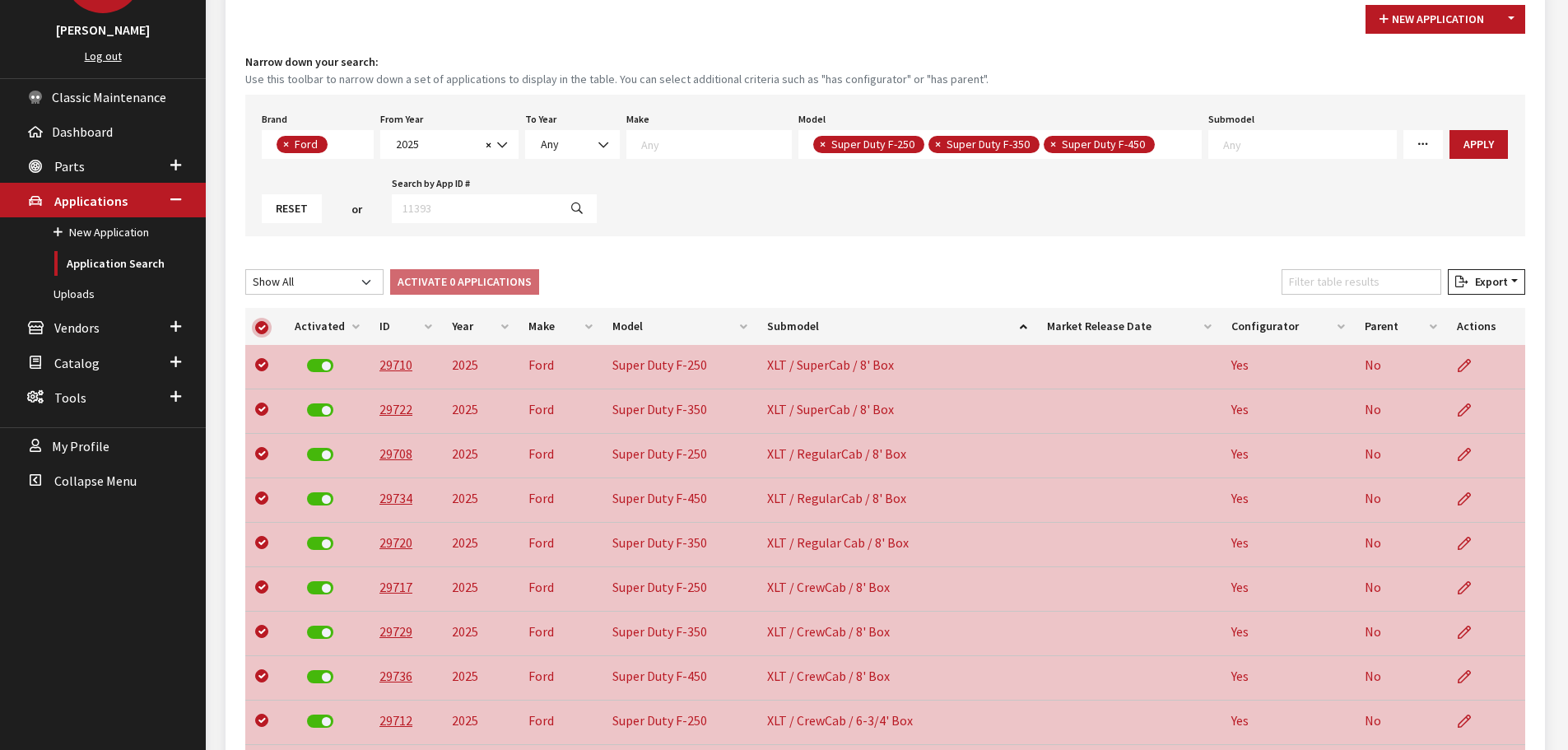
checkbox input "true"
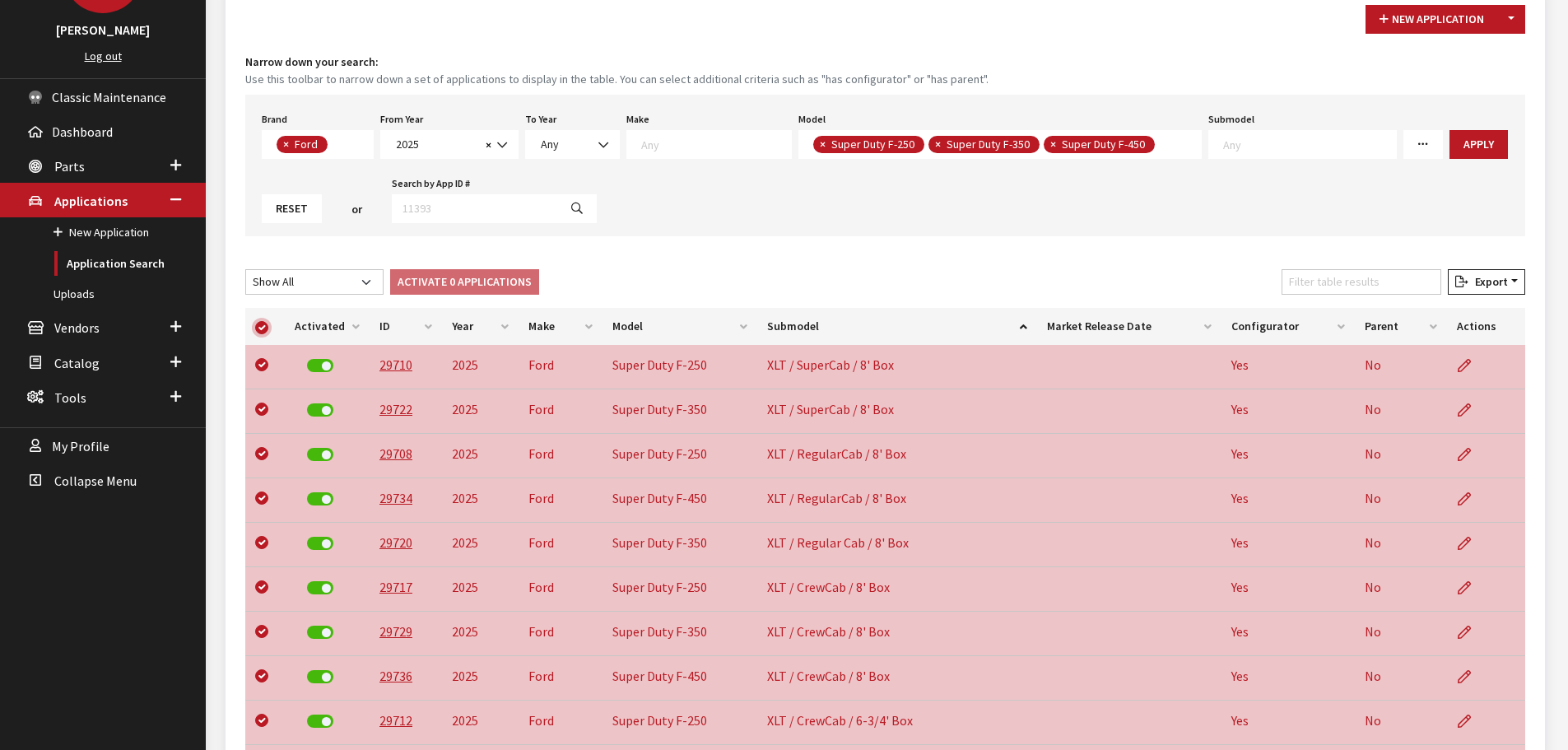
checkbox input "true"
click at [264, 327] on input "checkbox" at bounding box center [262, 327] width 13 height 13
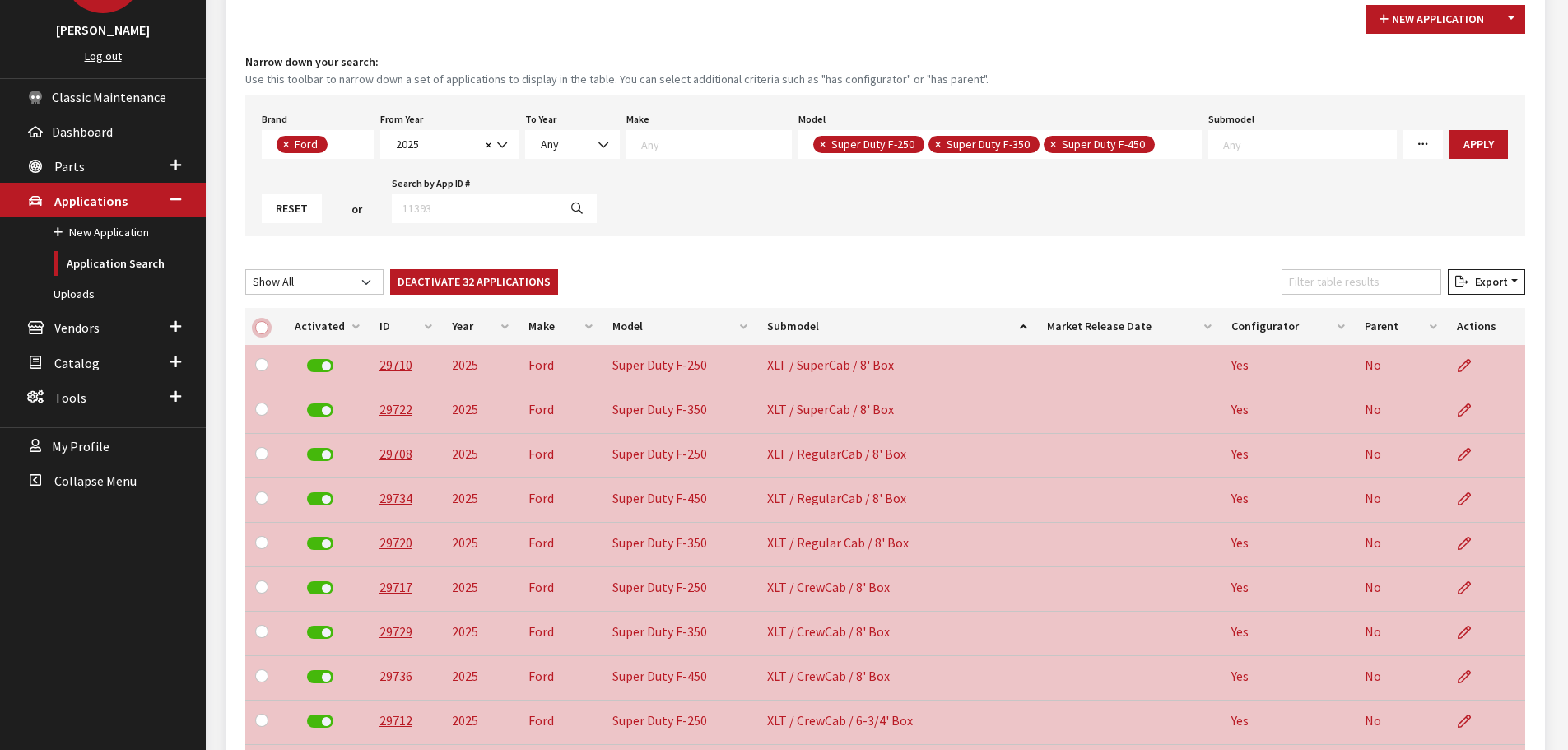
checkbox input "false"
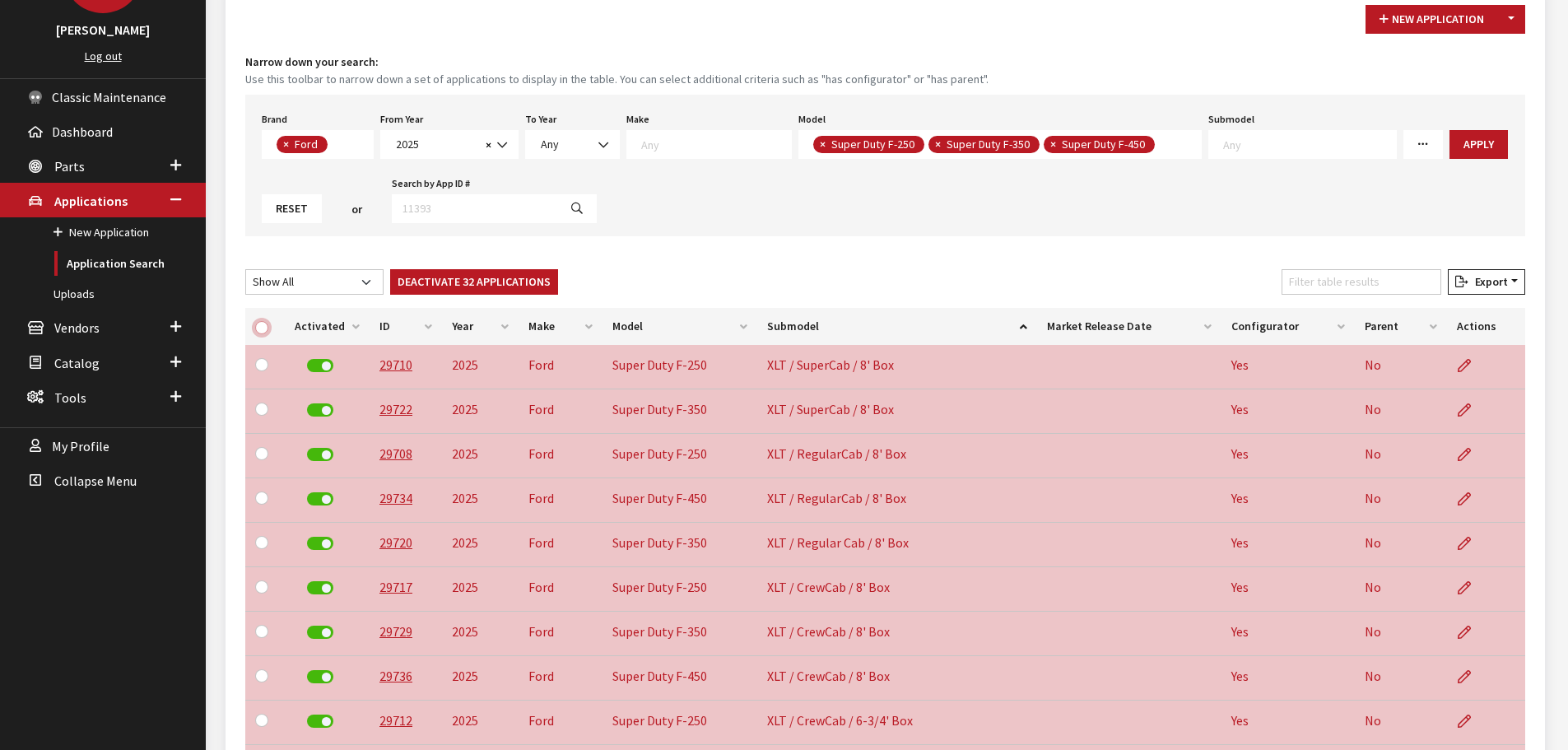
checkbox input "false"
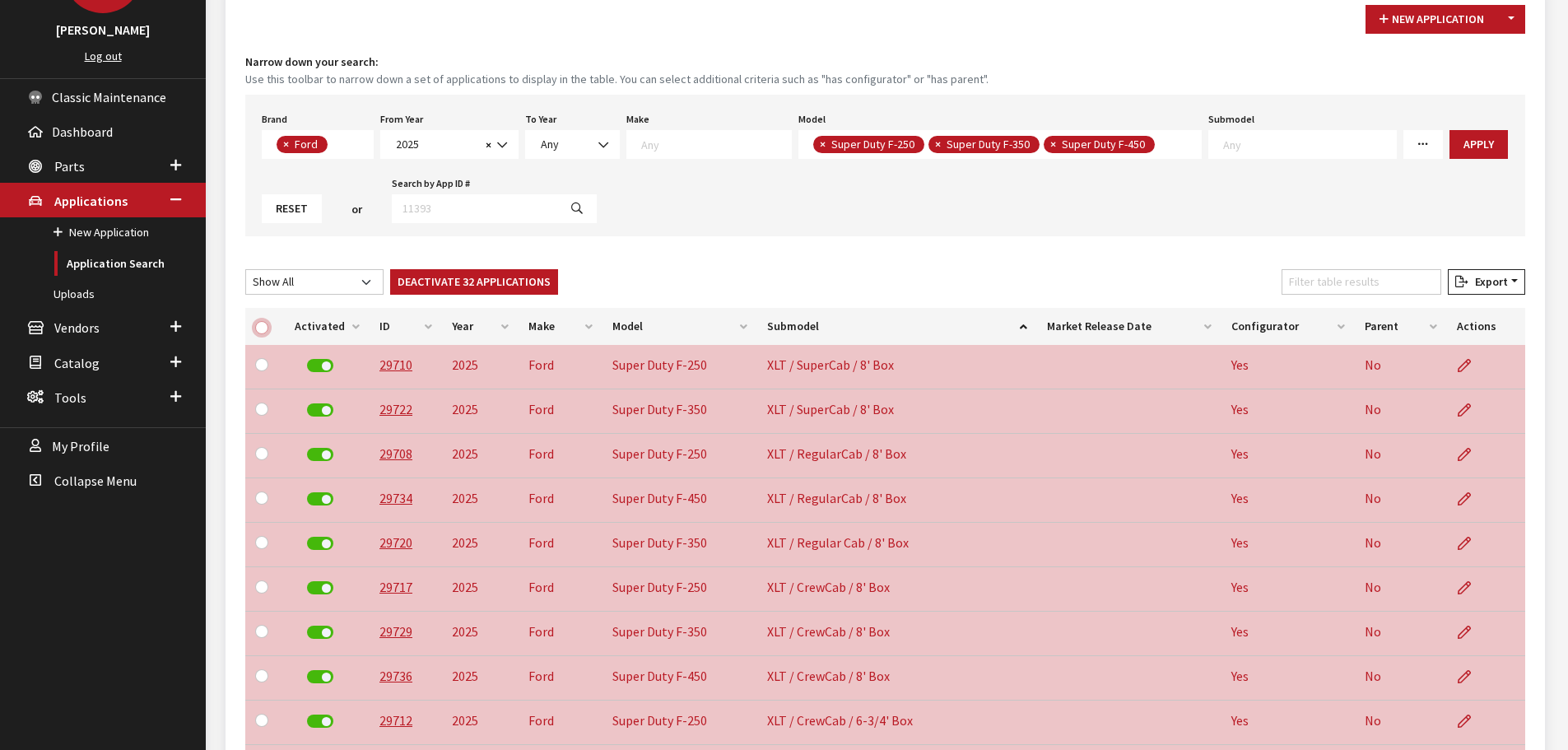
checkbox input "false"
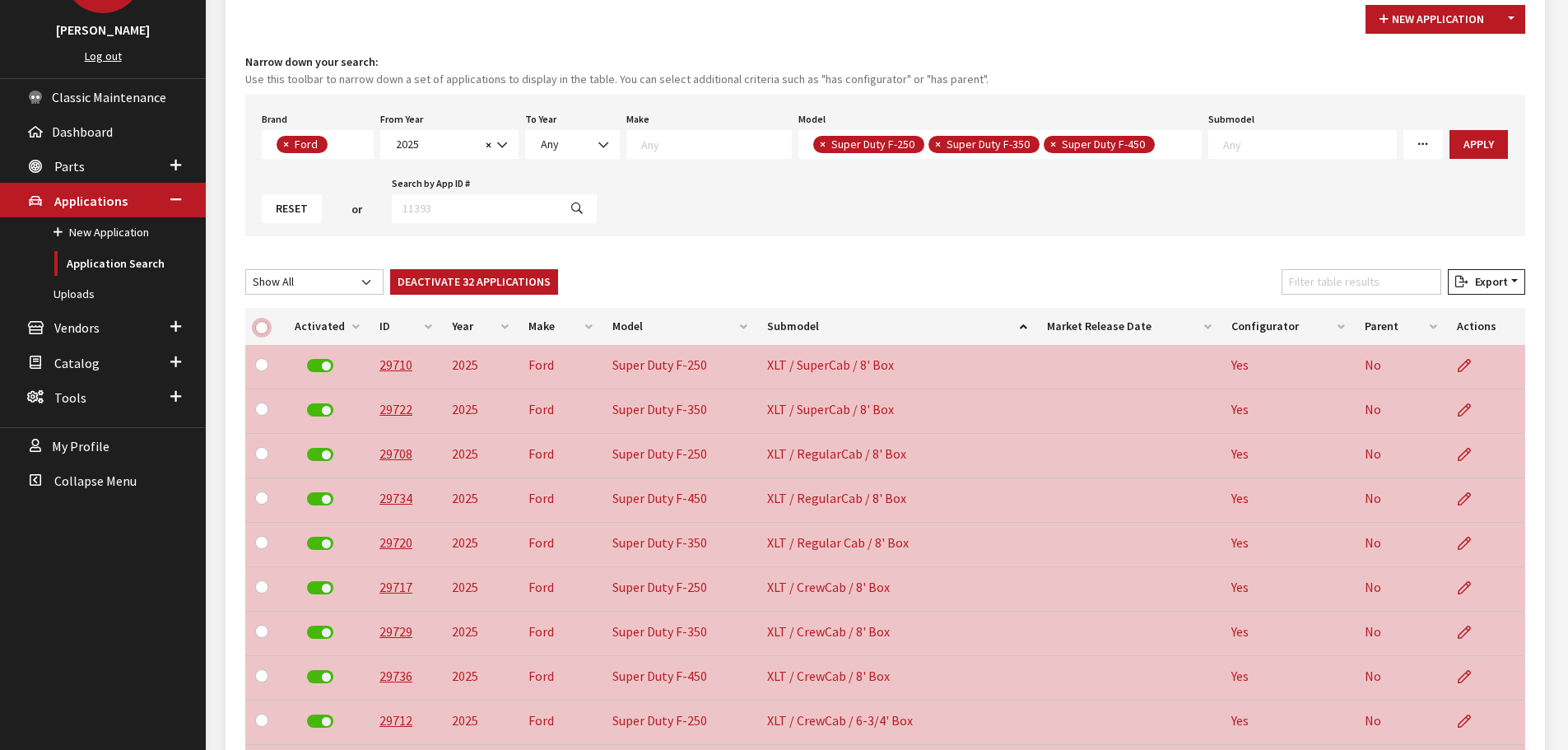
checkbox input "false"
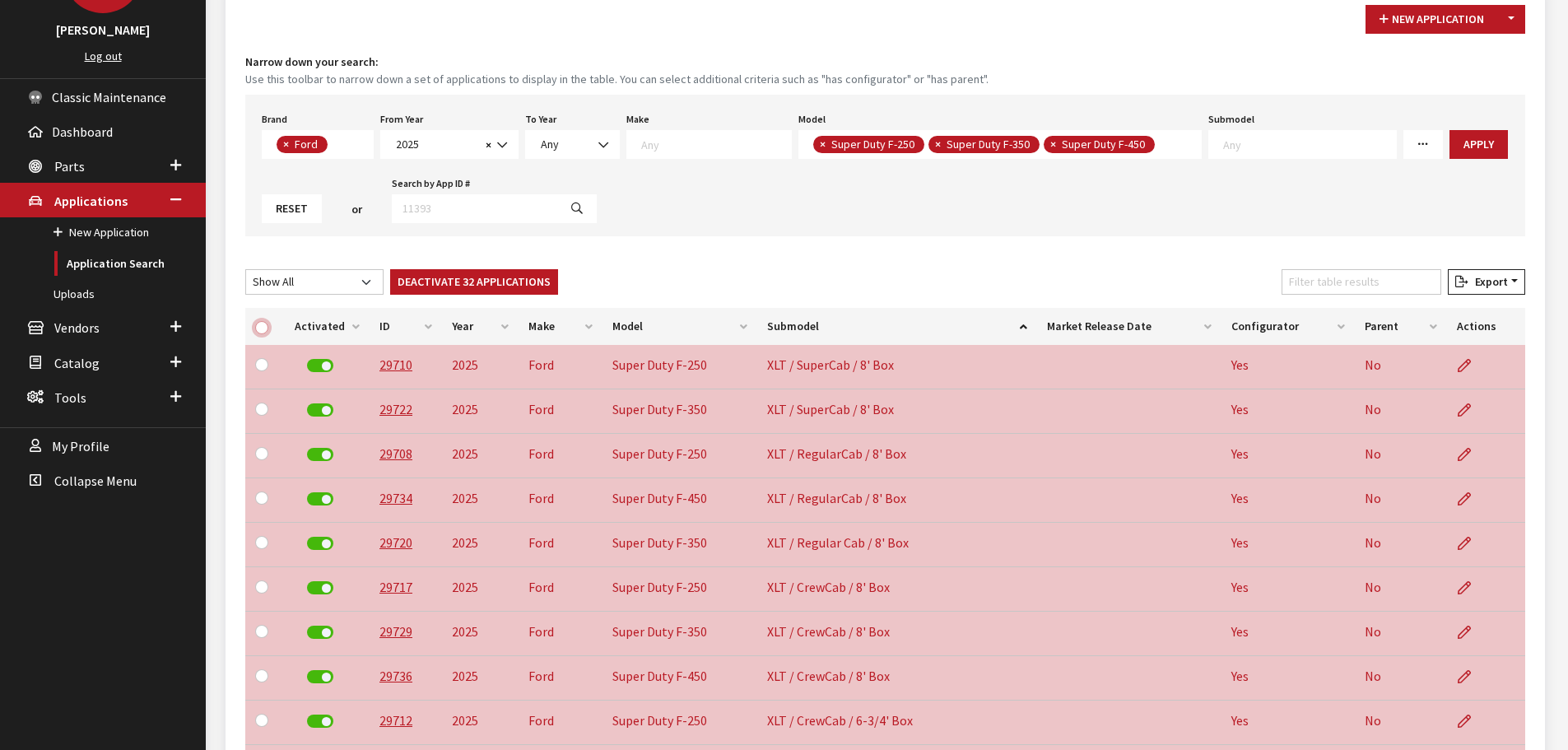
checkbox input "false"
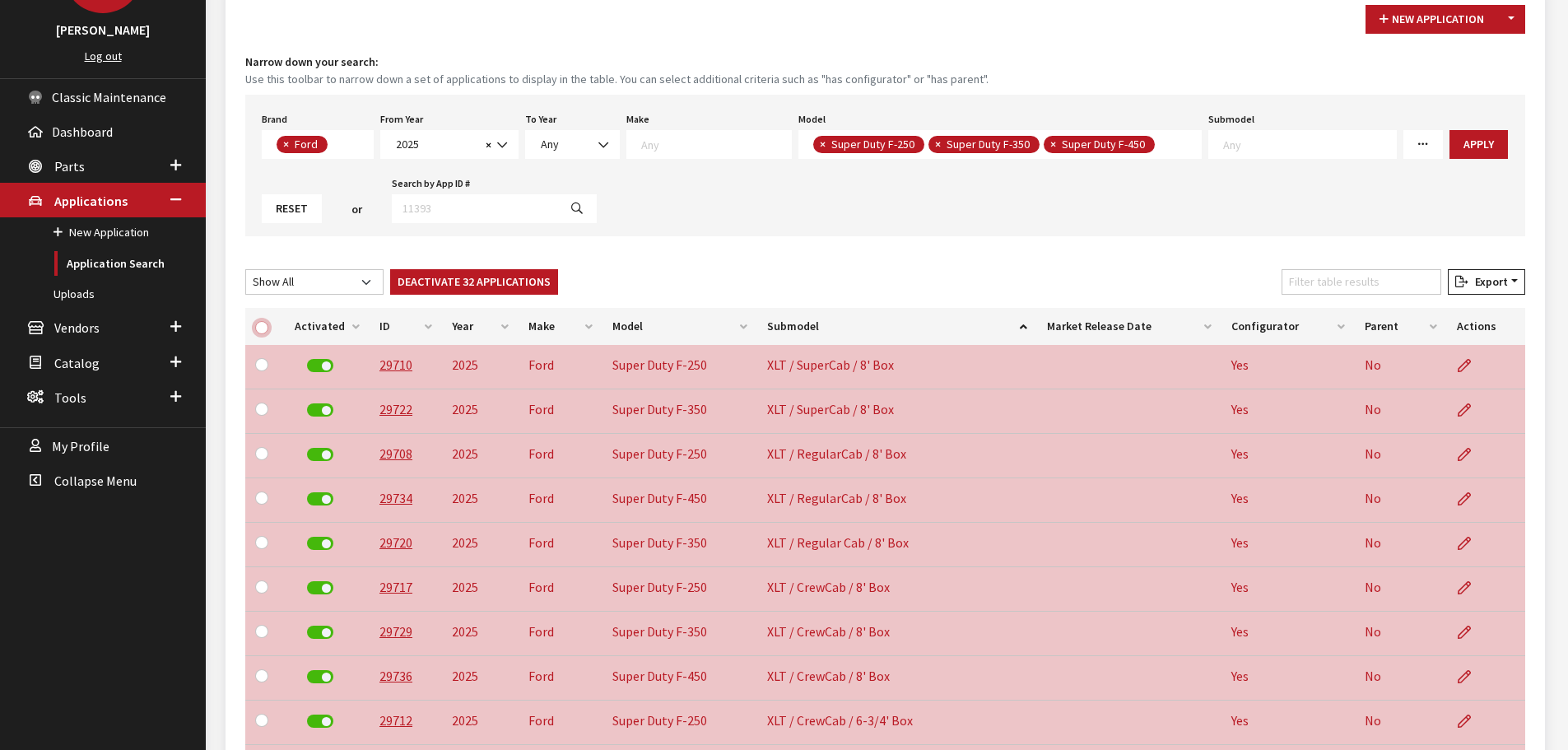
checkbox input "false"
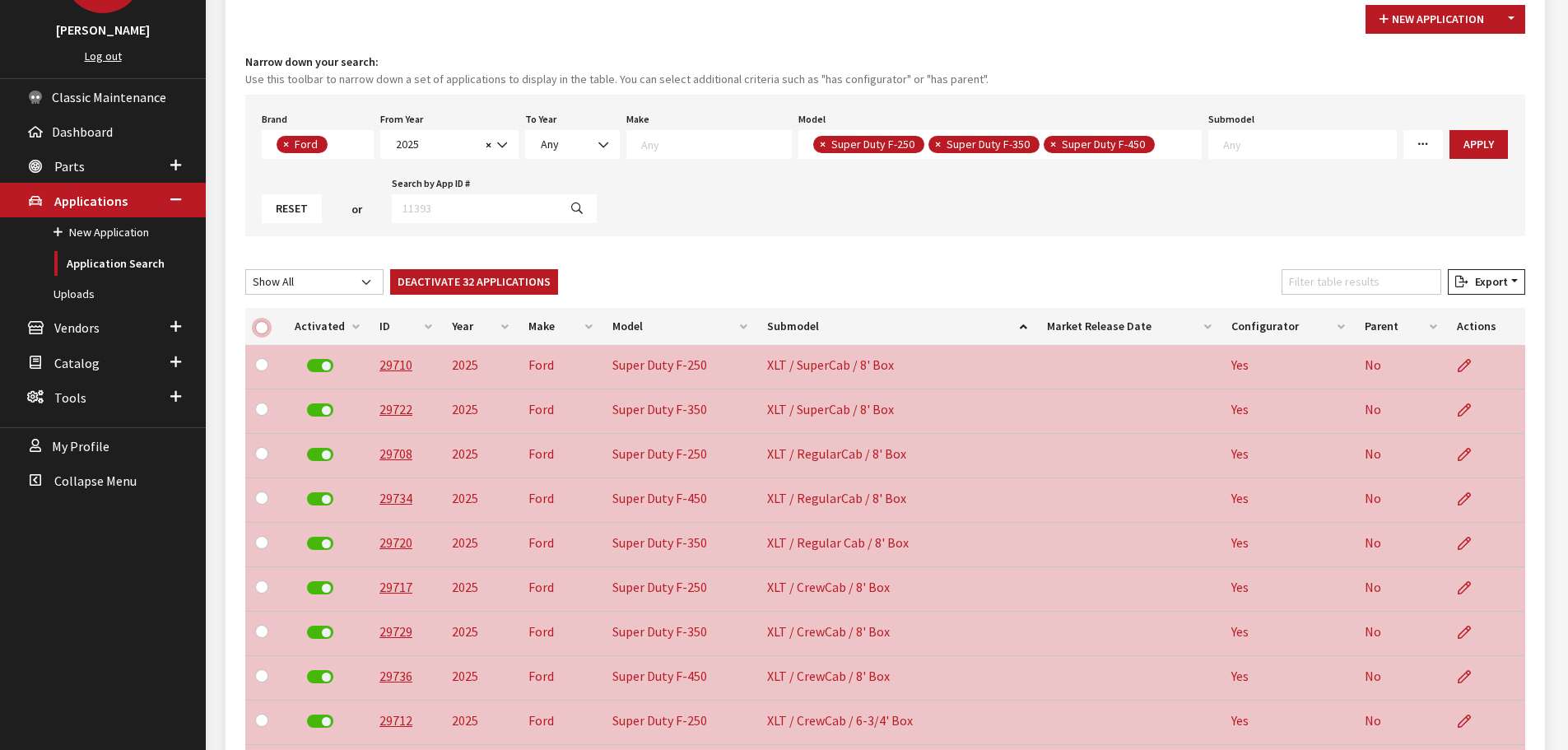
checkbox input "false"
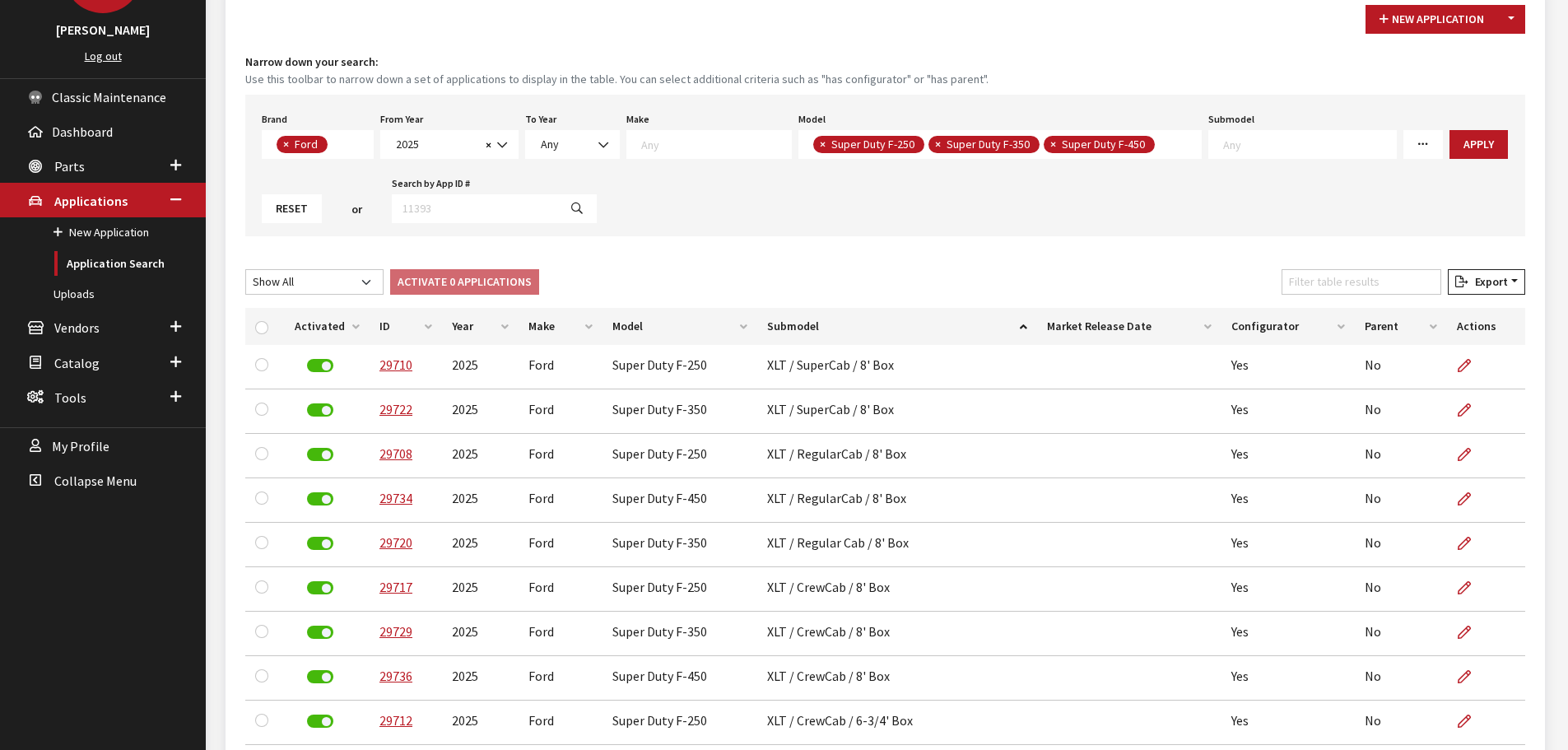
click at [292, 203] on button "Reset" at bounding box center [292, 208] width 60 height 29
